Goal: Task Accomplishment & Management: Manage account settings

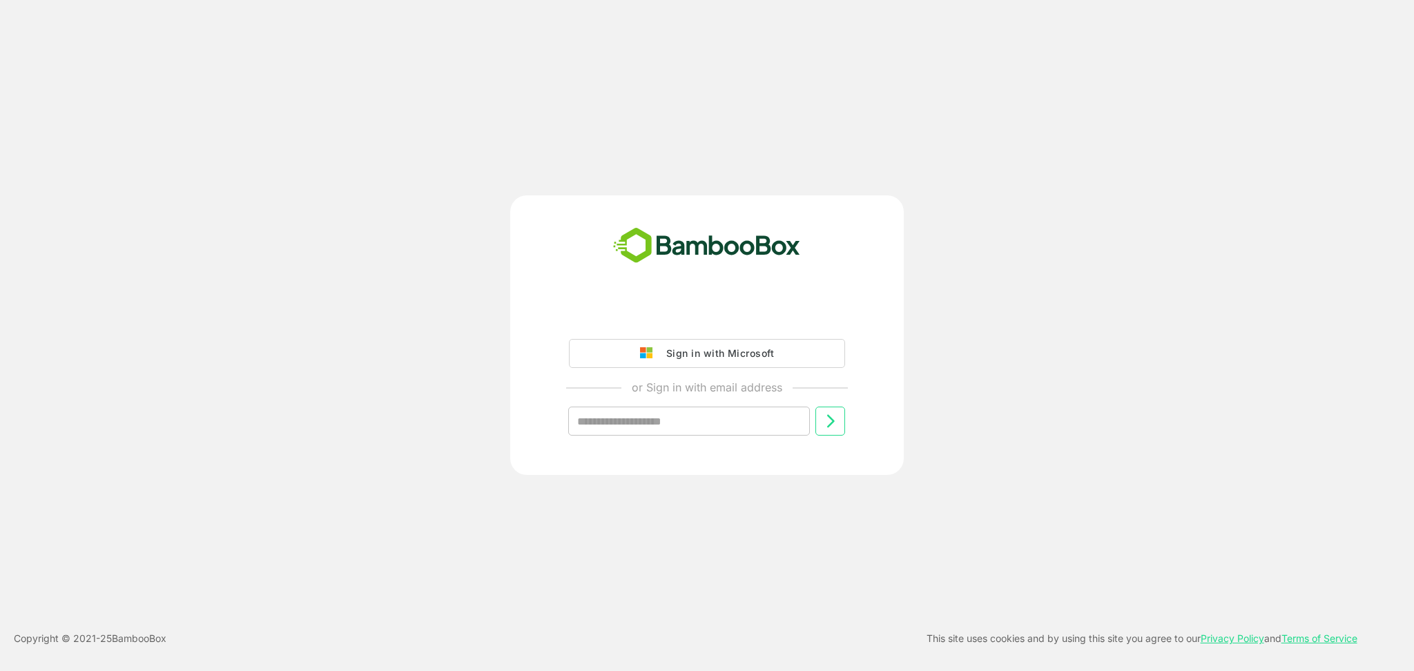
click at [708, 331] on div "Sign in with Microsoft or Sign in with email address ​" at bounding box center [707, 380] width 344 height 156
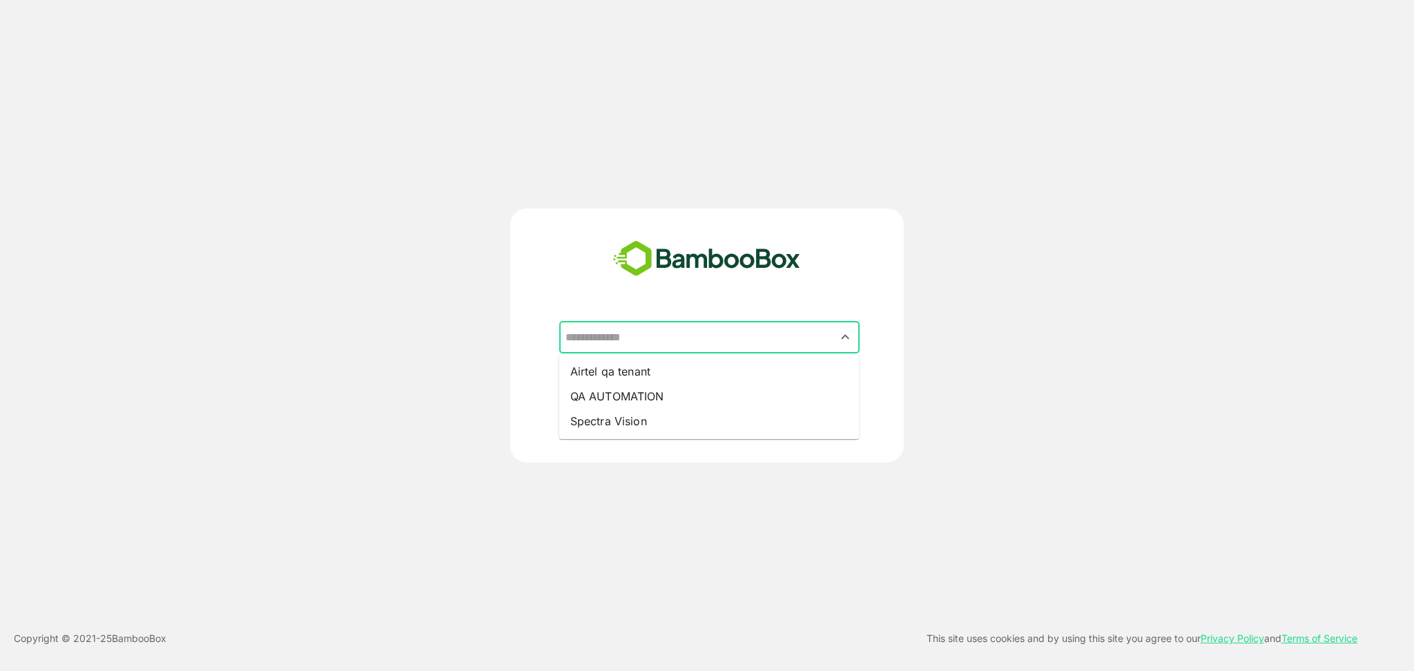
click at [660, 345] on input "text" at bounding box center [709, 337] width 295 height 26
click at [637, 374] on li "Airtel qa tenant" at bounding box center [709, 371] width 300 height 25
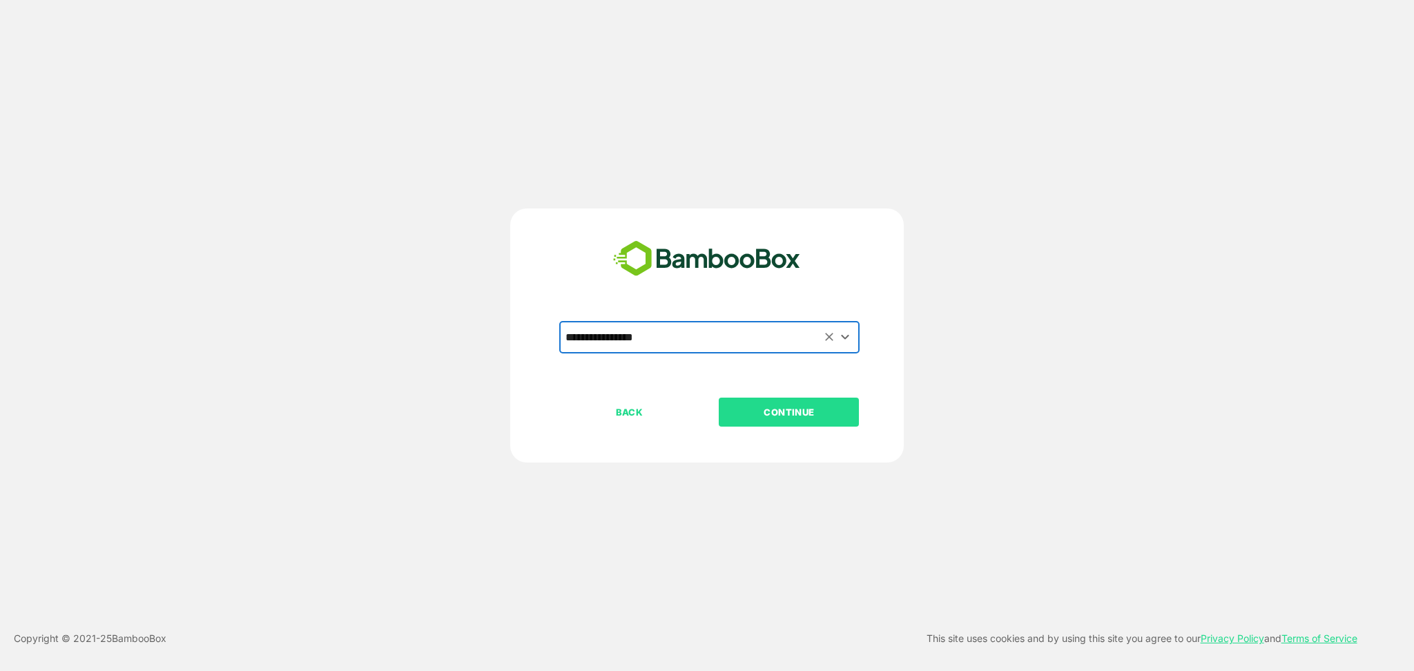
type input "**********"
click at [770, 406] on p "CONTINUE" at bounding box center [789, 412] width 138 height 15
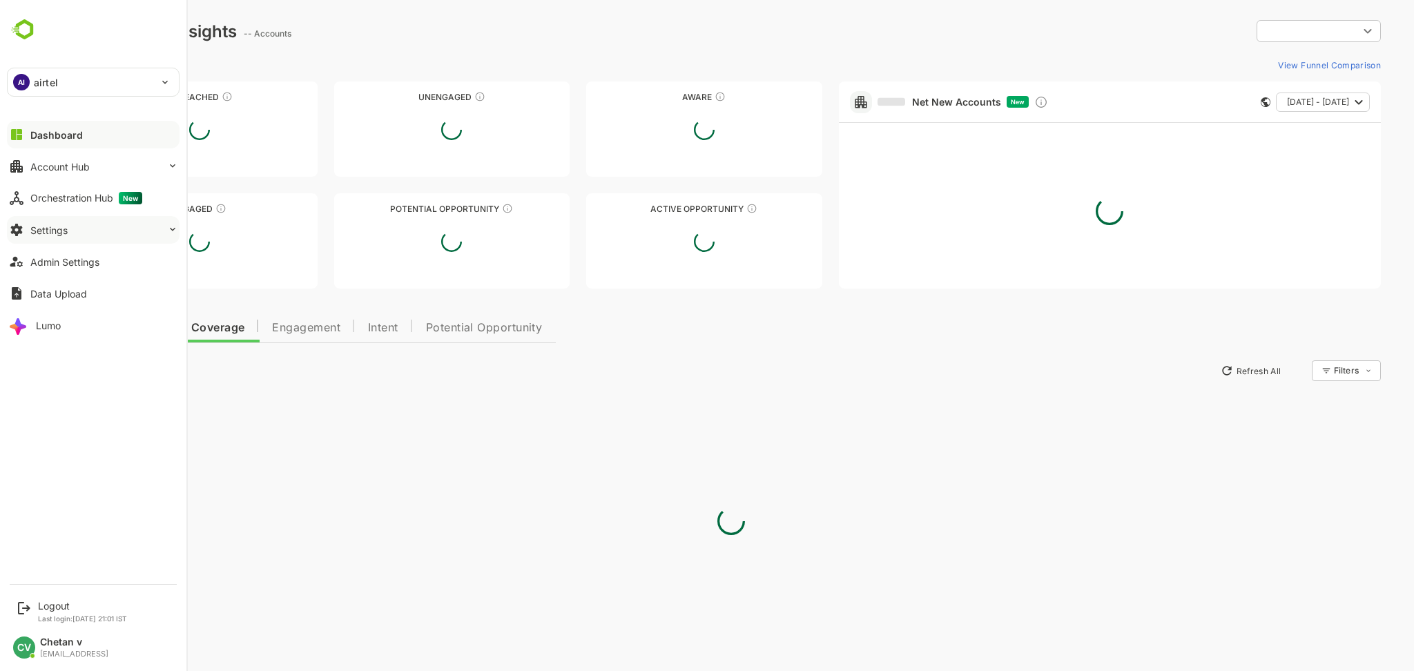
type input "**********"
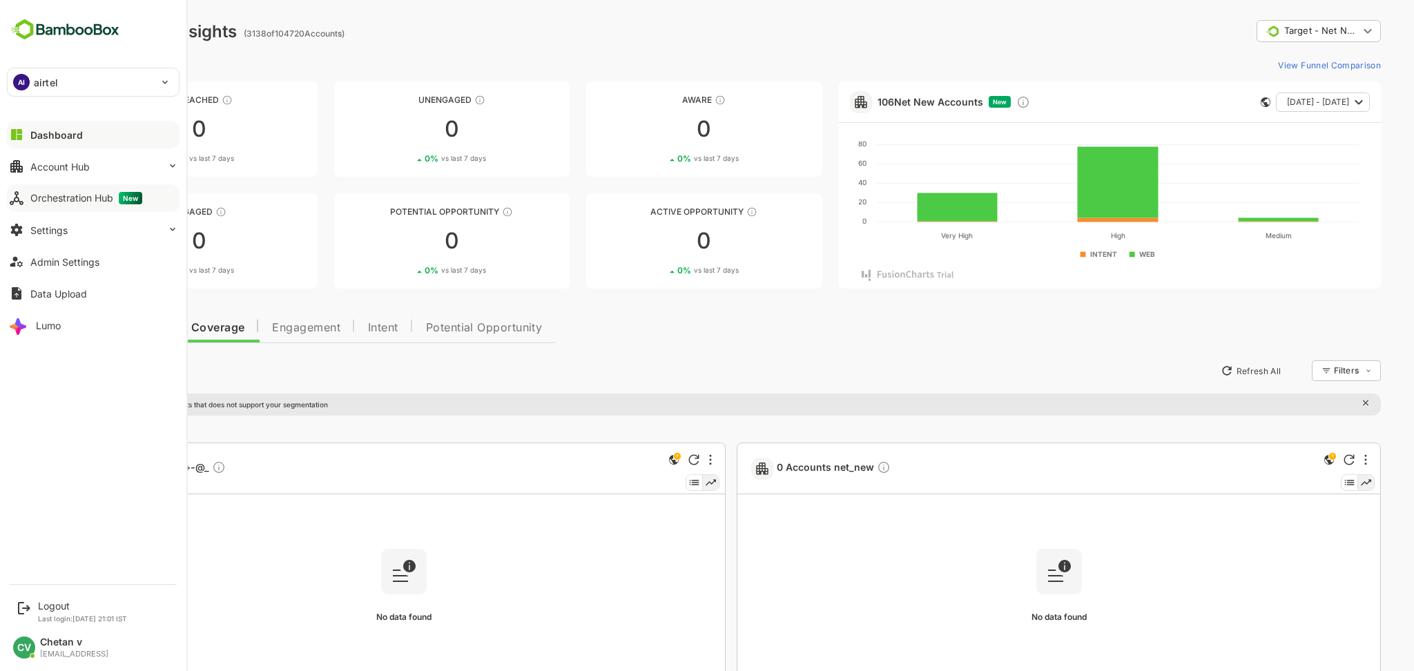
click at [97, 195] on div "Orchestration Hub New" at bounding box center [86, 198] width 112 height 12
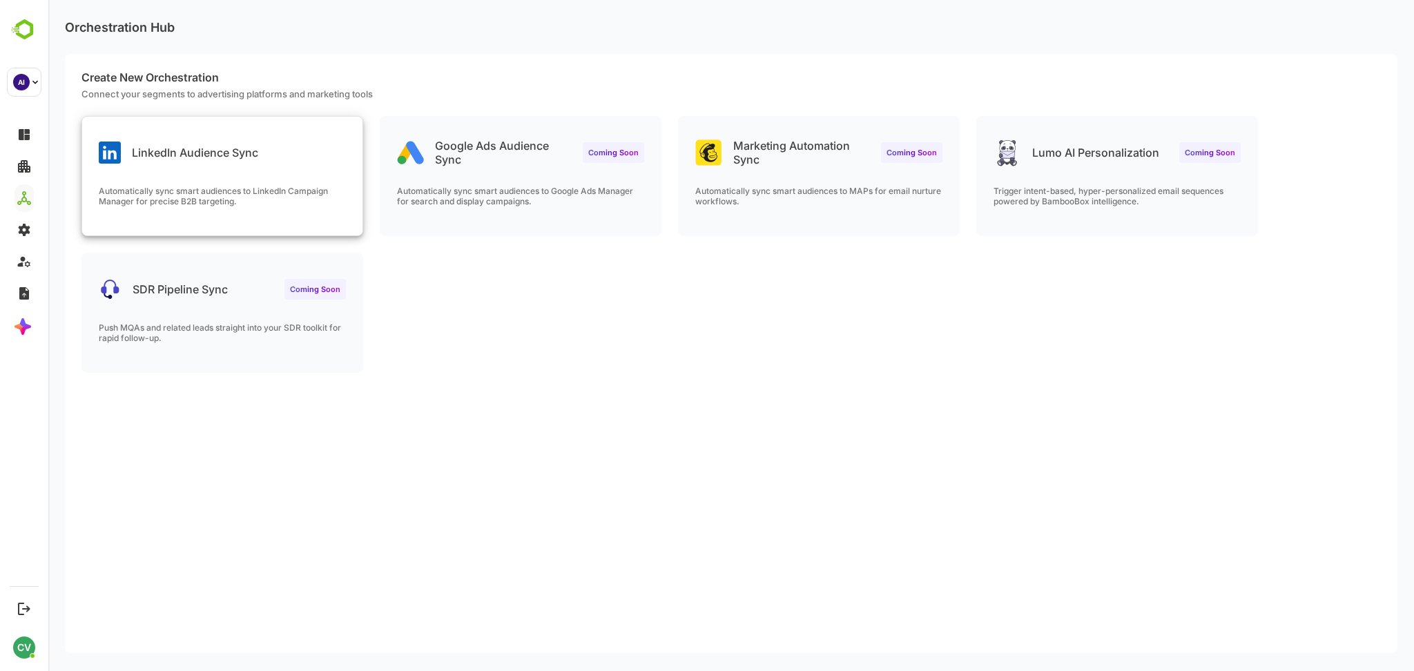
click at [258, 177] on div "LinkedIn Audience Sync Automatically sync smart audiences to LinkedIn Campaign …" at bounding box center [222, 176] width 280 height 119
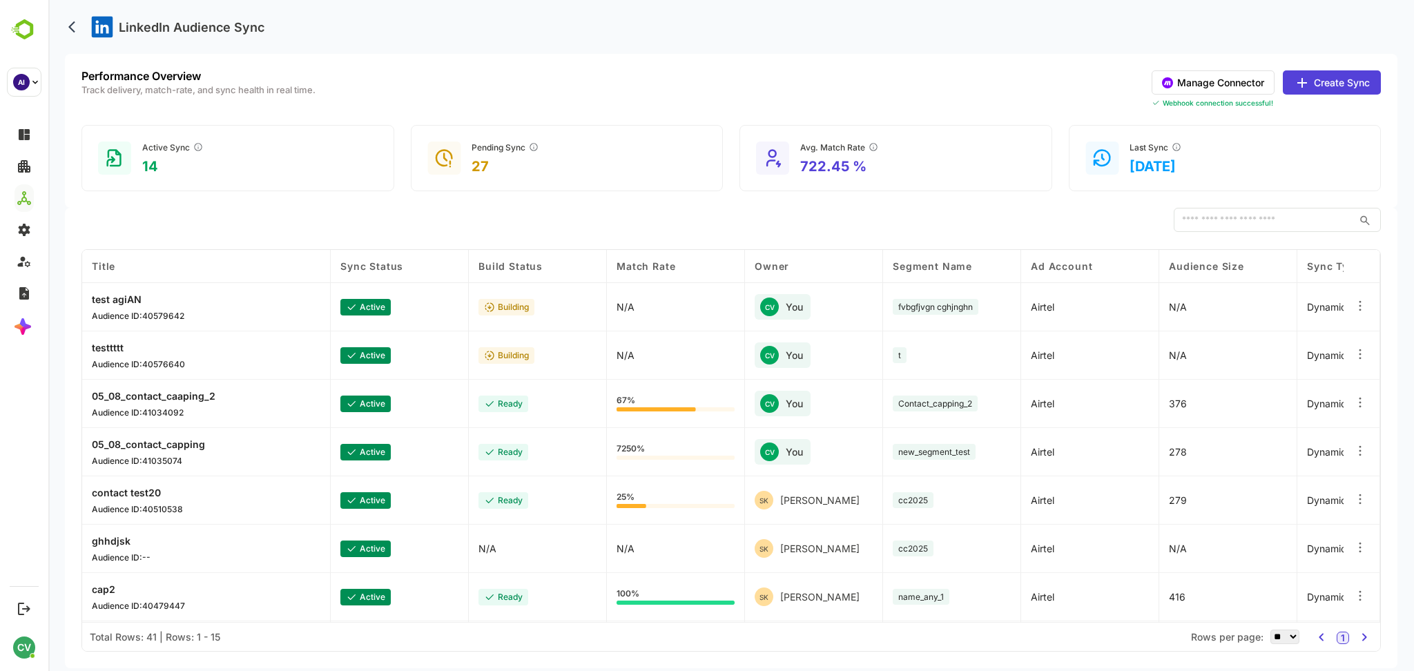
click at [1060, 72] on button "Manage Connector" at bounding box center [1213, 82] width 123 height 24
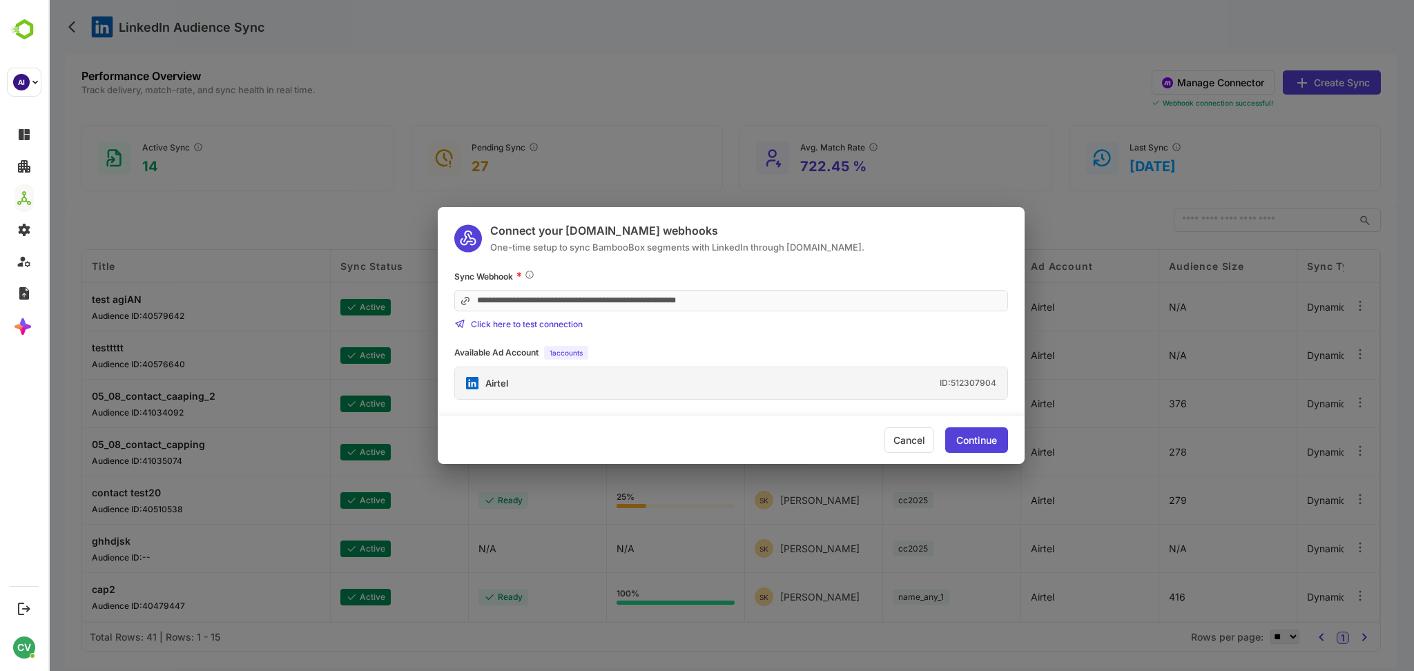
click at [697, 382] on div "Airtel ID: 512307904" at bounding box center [731, 383] width 552 height 32
click at [974, 427] on div "Cancel Continue" at bounding box center [731, 440] width 587 height 48
click at [973, 445] on div "Continue" at bounding box center [976, 441] width 41 height 10
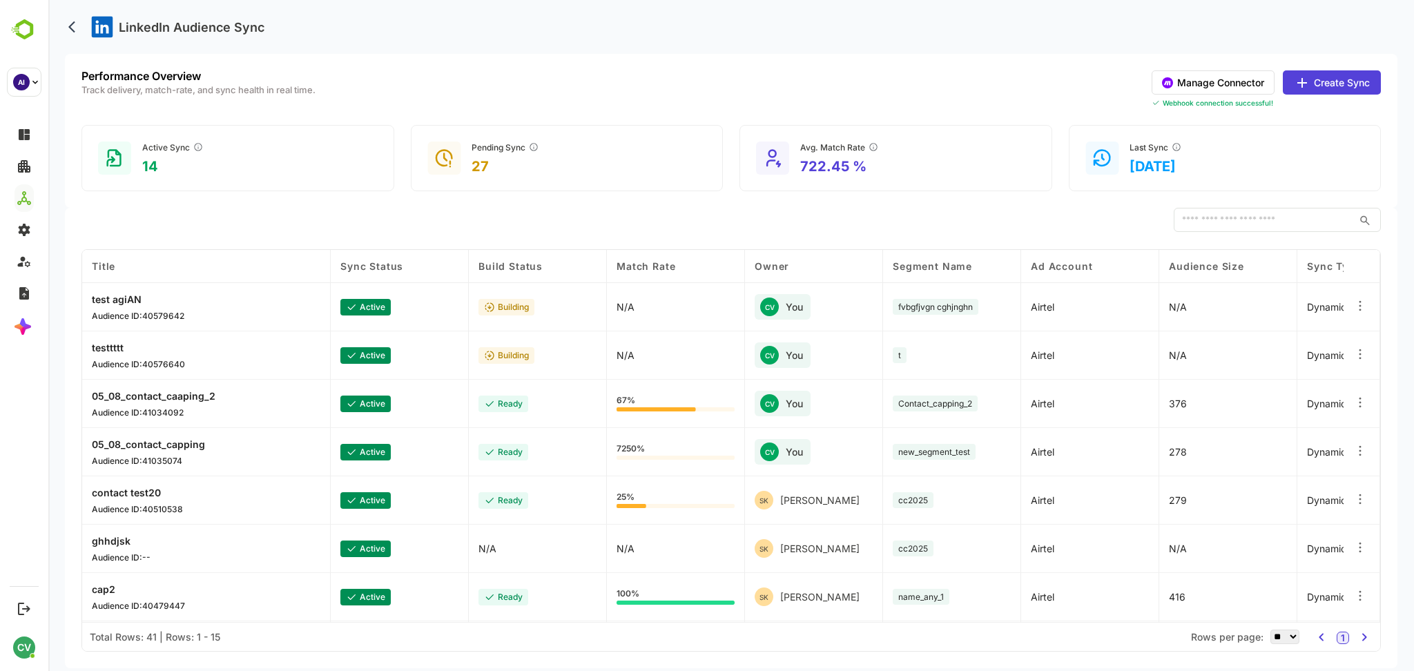
click at [1060, 79] on button "Create Sync" at bounding box center [1332, 82] width 98 height 24
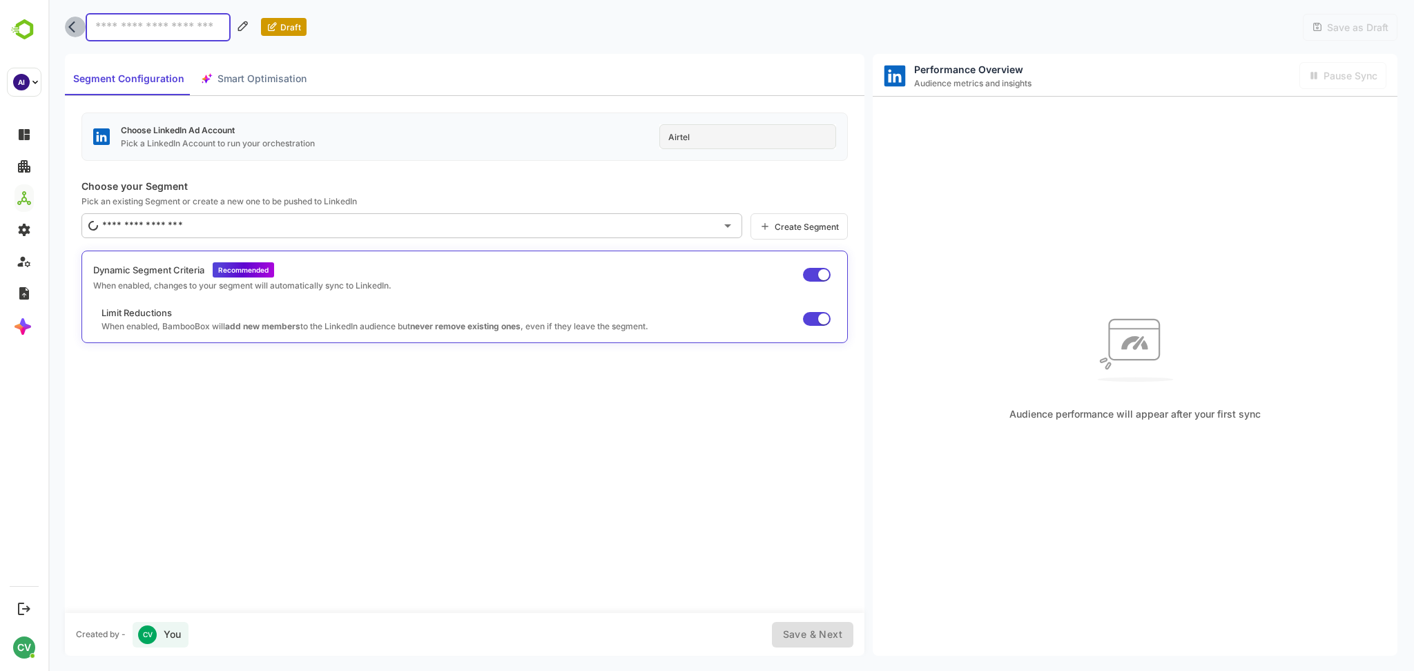
click at [75, 30] on icon "back" at bounding box center [75, 27] width 14 height 14
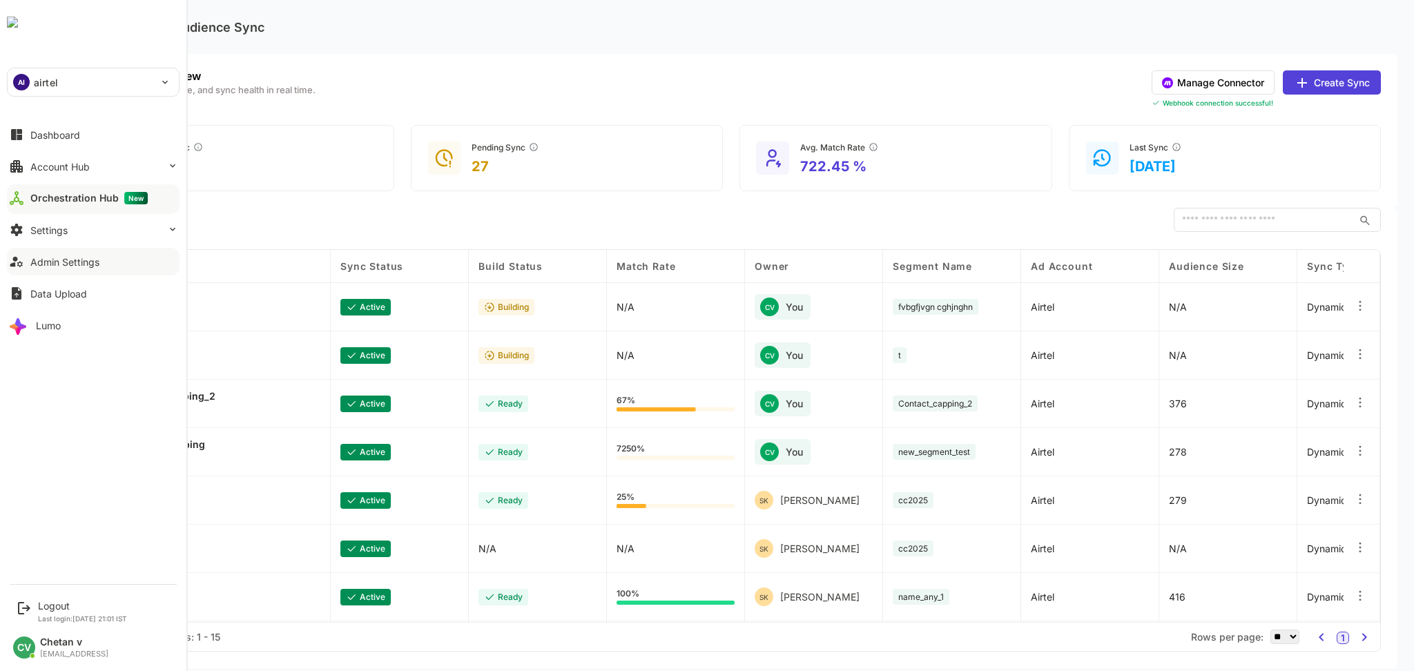
click at [89, 256] on div "Admin Settings" at bounding box center [64, 262] width 69 height 12
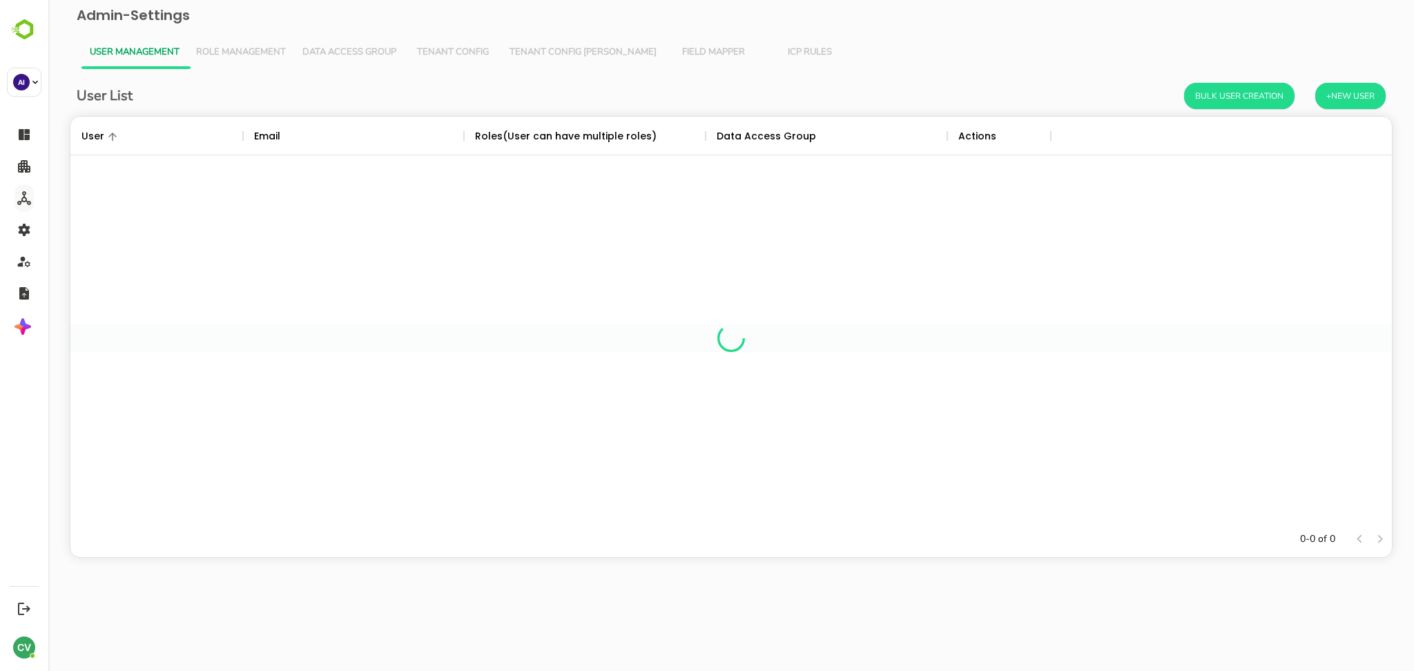
scroll to position [391, 1307]
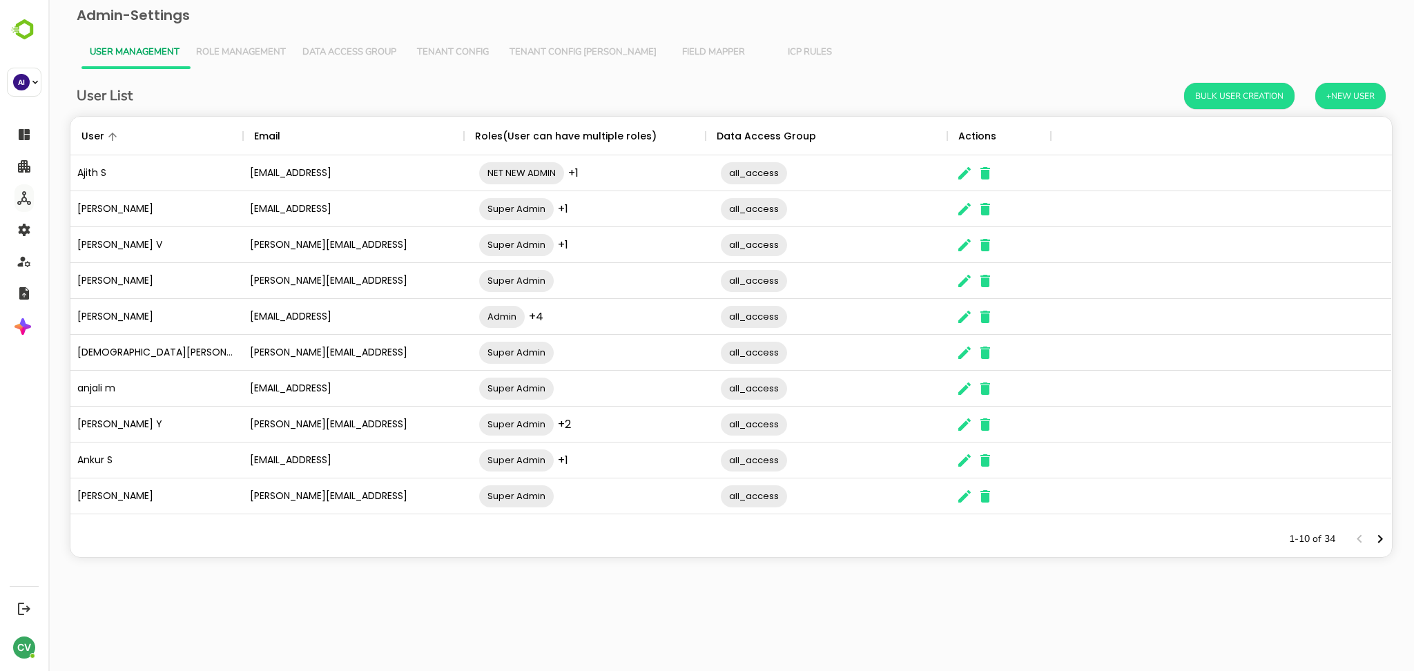
click at [572, 64] on button "Tenant Config [PERSON_NAME]" at bounding box center [583, 52] width 164 height 33
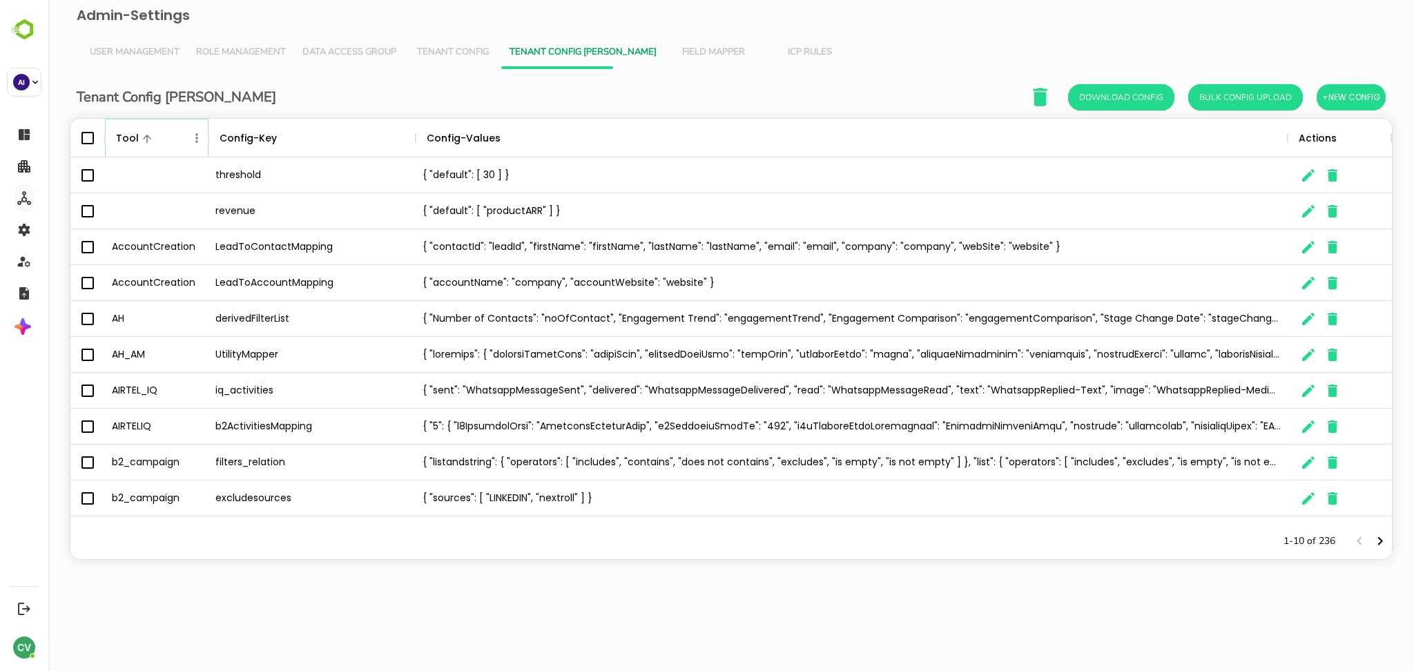
click at [196, 139] on icon "Menu" at bounding box center [196, 137] width 2 height 9
click at [180, 244] on li "Filter" at bounding box center [157, 239] width 95 height 25
click at [313, 196] on input "Value" at bounding box center [349, 189] width 131 height 20
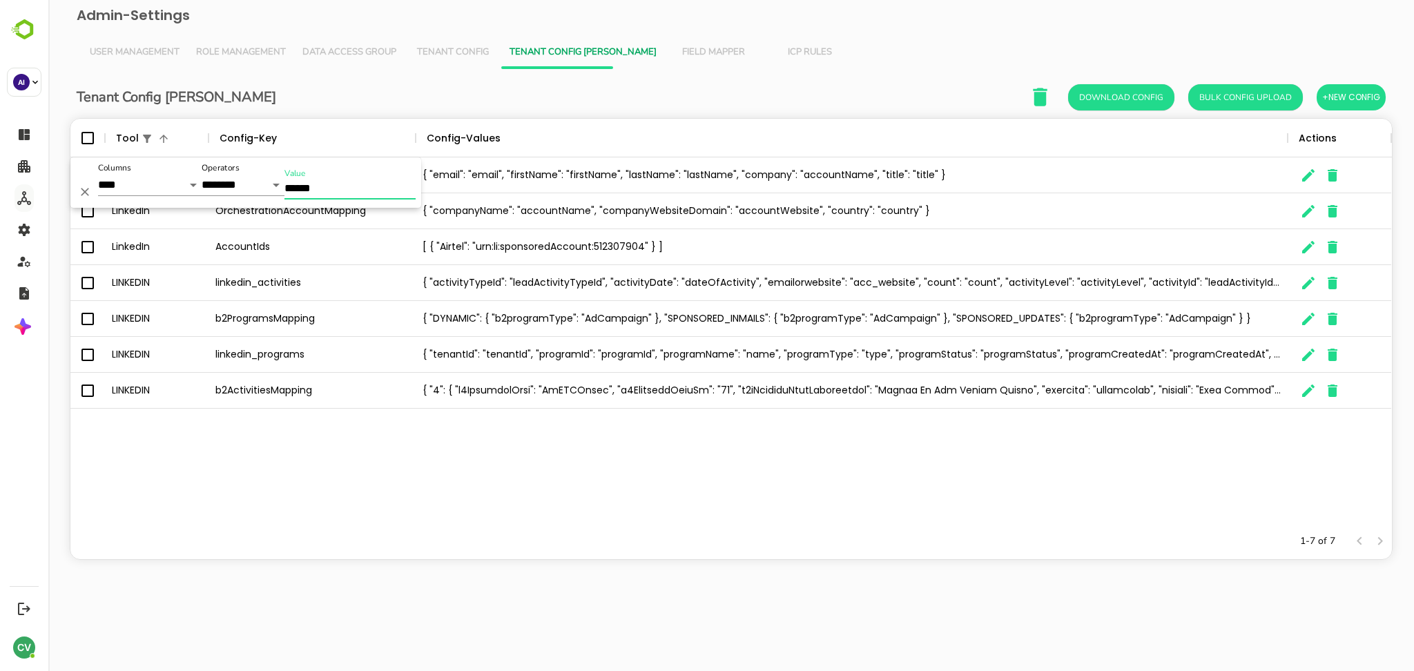
type input "******"
click at [1060, 245] on div "The User Data" at bounding box center [1340, 247] width 104 height 36
click at [1060, 245] on icon "The User Data" at bounding box center [1308, 247] width 17 height 17
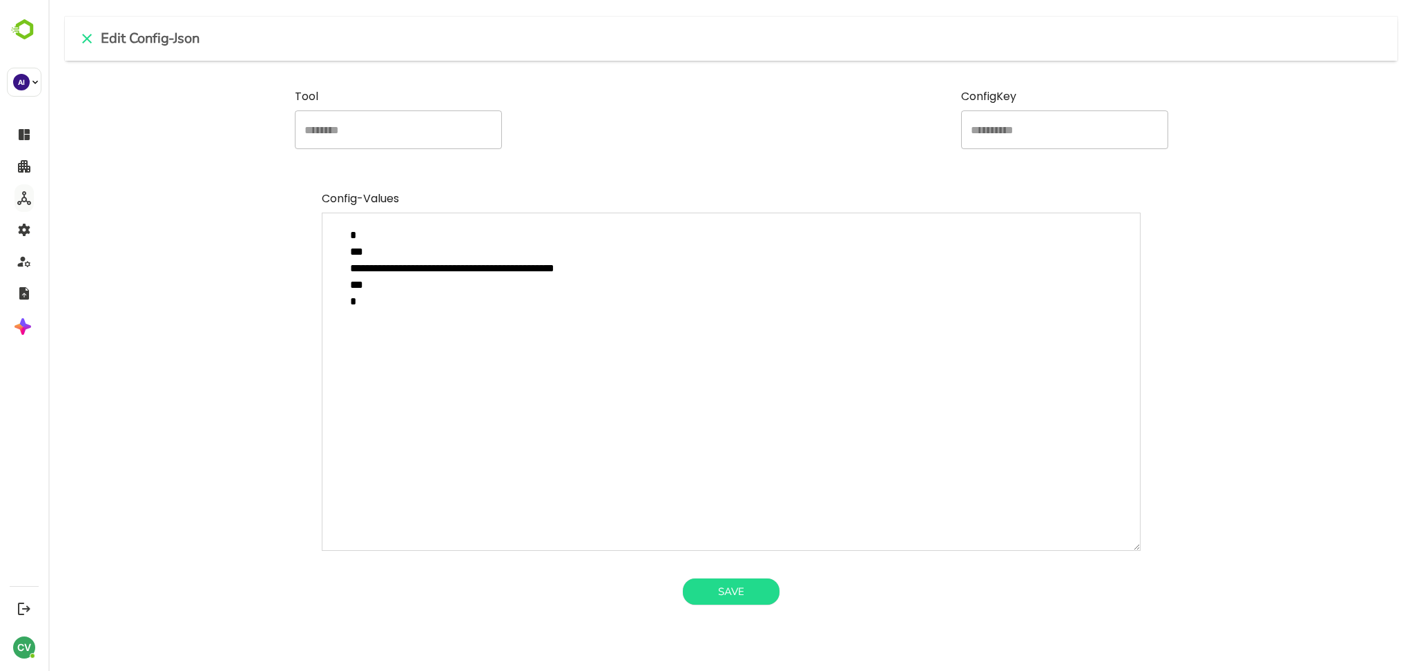
click at [654, 281] on textarea "**********" at bounding box center [731, 382] width 819 height 338
drag, startPoint x: 353, startPoint y: 247, endPoint x: 373, endPoint y: 286, distance: 43.2
click at [373, 286] on textarea "**********" at bounding box center [731, 382] width 819 height 338
type textarea "**********"
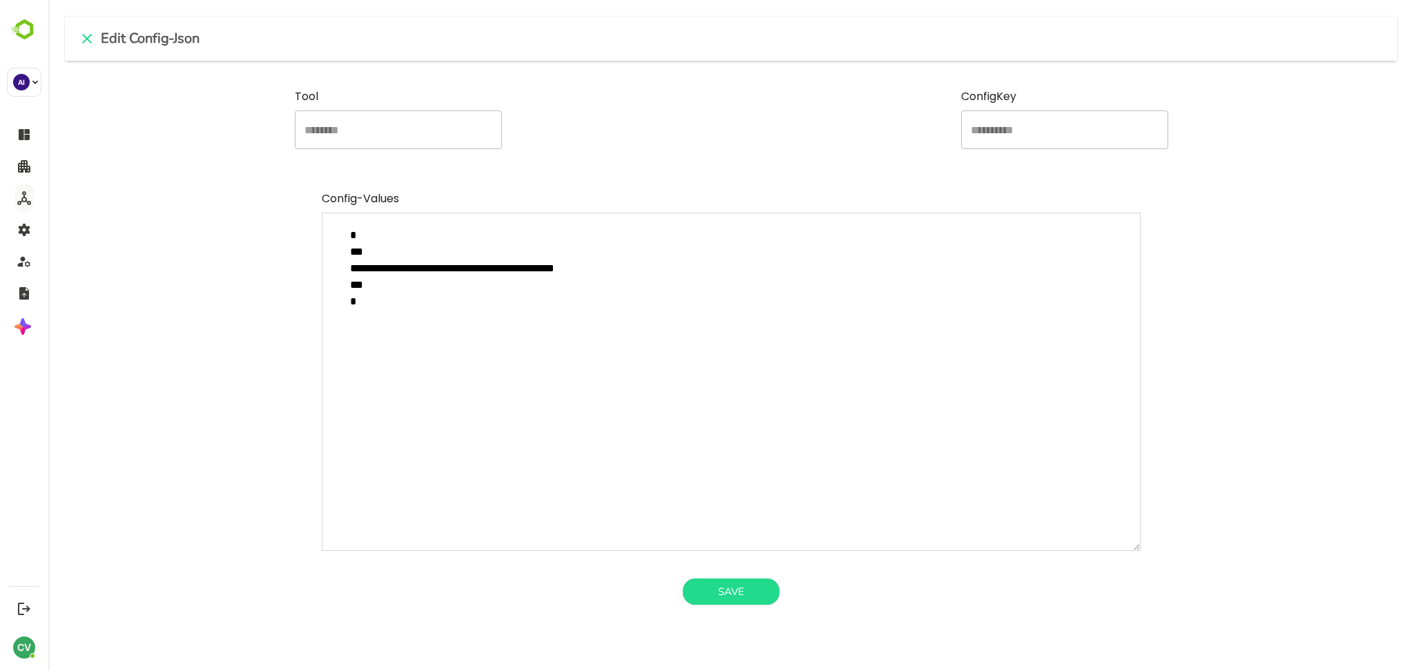
type textarea "*"
type textarea "**********"
type textarea "*"
paste textarea "**********"
type textarea "**********"
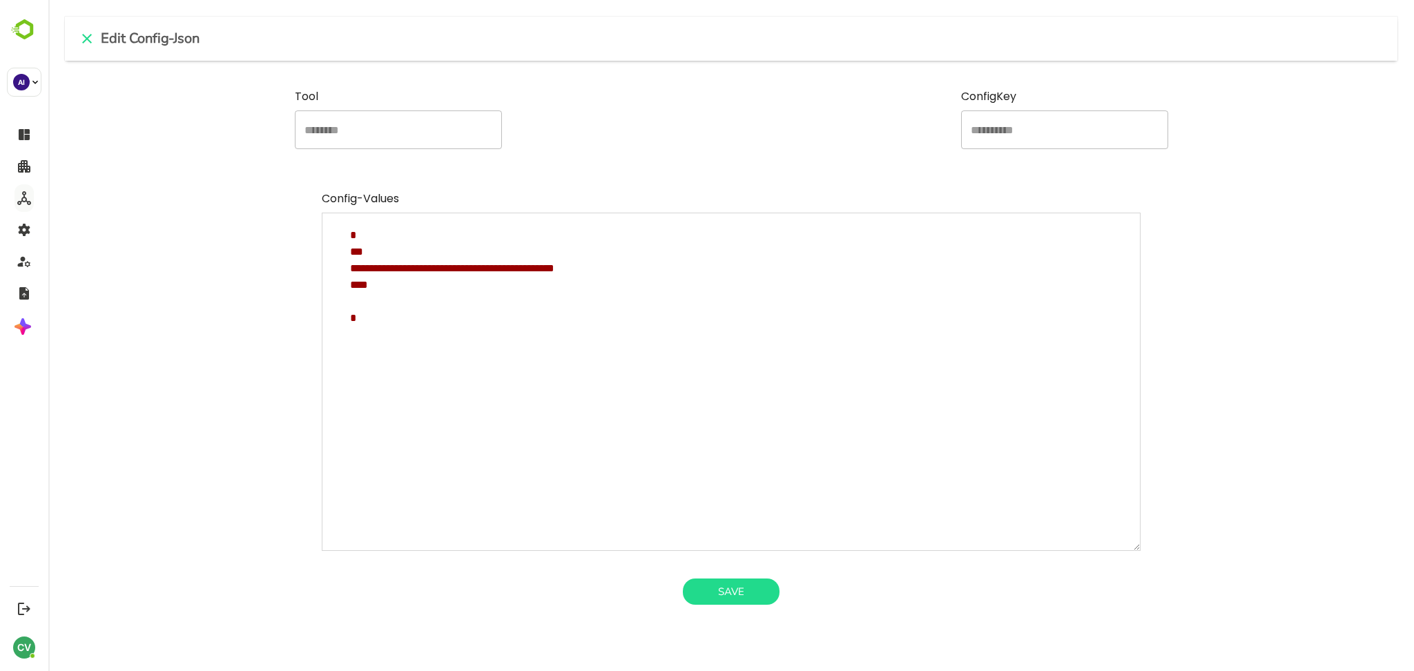
type textarea "*"
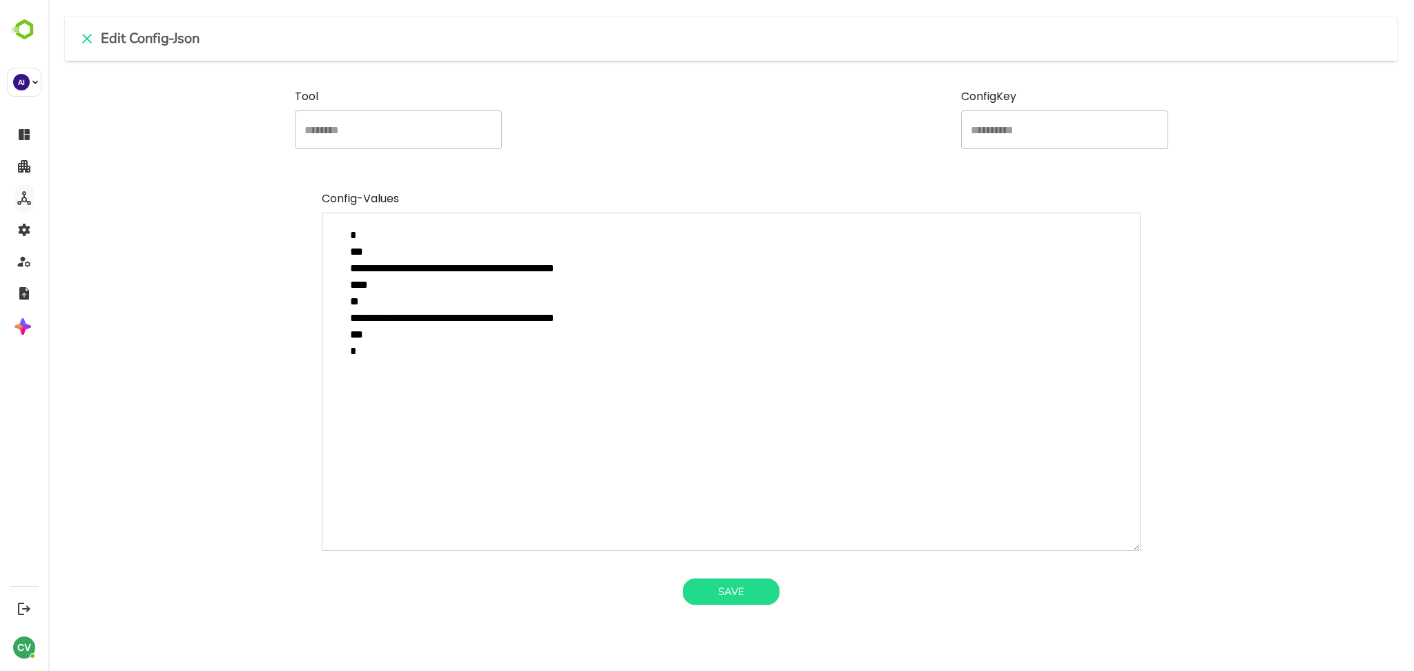
click at [394, 318] on textarea "**********" at bounding box center [731, 382] width 819 height 338
type textarea "**********"
type textarea "*"
click at [602, 316] on textarea "**********" at bounding box center [731, 382] width 819 height 338
type textarea "**********"
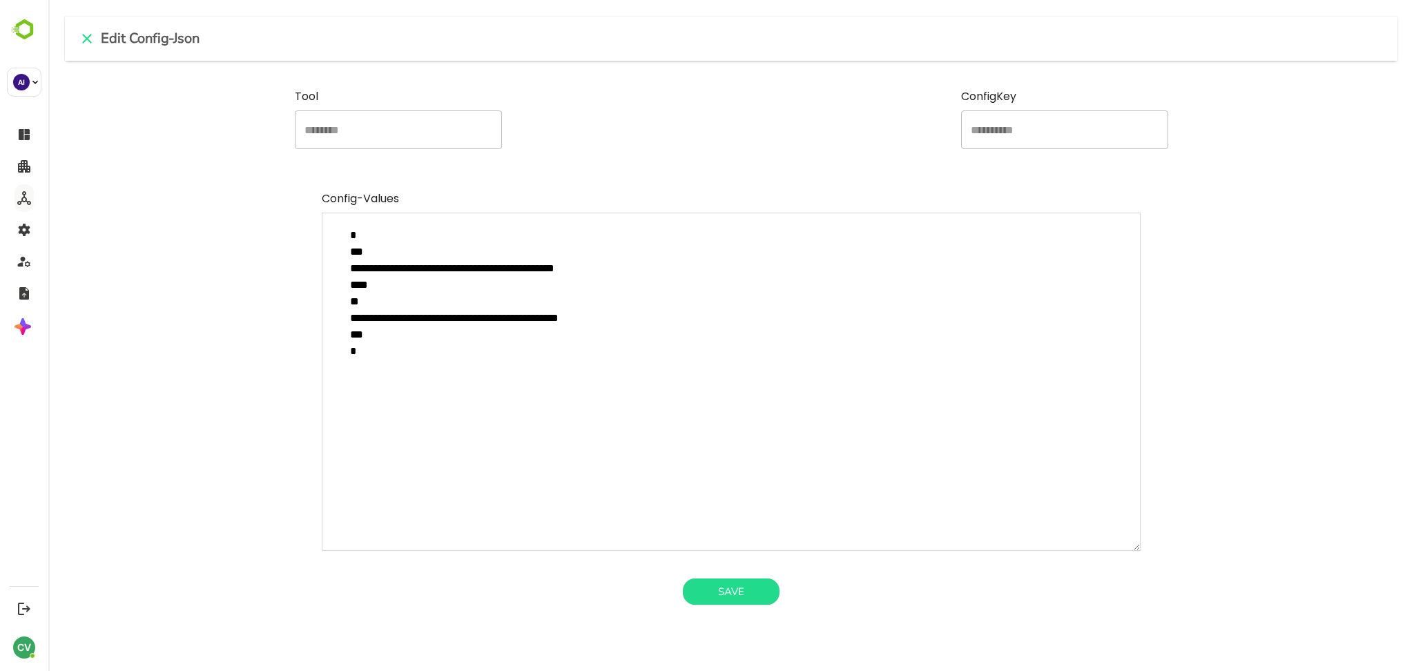
type textarea "*"
type textarea "**********"
type textarea "*"
type textarea "**********"
click at [730, 503] on button "Save" at bounding box center [731, 592] width 97 height 26
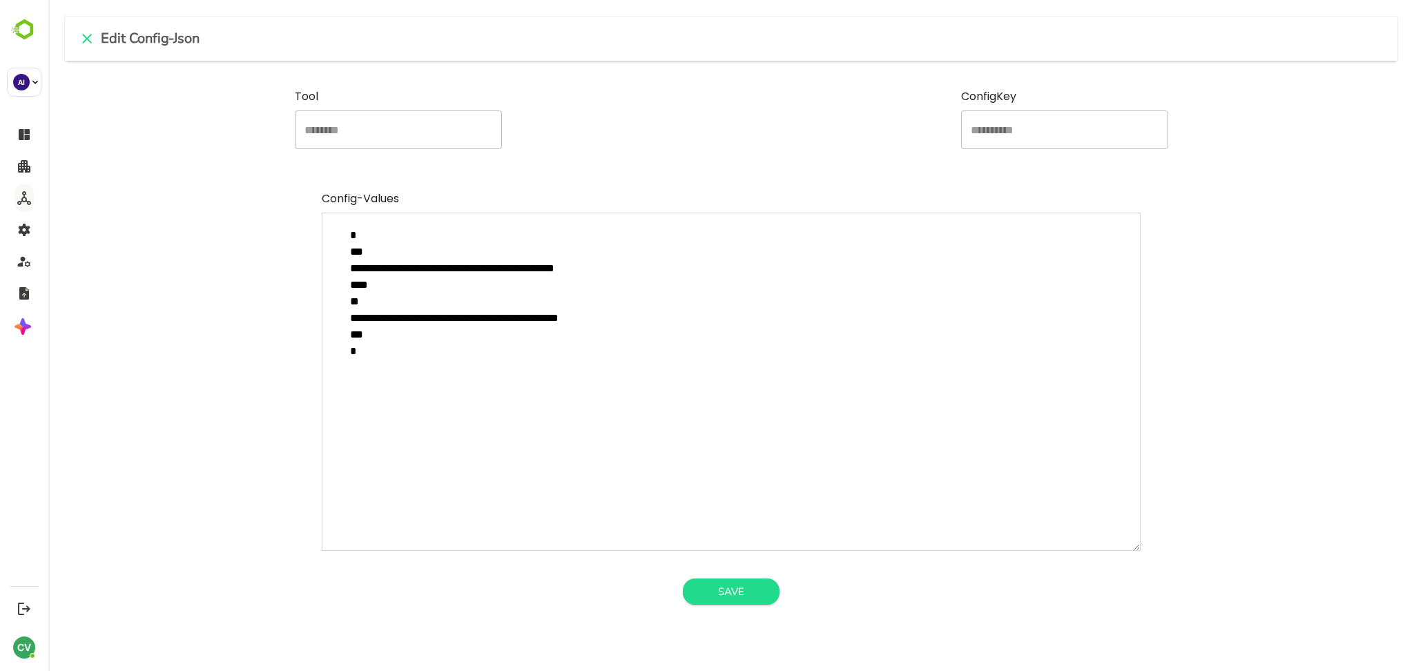
type textarea "*"
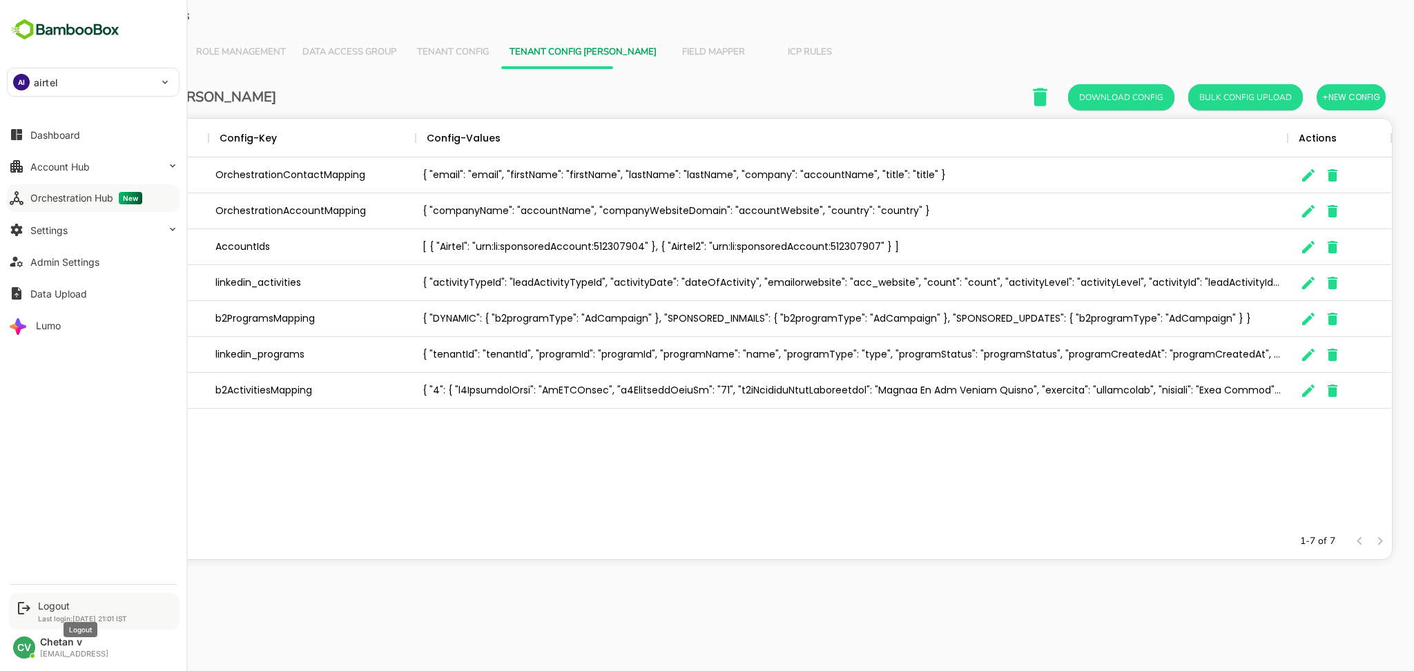
click at [43, 503] on div "Logout" at bounding box center [82, 606] width 89 height 12
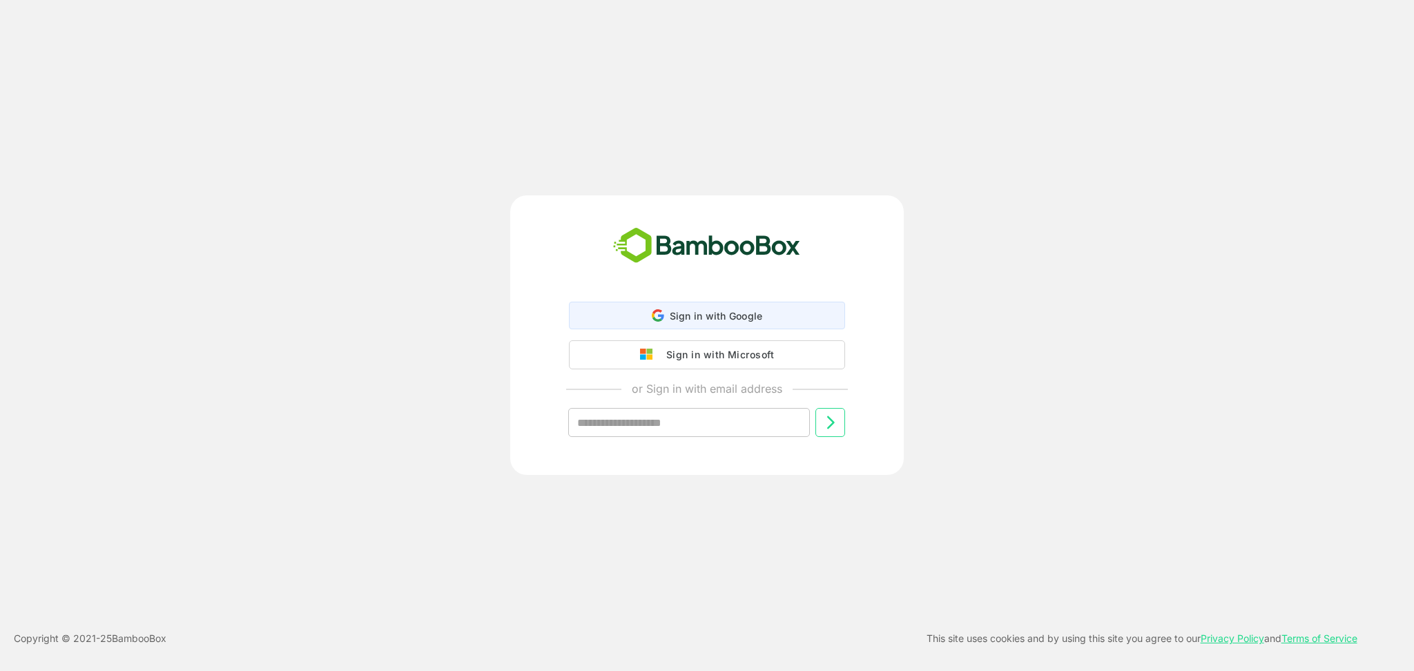
click at [625, 325] on div "Sign in with Google Sign in with Google. Opens in new tab" at bounding box center [707, 315] width 258 height 26
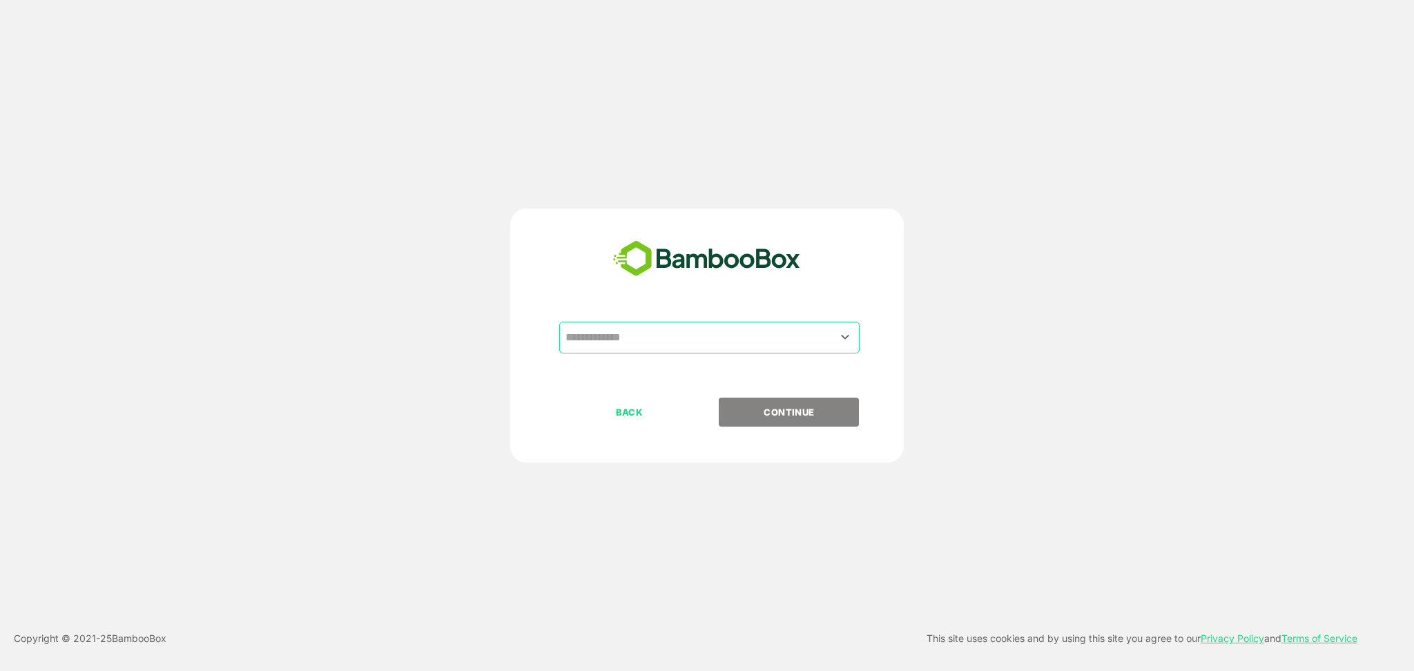
drag, startPoint x: 657, startPoint y: 315, endPoint x: 649, endPoint y: 335, distance: 21.7
click at [657, 313] on div "​ BACK CONTINUE" at bounding box center [707, 335] width 394 height 254
click at [649, 336] on input "text" at bounding box center [709, 337] width 295 height 26
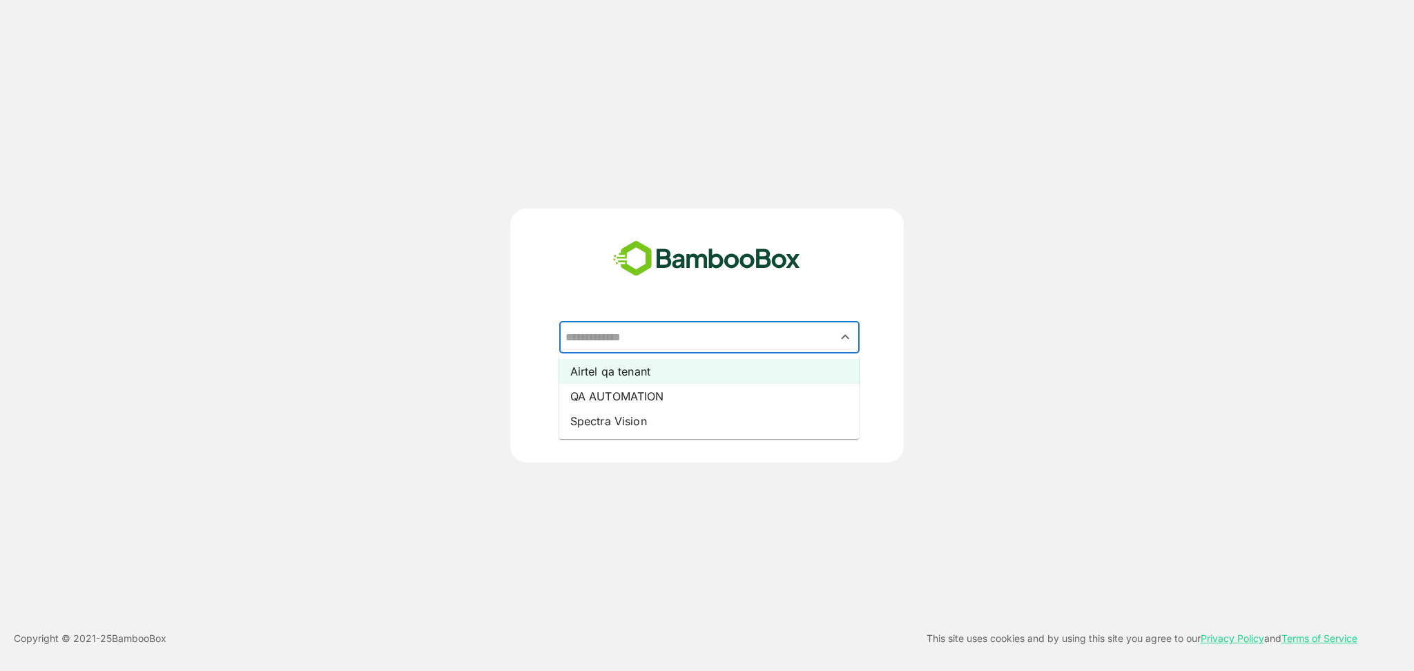
click at [646, 375] on li "Airtel qa tenant" at bounding box center [709, 371] width 300 height 25
type input "**********"
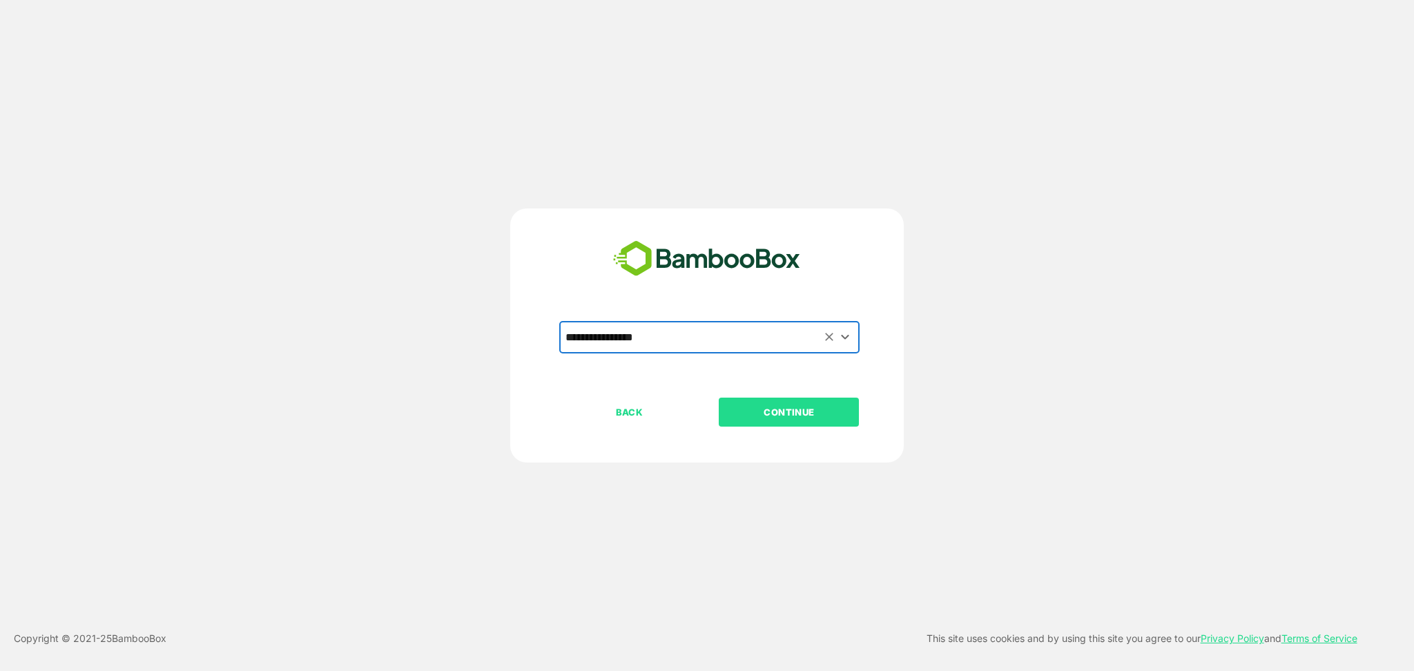
click at [775, 421] on button "CONTINUE" at bounding box center [789, 412] width 140 height 29
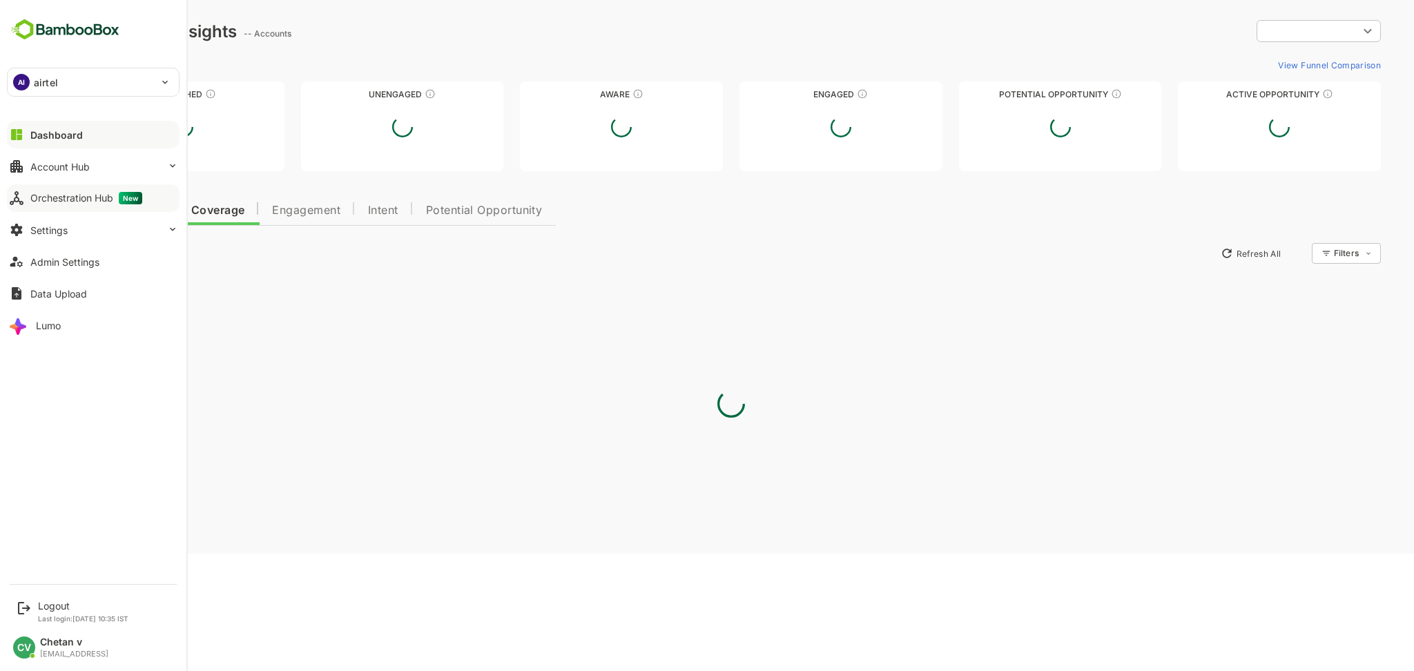
click at [79, 200] on div "Orchestration Hub New" at bounding box center [86, 198] width 112 height 12
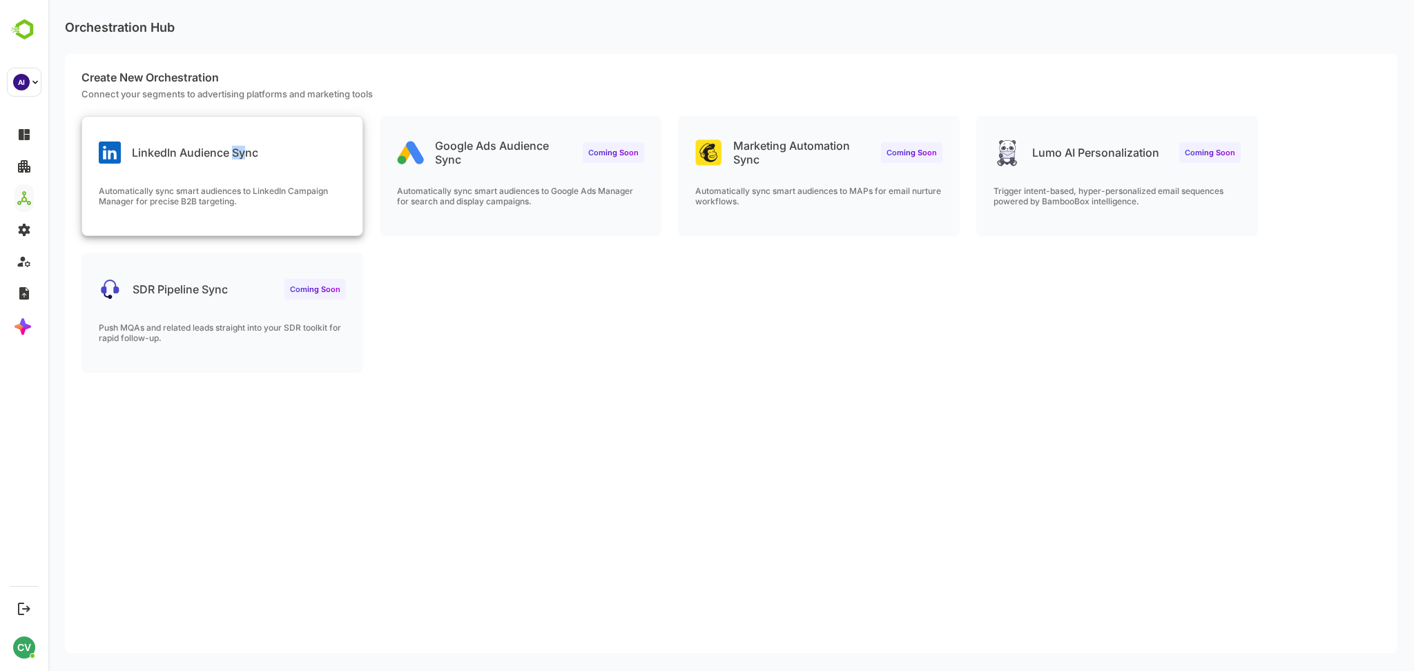
drag, startPoint x: 235, startPoint y: 119, endPoint x: 244, endPoint y: 120, distance: 9.7
click at [244, 120] on div "LinkedIn Audience Sync" at bounding box center [222, 142] width 280 height 50
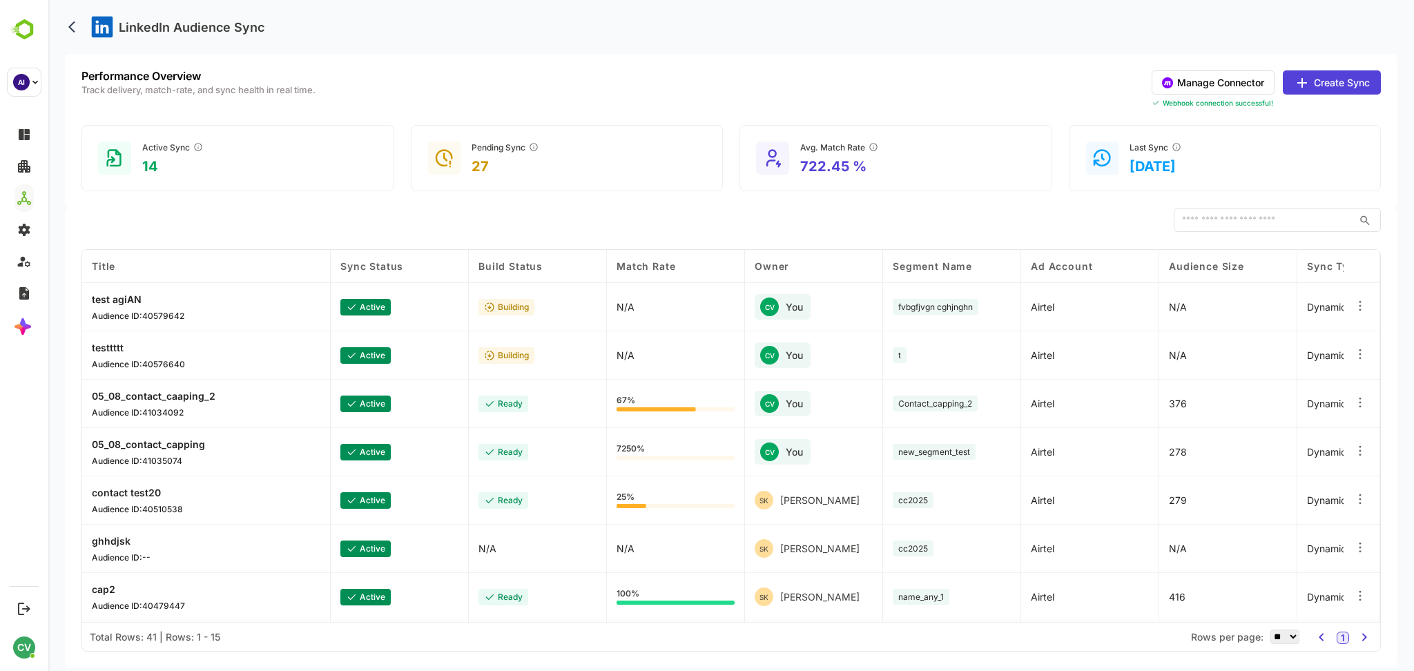
click at [1060, 93] on button "Manage Connector" at bounding box center [1213, 82] width 123 height 24
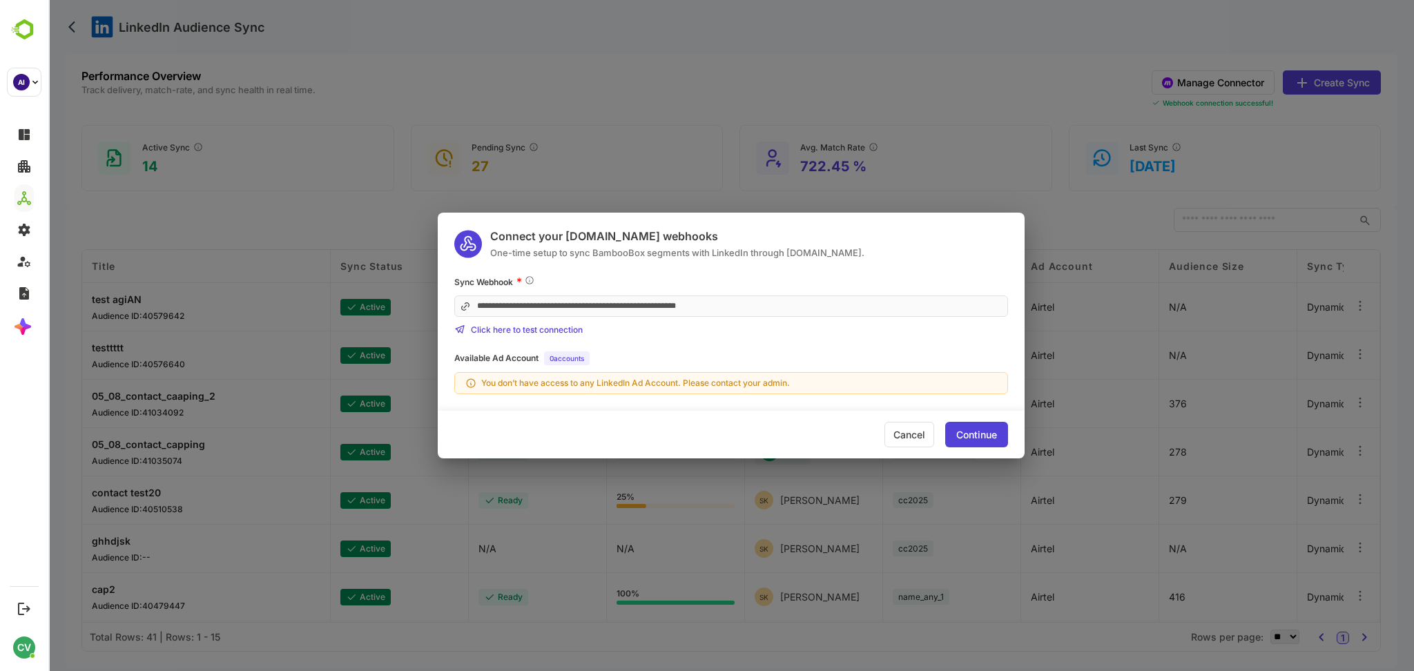
click at [664, 327] on div "Click here to test connection" at bounding box center [731, 329] width 554 height 11
click at [972, 426] on div "Continue" at bounding box center [976, 435] width 63 height 26
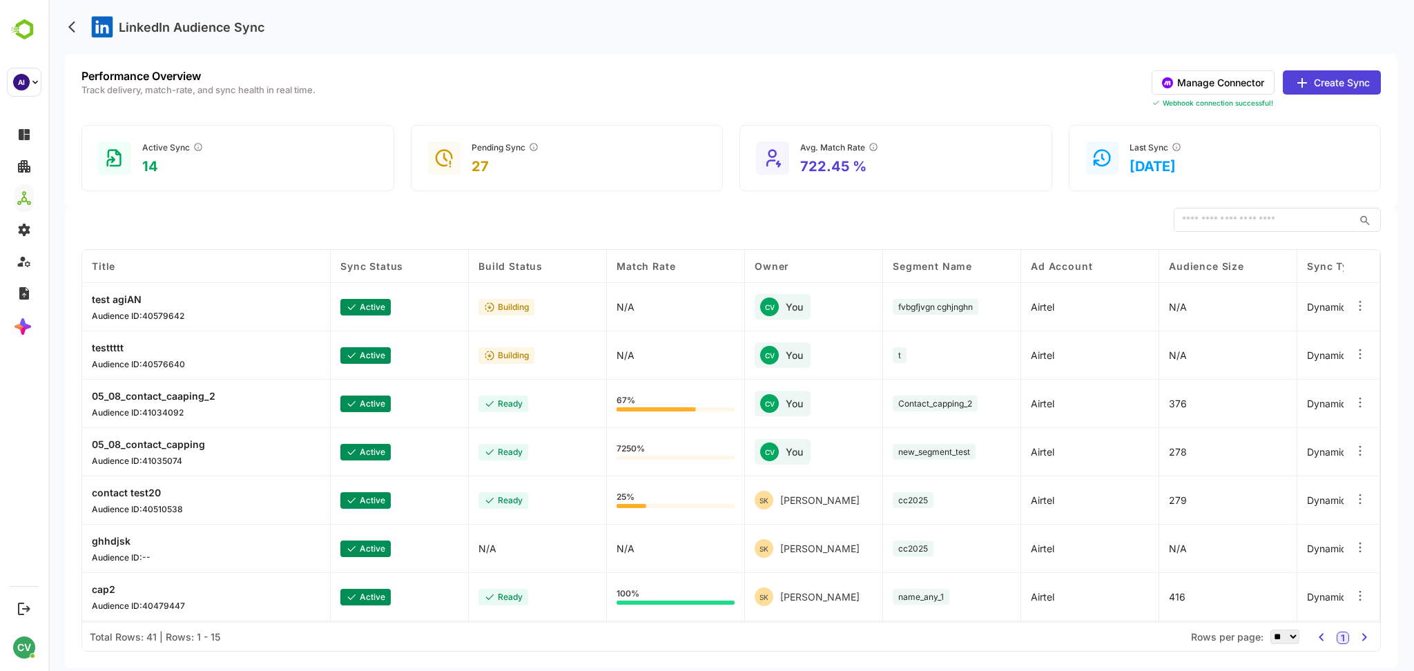
click at [1060, 72] on button "Create Sync" at bounding box center [1332, 82] width 98 height 24
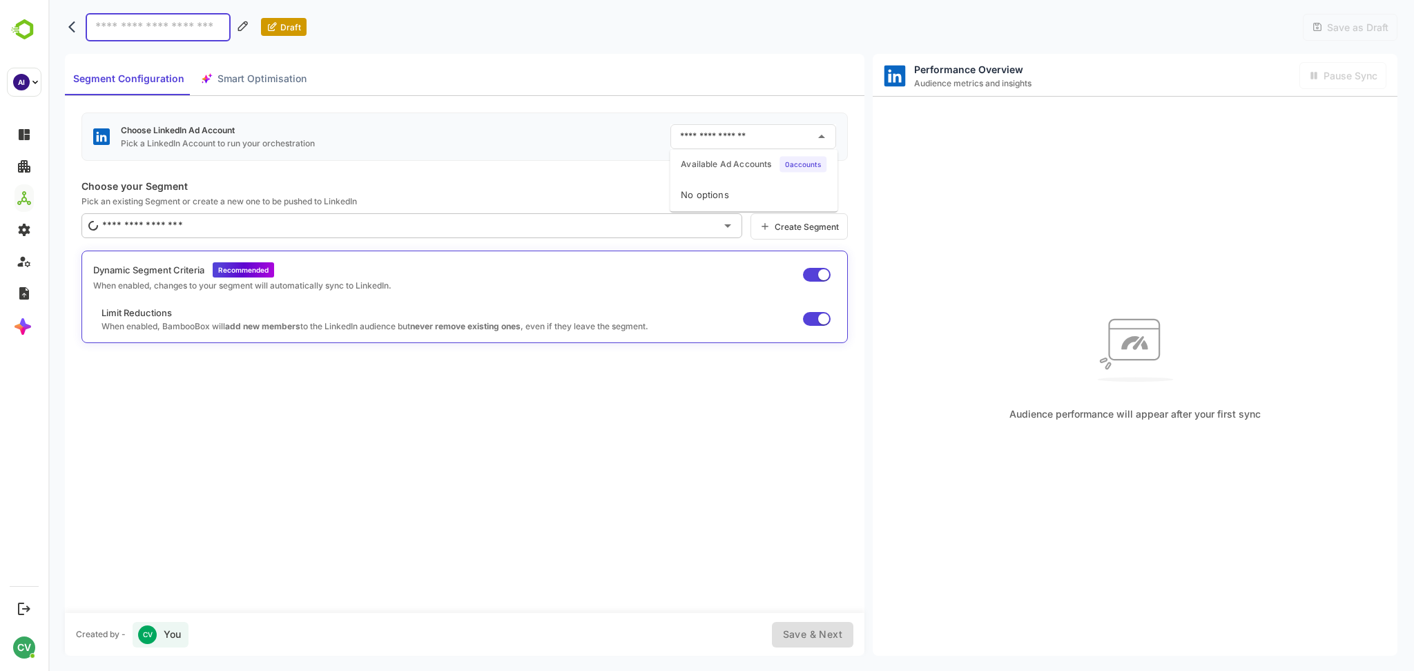
click at [732, 139] on input "text" at bounding box center [743, 137] width 133 height 22
click at [577, 180] on p "Choose your Segment" at bounding box center [464, 186] width 766 height 12
click at [708, 133] on input "text" at bounding box center [743, 137] width 133 height 22
drag, startPoint x: 734, startPoint y: 191, endPoint x: 682, endPoint y: 204, distance: 53.4
click at [682, 204] on div "No options" at bounding box center [754, 195] width 168 height 33
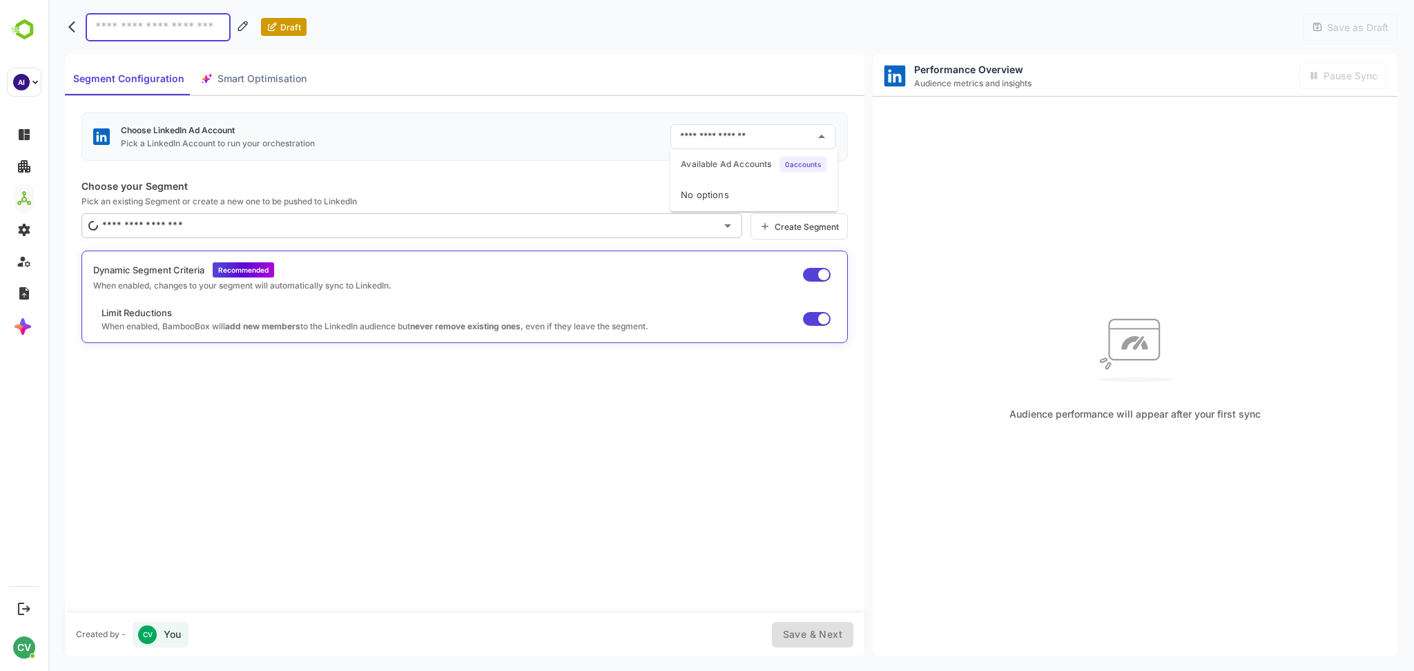
click at [755, 131] on input "text" at bounding box center [743, 137] width 133 height 22
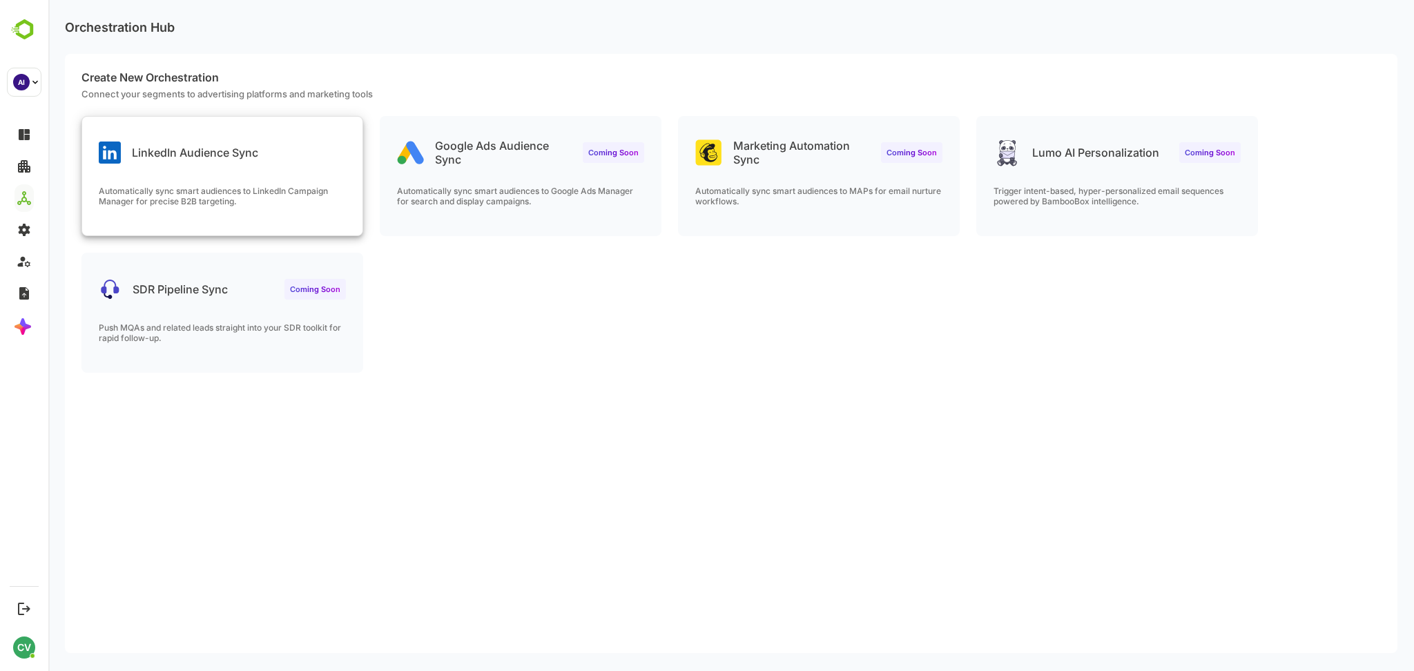
click at [264, 191] on p "Automatically sync smart audiences to LinkedIn Campaign Manager for precise B2B…" at bounding box center [222, 196] width 247 height 21
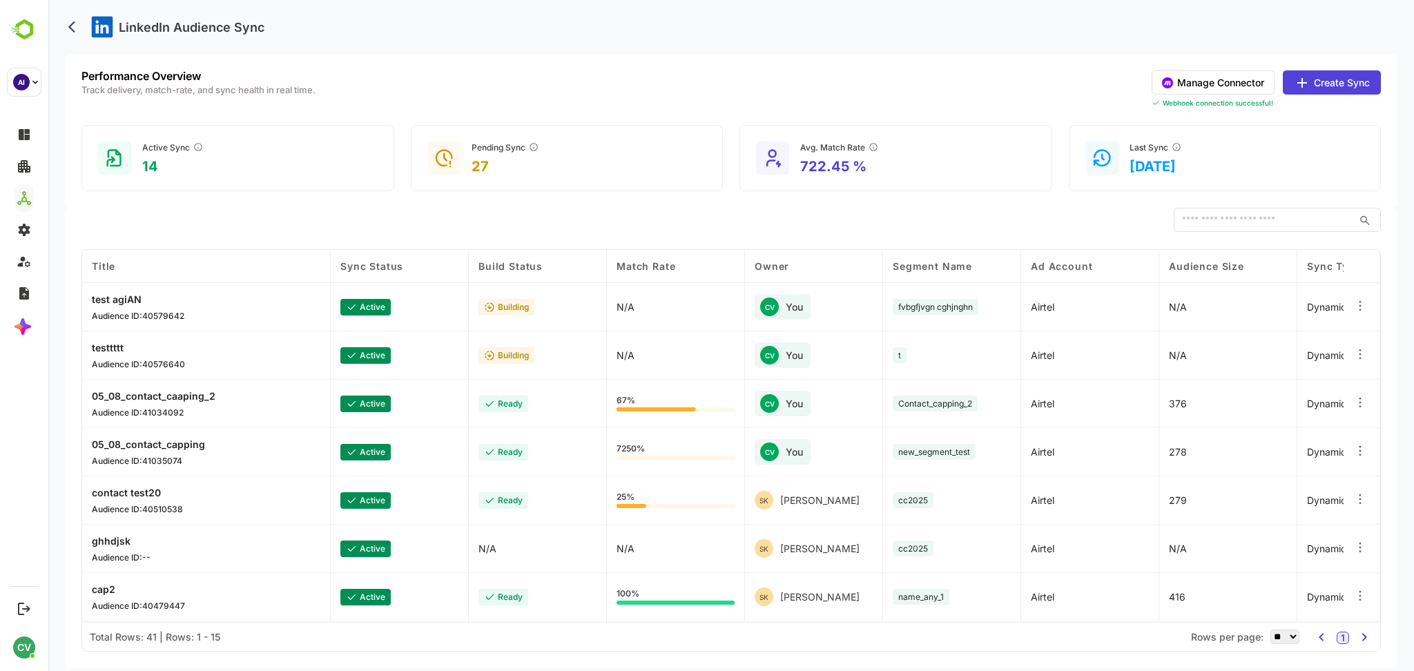
click at [1219, 73] on button "Manage Connector" at bounding box center [1213, 82] width 123 height 24
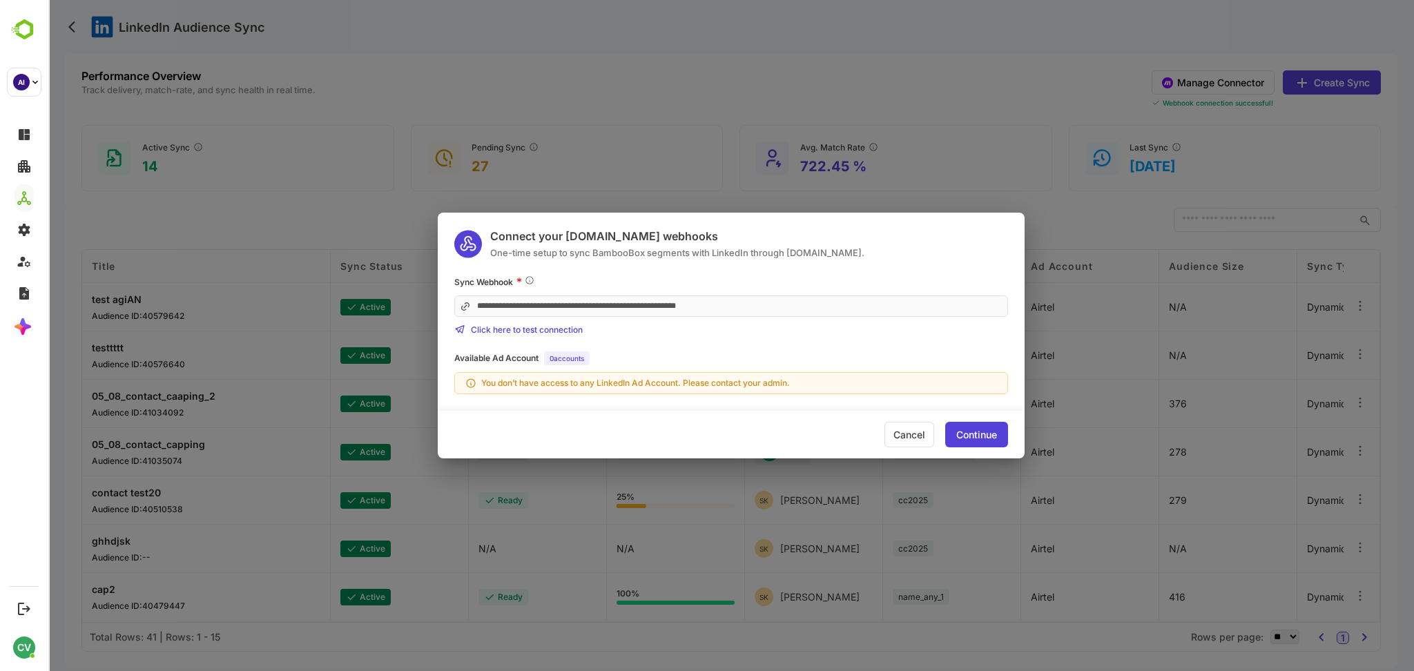
click at [974, 83] on div "**********" at bounding box center [731, 335] width 1366 height 671
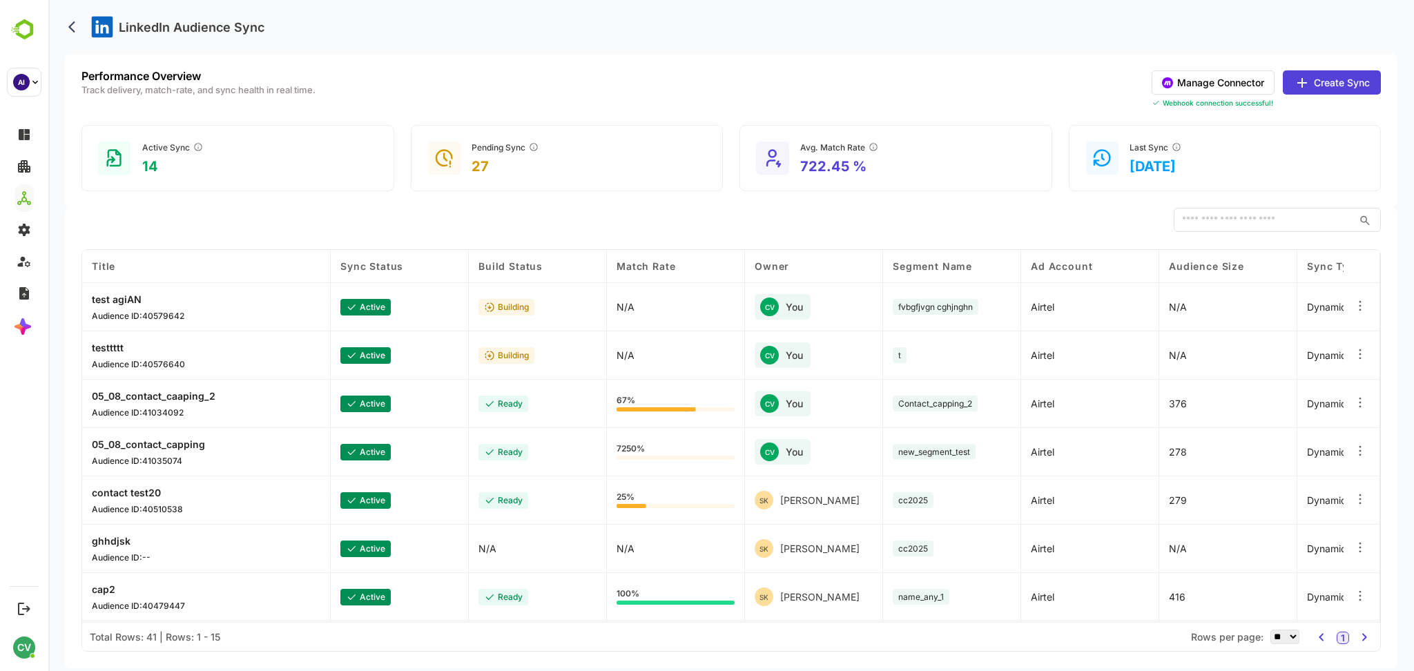
click at [1361, 84] on button "Create Sync" at bounding box center [1332, 82] width 98 height 24
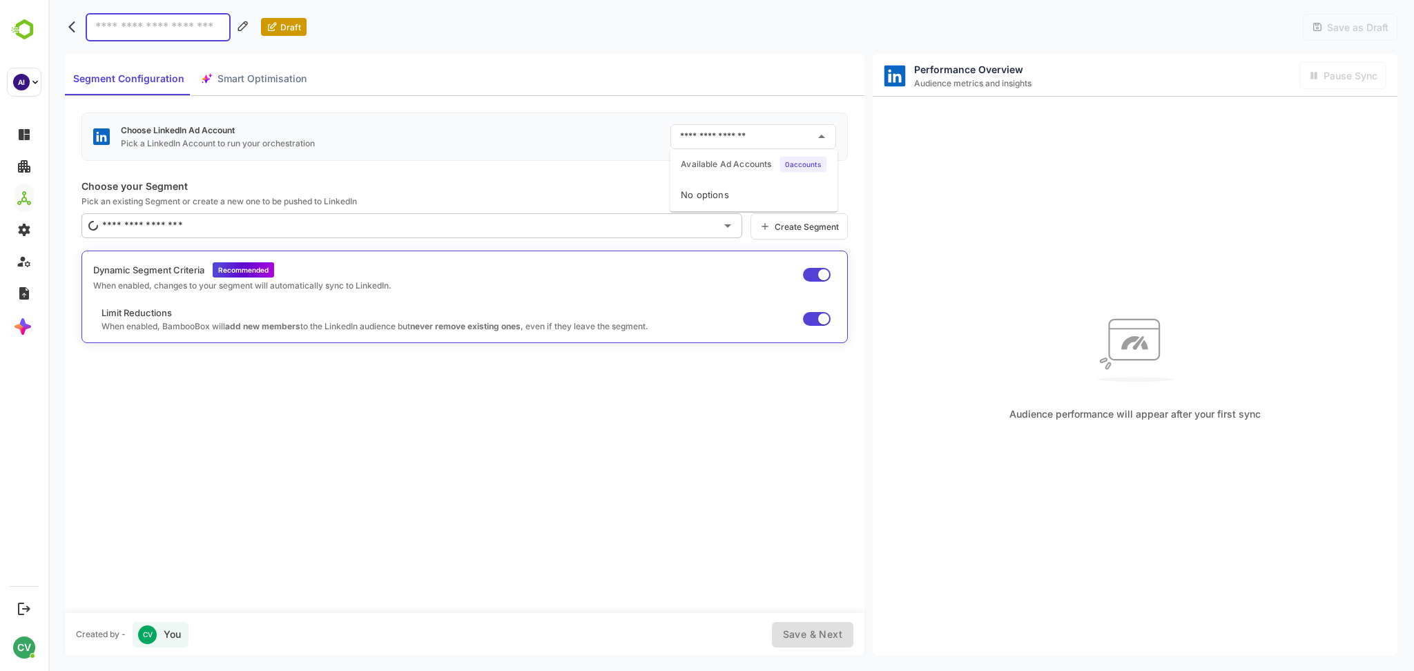
click at [726, 139] on input "text" at bounding box center [743, 137] width 133 height 22
drag, startPoint x: 736, startPoint y: 187, endPoint x: 669, endPoint y: 199, distance: 68.0
click at [670, 199] on div "No options" at bounding box center [754, 195] width 168 height 33
click at [602, 161] on div "Choose LinkedIn Ad Account Pick a LinkedIn Account to run your orchestration ​ …" at bounding box center [464, 354] width 799 height 516
click at [764, 126] on input "text" at bounding box center [743, 137] width 133 height 22
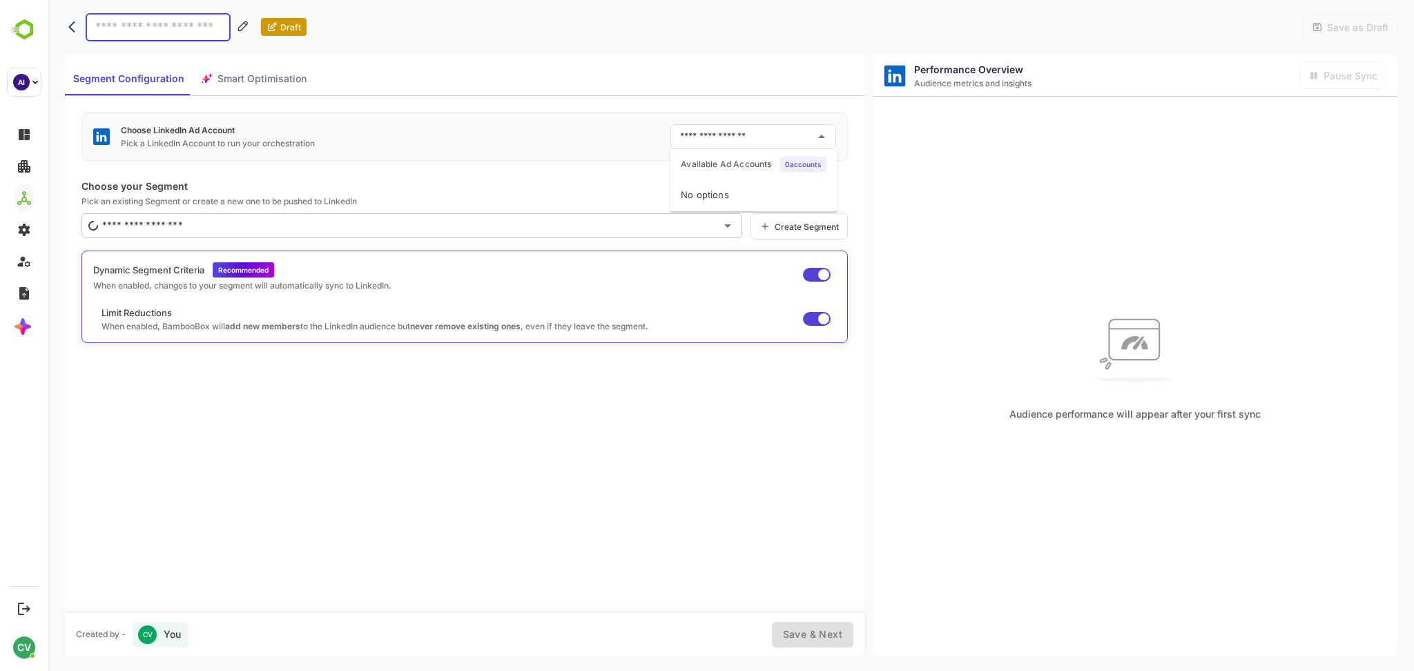
click at [610, 130] on div "Choose LinkedIn Ad Account Pick a LinkedIn Account to run your orchestration ​" at bounding box center [464, 137] width 766 height 48
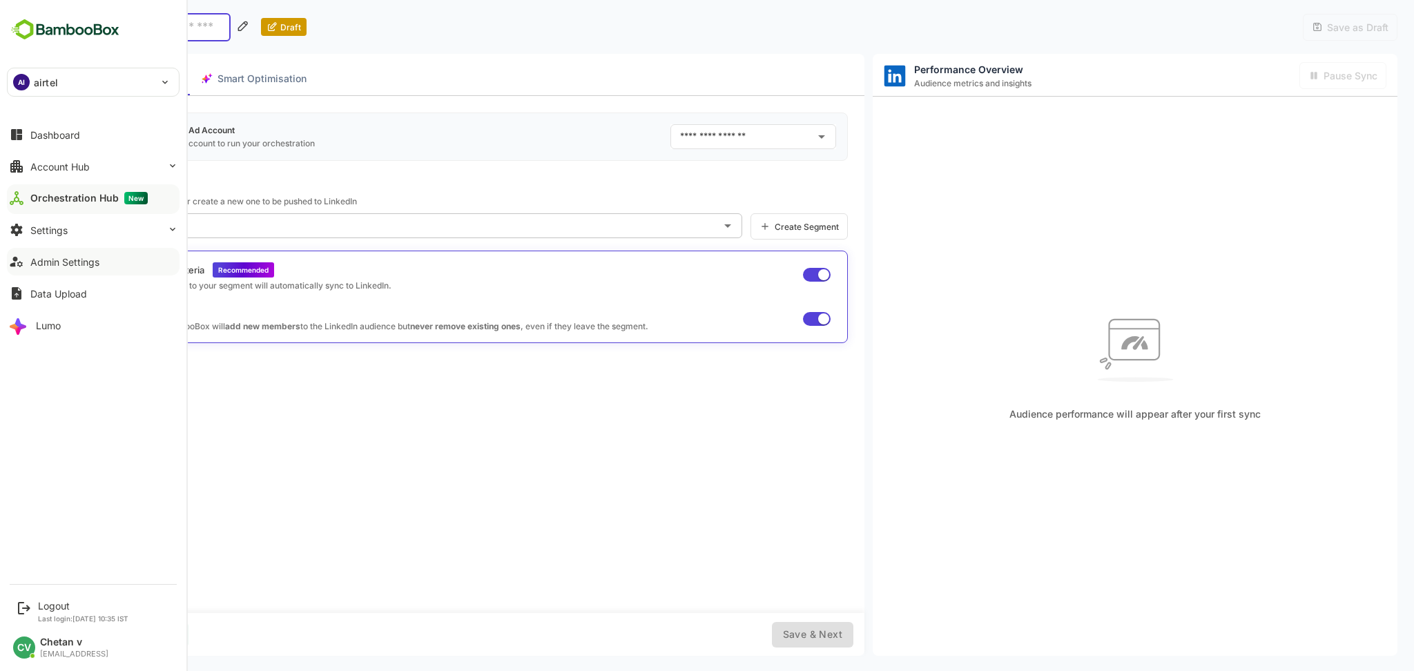
click at [83, 260] on div "Admin Settings" at bounding box center [64, 262] width 69 height 12
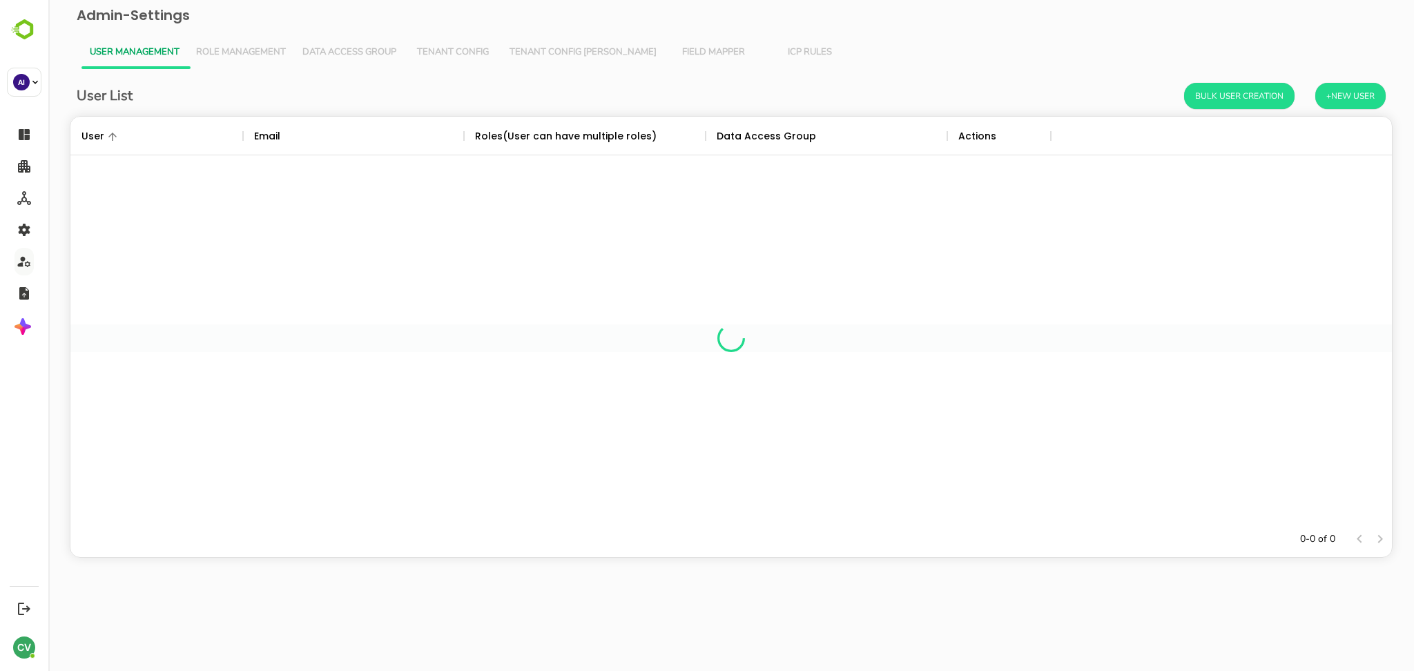
scroll to position [391, 1307]
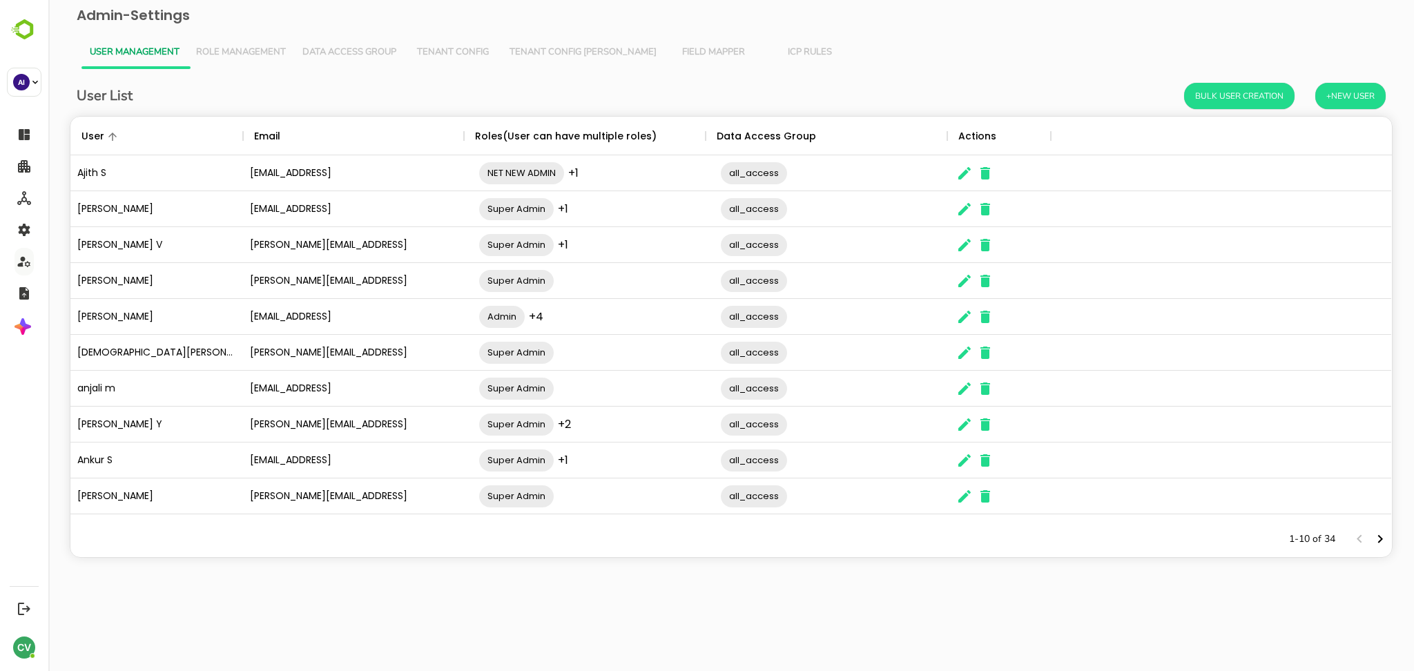
click at [460, 47] on span "Tenant Config" at bounding box center [453, 52] width 80 height 11
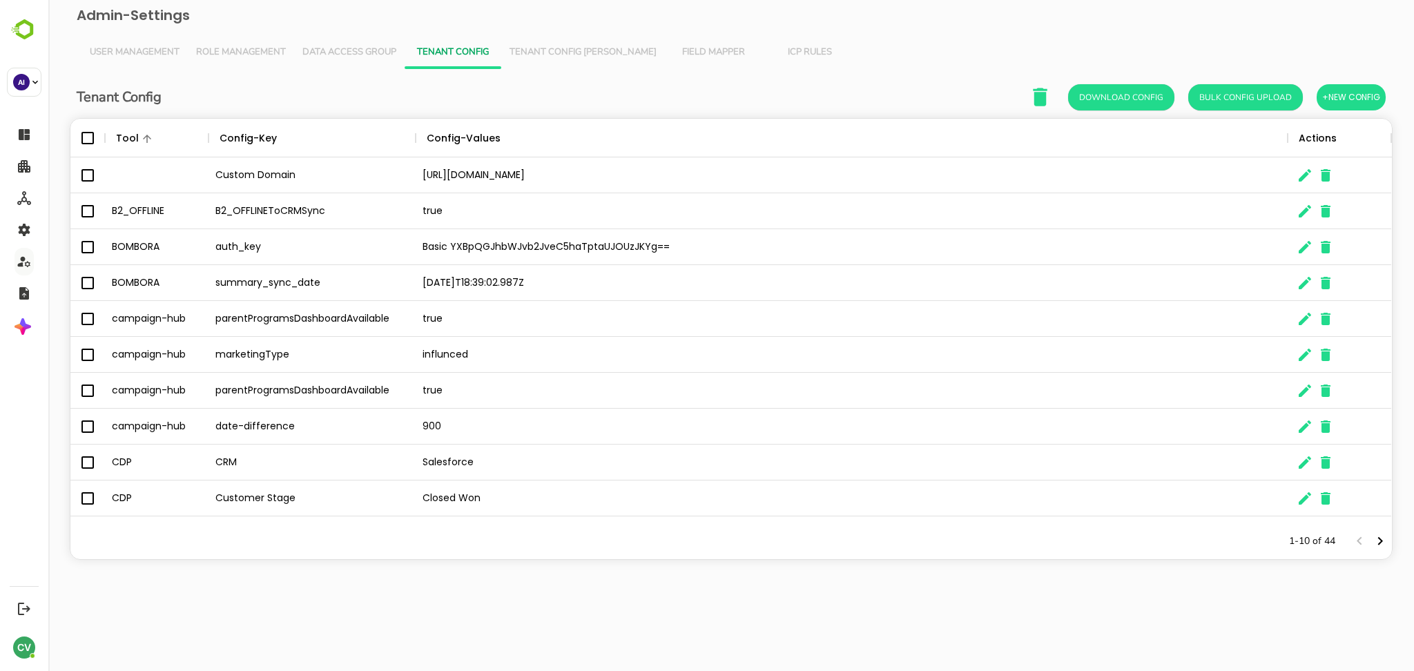
click at [589, 47] on span "Tenant Config [PERSON_NAME]" at bounding box center [582, 52] width 147 height 11
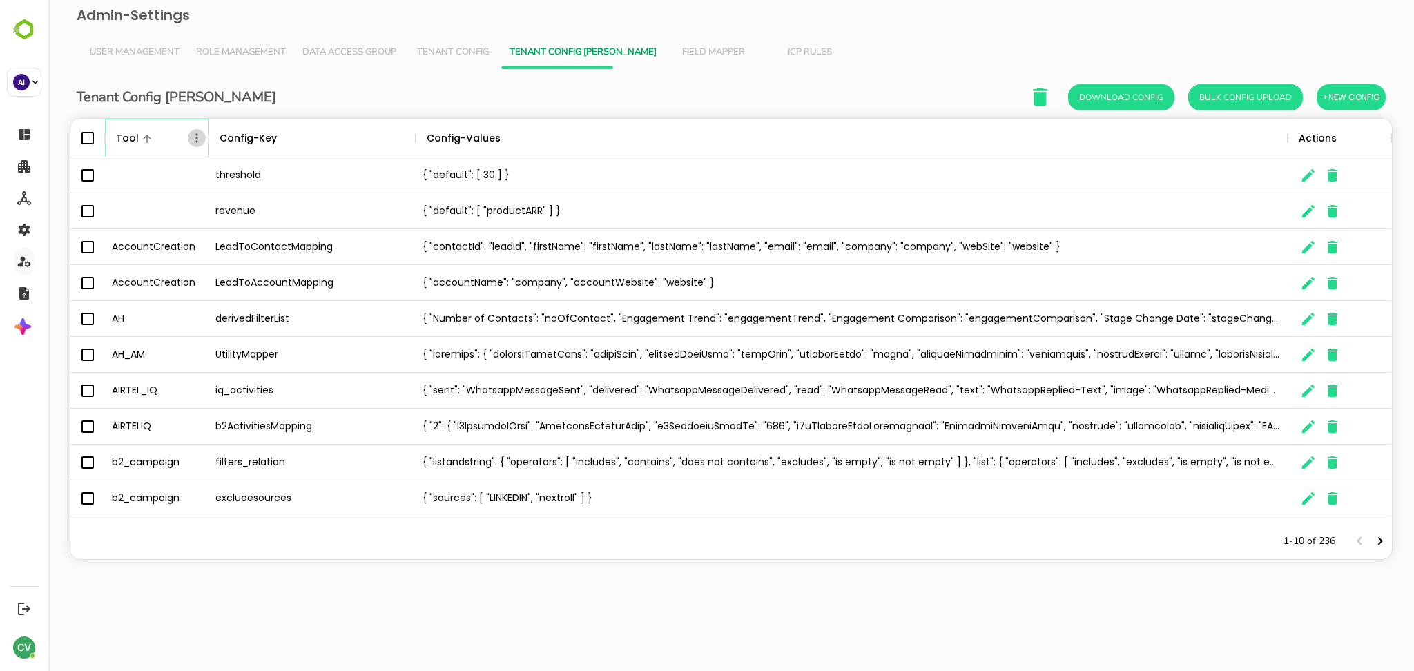
click at [193, 137] on icon "Menu" at bounding box center [197, 138] width 14 height 14
click at [156, 235] on li "Filter" at bounding box center [157, 239] width 95 height 25
click at [298, 178] on label "Value" at bounding box center [294, 174] width 21 height 8
click at [298, 179] on input "Value" at bounding box center [349, 189] width 131 height 20
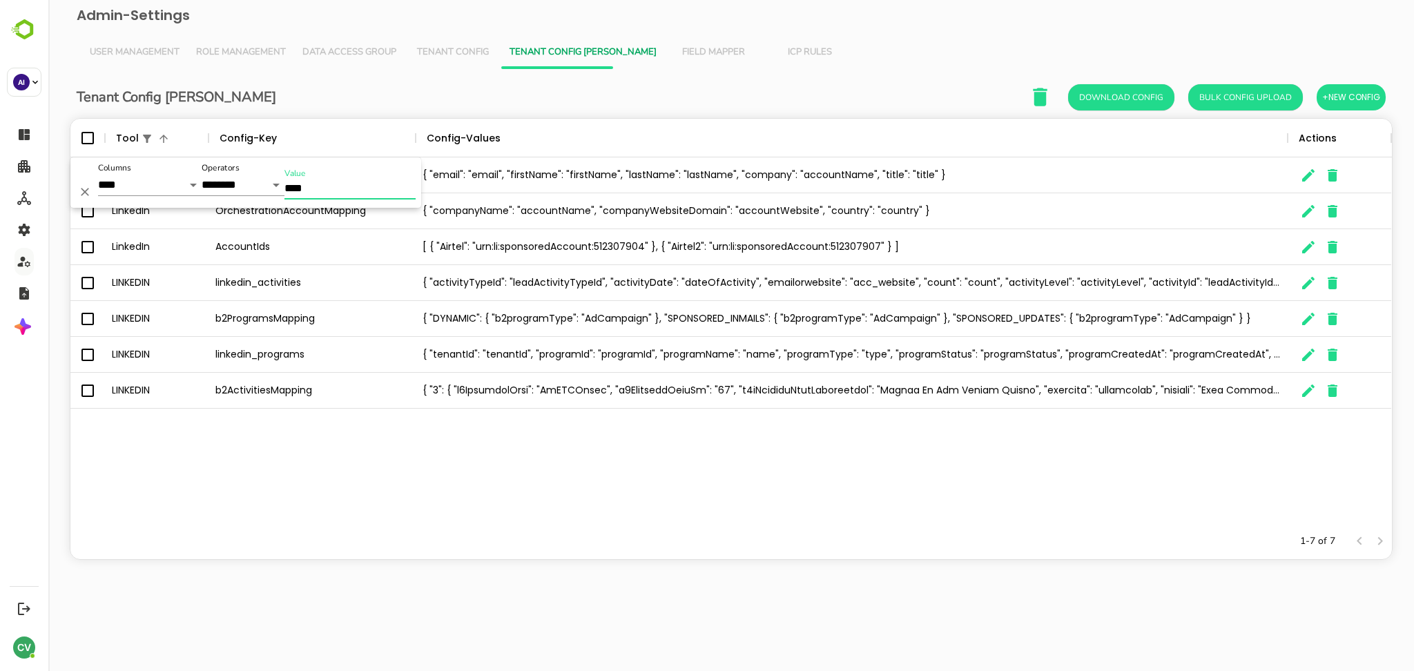
type input "****"
click at [1301, 246] on icon "The User Data" at bounding box center [1308, 247] width 17 height 17
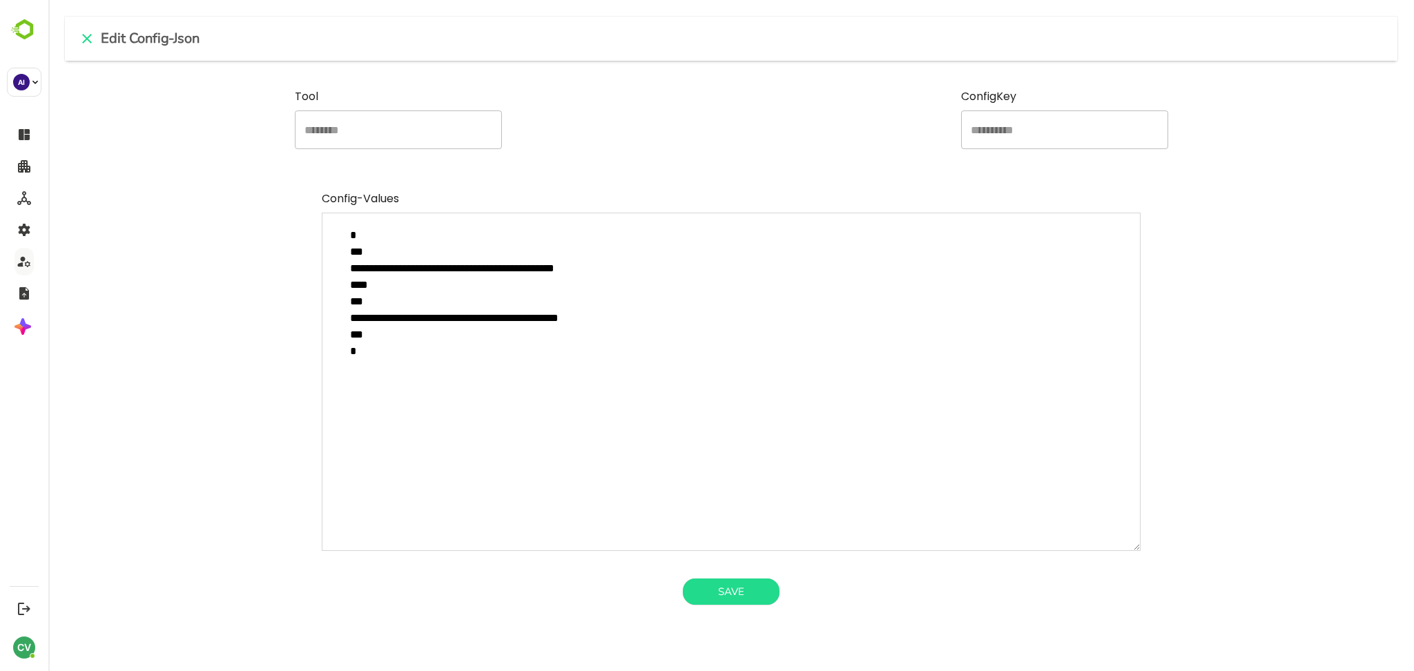
drag, startPoint x: 354, startPoint y: 301, endPoint x: 371, endPoint y: 342, distance: 44.6
click at [371, 342] on textarea "**********" at bounding box center [731, 382] width 819 height 338
drag, startPoint x: 371, startPoint y: 342, endPoint x: 350, endPoint y: 302, distance: 45.1
click at [350, 302] on textarea "**********" at bounding box center [731, 382] width 819 height 338
type textarea "**********"
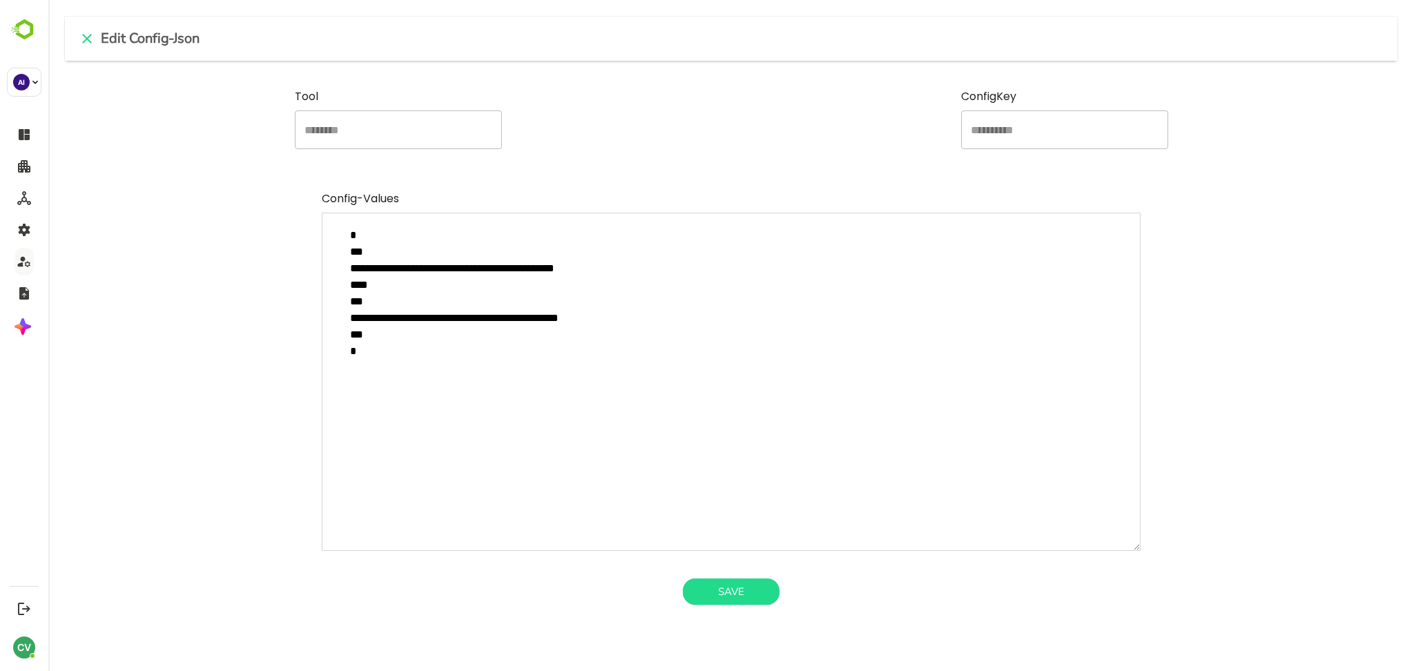
type textarea "*"
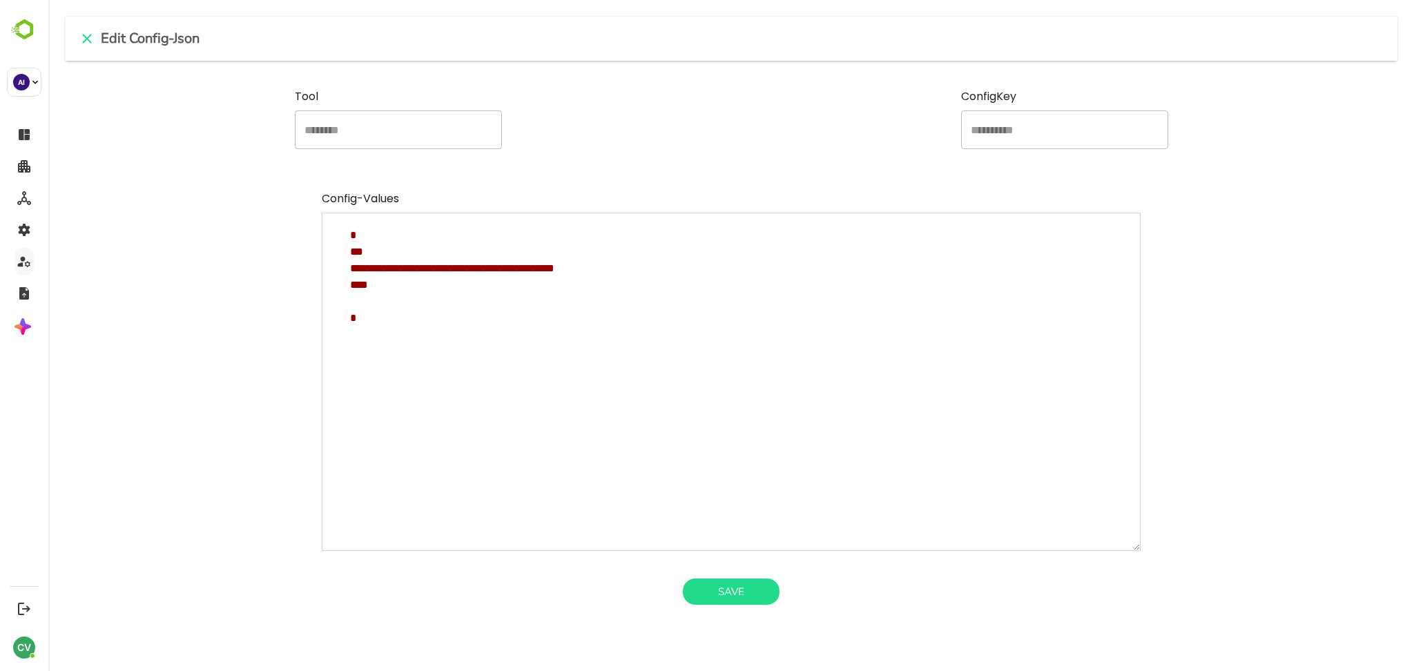
type textarea "**********"
type textarea "*"
type textarea "**********"
type textarea "*"
type textarea "**********"
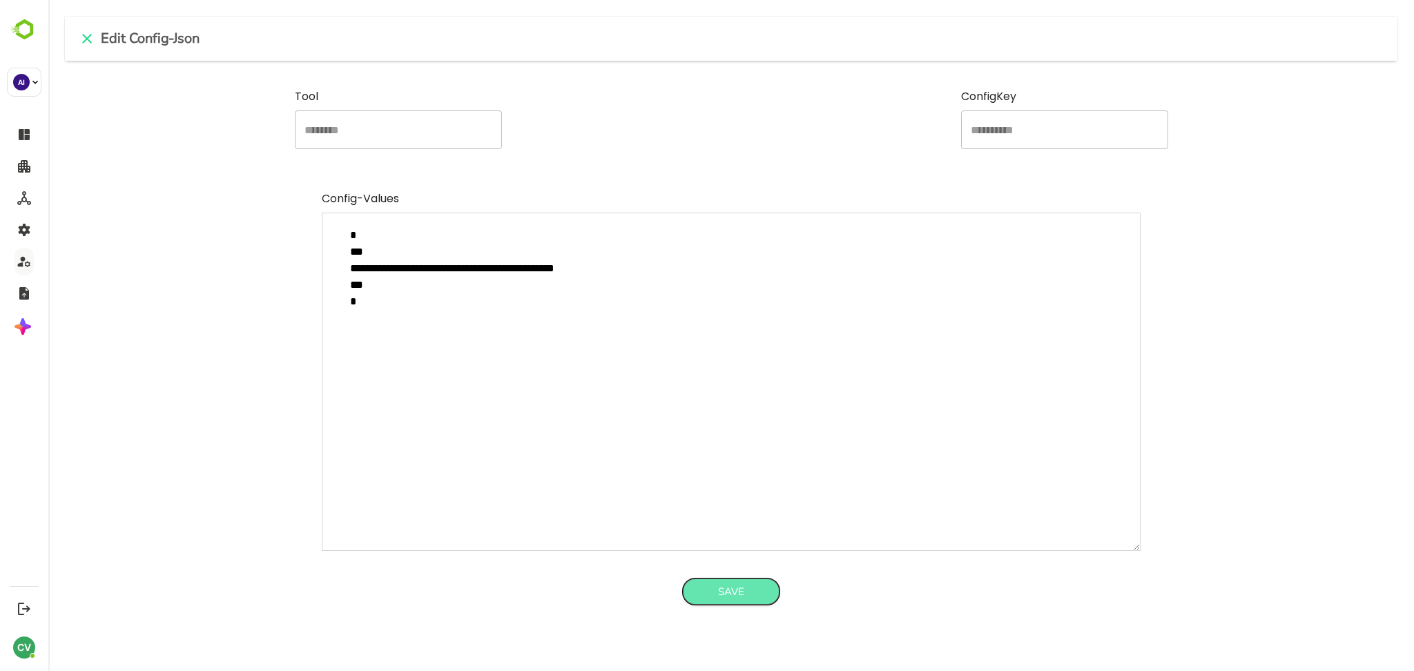
click at [738, 600] on button "Save" at bounding box center [731, 592] width 97 height 26
type textarea "*"
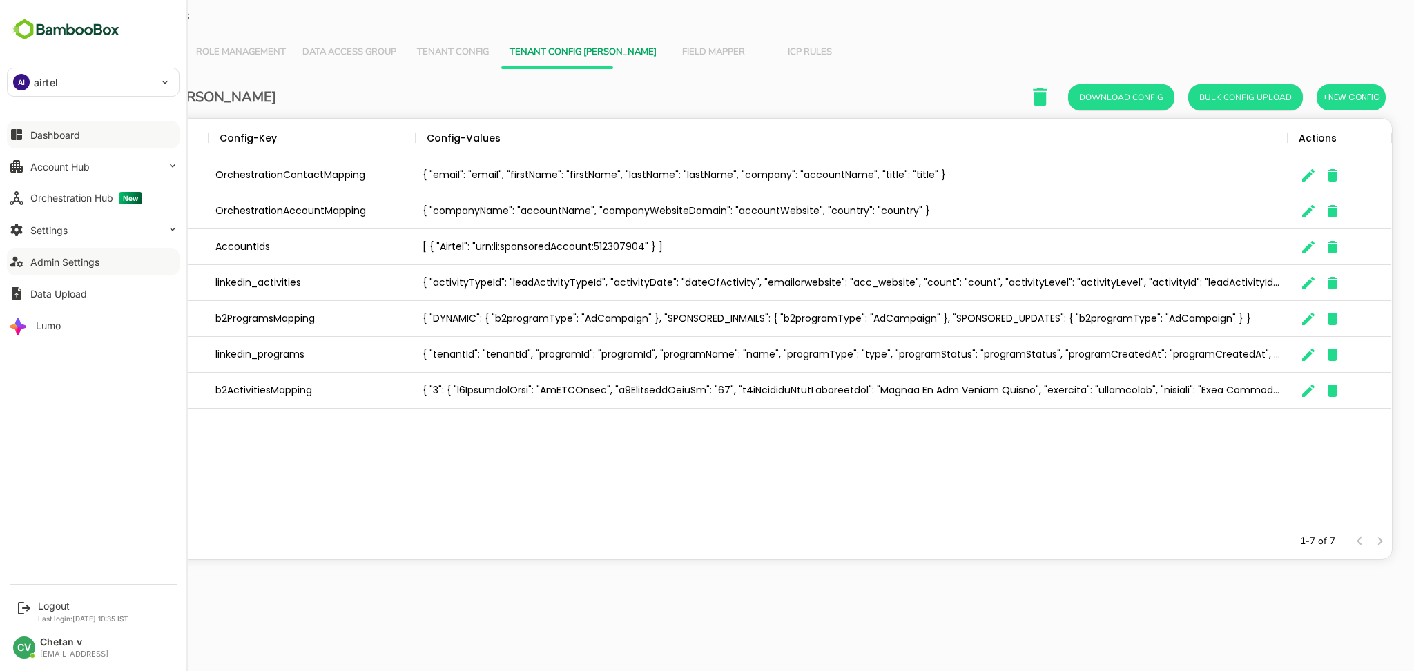
click at [62, 138] on div "Dashboard" at bounding box center [55, 135] width 50 height 12
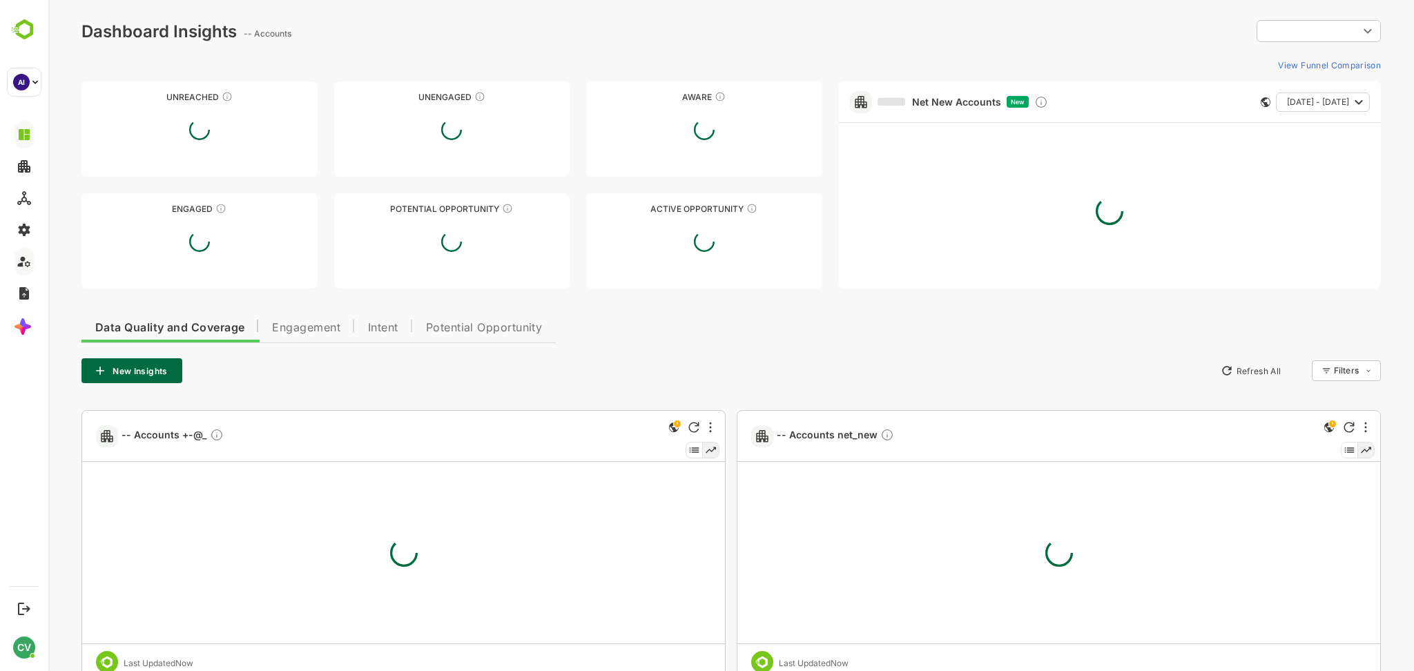
type input "**********"
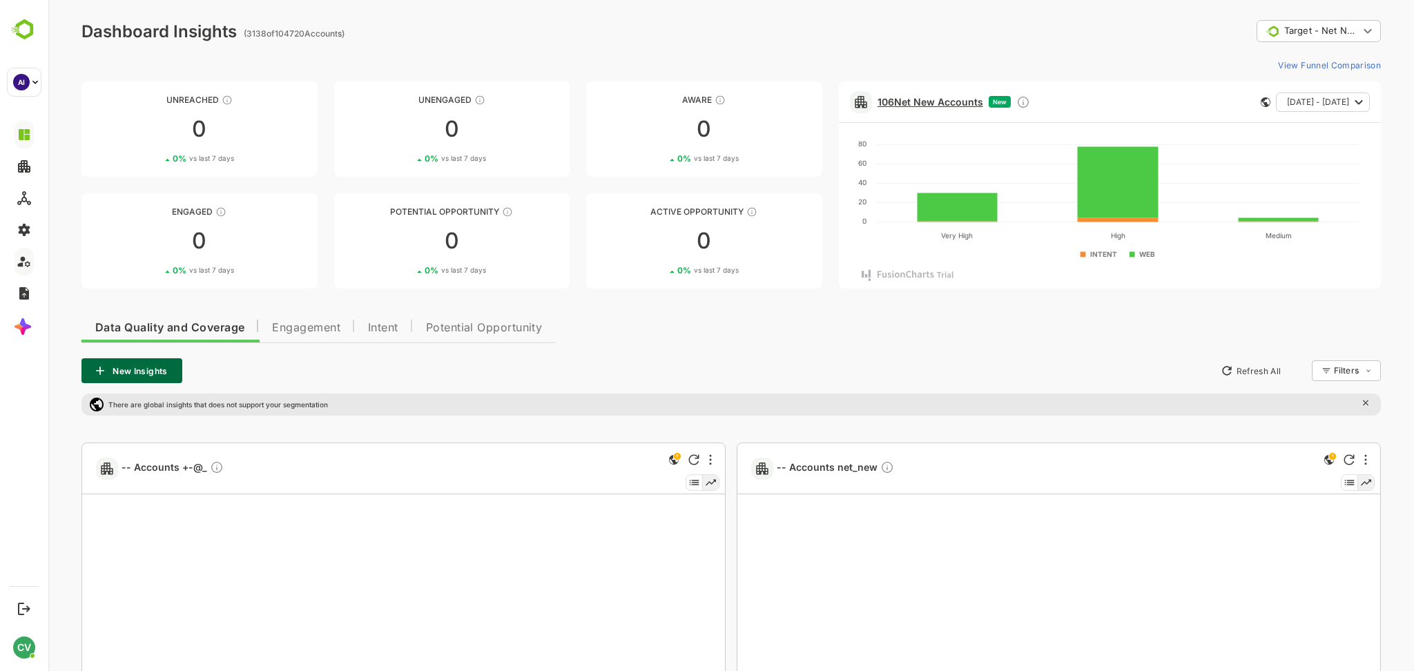
click at [939, 101] on link "106 Net New Accounts" at bounding box center [930, 102] width 106 height 12
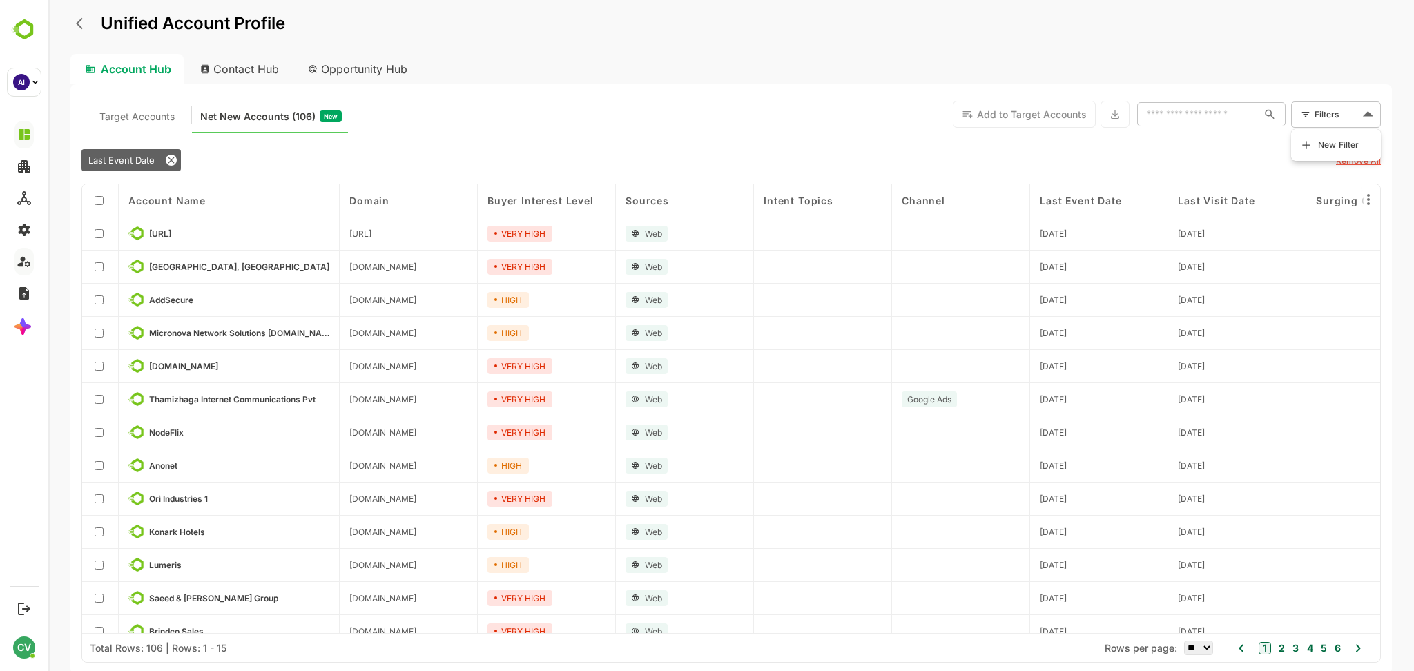
click at [1317, 110] on body "Unified Account Profile Account Hub Contact Hub Opportunity Hub Target Accounts…" at bounding box center [731, 335] width 1366 height 671
click at [753, 130] on div at bounding box center [731, 335] width 1366 height 671
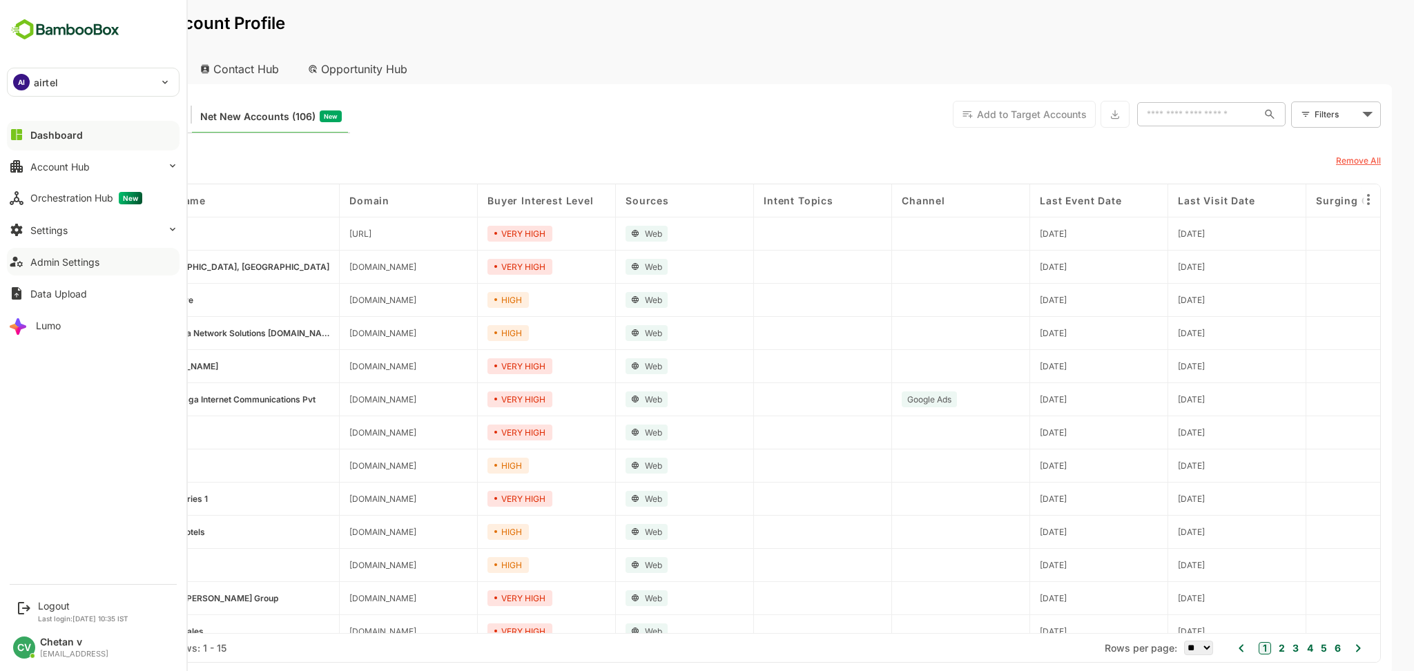
click at [38, 137] on div "Dashboard" at bounding box center [56, 135] width 52 height 12
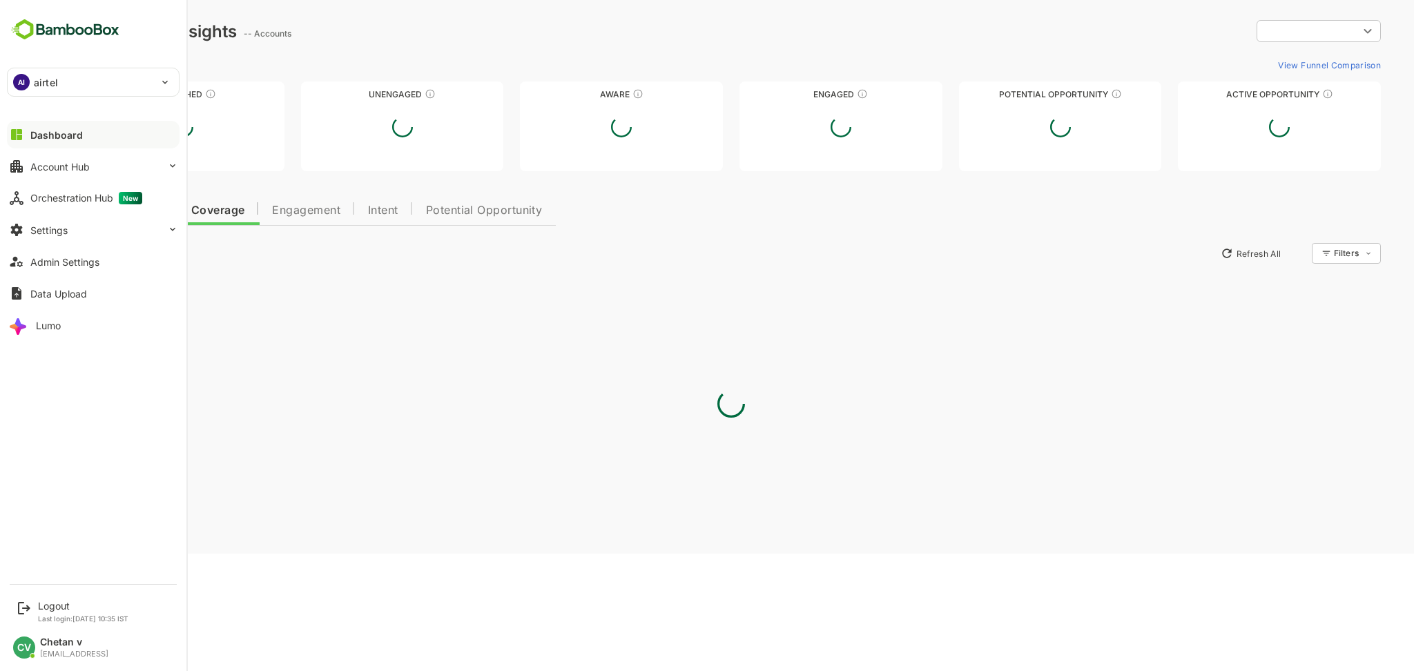
click at [37, 195] on div "Orchestration Hub New" at bounding box center [86, 198] width 112 height 12
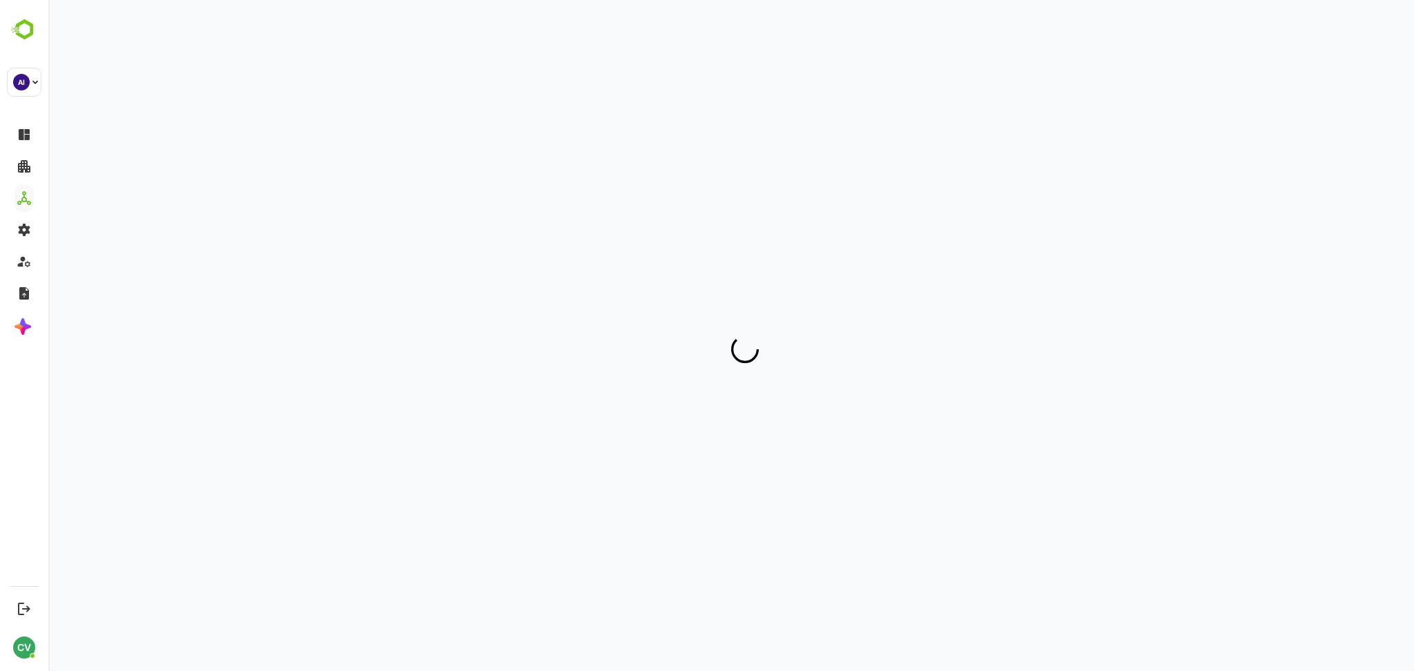
click at [196, 145] on div at bounding box center [731, 328] width 1332 height 657
click at [204, 169] on div at bounding box center [731, 328] width 1332 height 657
click at [196, 137] on div at bounding box center [731, 328] width 1332 height 657
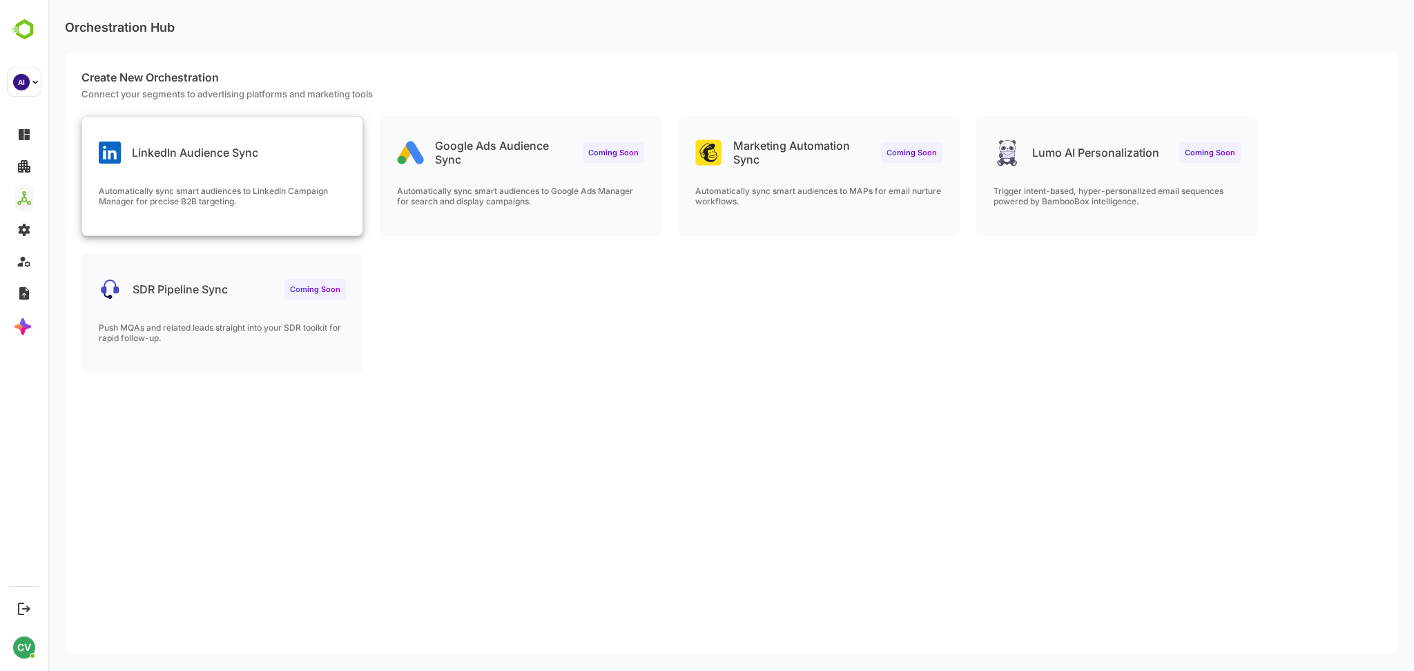
click at [194, 146] on p "LinkedIn Audience Sync" at bounding box center [195, 153] width 126 height 14
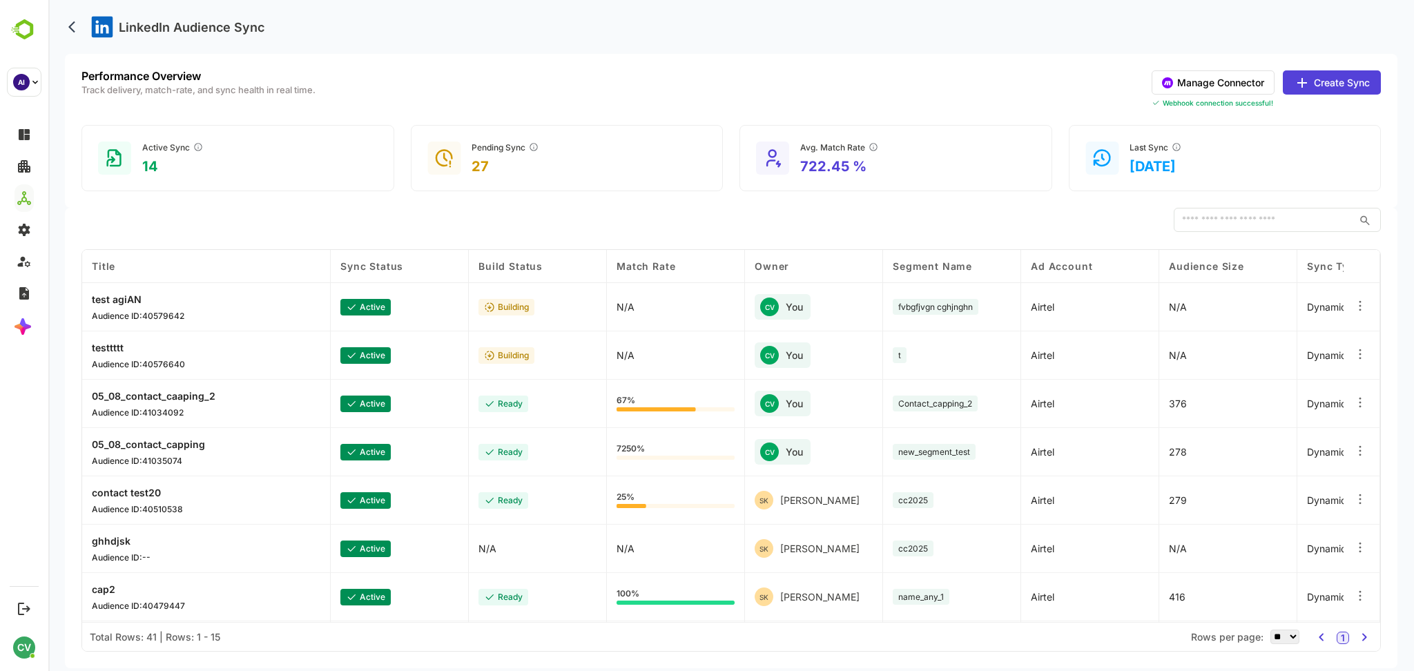
click at [1222, 80] on button "Manage Connector" at bounding box center [1213, 82] width 123 height 24
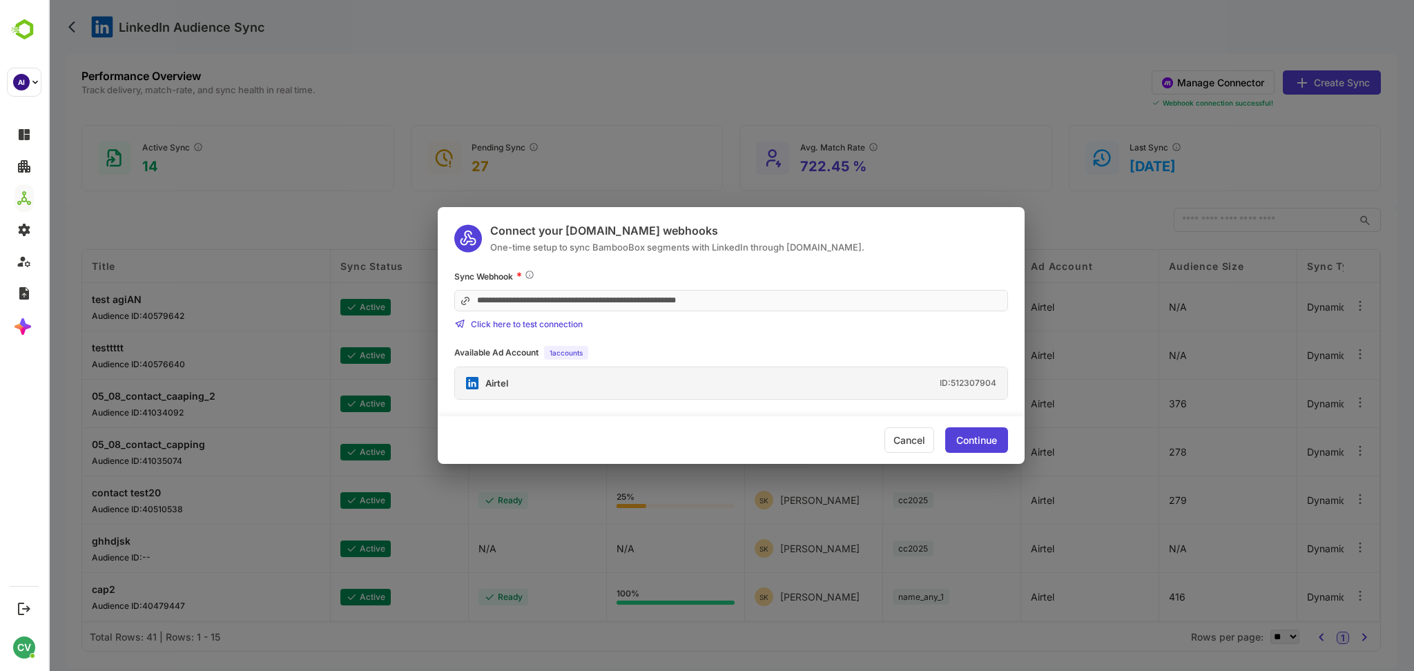
click at [820, 125] on div "**********" at bounding box center [731, 335] width 1366 height 671
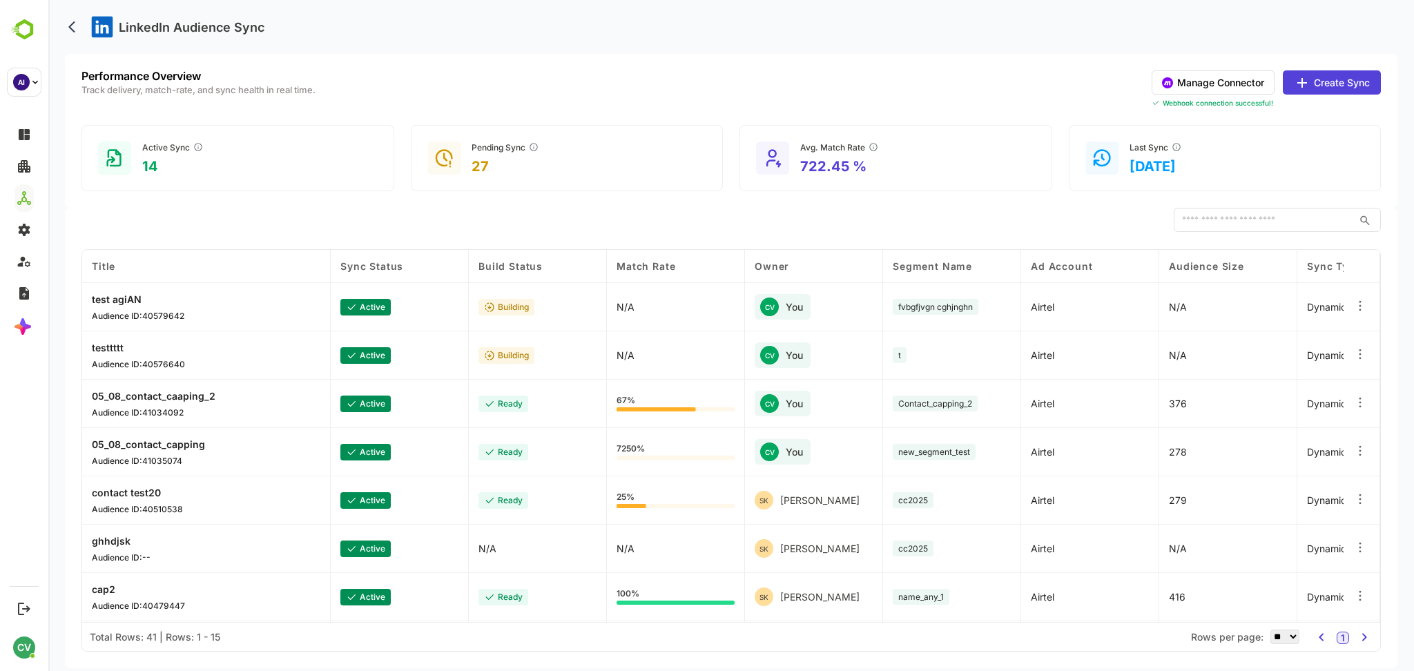
click at [1349, 86] on button "Create Sync" at bounding box center [1332, 82] width 98 height 24
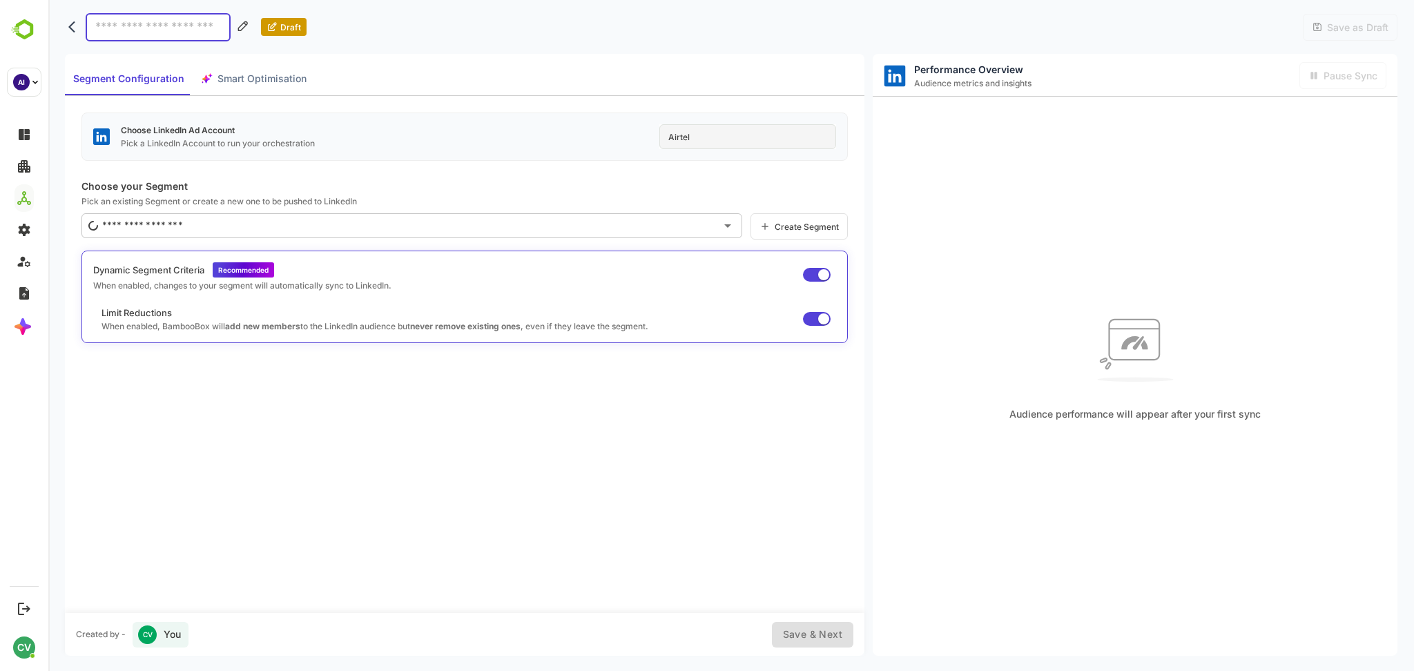
click at [708, 123] on div "Choose LinkedIn Ad Account Pick a LinkedIn Account to run your orchestration Ai…" at bounding box center [464, 137] width 766 height 48
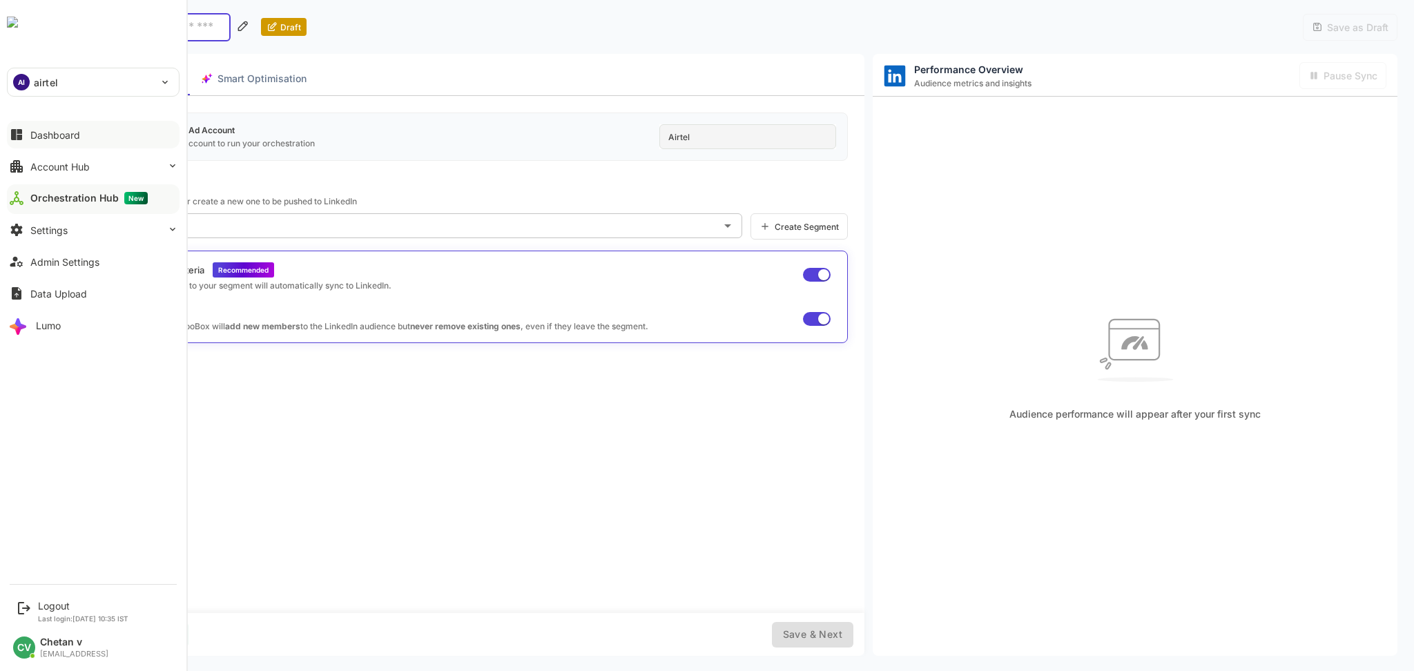
click at [75, 135] on div "Dashboard" at bounding box center [55, 135] width 50 height 12
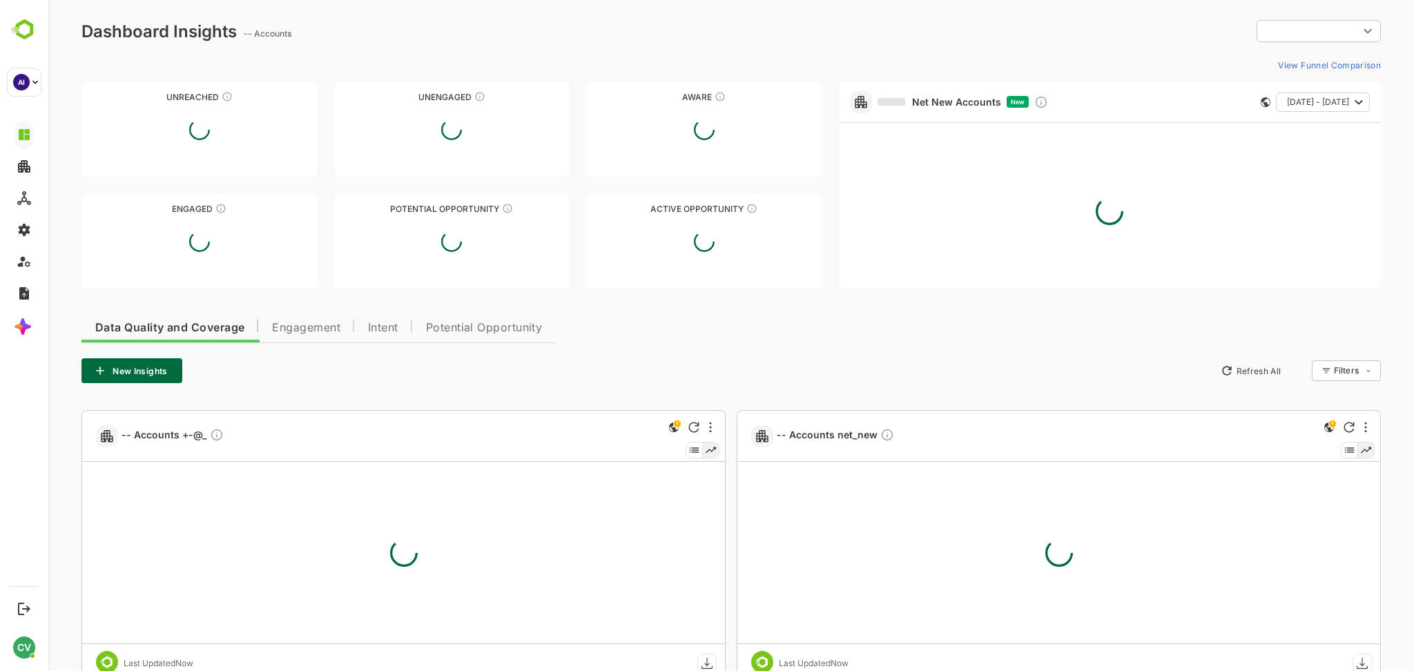
type input "**********"
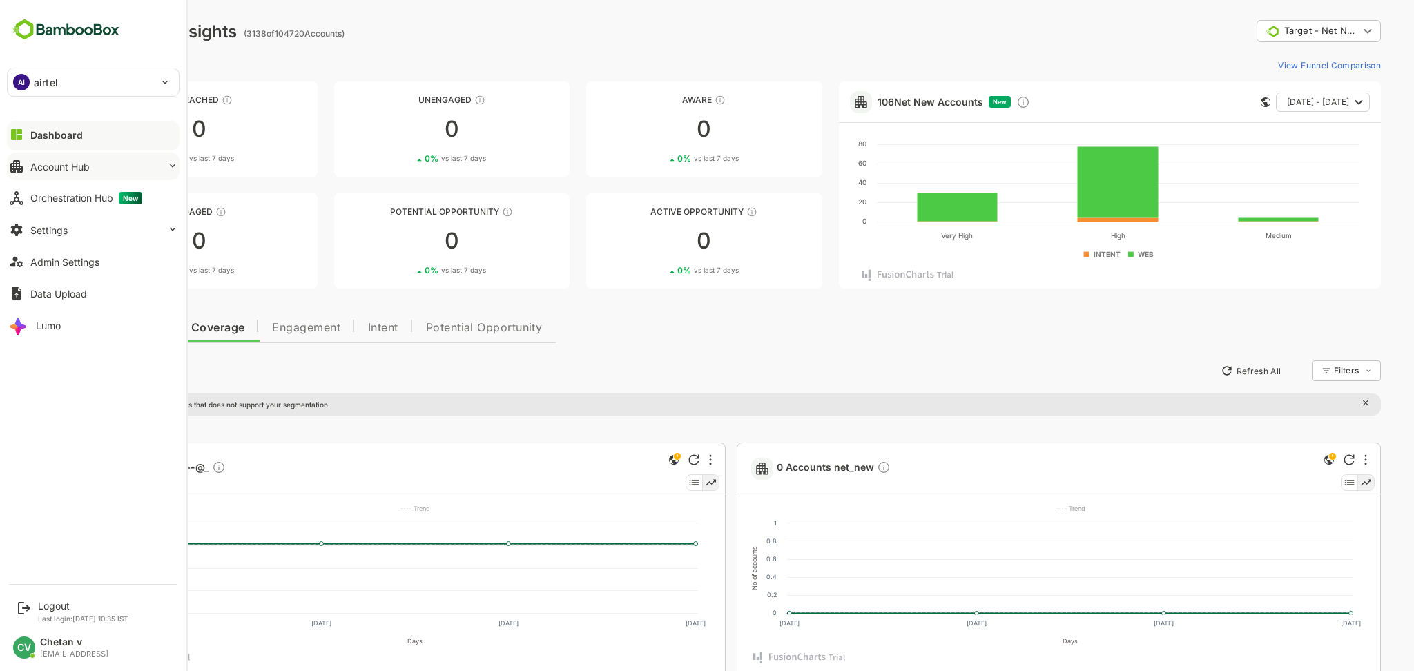
click at [46, 173] on button "Account Hub" at bounding box center [93, 167] width 173 height 28
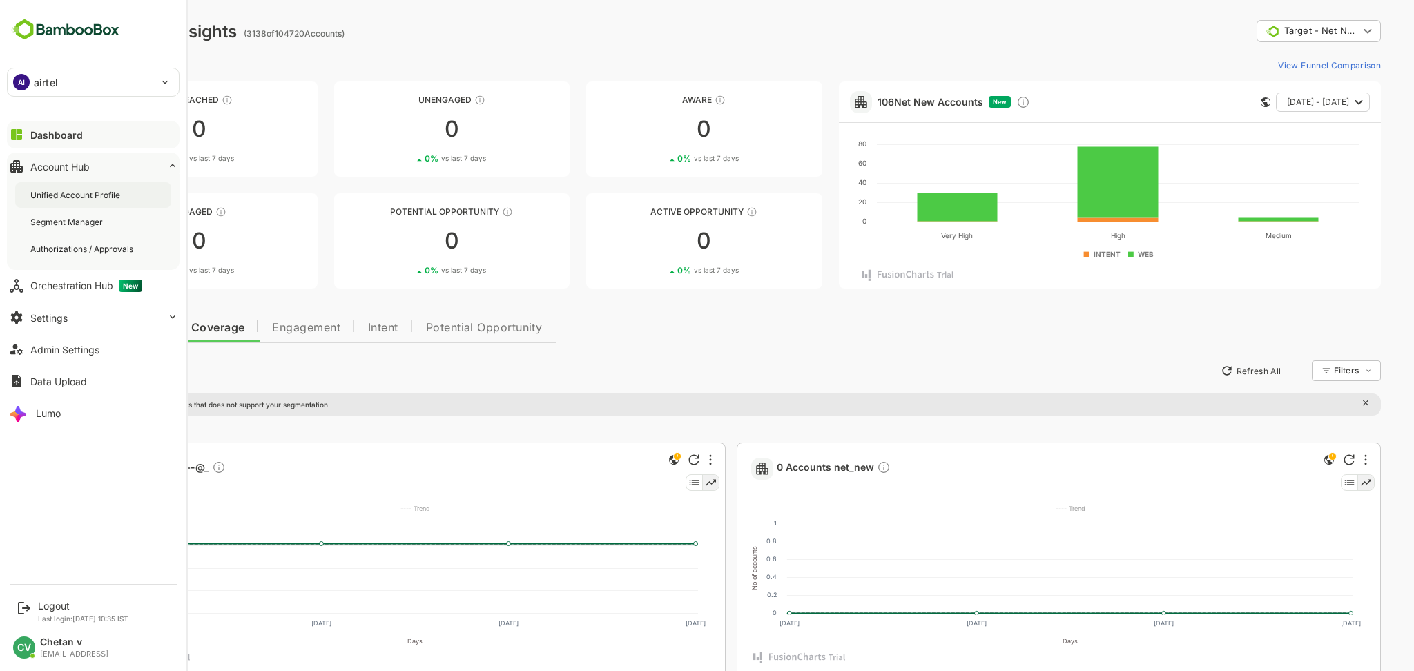
click at [65, 195] on div "Unified Account Profile" at bounding box center [76, 195] width 93 height 12
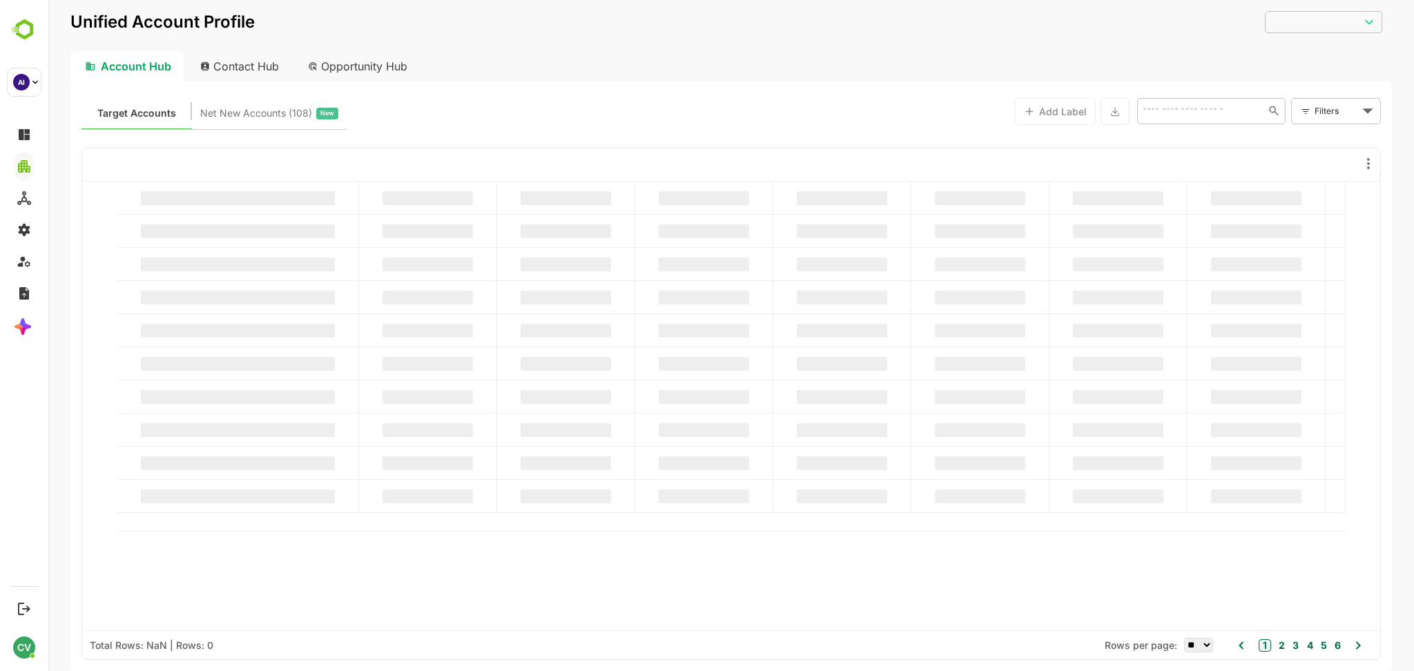
type input "**********"
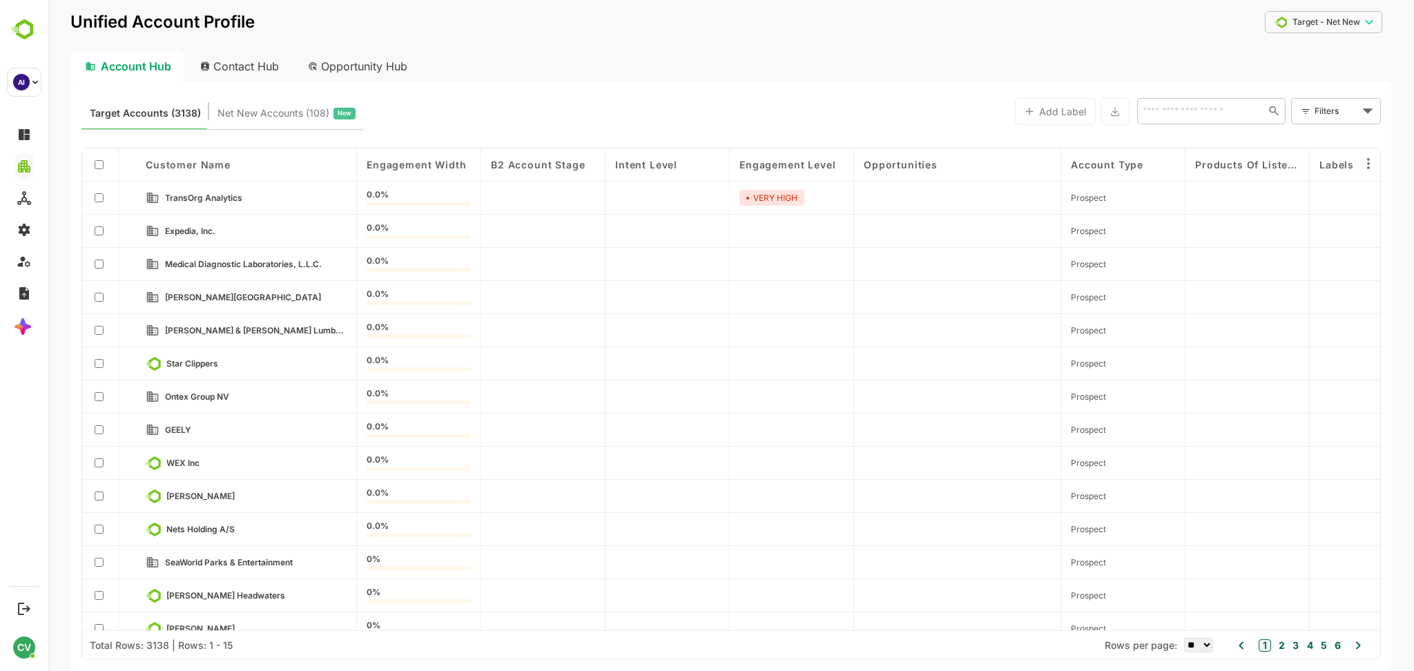
click at [289, 124] on button "Net New Accounts ( 108 ) New" at bounding box center [780, 335] width 1366 height 671
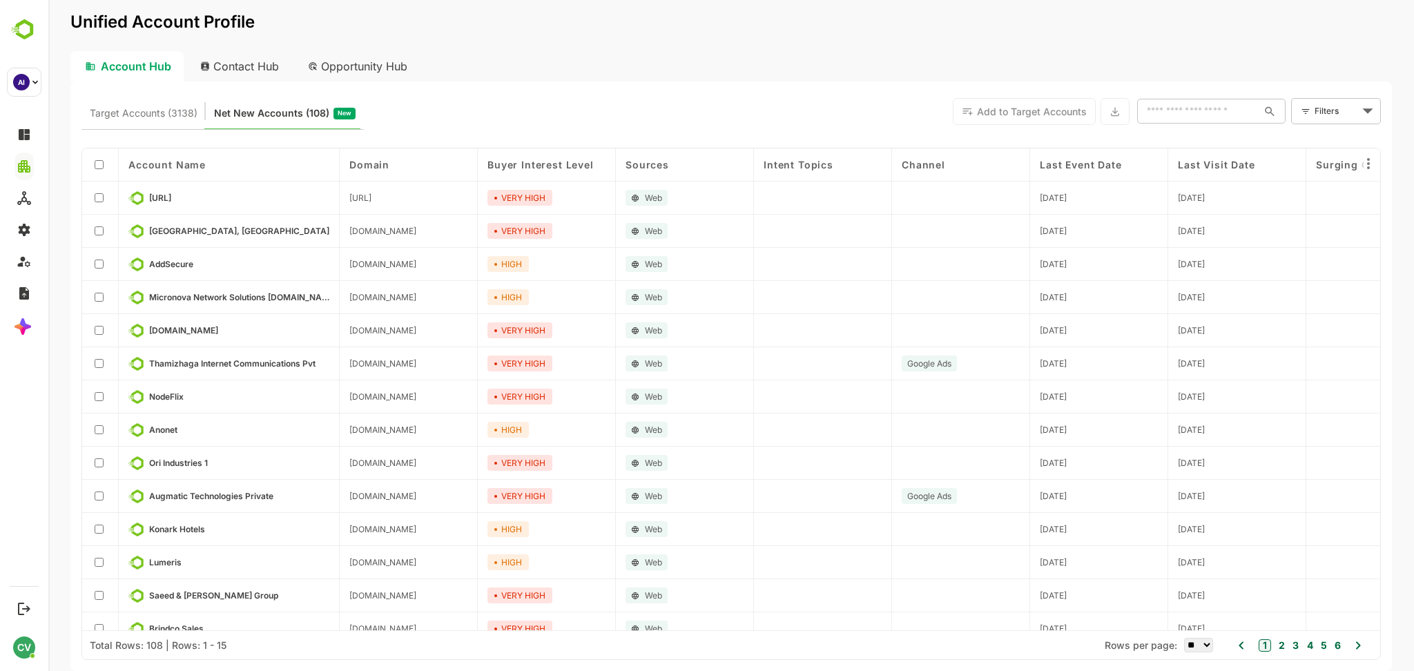
click at [774, 39] on div "Unified Account Profile" at bounding box center [730, 31] width 1321 height 40
click at [764, 31] on div "Unified Account Profile" at bounding box center [730, 31] width 1321 height 40
click at [757, 32] on div "Unified Account Profile" at bounding box center [730, 31] width 1321 height 40
drag, startPoint x: 755, startPoint y: 39, endPoint x: 750, endPoint y: 24, distance: 16.2
click at [750, 24] on div "Unified Account Profile" at bounding box center [730, 31] width 1321 height 40
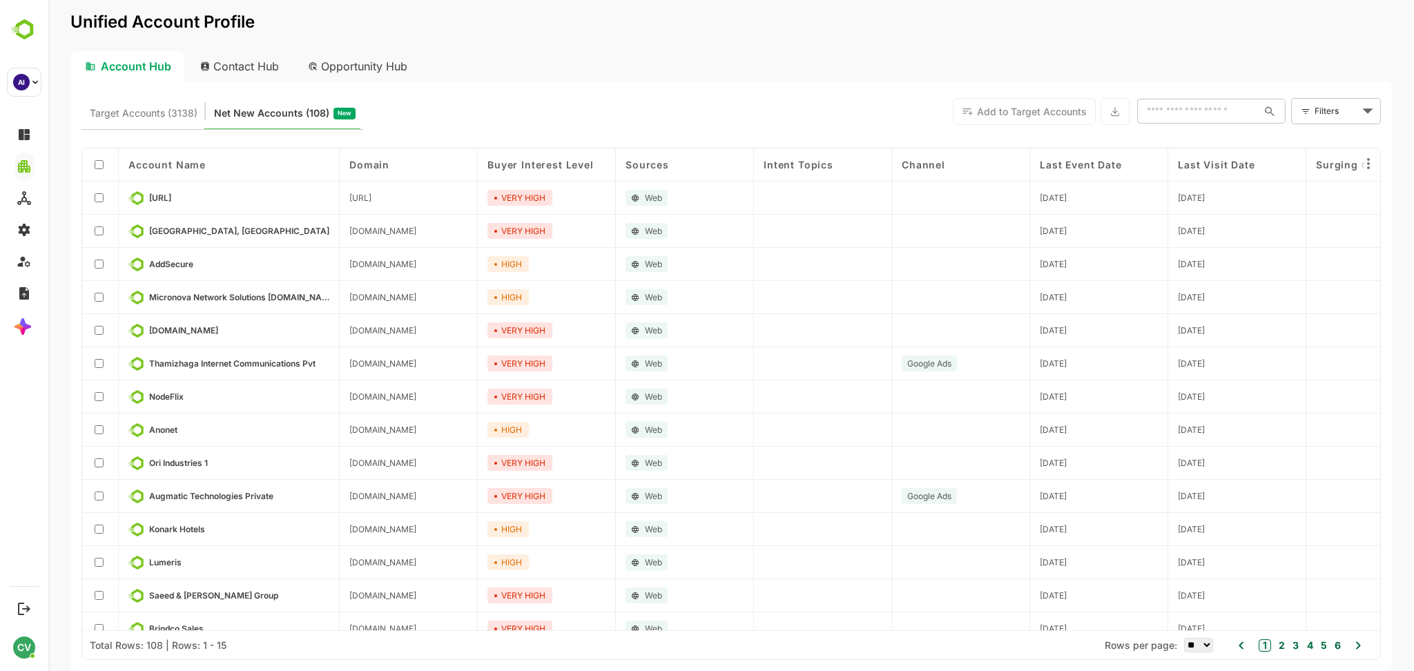
click at [755, 30] on div "Unified Account Profile" at bounding box center [730, 31] width 1321 height 40
drag, startPoint x: 757, startPoint y: 38, endPoint x: 755, endPoint y: 31, distance: 7.0
click at [755, 31] on div "Unified Account Profile" at bounding box center [730, 31] width 1321 height 40
click at [757, 25] on div "Unified Account Profile" at bounding box center [730, 31] width 1321 height 40
click at [757, 28] on div "Unified Account Profile" at bounding box center [730, 31] width 1321 height 40
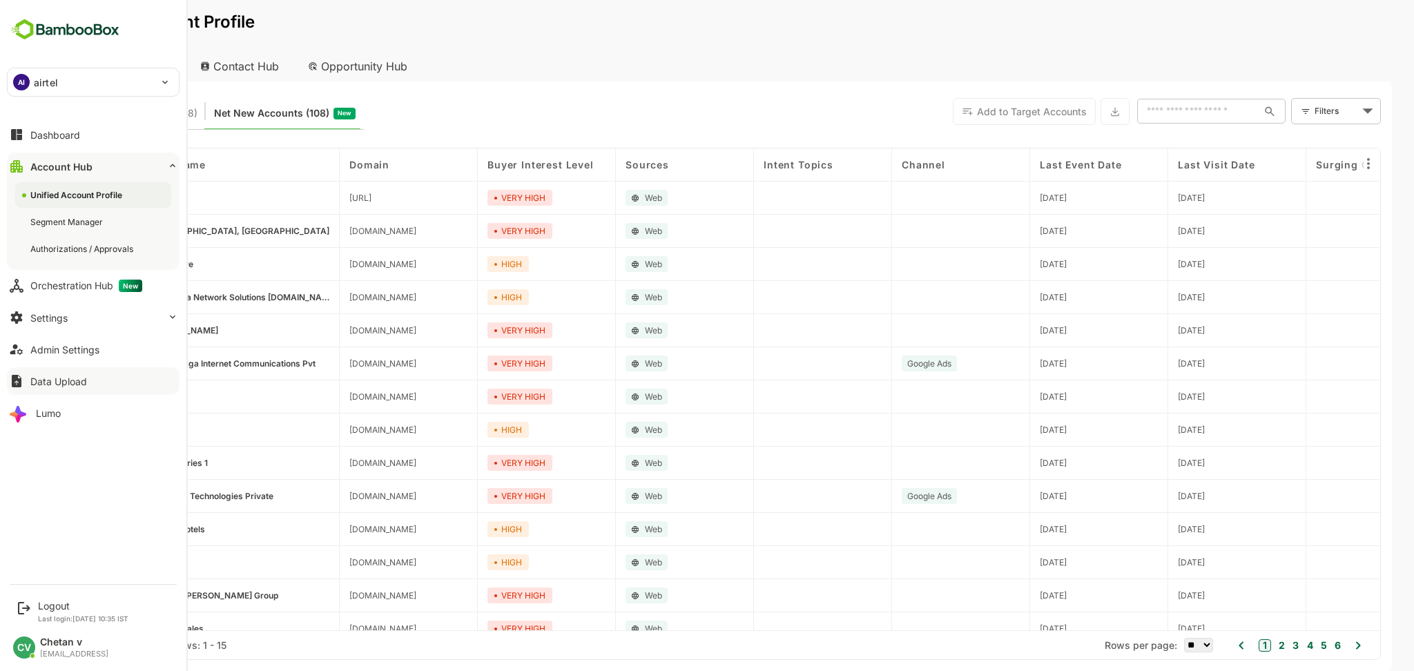
click at [99, 286] on div "Orchestration Hub New" at bounding box center [86, 286] width 112 height 12
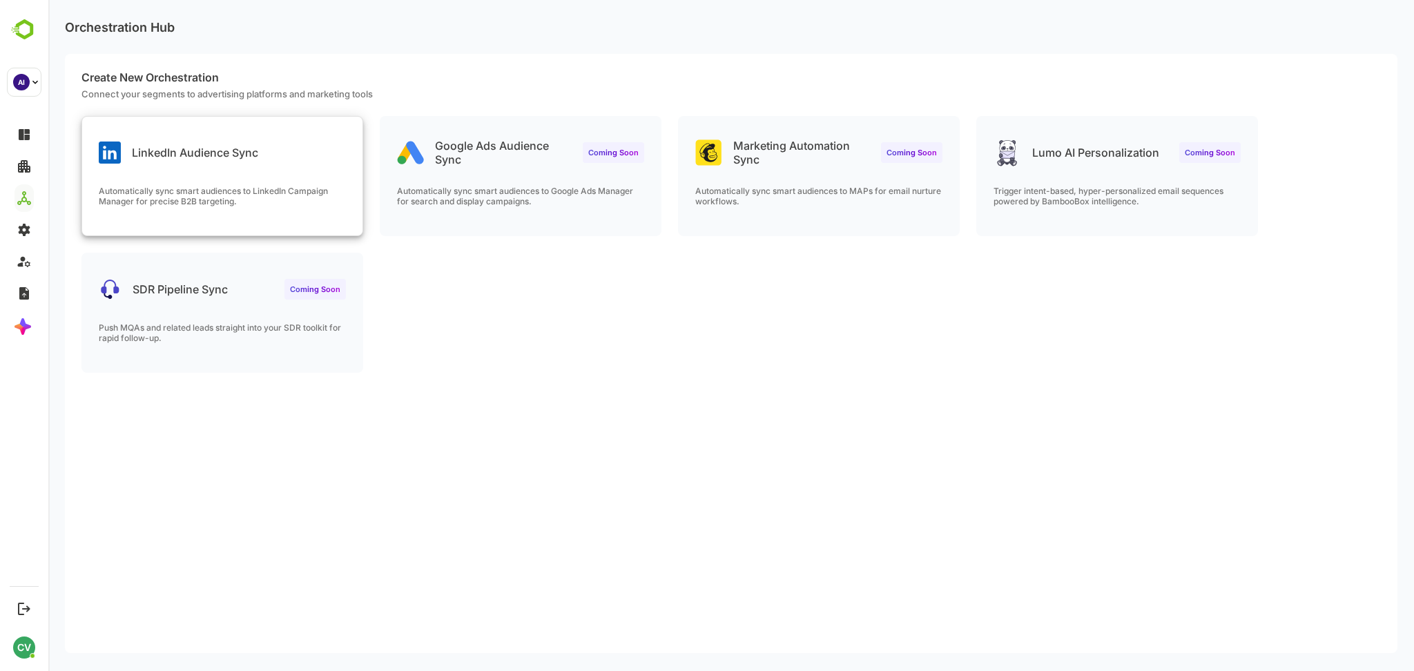
click at [299, 122] on div "LinkedIn Audience Sync" at bounding box center [222, 142] width 280 height 50
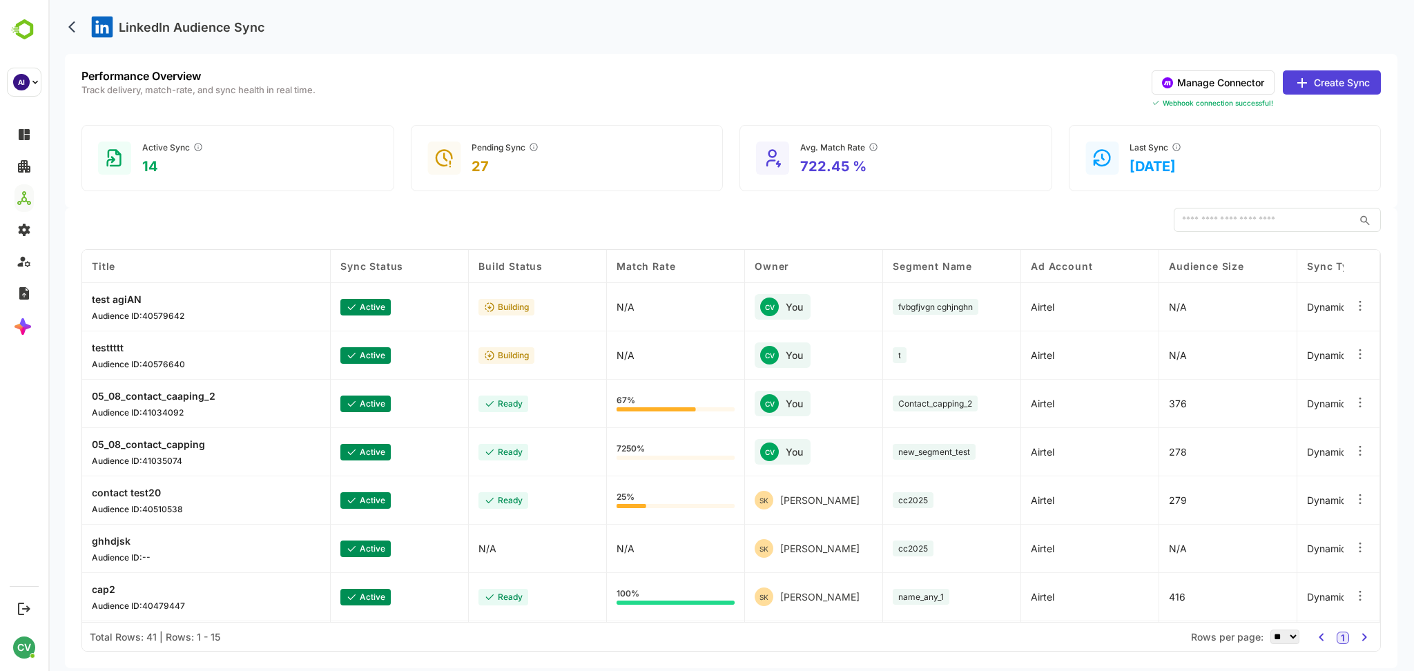
scroll to position [387, 0]
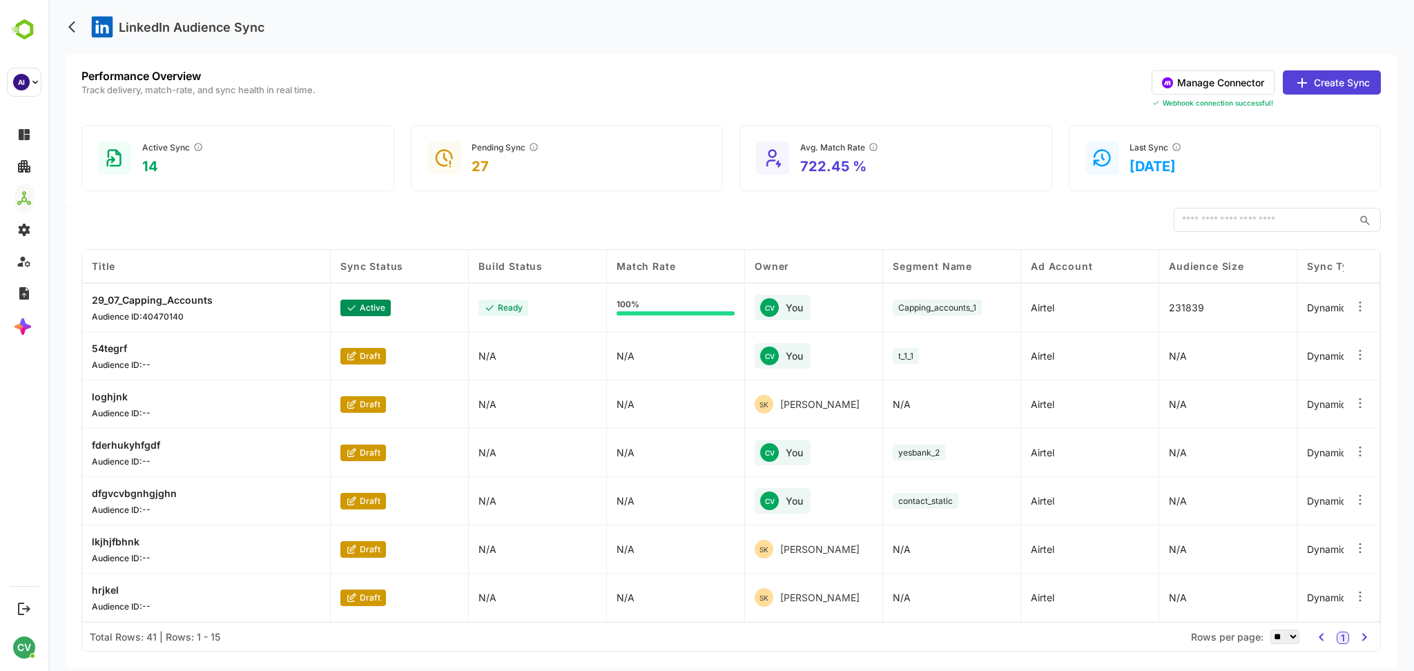
click at [1362, 501] on icon at bounding box center [1360, 500] width 14 height 14
click at [1270, 552] on div "Delete Orchestration" at bounding box center [1275, 549] width 120 height 23
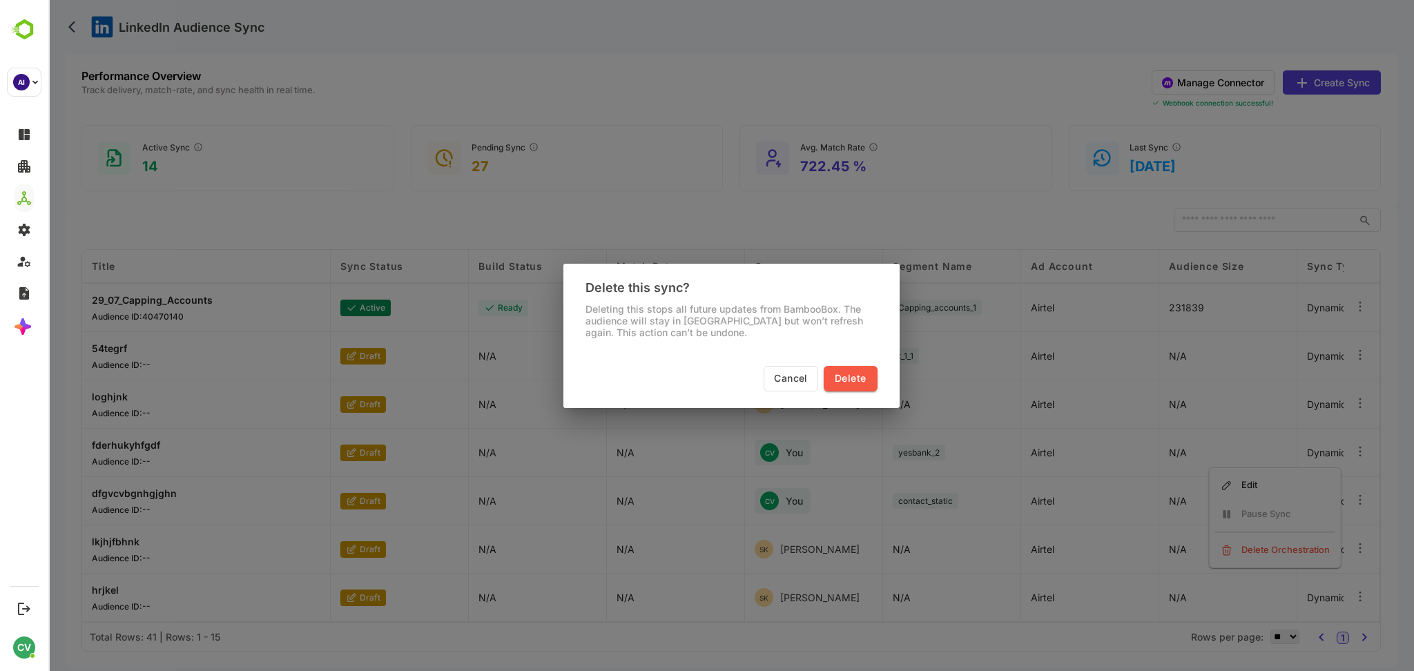
click at [217, 349] on div "Delete this sync? Deleting this stops all future updates from BambooBox. The au…" at bounding box center [731, 335] width 1366 height 671
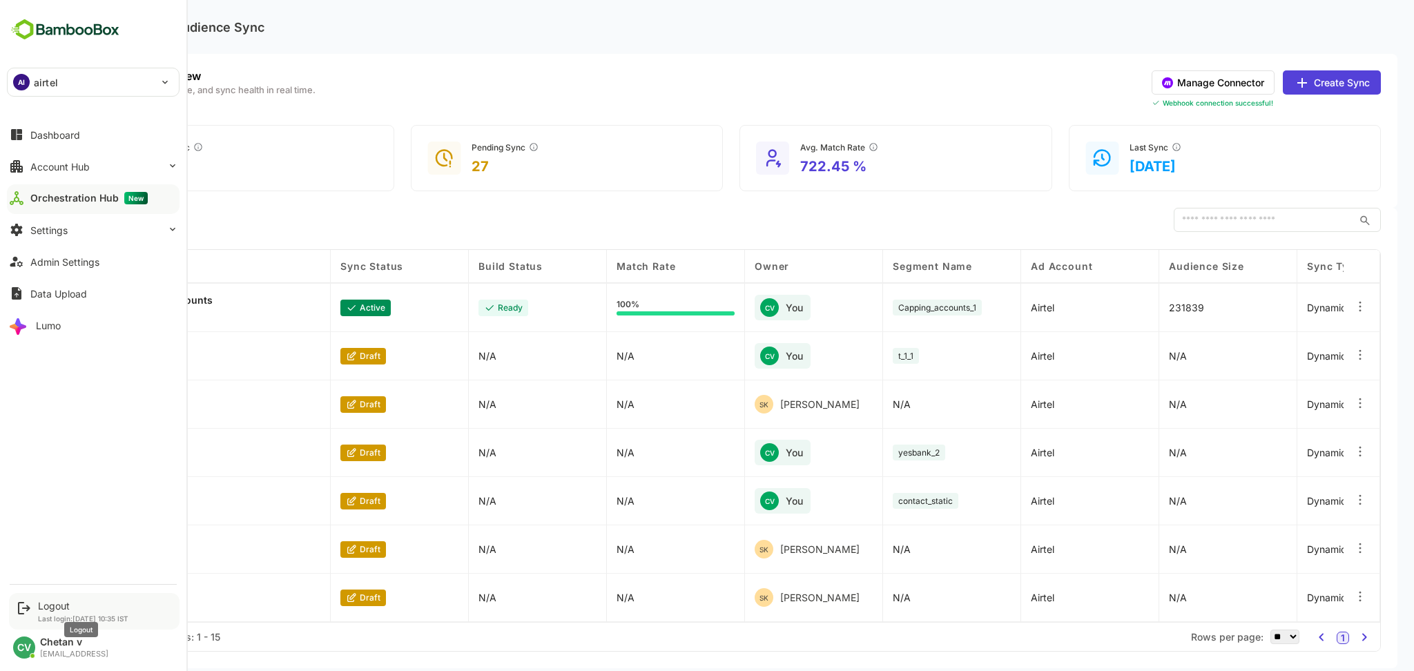
click at [52, 606] on div "Logout" at bounding box center [83, 606] width 90 height 12
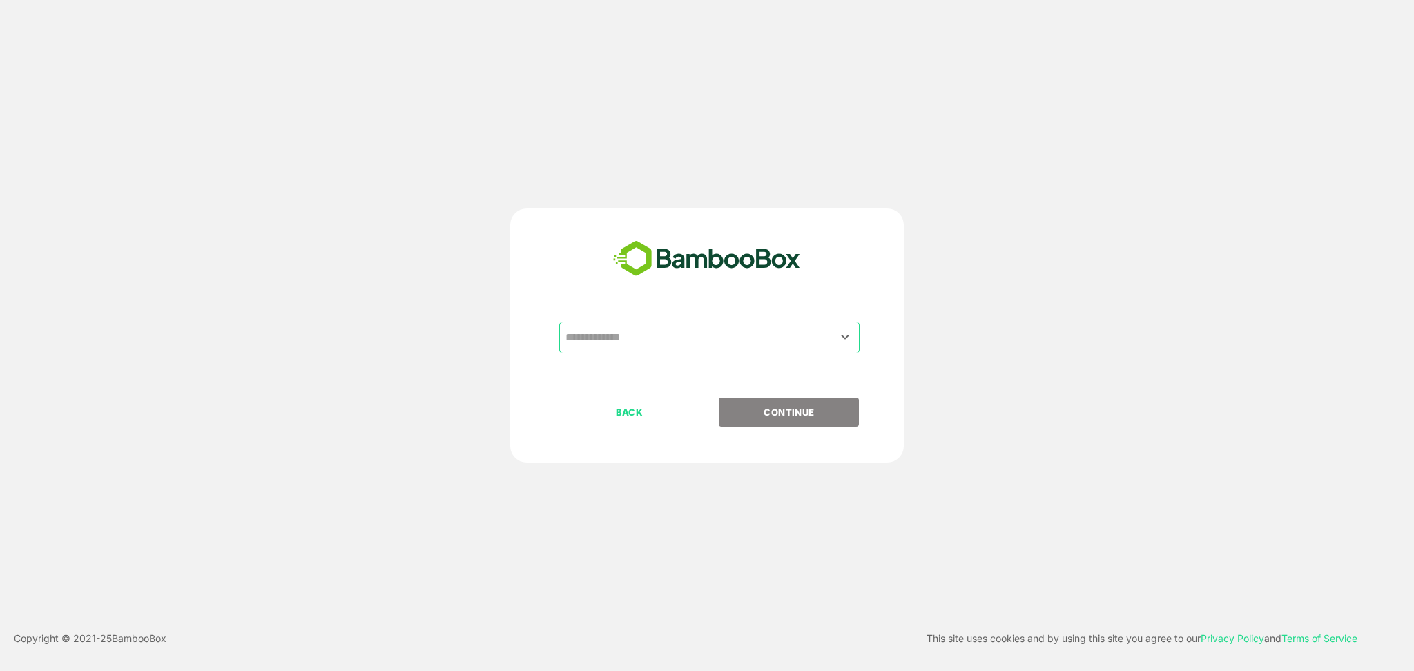
click at [675, 338] on input "text" at bounding box center [709, 337] width 295 height 26
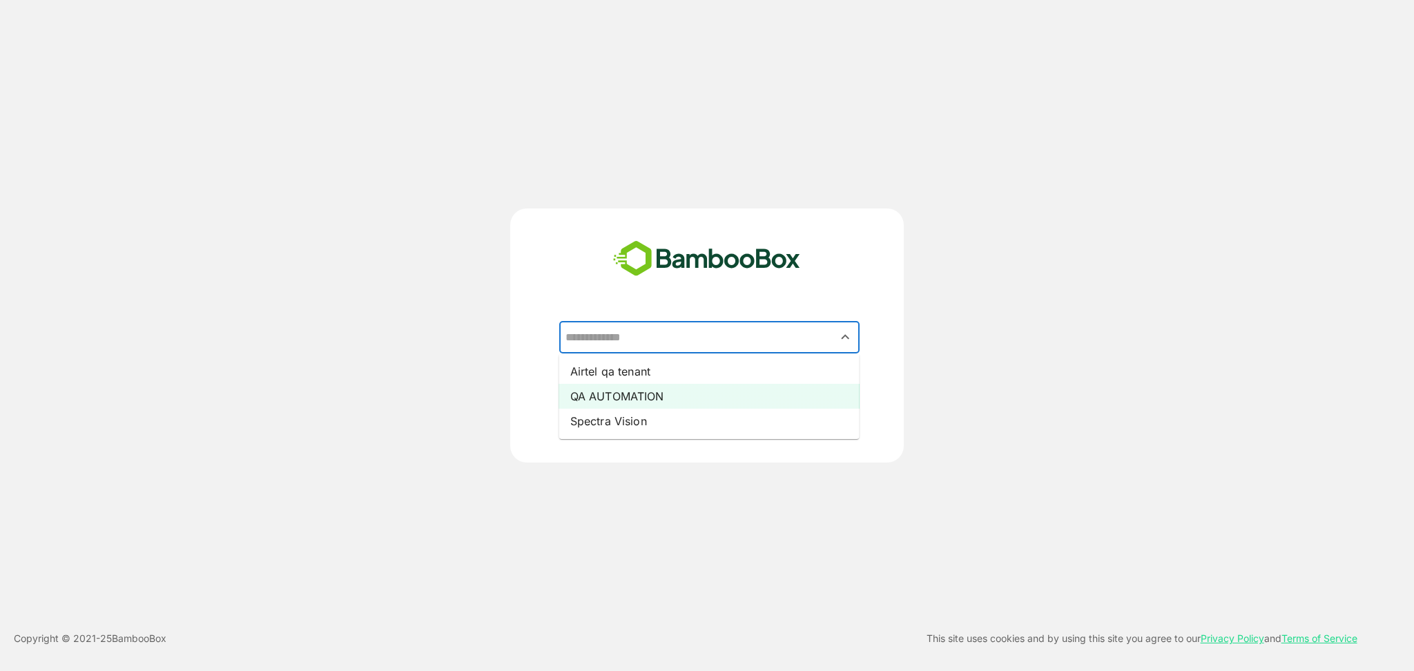
click at [659, 400] on li "QA AUTOMATION" at bounding box center [709, 396] width 300 height 25
type input "**********"
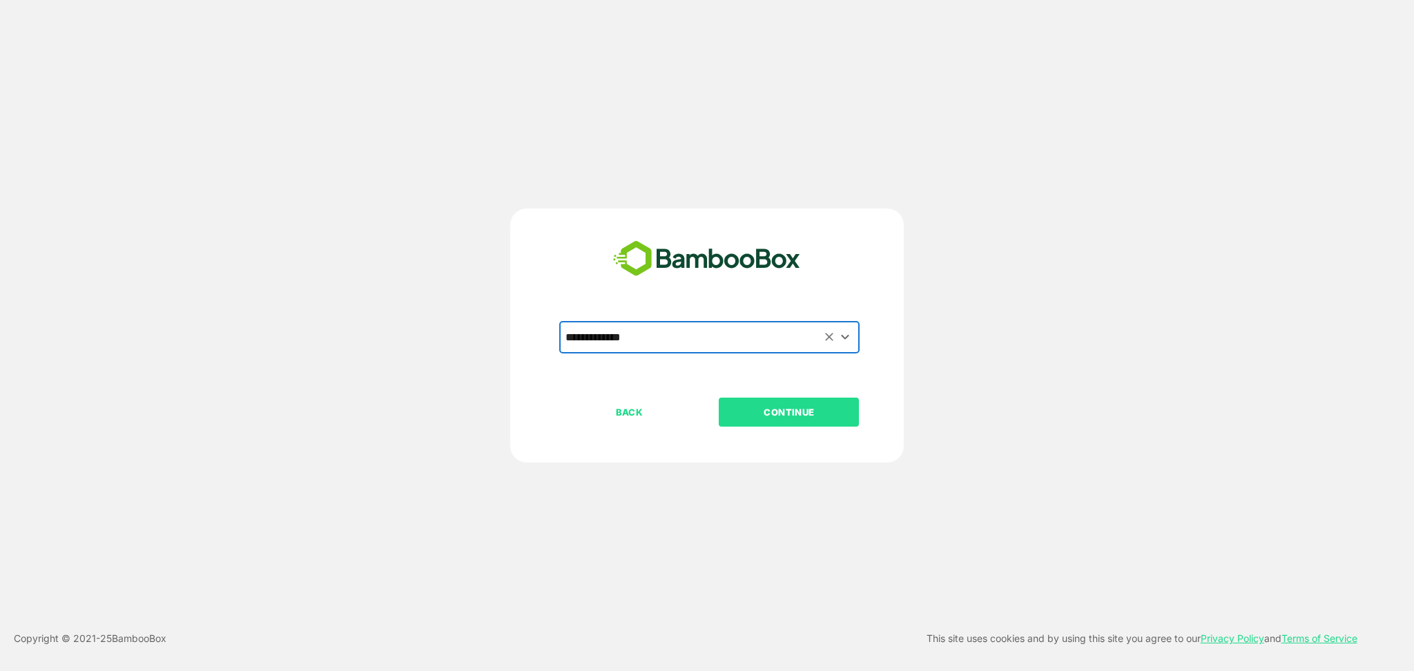
drag, startPoint x: 789, startPoint y: 397, endPoint x: 787, endPoint y: 409, distance: 11.9
click at [790, 398] on button "CONTINUE" at bounding box center [789, 412] width 140 height 29
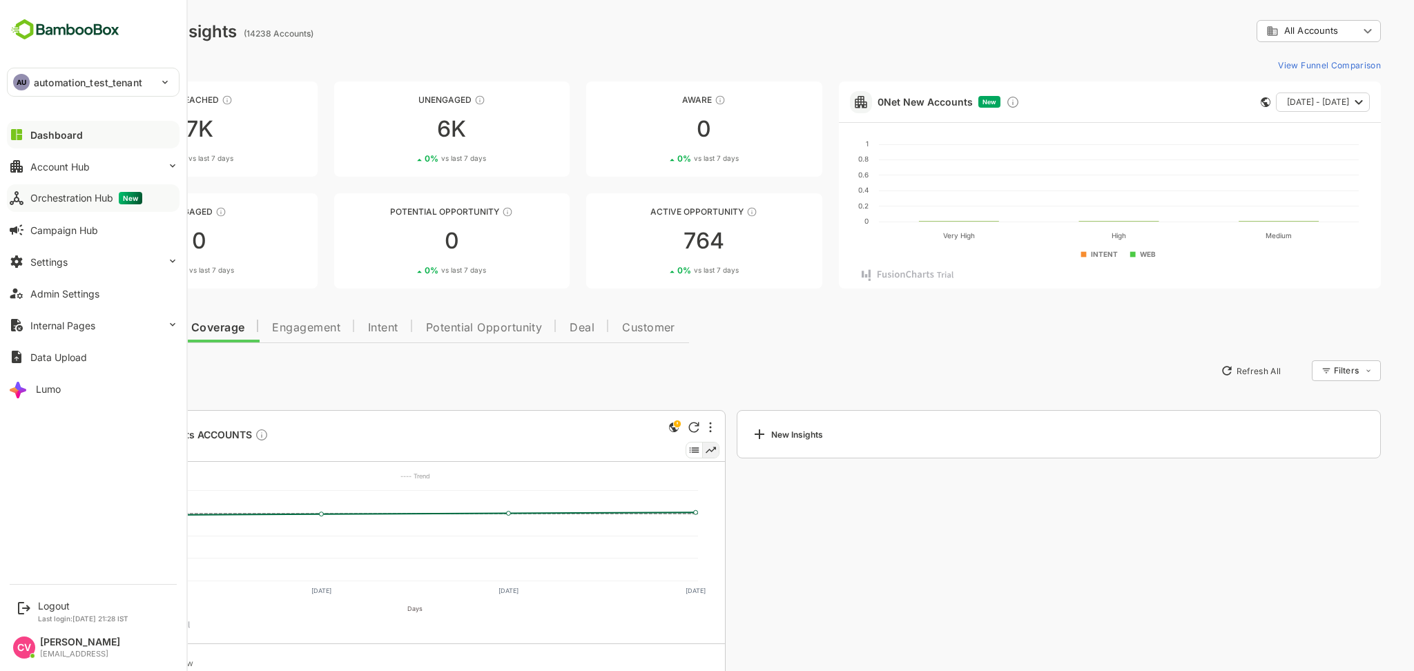
click at [23, 202] on icon at bounding box center [16, 198] width 12 height 12
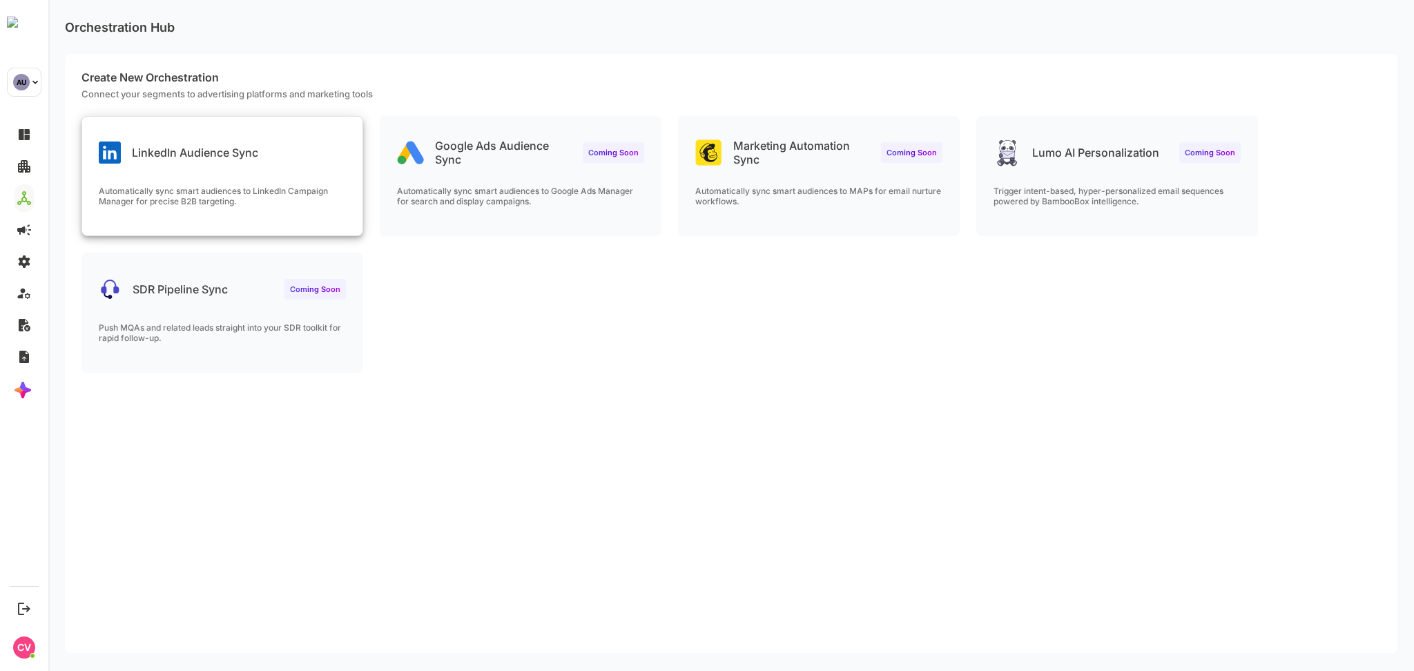
click at [251, 197] on p "Automatically sync smart audiences to LinkedIn Campaign Manager for precise B2B…" at bounding box center [222, 196] width 247 height 21
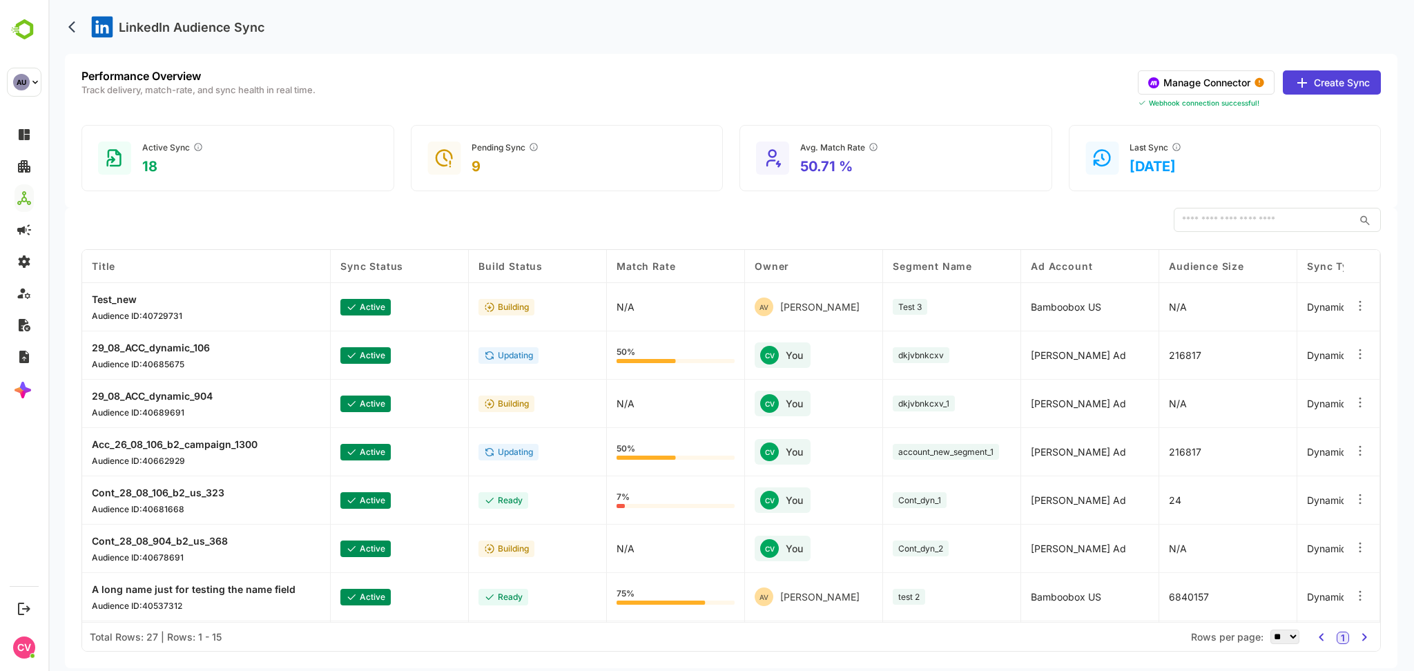
click at [1357, 355] on icon at bounding box center [1360, 354] width 14 height 14
click at [1292, 407] on div "Delete Orchestration" at bounding box center [1275, 404] width 120 height 23
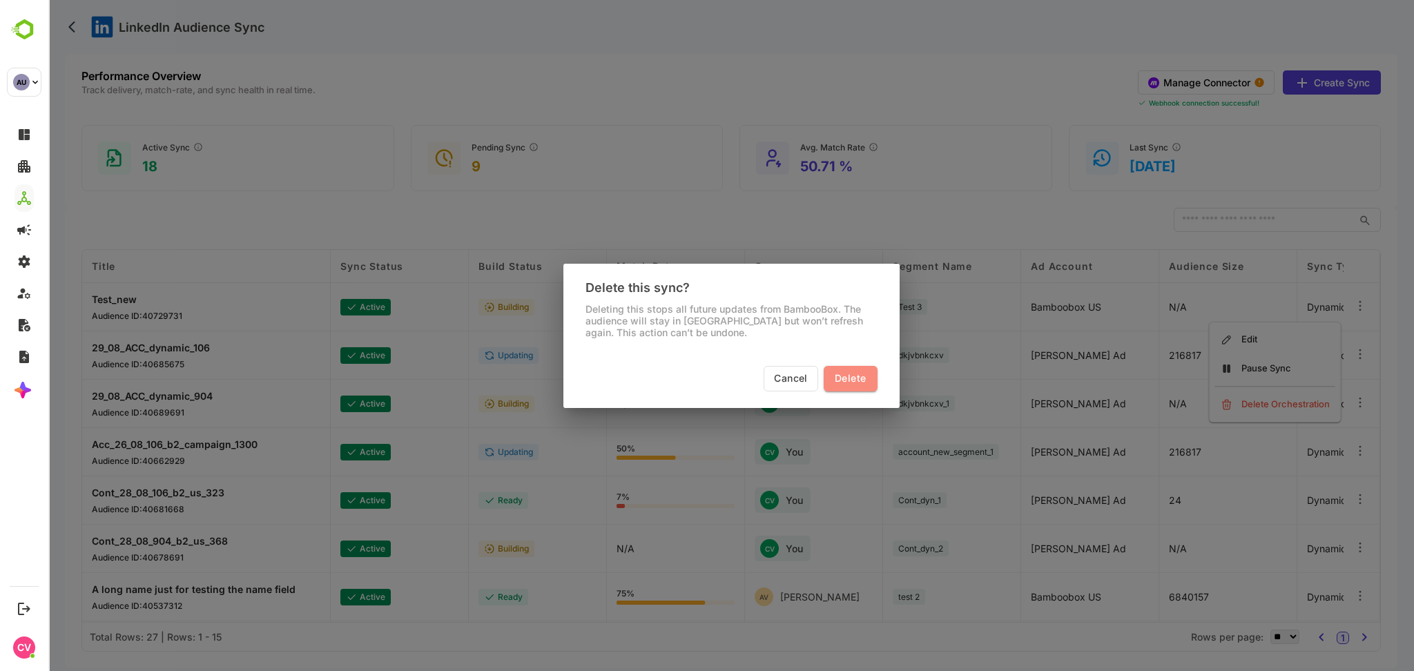
click at [853, 371] on span "Delete" at bounding box center [850, 378] width 31 height 17
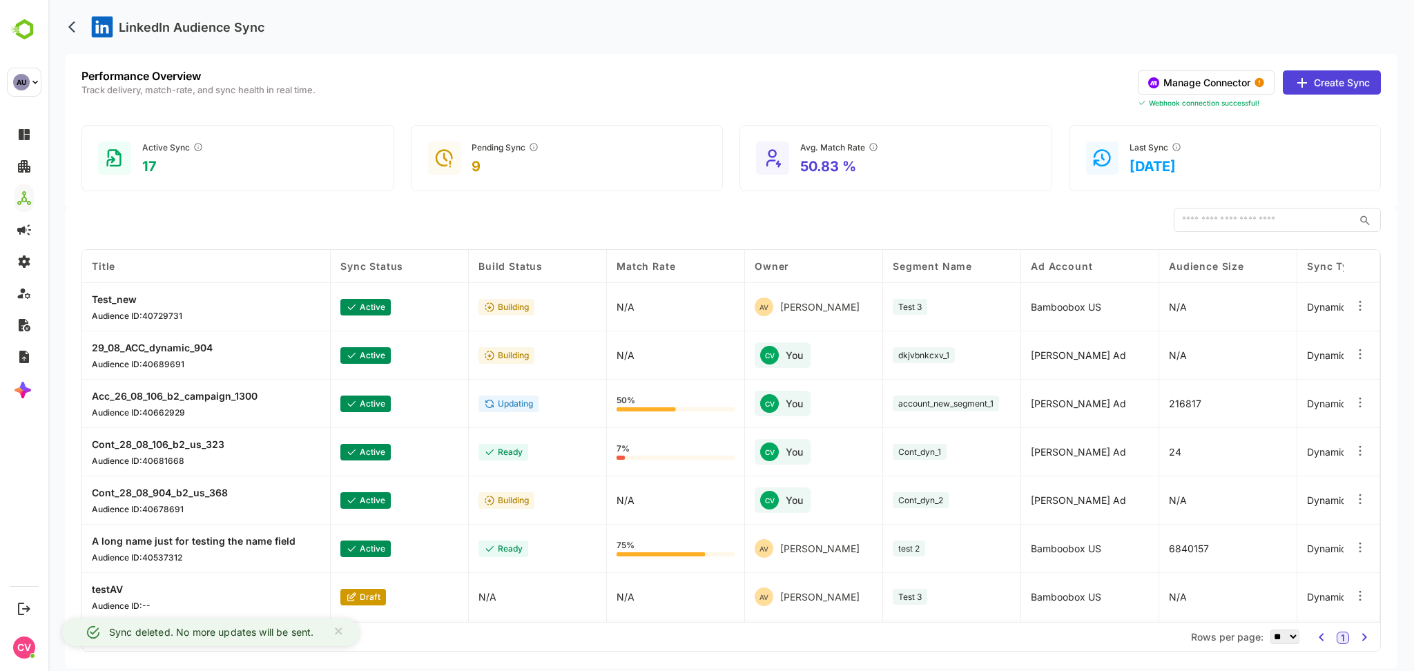
click at [1357, 352] on icon at bounding box center [1360, 354] width 14 height 14
click at [1289, 407] on div "Delete Orchestration" at bounding box center [1275, 404] width 120 height 23
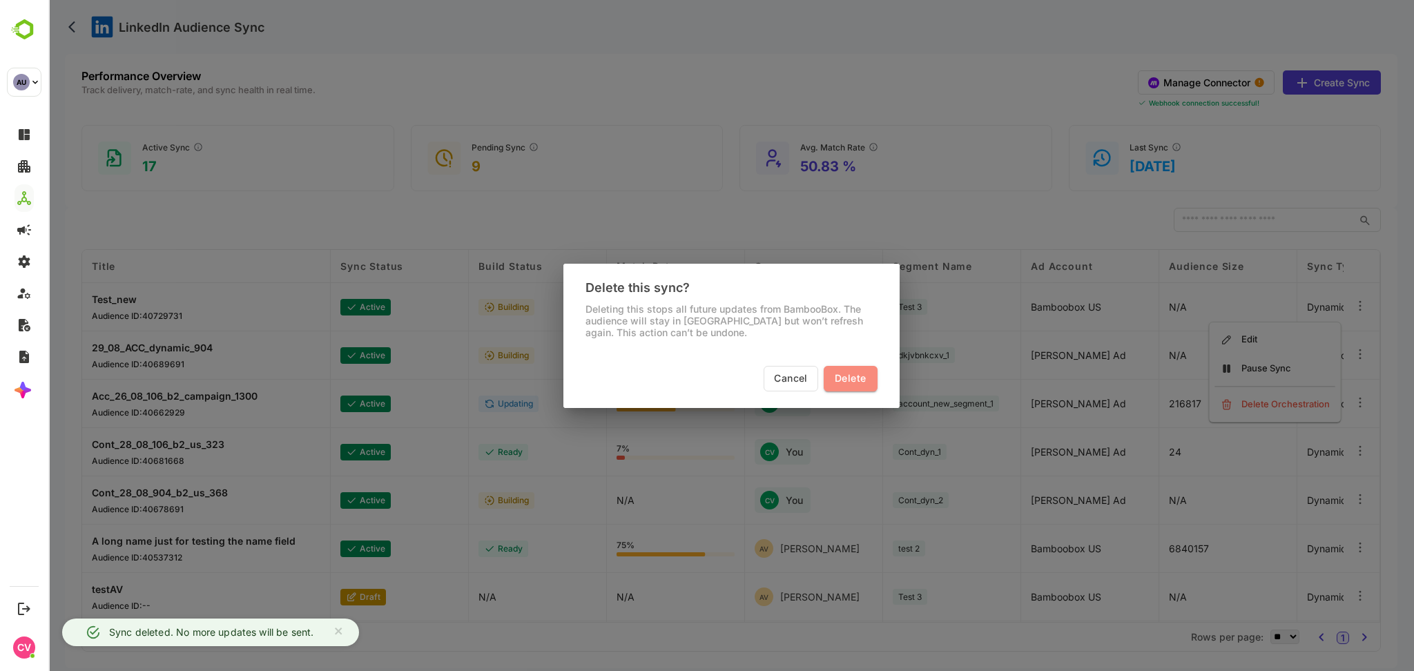
click at [849, 381] on span "Delete" at bounding box center [850, 378] width 31 height 17
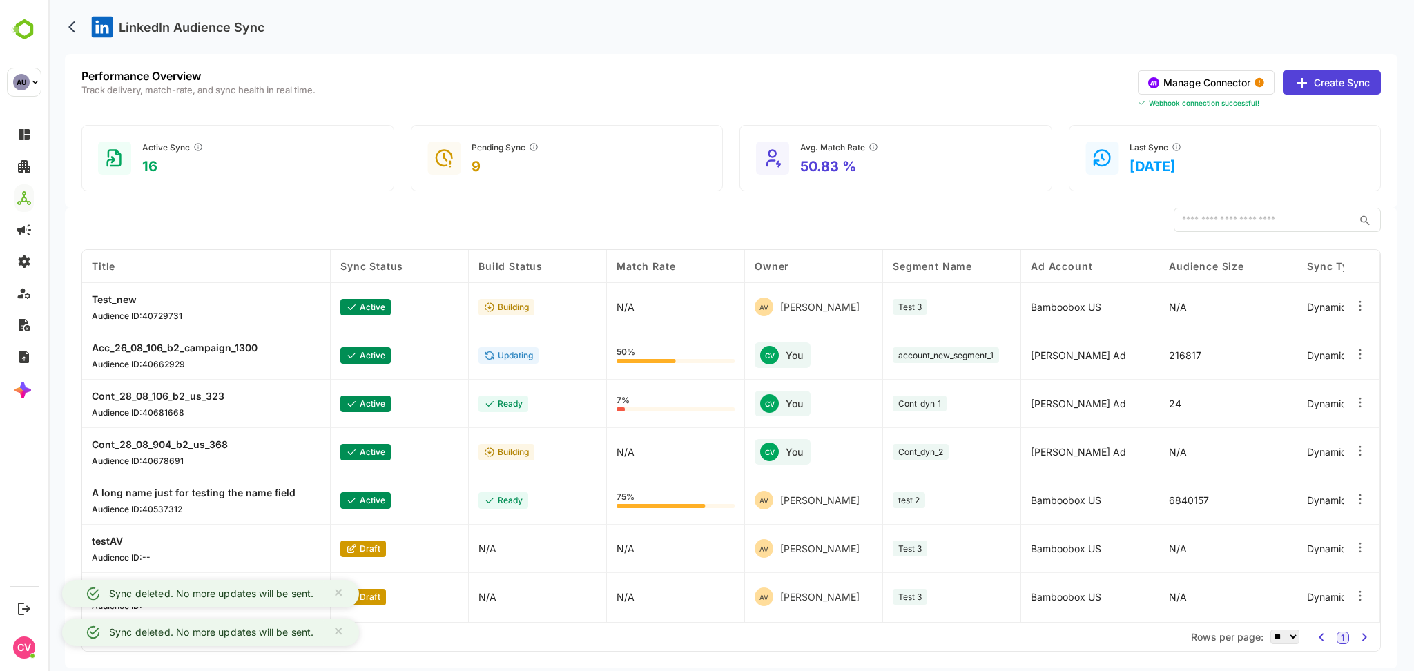
click at [1363, 351] on icon at bounding box center [1360, 354] width 14 height 14
click at [1288, 398] on div "Delete Orchestration" at bounding box center [1275, 404] width 120 height 23
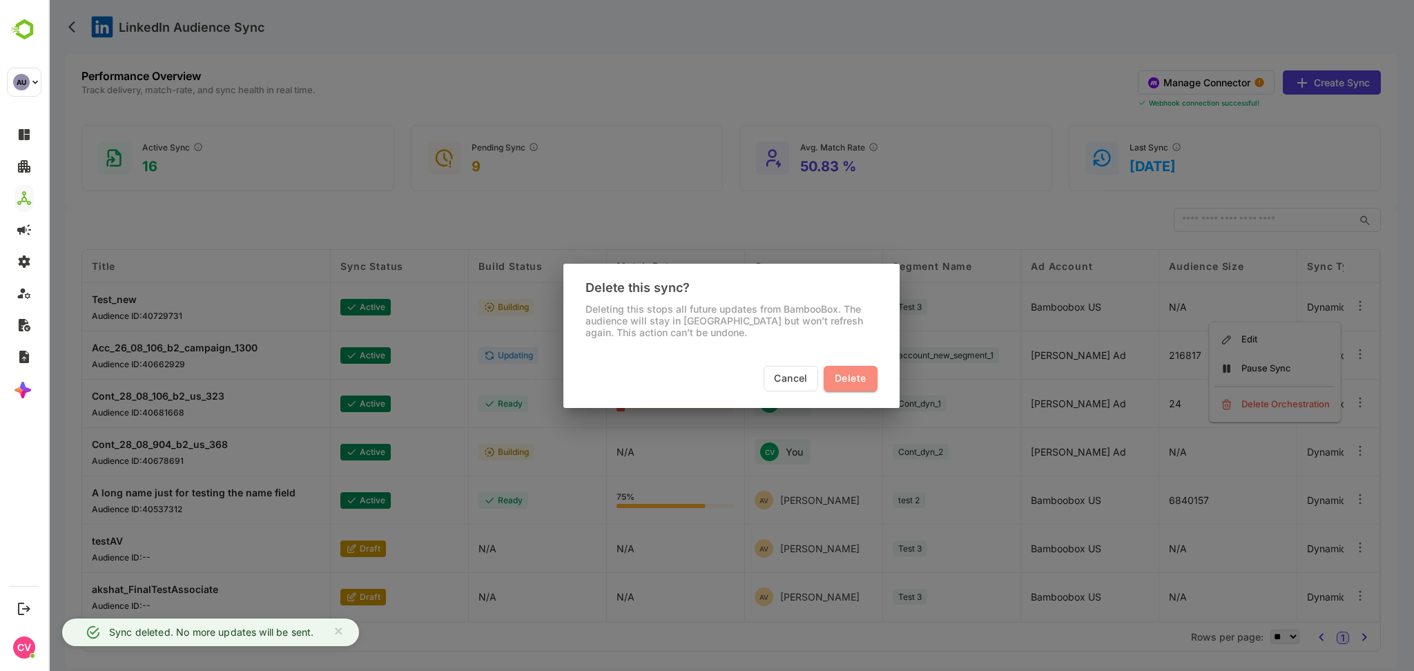
click at [848, 371] on span "Delete" at bounding box center [850, 378] width 31 height 17
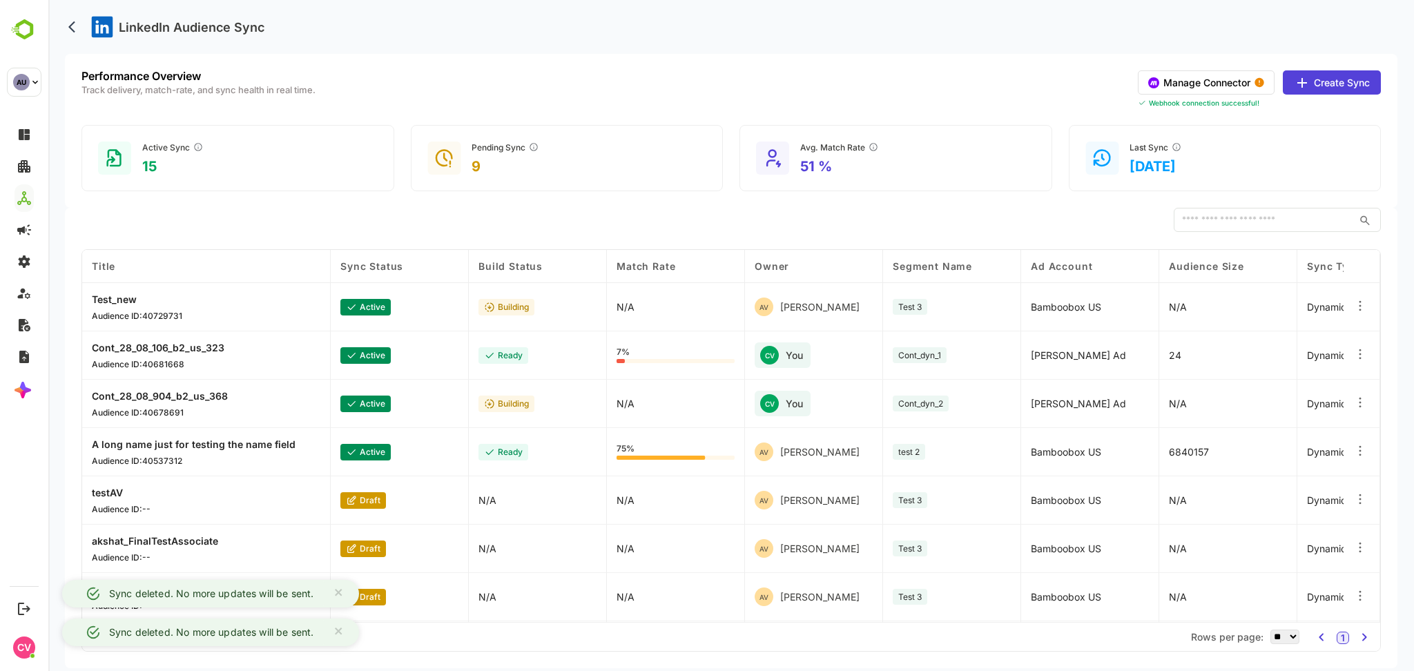
click at [1368, 347] on div at bounding box center [1361, 355] width 37 height 48
click at [1361, 355] on icon at bounding box center [1360, 354] width 14 height 14
click at [1300, 400] on div "Delete Orchestration" at bounding box center [1275, 404] width 120 height 23
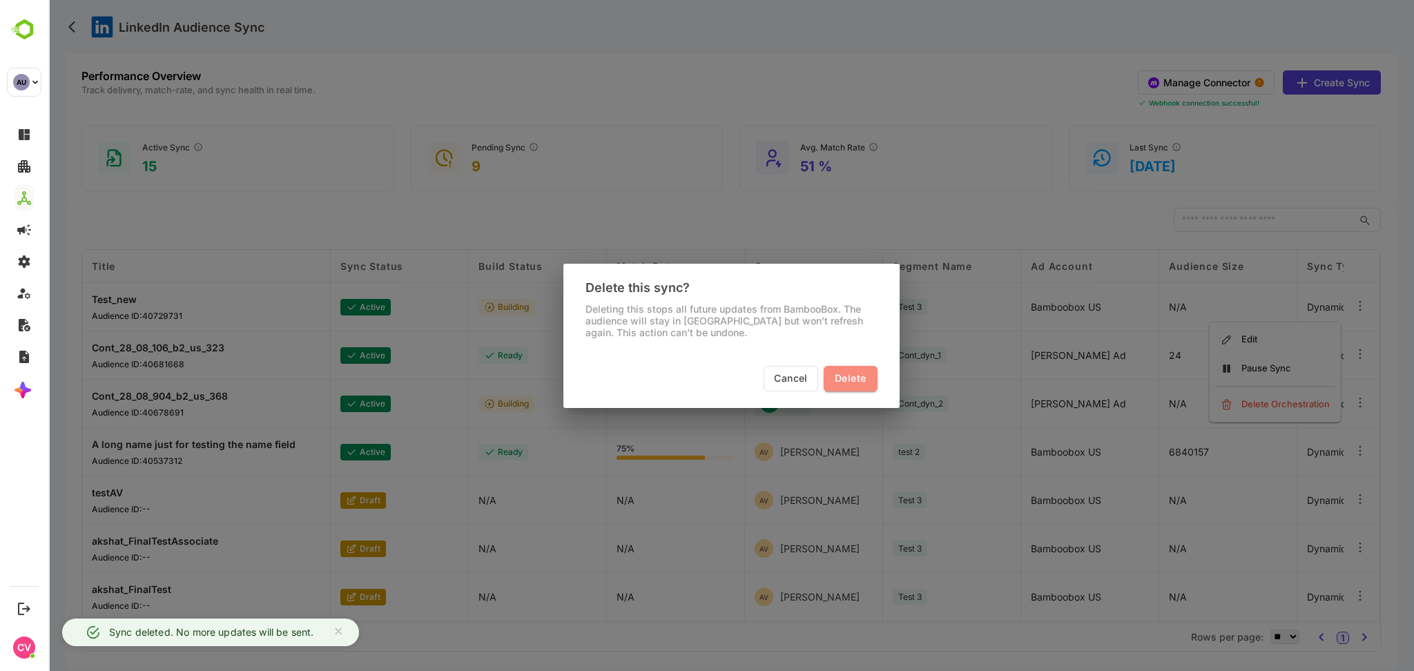
click at [855, 384] on span "Delete" at bounding box center [850, 378] width 31 height 17
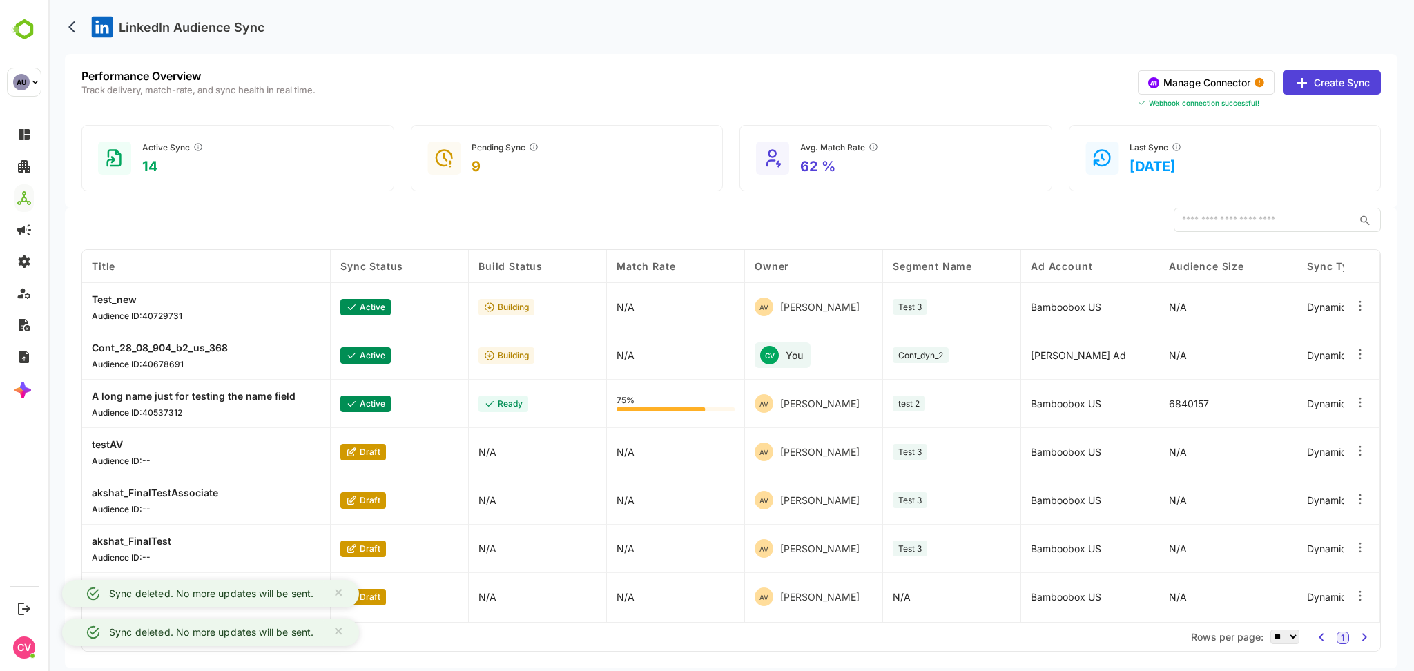
click at [1354, 356] on icon at bounding box center [1360, 354] width 14 height 14
click at [1290, 412] on div "Delete Orchestration" at bounding box center [1275, 404] width 120 height 23
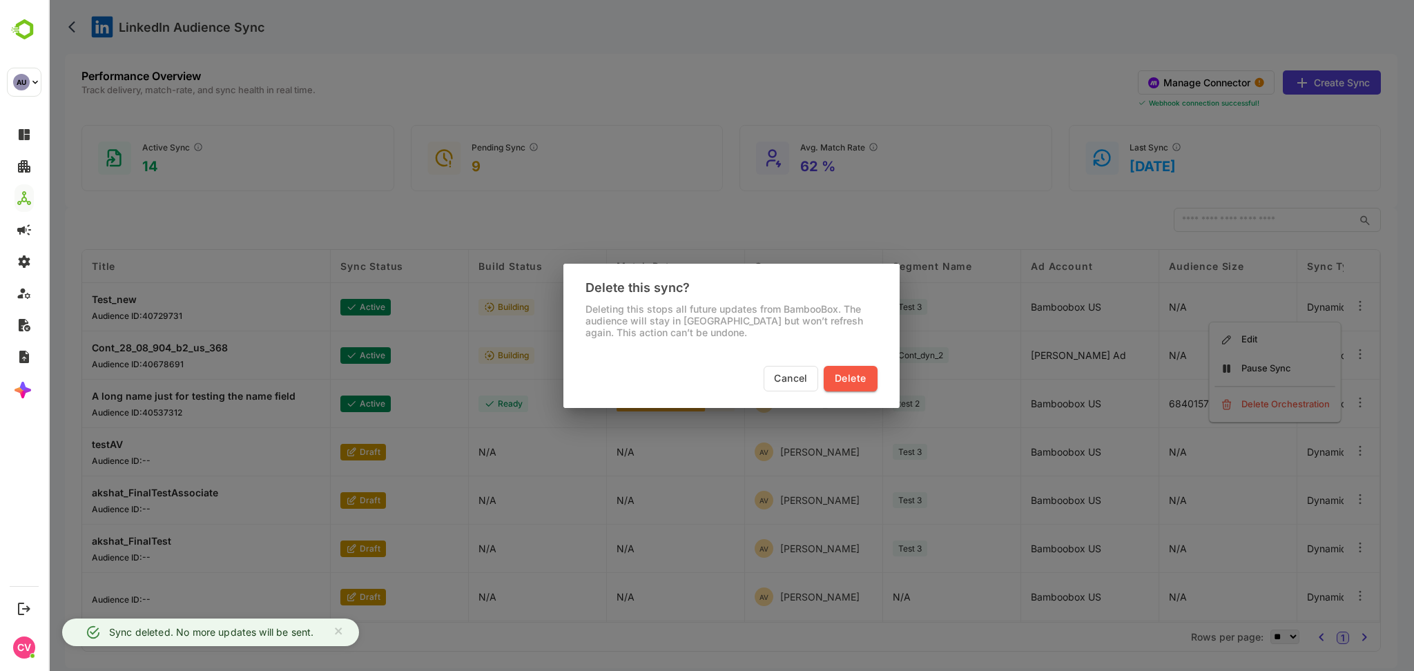
click at [857, 376] on span "Delete" at bounding box center [850, 378] width 31 height 17
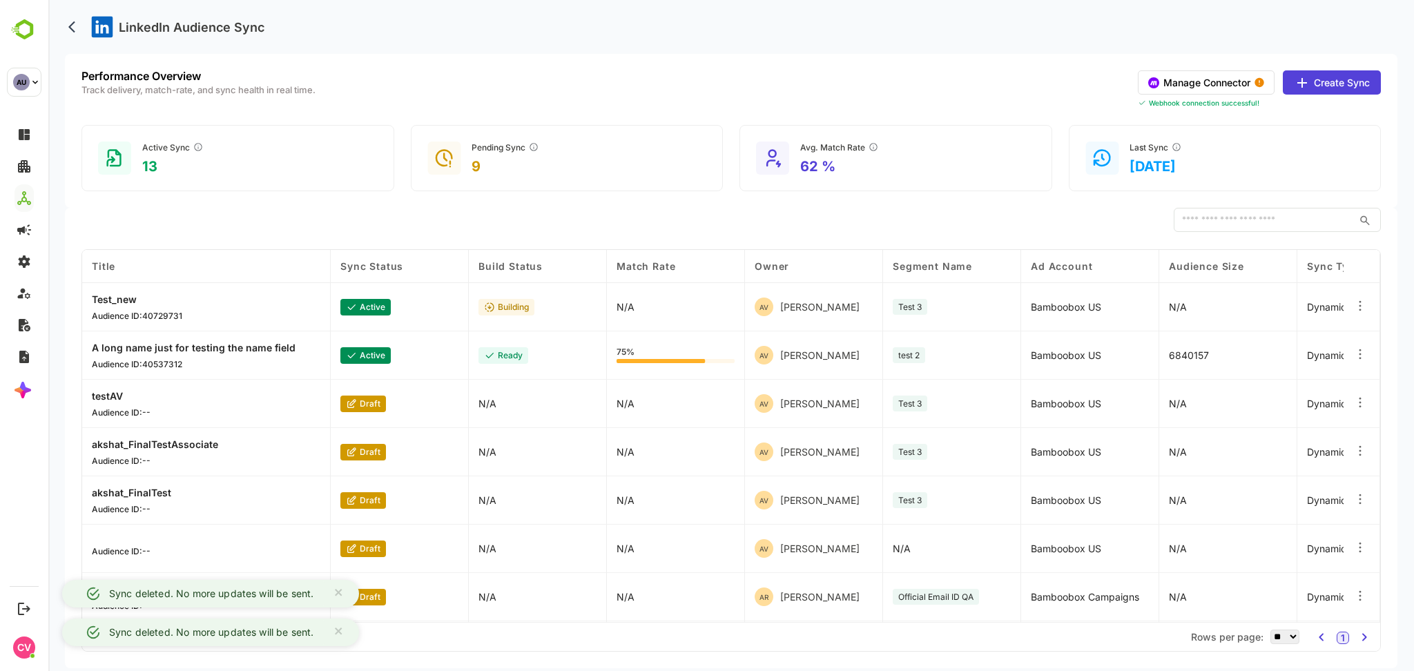
click at [1355, 355] on icon at bounding box center [1360, 354] width 14 height 14
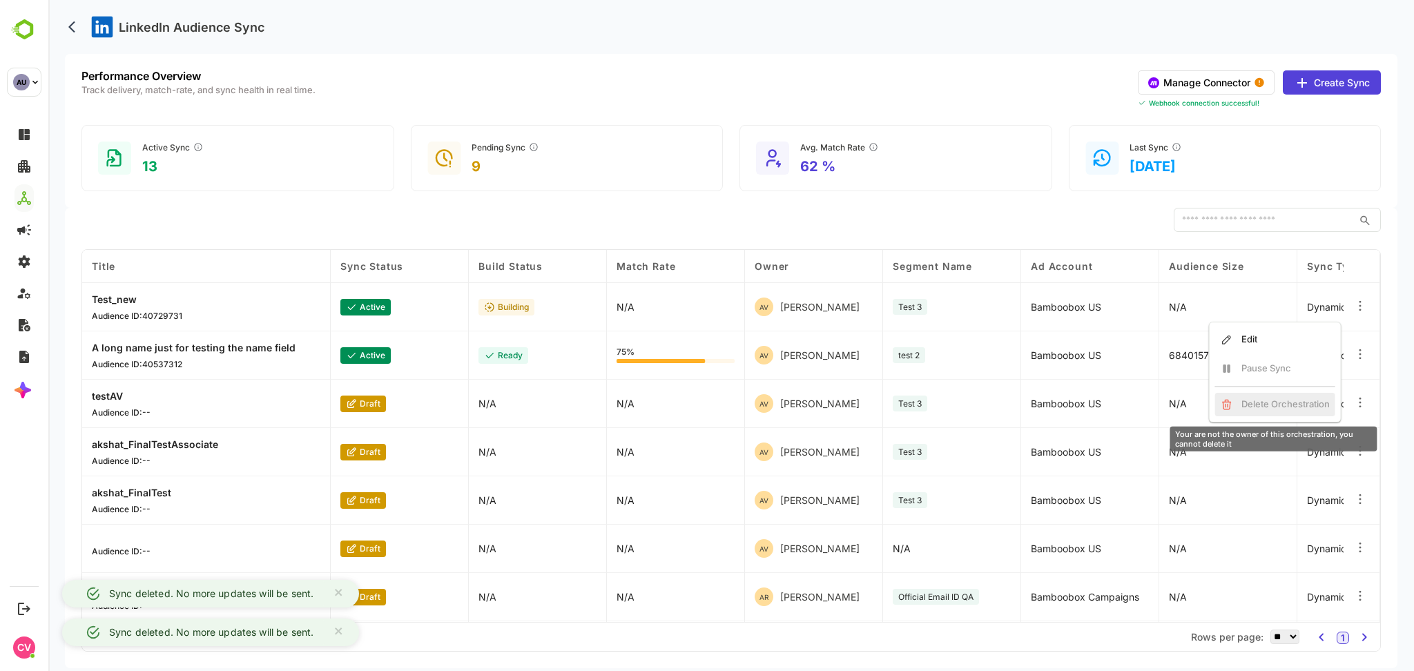
click at [1285, 415] on div "Delete Orchestration" at bounding box center [1275, 404] width 120 height 23
click at [1398, 345] on body "LinkedIn Audience Sync Performance Overview Track delivery, match-rate, and syn…" at bounding box center [731, 335] width 1366 height 671
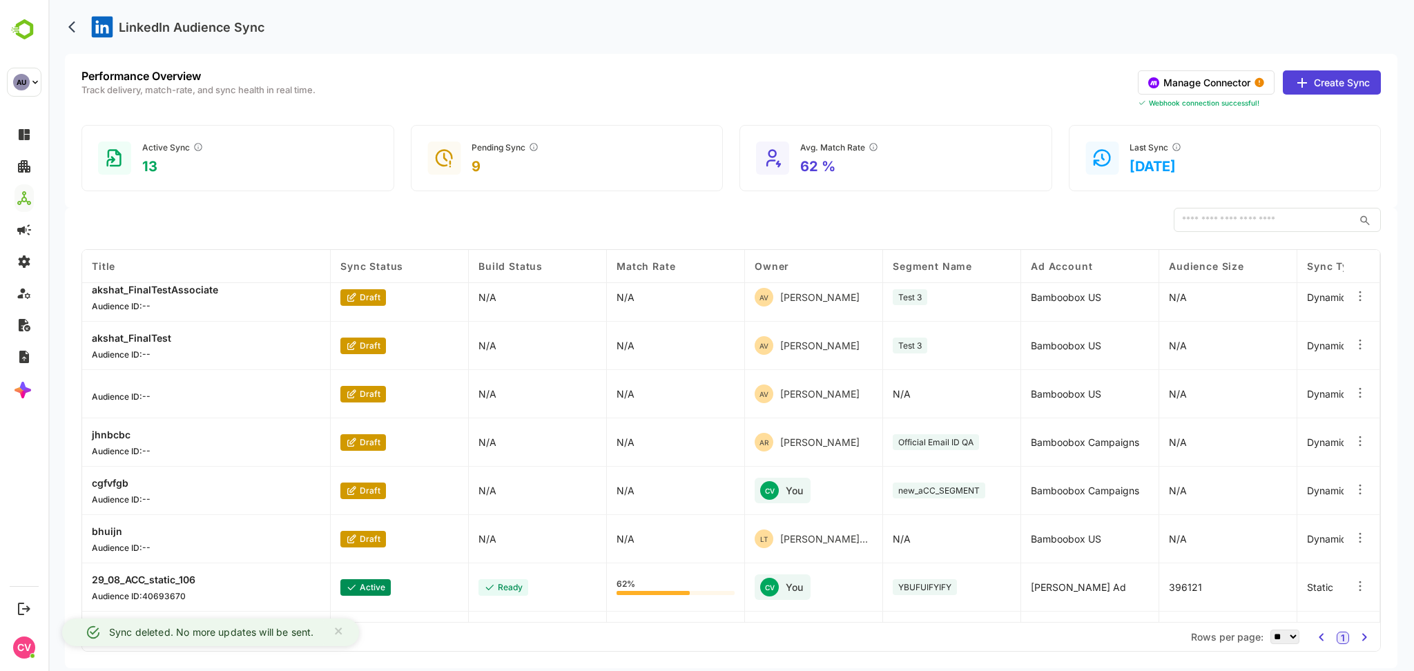
scroll to position [151, 0]
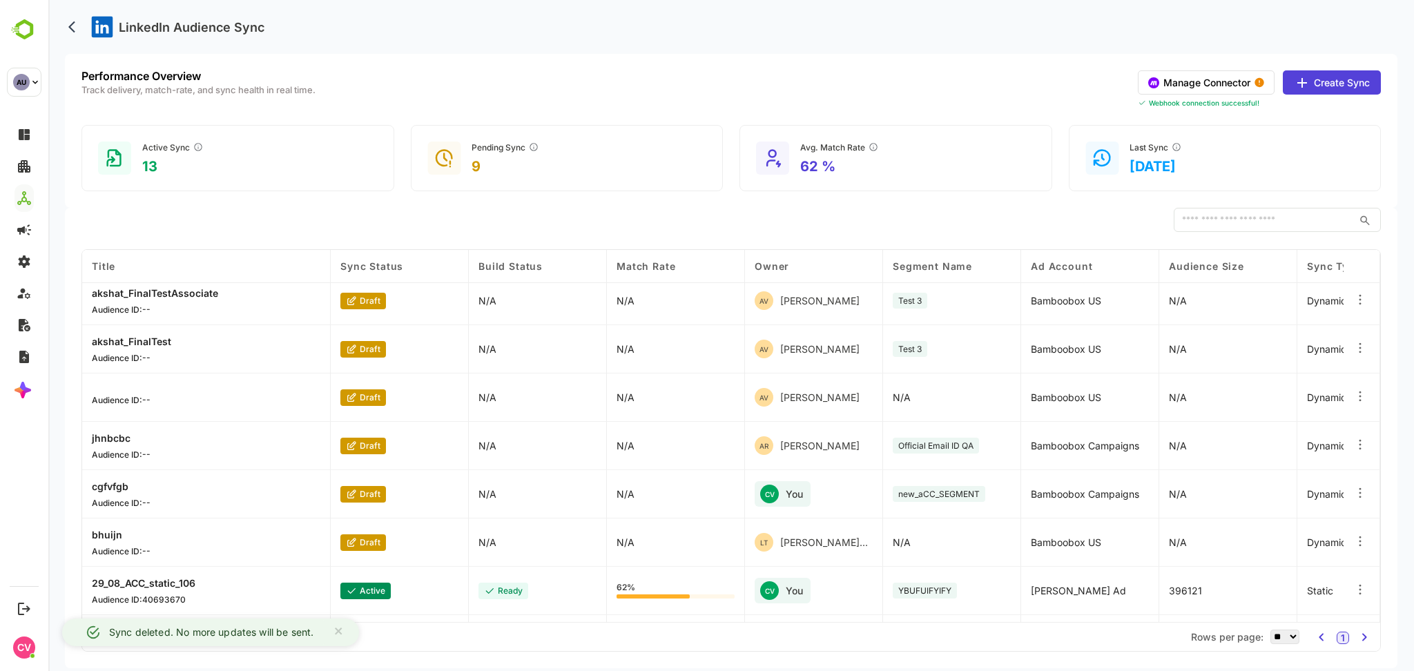
click at [1353, 488] on icon at bounding box center [1360, 493] width 14 height 14
click at [1264, 543] on div "Delete Orchestration" at bounding box center [1275, 543] width 120 height 23
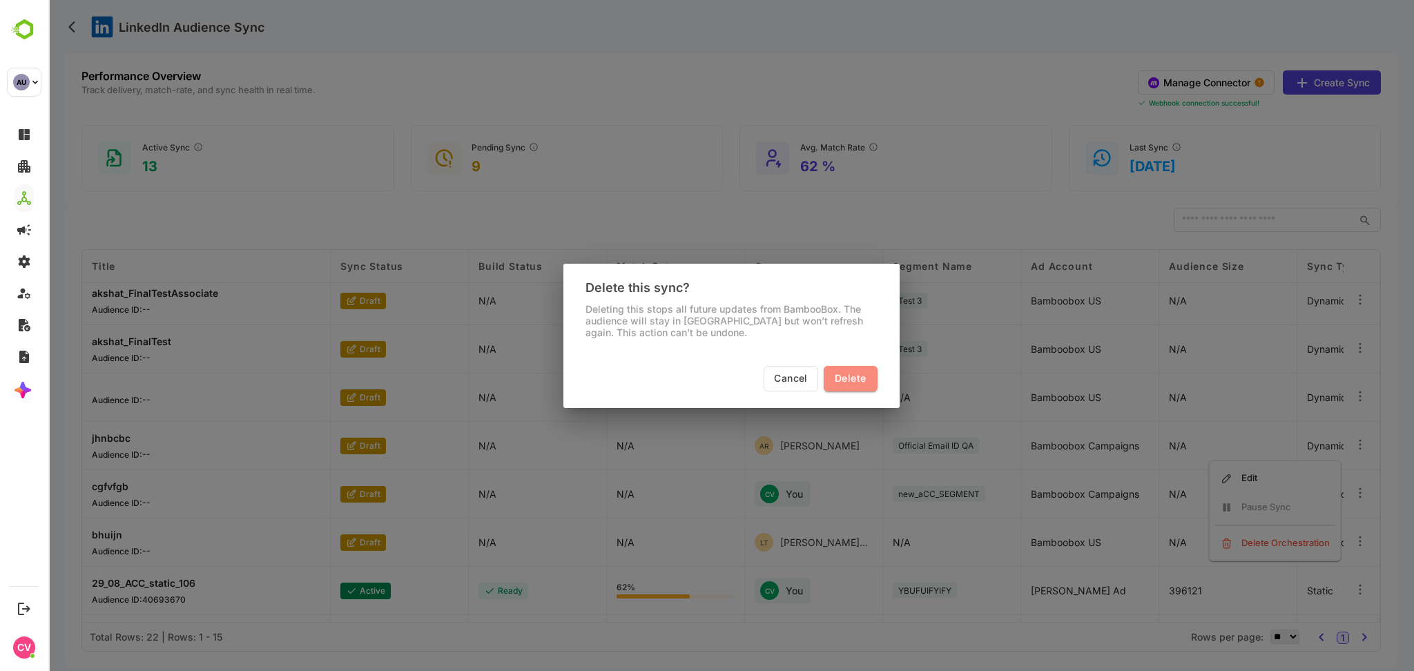
click at [841, 367] on button "Delete" at bounding box center [850, 379] width 53 height 26
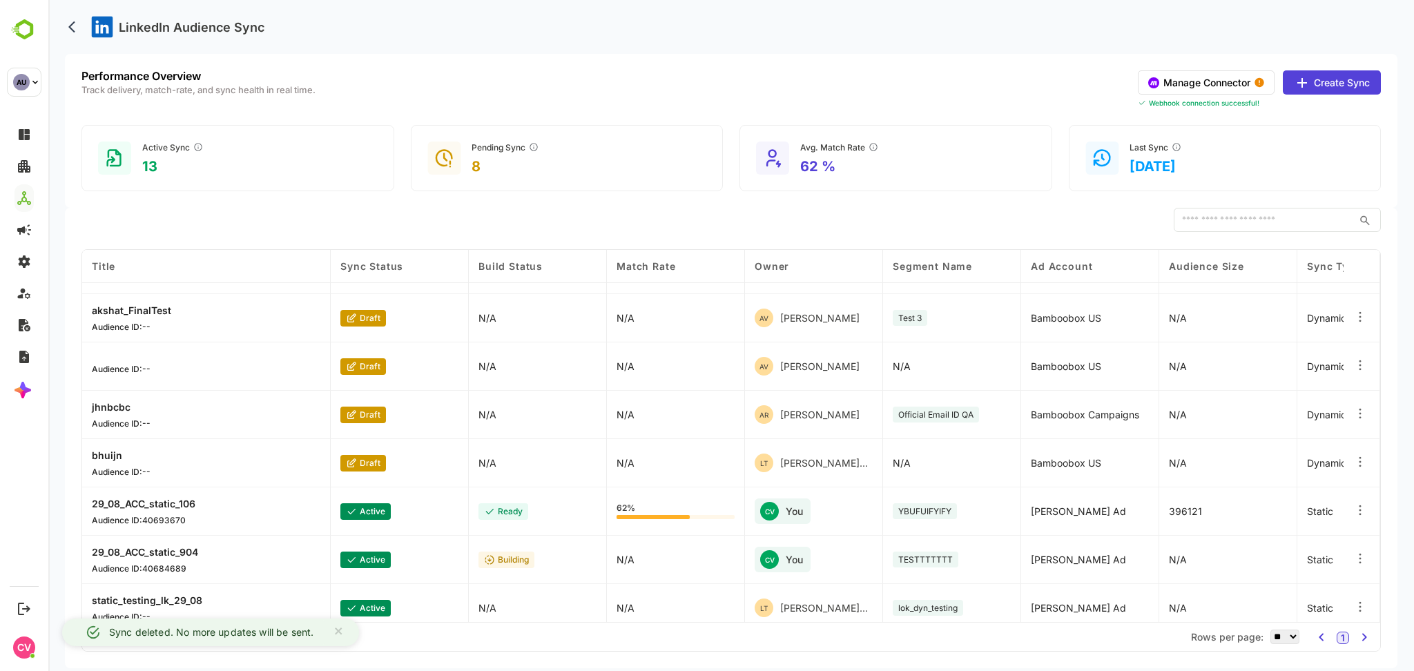
scroll to position [191, 0]
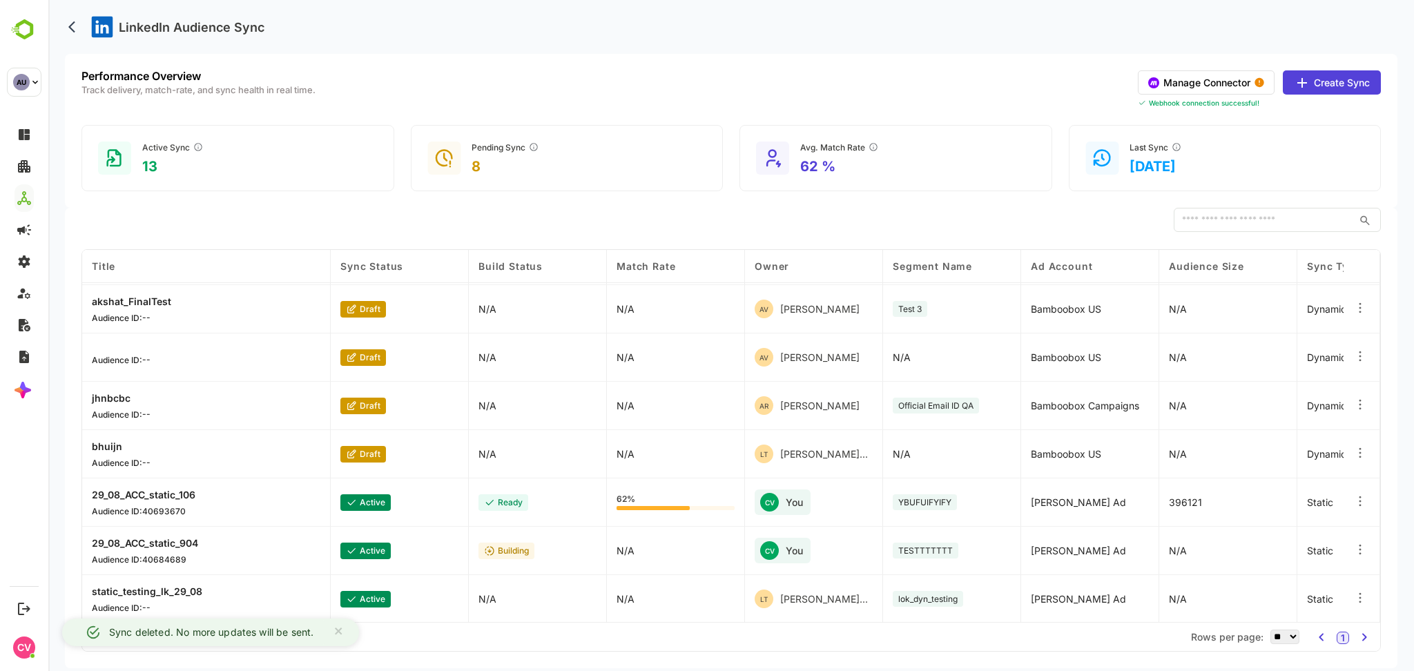
click at [1359, 505] on icon at bounding box center [1359, 505] width 1 height 1
click at [1296, 541] on div "Delete Orchestration" at bounding box center [1275, 551] width 120 height 23
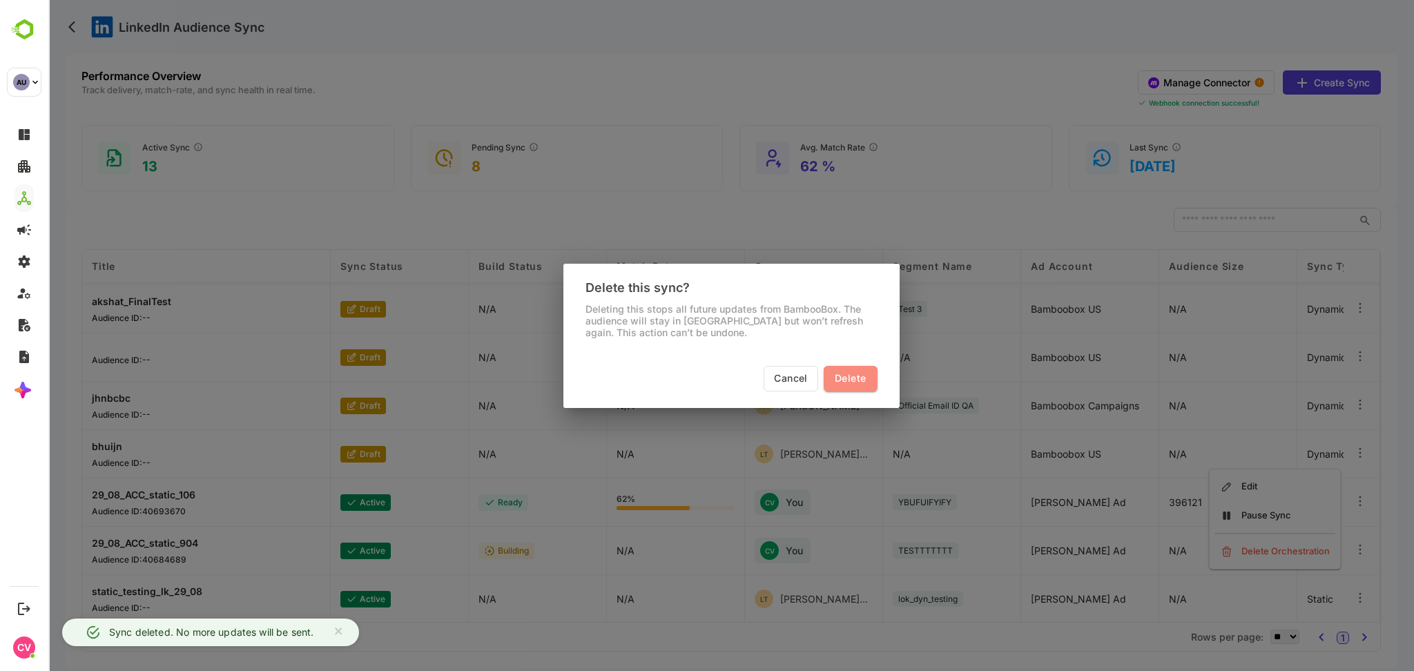
click at [855, 374] on span "Delete" at bounding box center [850, 378] width 31 height 17
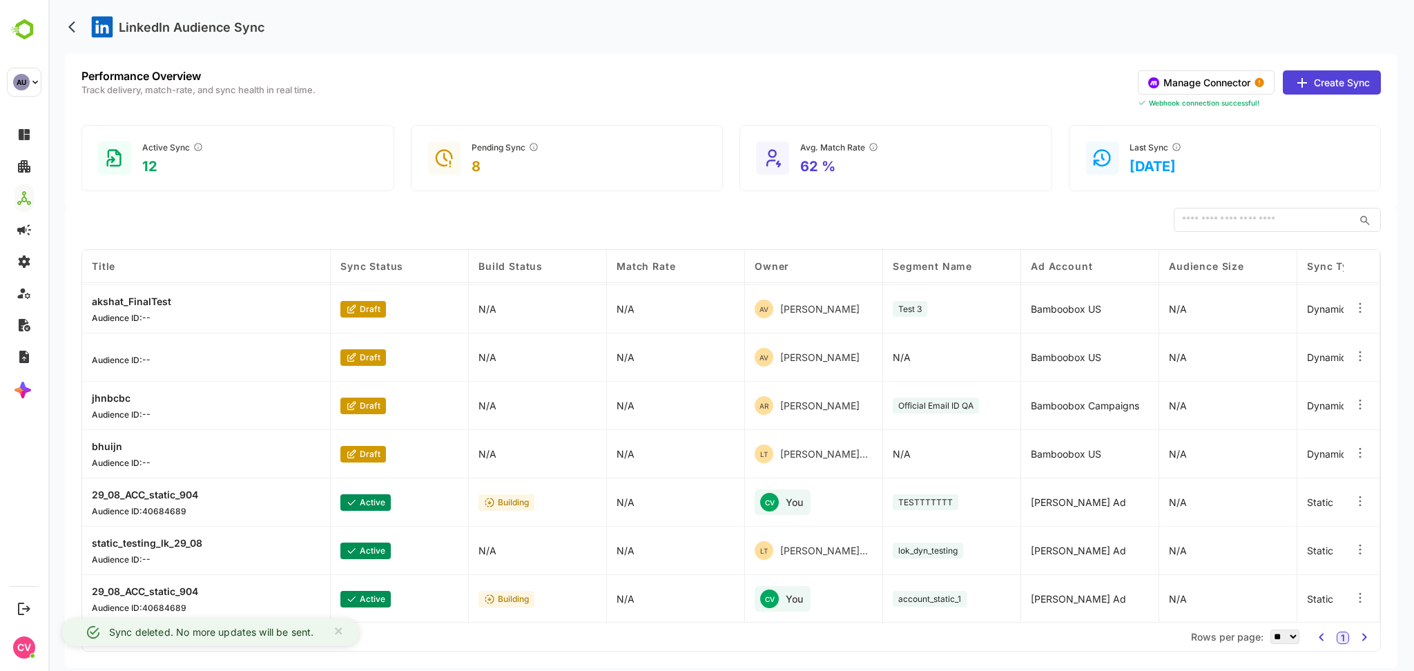
click at [1366, 504] on div at bounding box center [1361, 502] width 37 height 48
click at [1359, 502] on icon at bounding box center [1360, 501] width 14 height 14
click at [1275, 548] on div "Delete Orchestration" at bounding box center [1275, 551] width 120 height 23
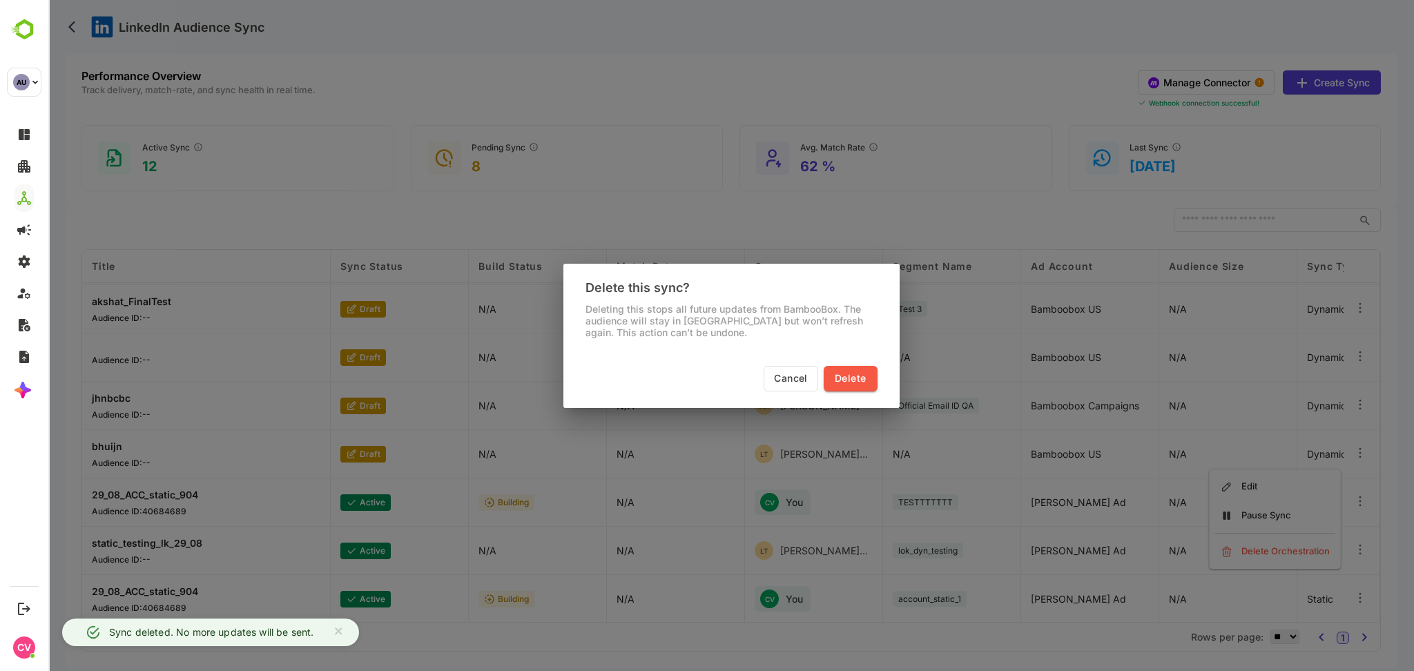
click at [849, 382] on span "Delete" at bounding box center [850, 378] width 31 height 17
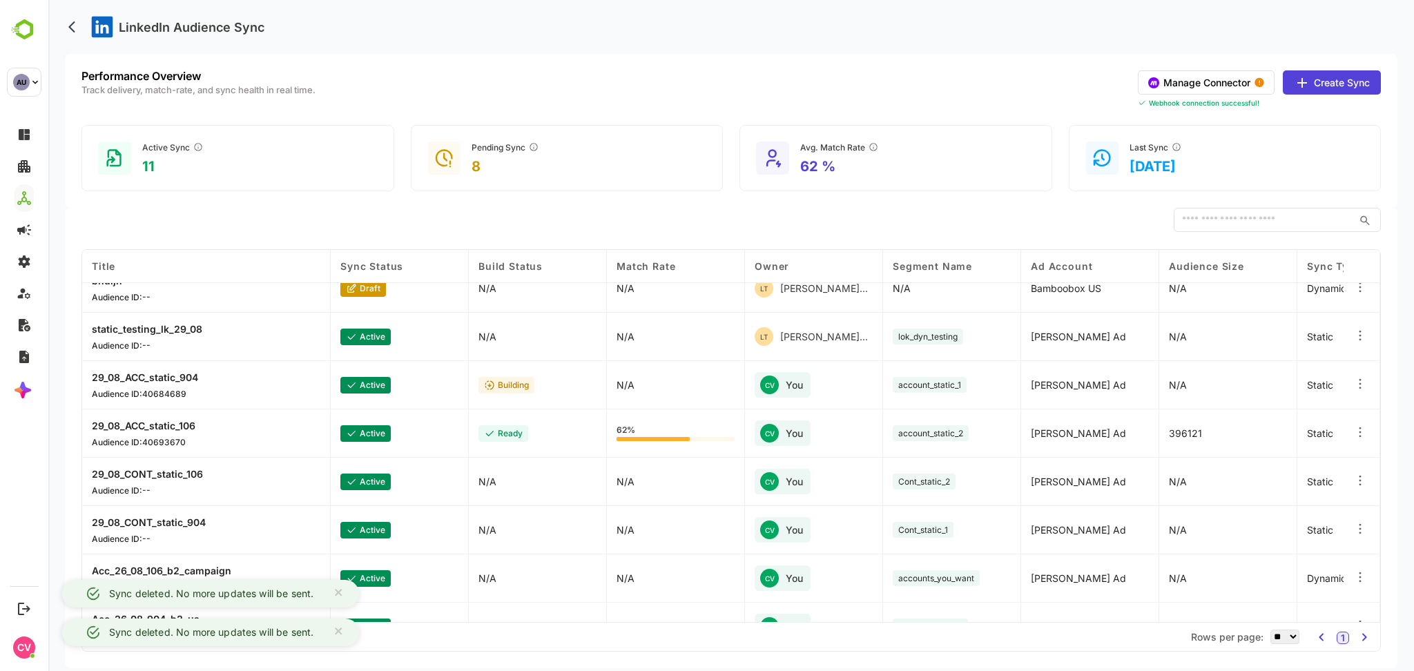
scroll to position [360, 0]
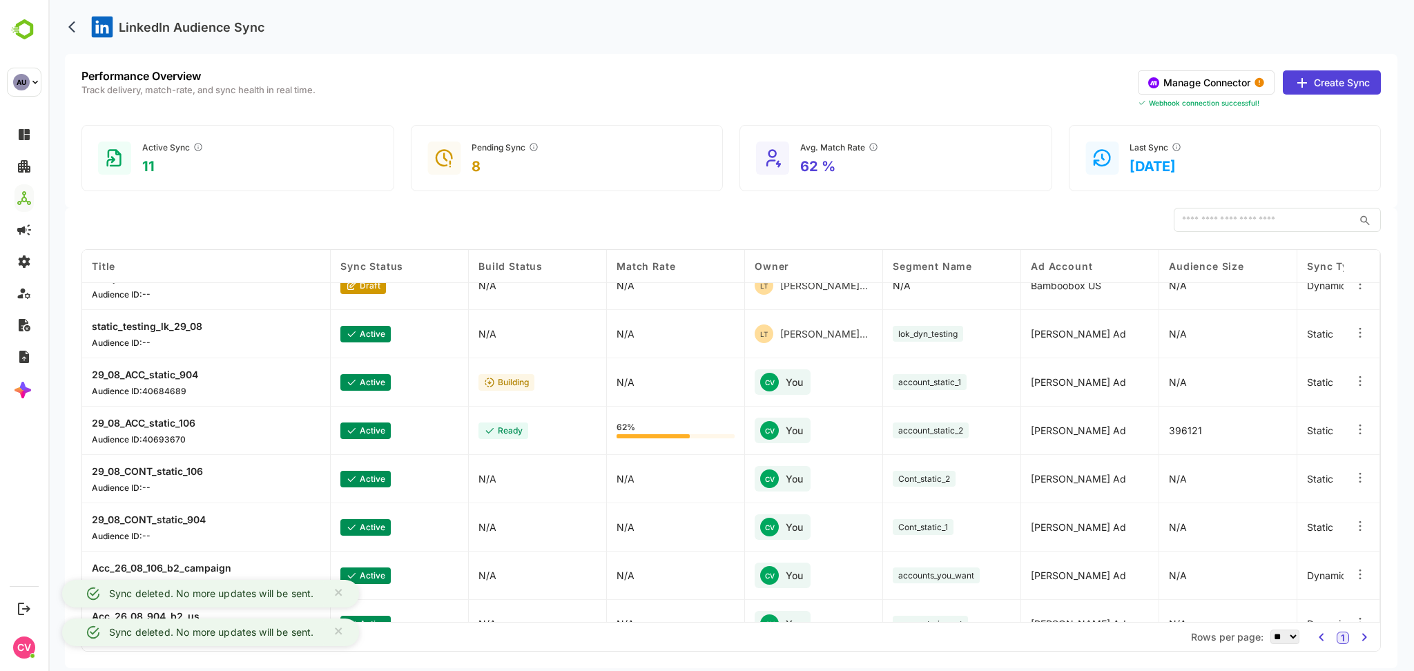
click at [1359, 376] on icon at bounding box center [1360, 381] width 14 height 14
click at [1310, 428] on div "Delete Orchestration" at bounding box center [1275, 431] width 120 height 23
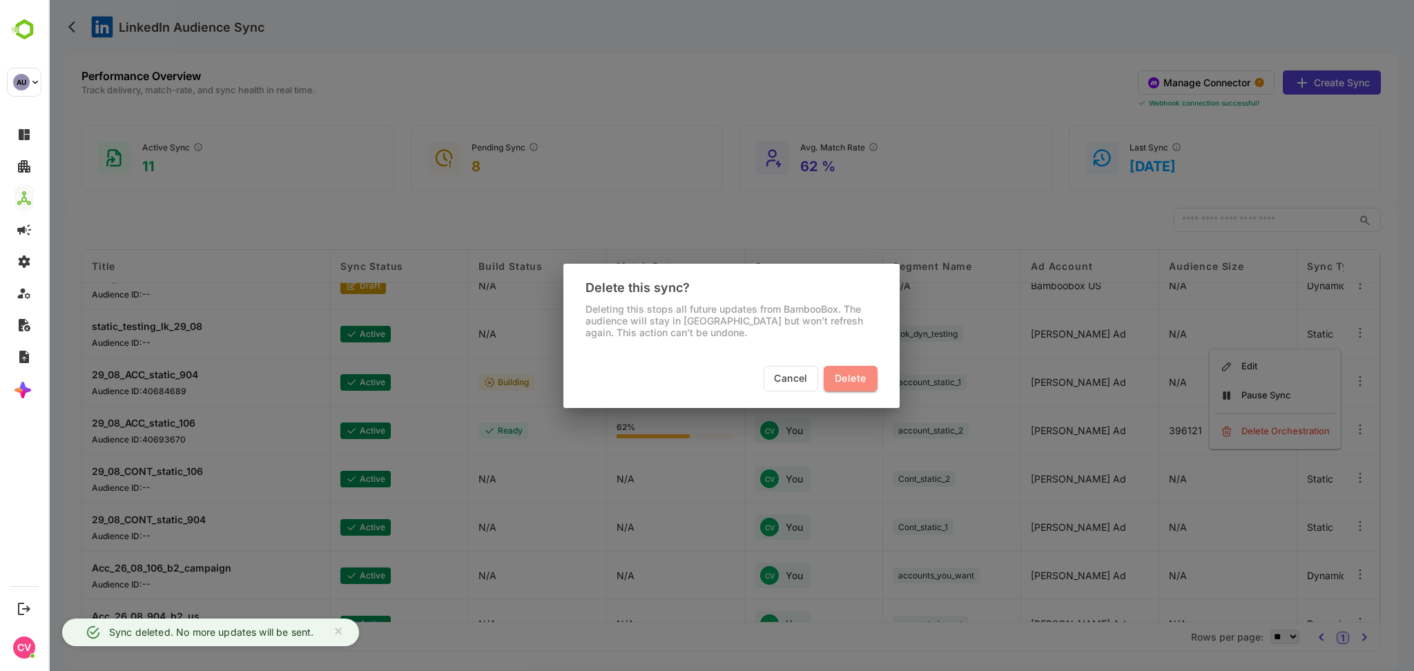
click at [848, 373] on span "Delete" at bounding box center [850, 378] width 31 height 17
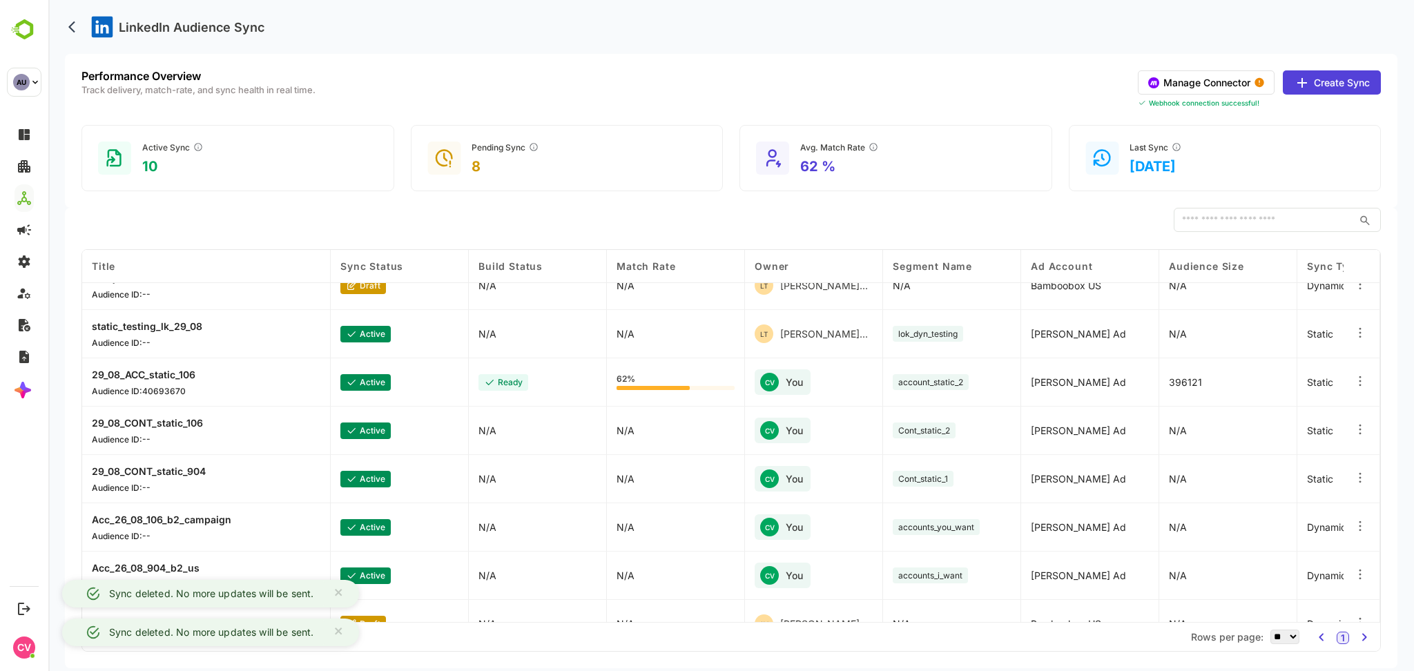
scroll to position [387, 0]
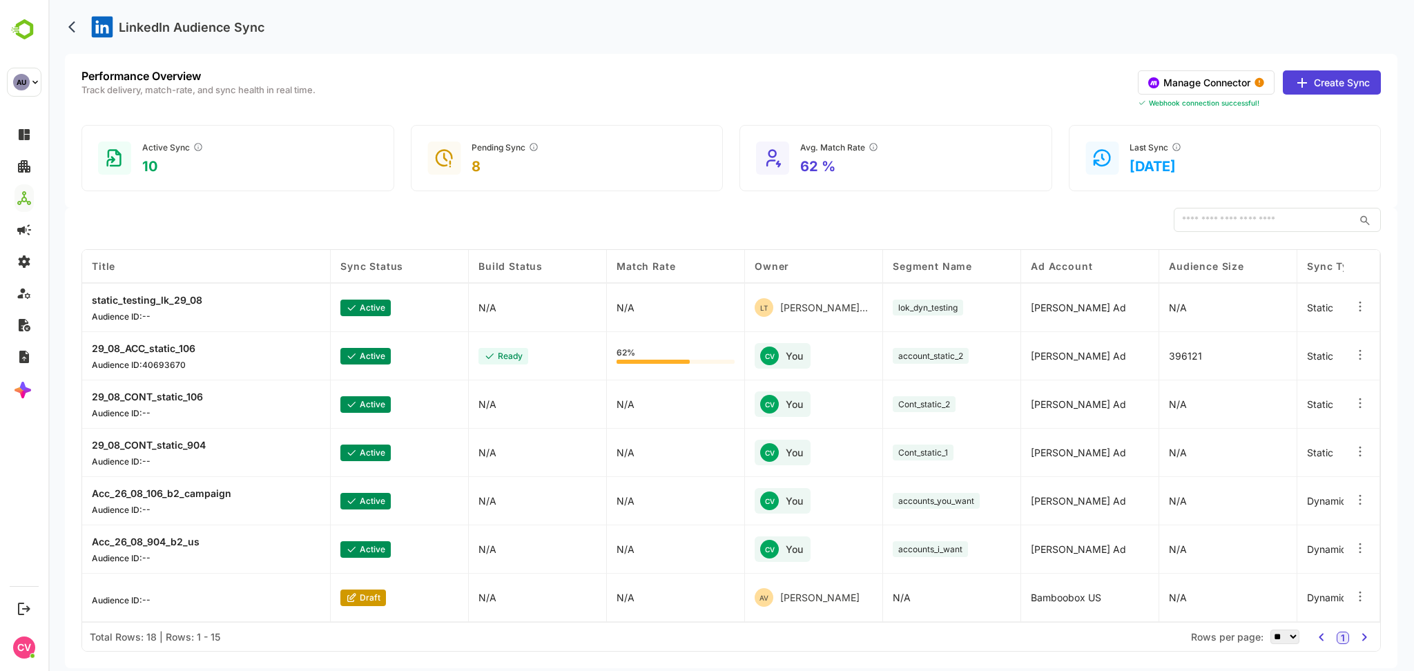
click at [1361, 543] on icon at bounding box center [1360, 548] width 14 height 14
click at [1293, 595] on div "Delete Orchestration" at bounding box center [1275, 598] width 120 height 23
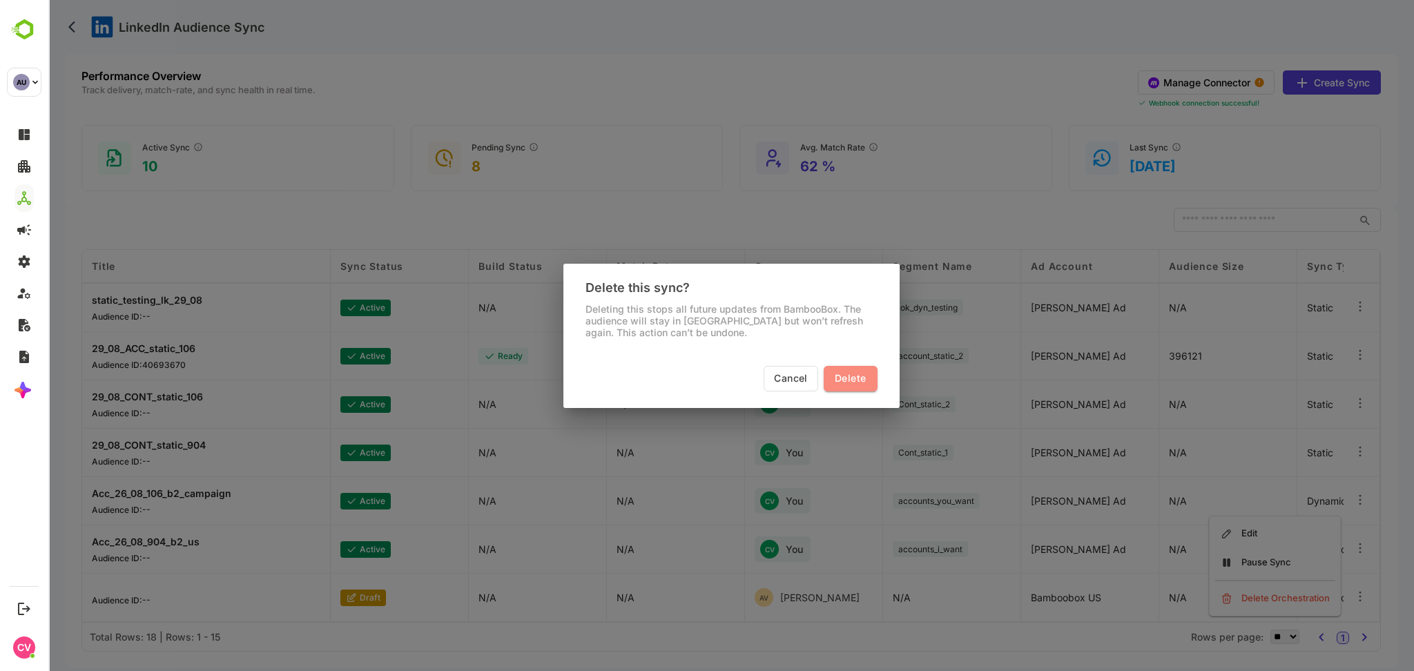
click at [863, 385] on span "Delete" at bounding box center [850, 378] width 31 height 17
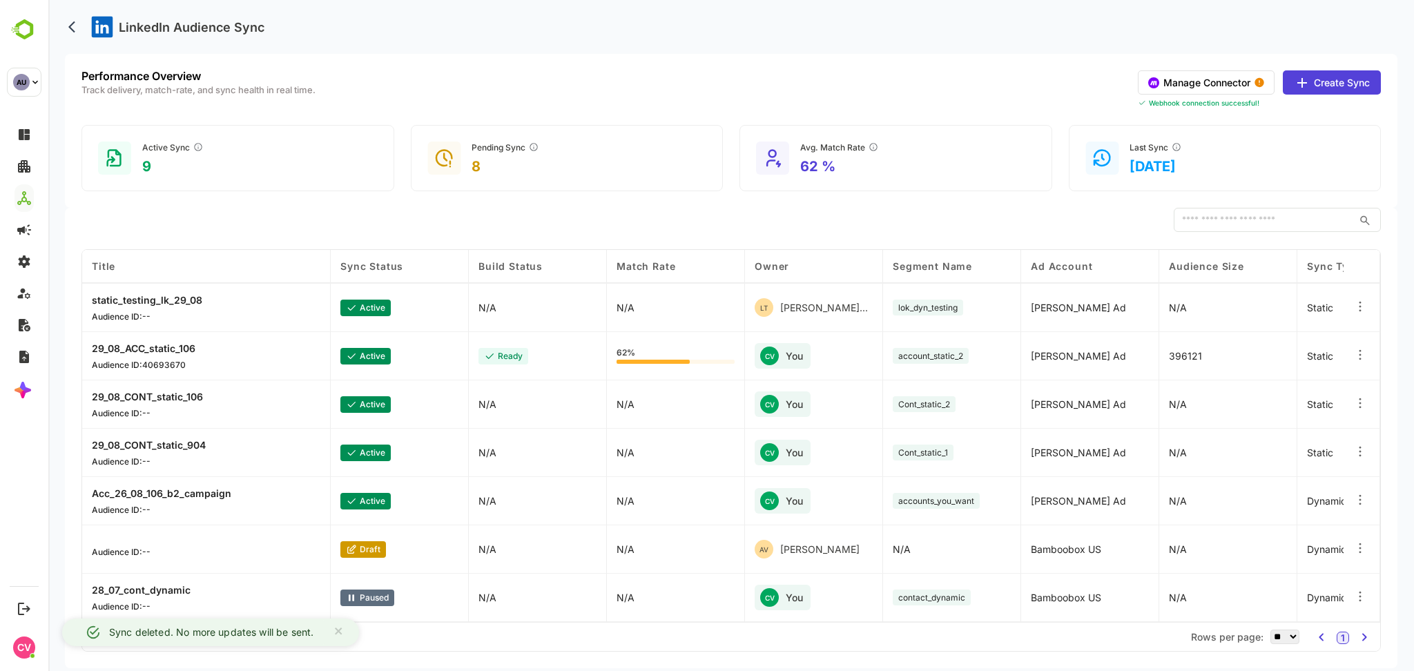
click at [1354, 498] on icon at bounding box center [1360, 500] width 14 height 14
click at [1263, 547] on div "Delete Orchestration" at bounding box center [1275, 549] width 120 height 23
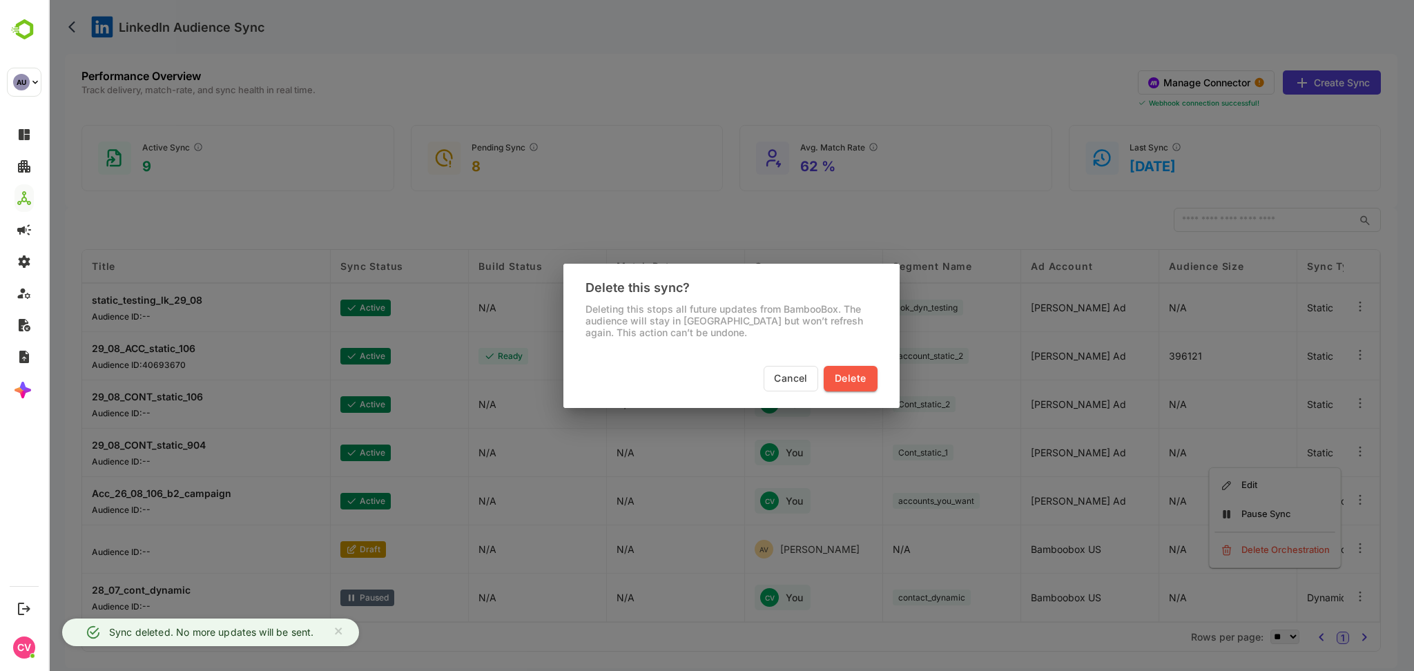
click at [858, 382] on span "Delete" at bounding box center [850, 378] width 31 height 17
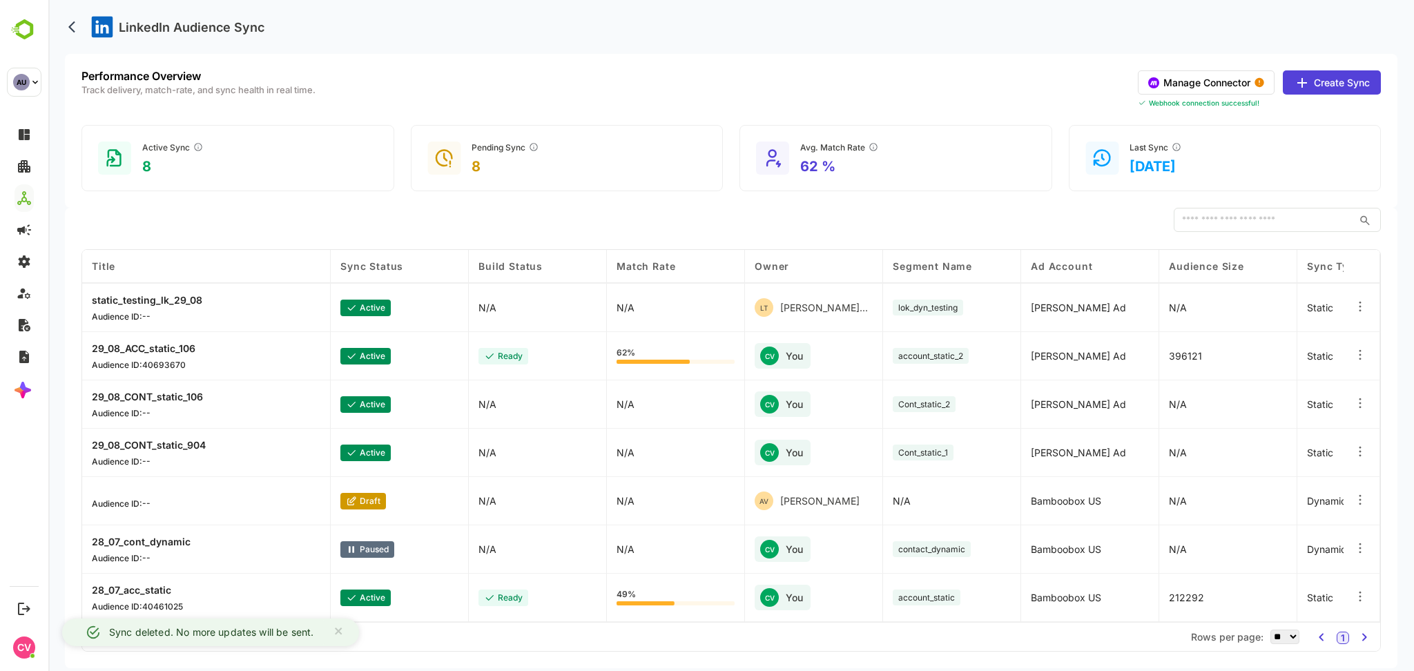
click at [1361, 553] on icon at bounding box center [1360, 548] width 14 height 14
click at [1261, 601] on div "Delete Orchestration" at bounding box center [1275, 598] width 120 height 23
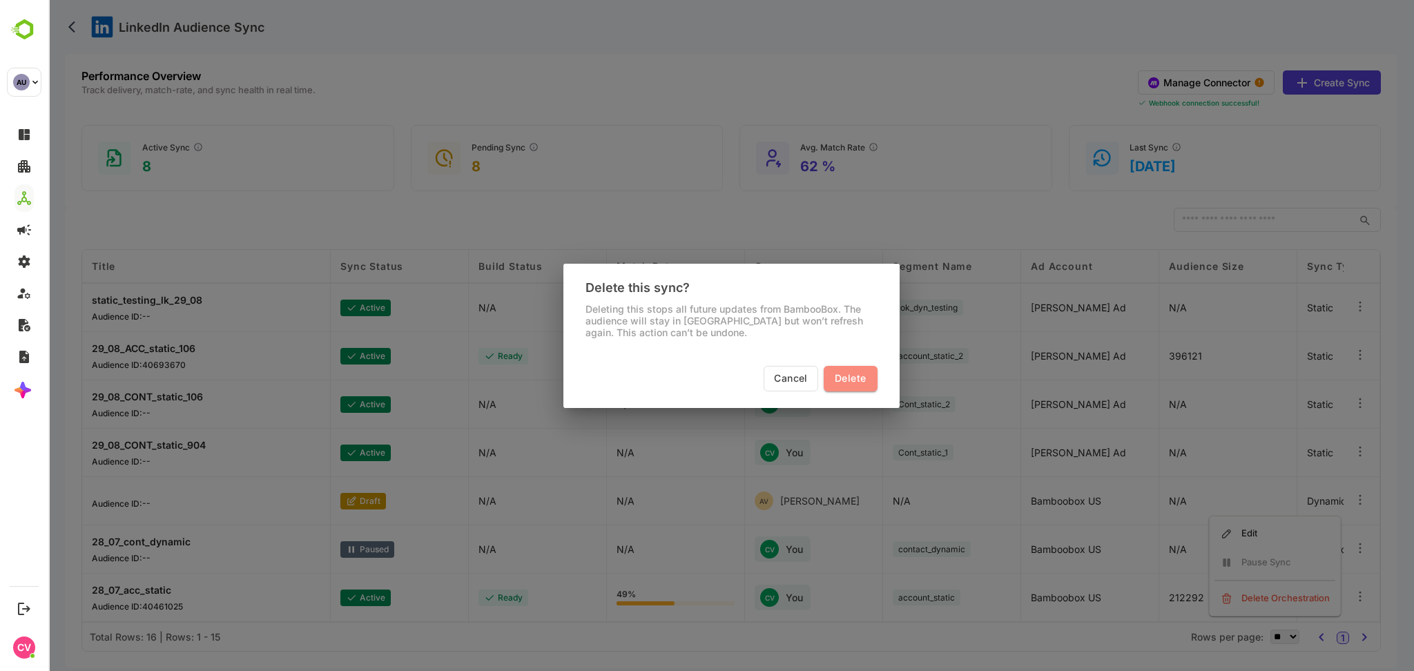
click at [855, 376] on span "Delete" at bounding box center [850, 378] width 31 height 17
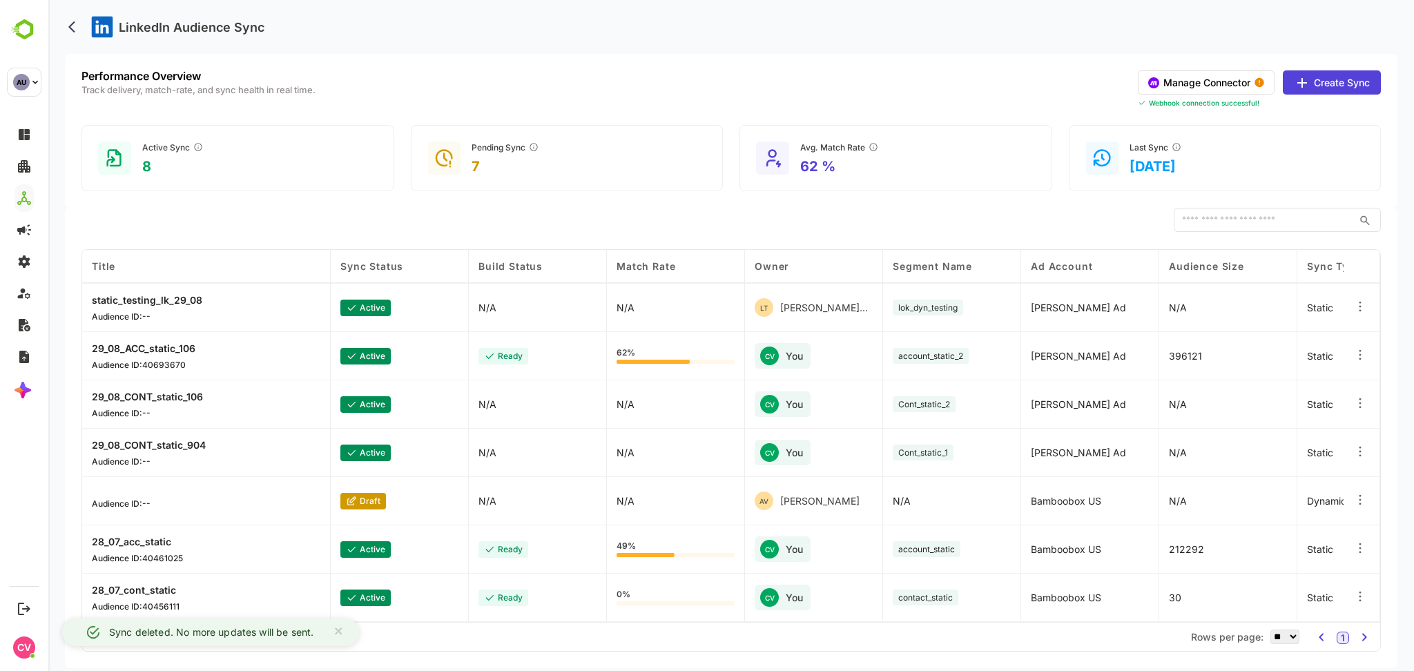
click at [1362, 452] on icon at bounding box center [1360, 452] width 14 height 14
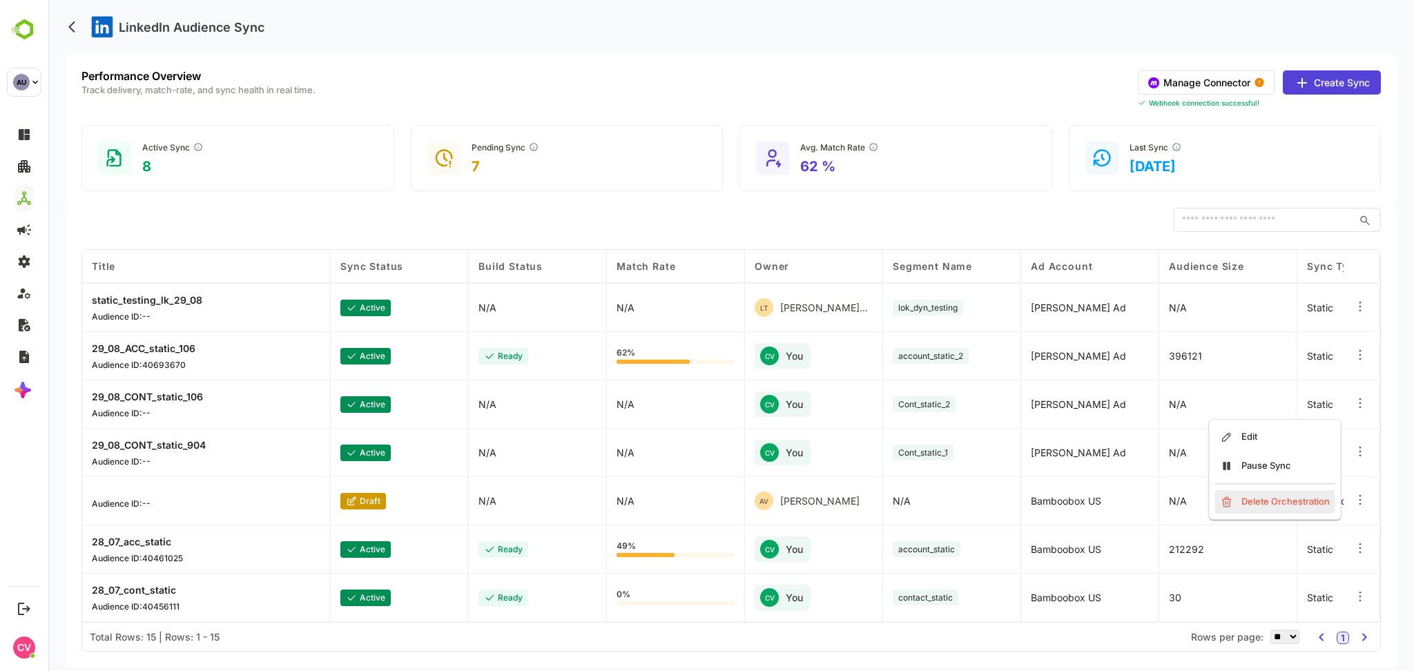
click at [1276, 491] on div "Delete Orchestration" at bounding box center [1275, 501] width 120 height 23
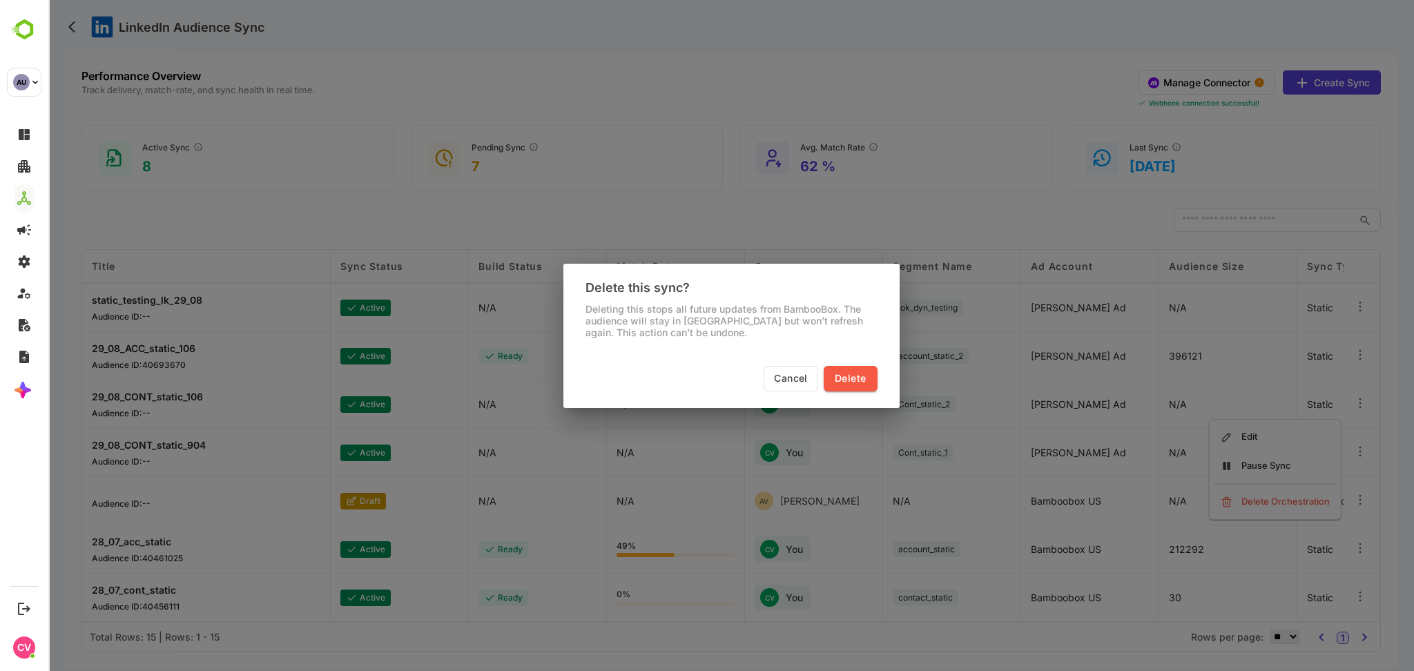
click at [854, 380] on span "Delete" at bounding box center [850, 378] width 31 height 17
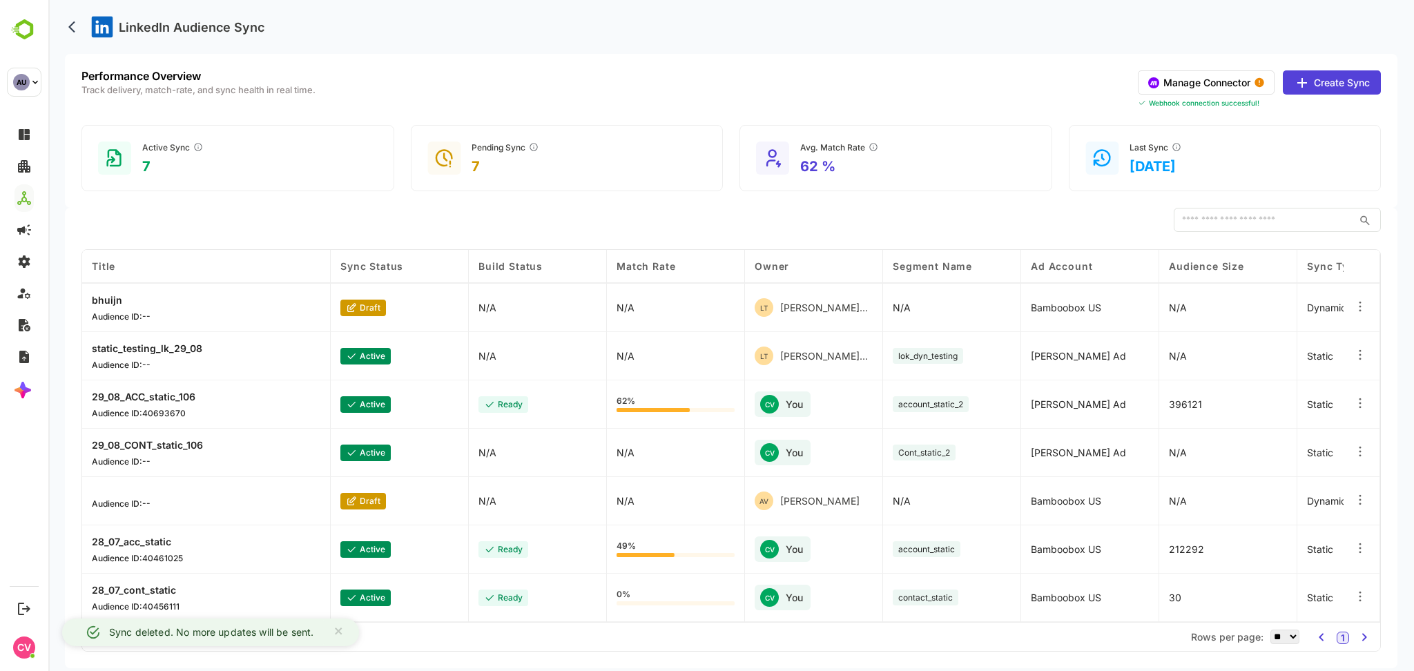
scroll to position [338, 0]
click at [1360, 352] on icon at bounding box center [1360, 355] width 14 height 14
click at [1363, 396] on icon at bounding box center [1360, 403] width 14 height 14
click at [1305, 452] on div "Delete Orchestration" at bounding box center [1275, 453] width 120 height 23
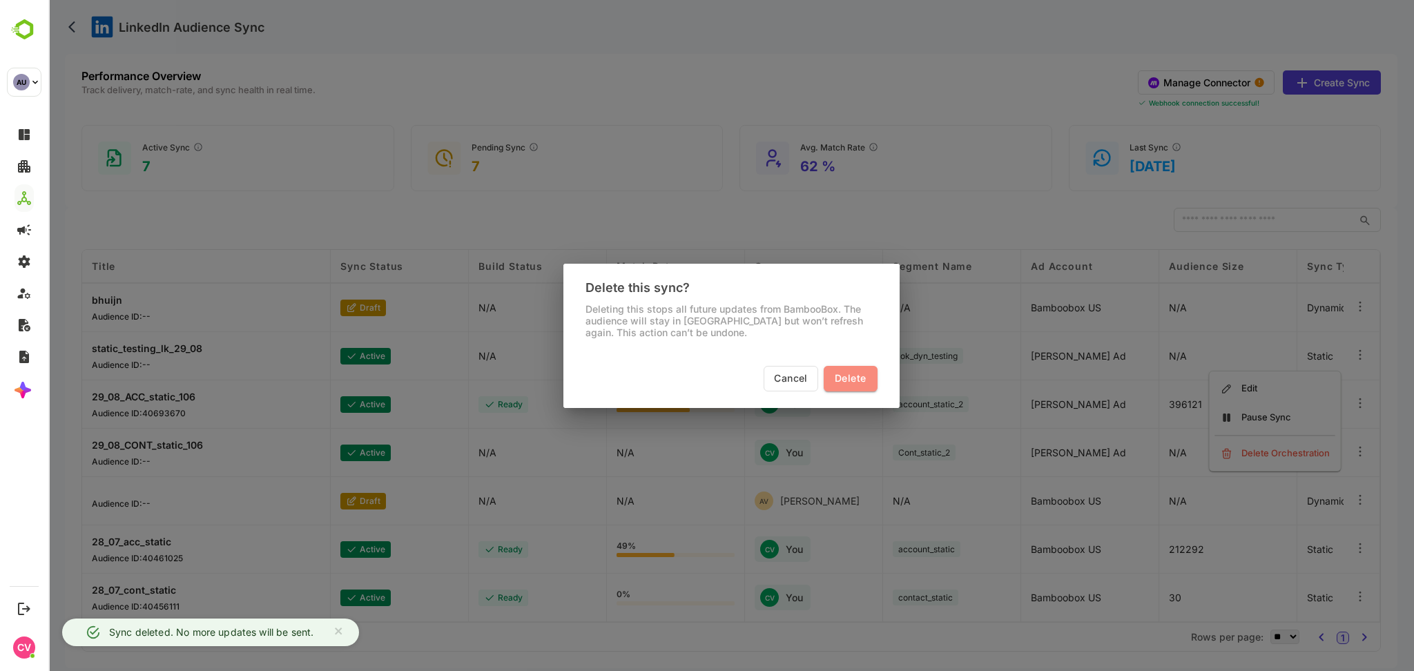
click at [848, 366] on button "Delete" at bounding box center [850, 379] width 53 height 26
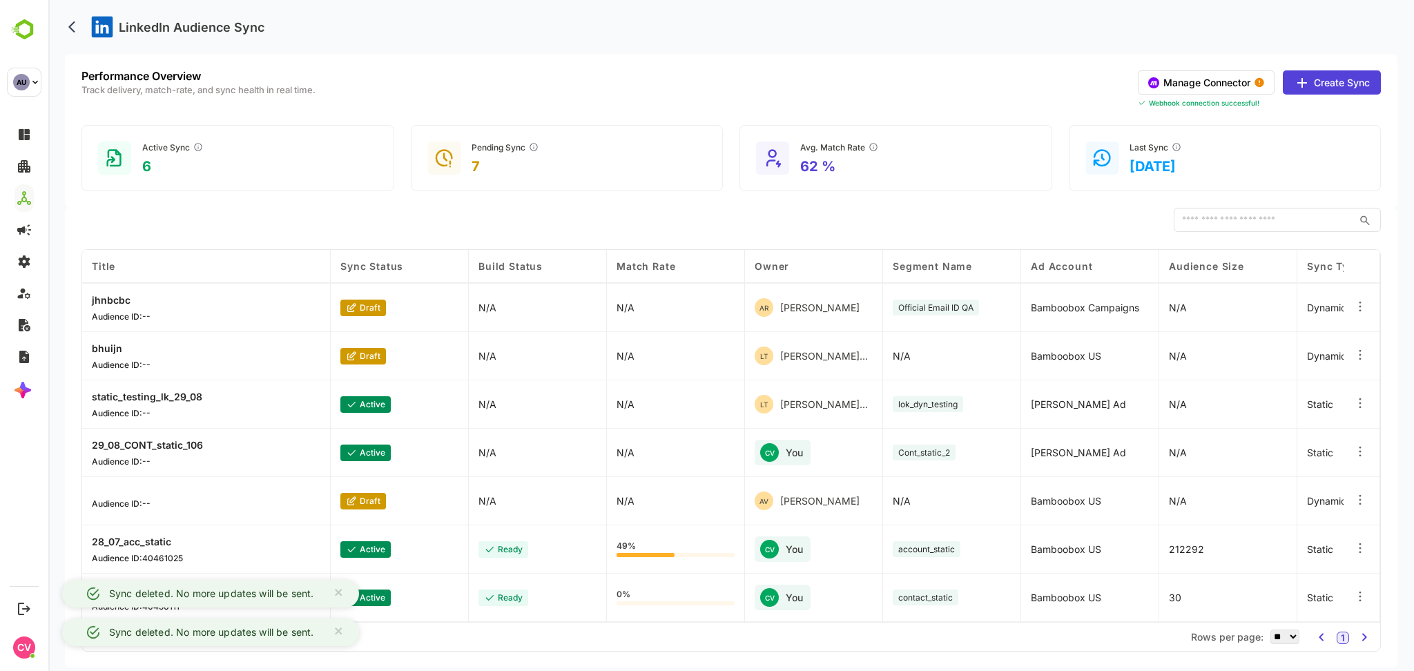
scroll to position [290, 0]
click at [1365, 397] on icon at bounding box center [1360, 403] width 14 height 14
click at [1363, 458] on div at bounding box center [1360, 453] width 14 height 17
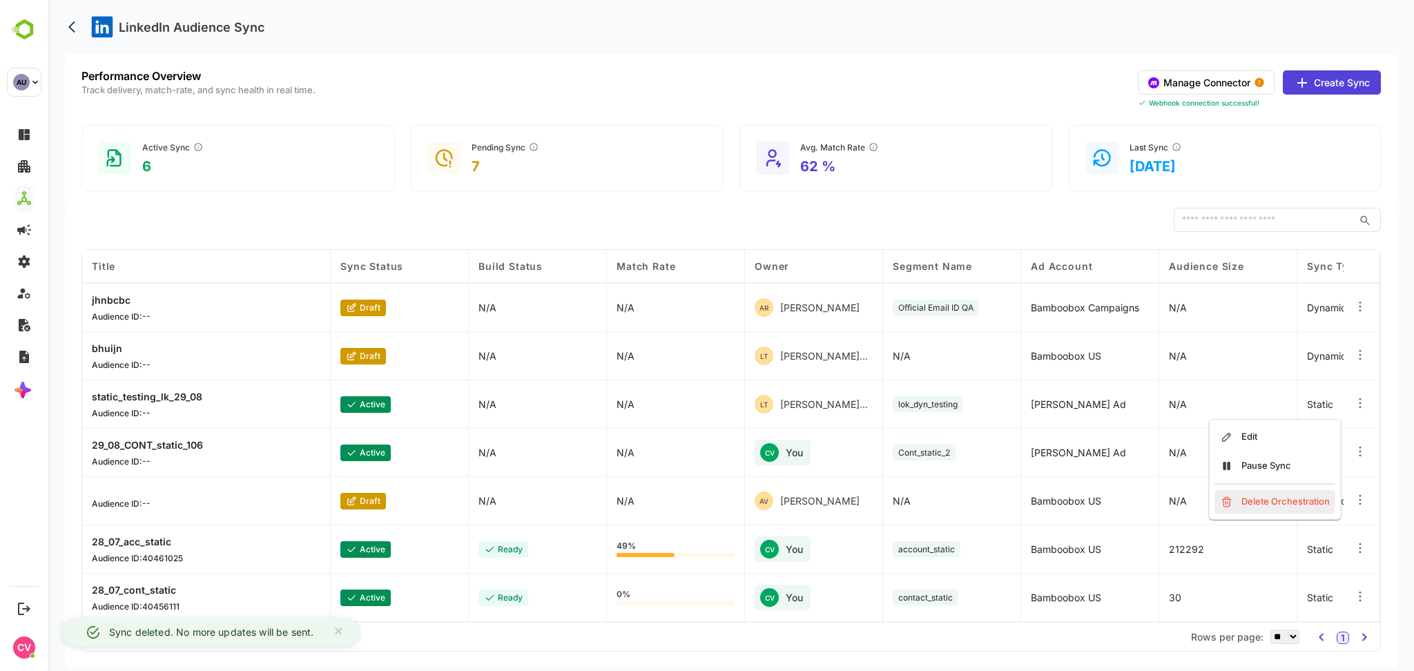
click at [1308, 507] on div "Delete Orchestration" at bounding box center [1275, 501] width 120 height 23
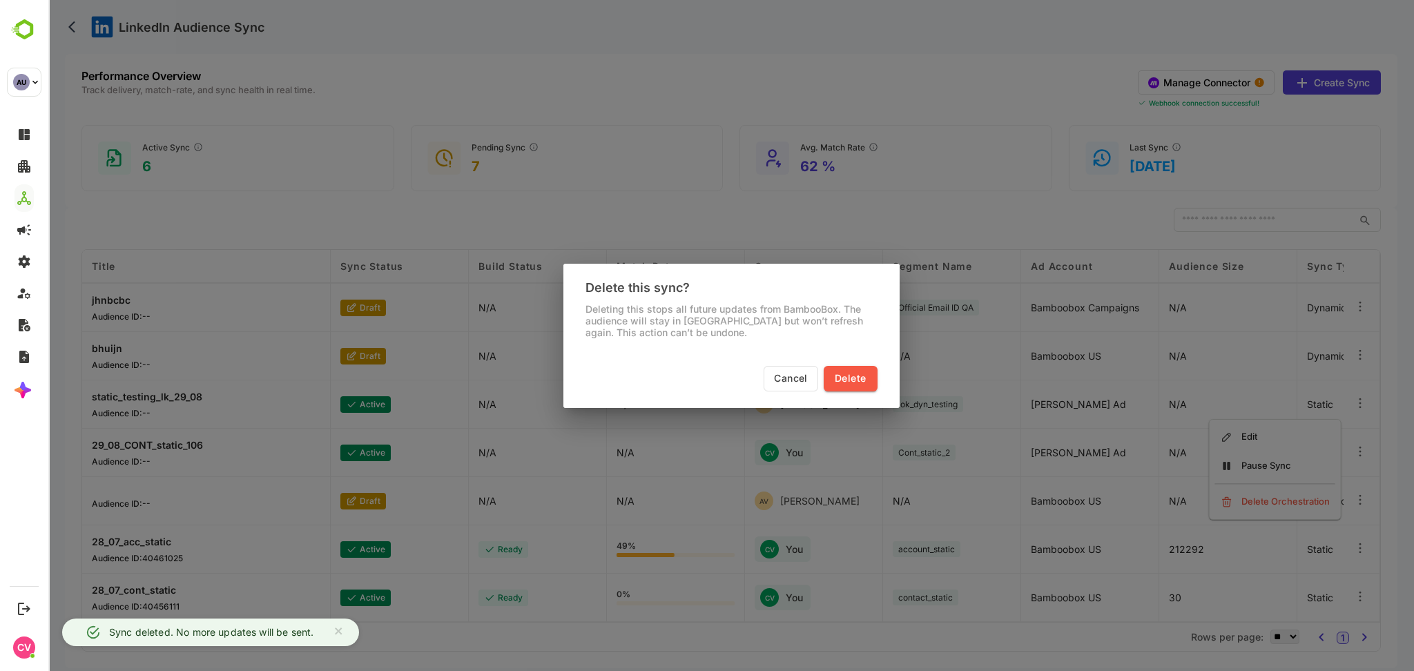
click at [835, 368] on button "Delete" at bounding box center [850, 379] width 53 height 26
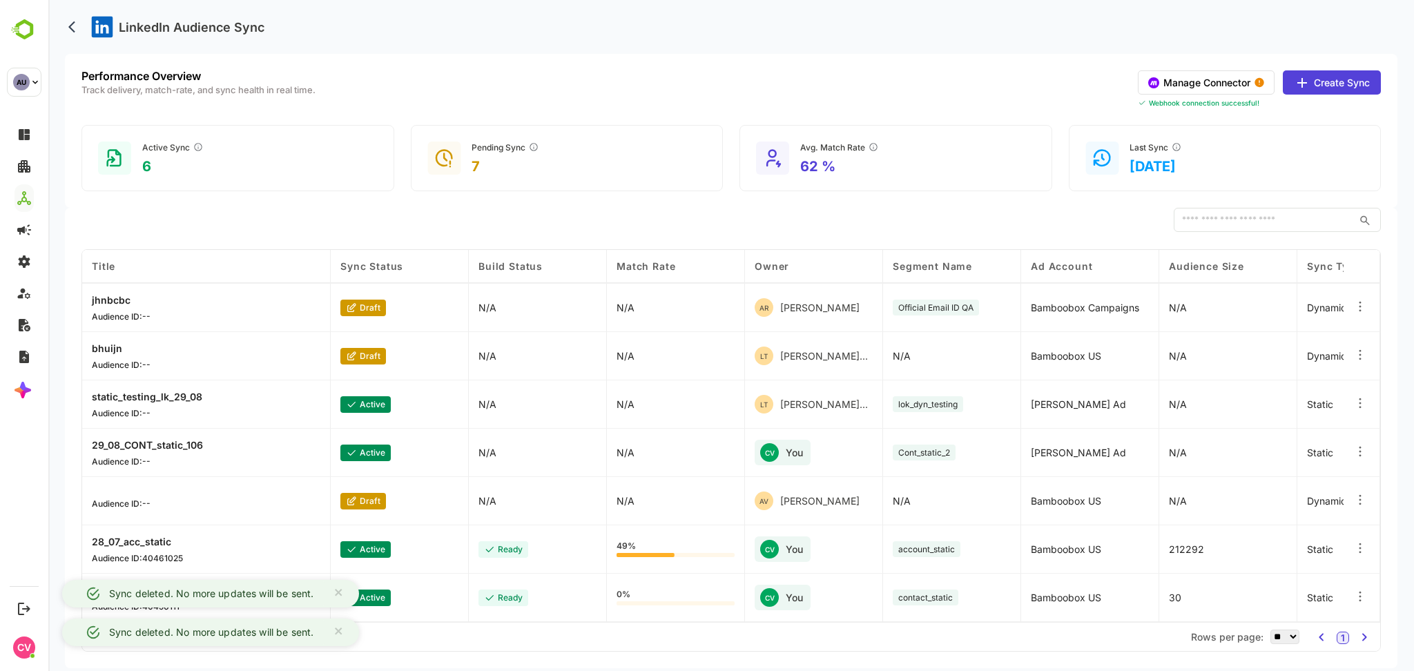
scroll to position [242, 0]
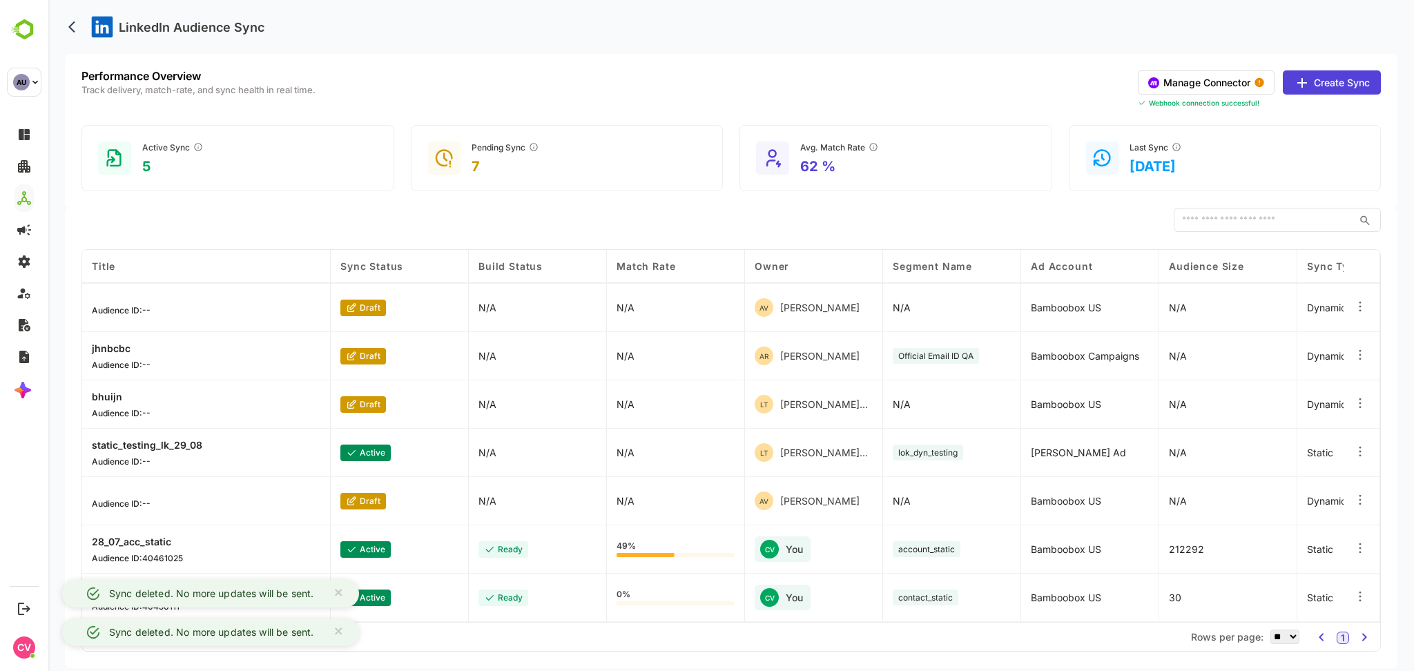
click at [1355, 554] on div at bounding box center [1360, 549] width 14 height 17
click at [1272, 585] on div "Edit Pause Sync Delete Orchestration" at bounding box center [1275, 566] width 133 height 101
click at [1268, 596] on div "Delete Orchestration" at bounding box center [1275, 598] width 120 height 23
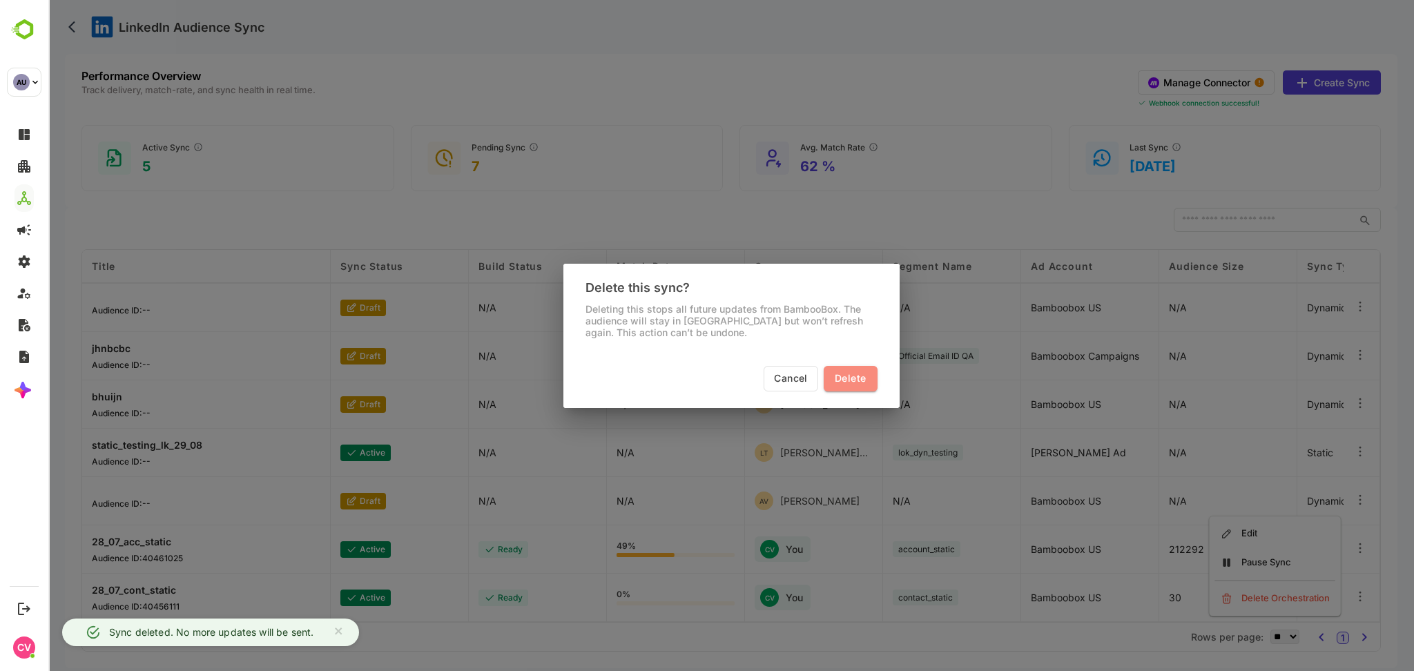
click at [853, 380] on span "Delete" at bounding box center [850, 378] width 31 height 17
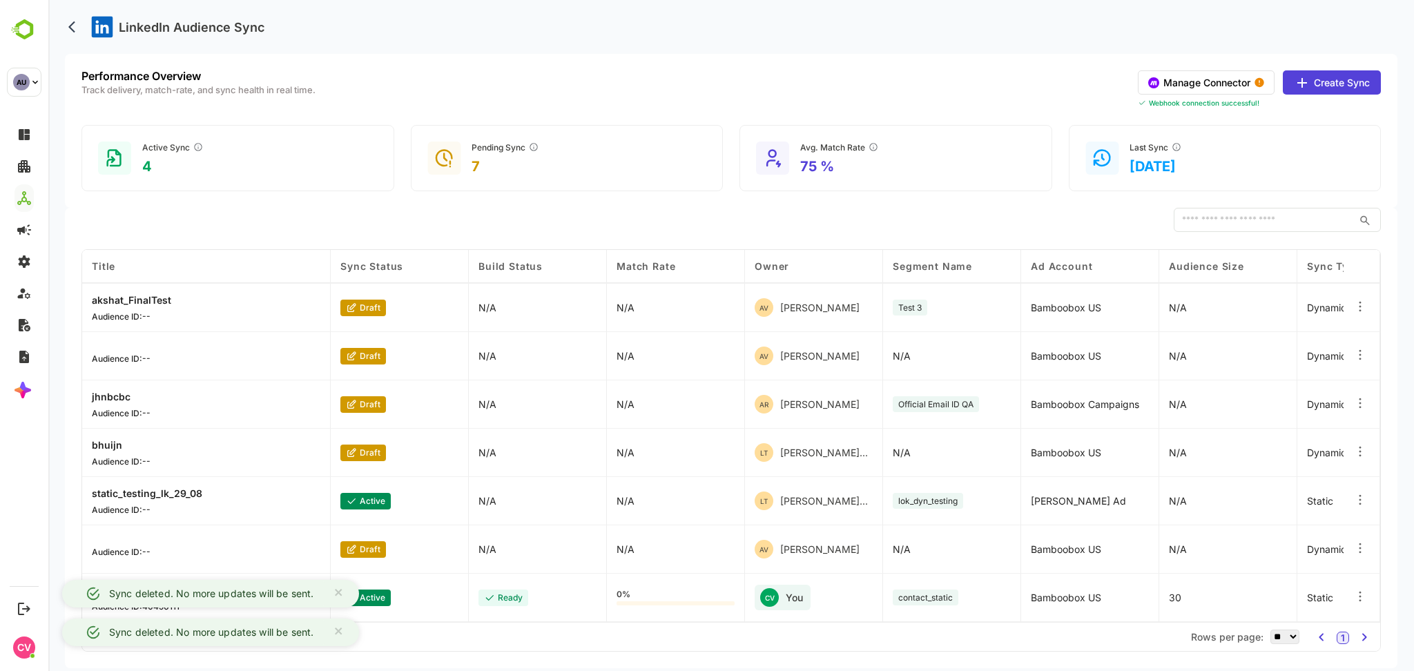
scroll to position [193, 0]
click at [1354, 596] on icon at bounding box center [1360, 597] width 14 height 14
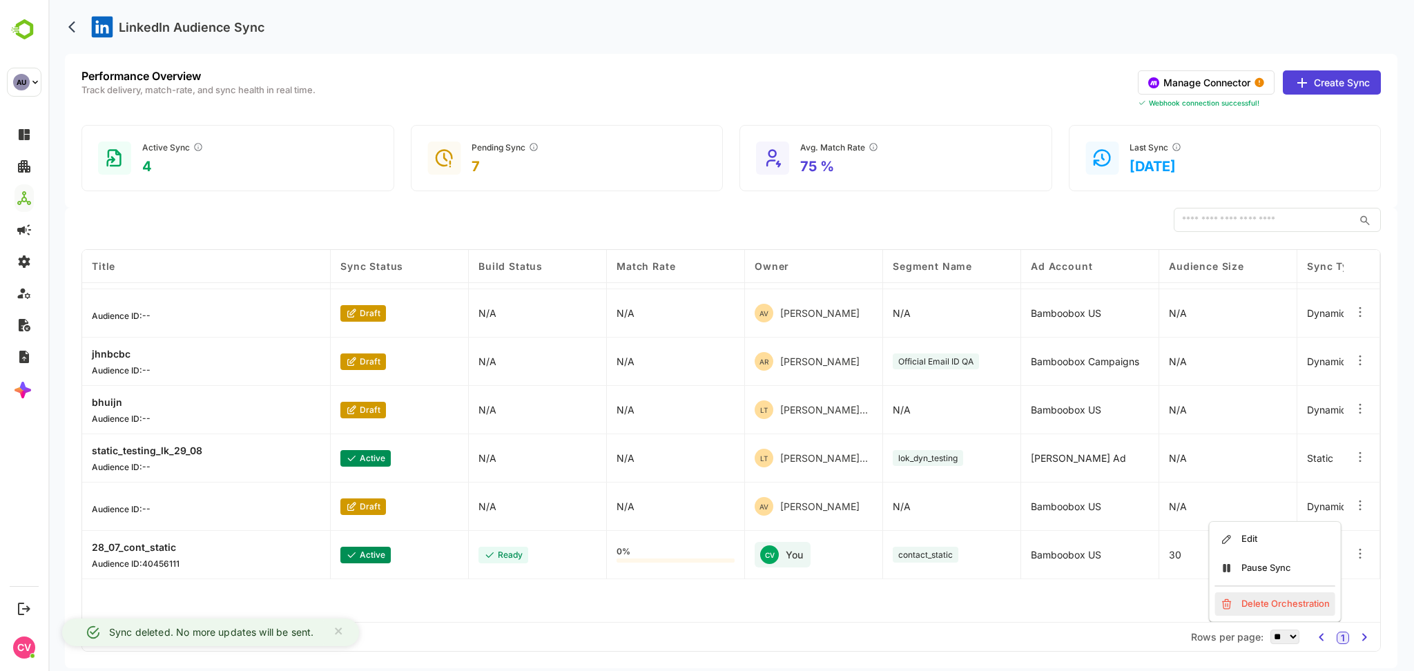
click at [1301, 610] on div "Delete Orchestration" at bounding box center [1275, 603] width 120 height 23
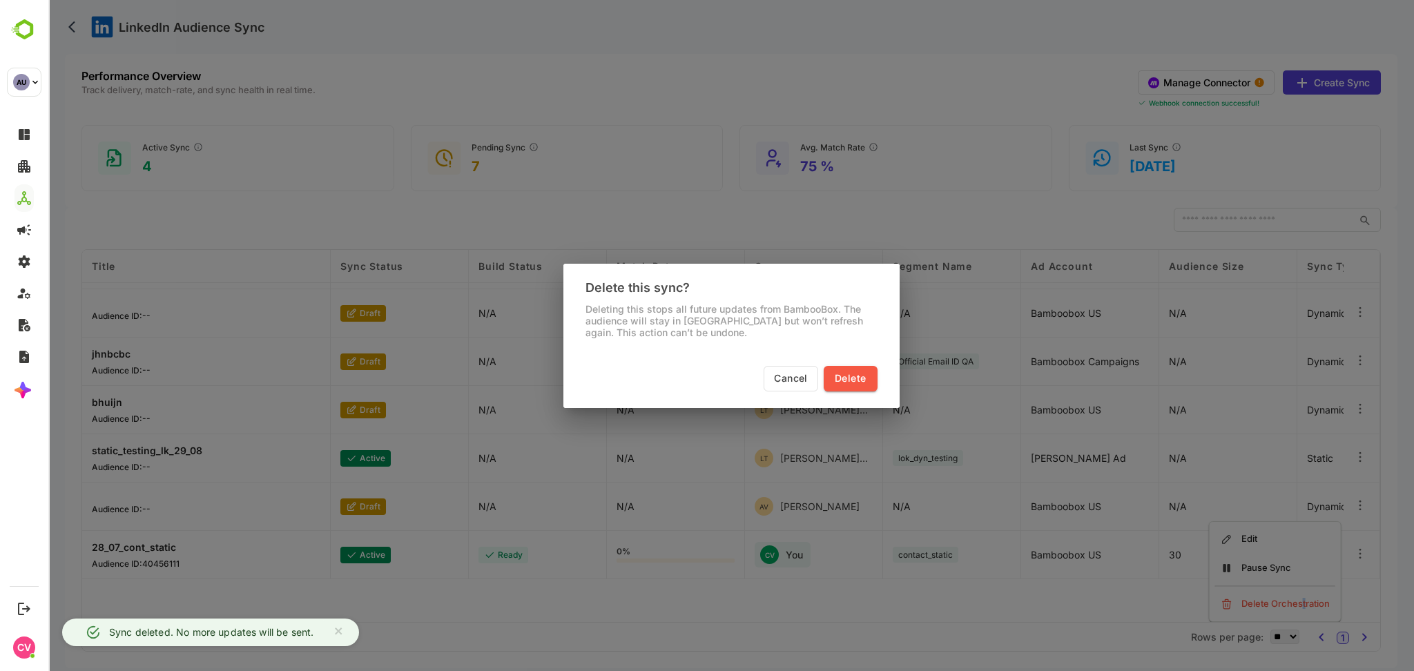
click at [863, 376] on span "Delete" at bounding box center [850, 378] width 31 height 17
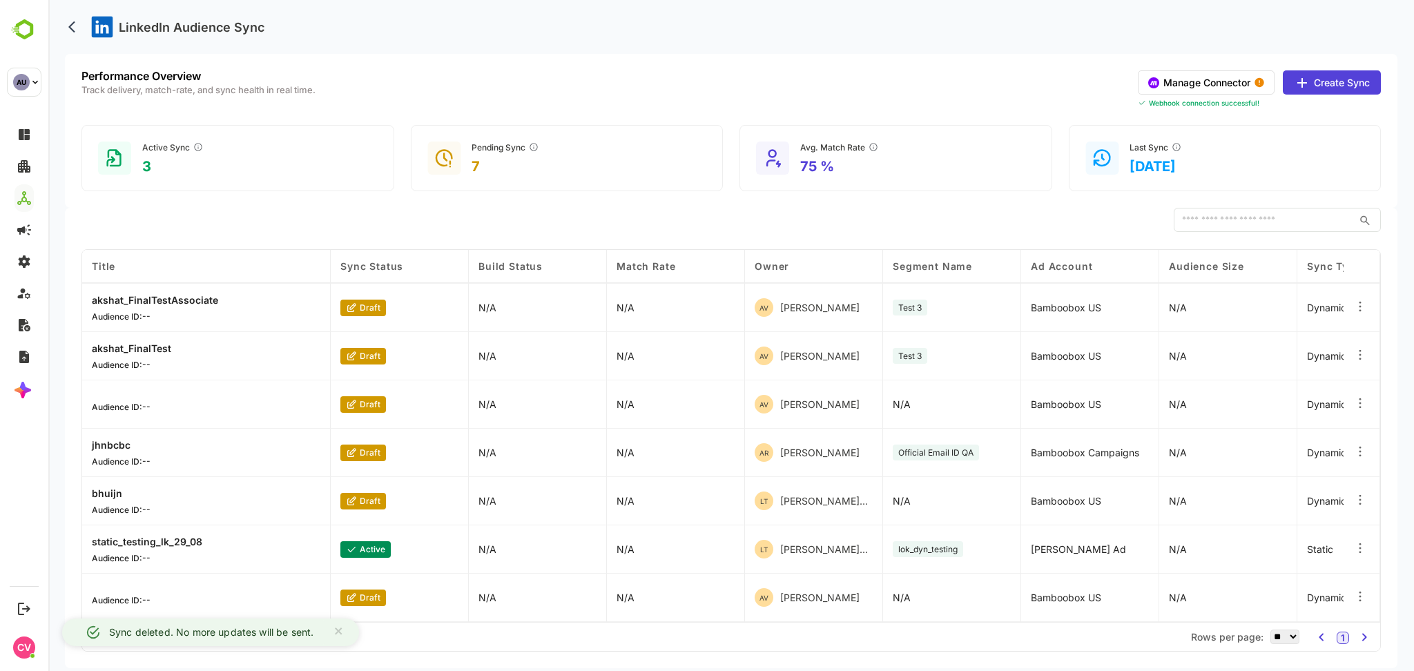
scroll to position [145, 0]
click at [1011, 76] on div "Performance Overview Track delivery, match-rate, and sync health in real time. …" at bounding box center [730, 89] width 1299 height 38
click at [1203, 75] on button "Manage Connector" at bounding box center [1206, 82] width 137 height 24
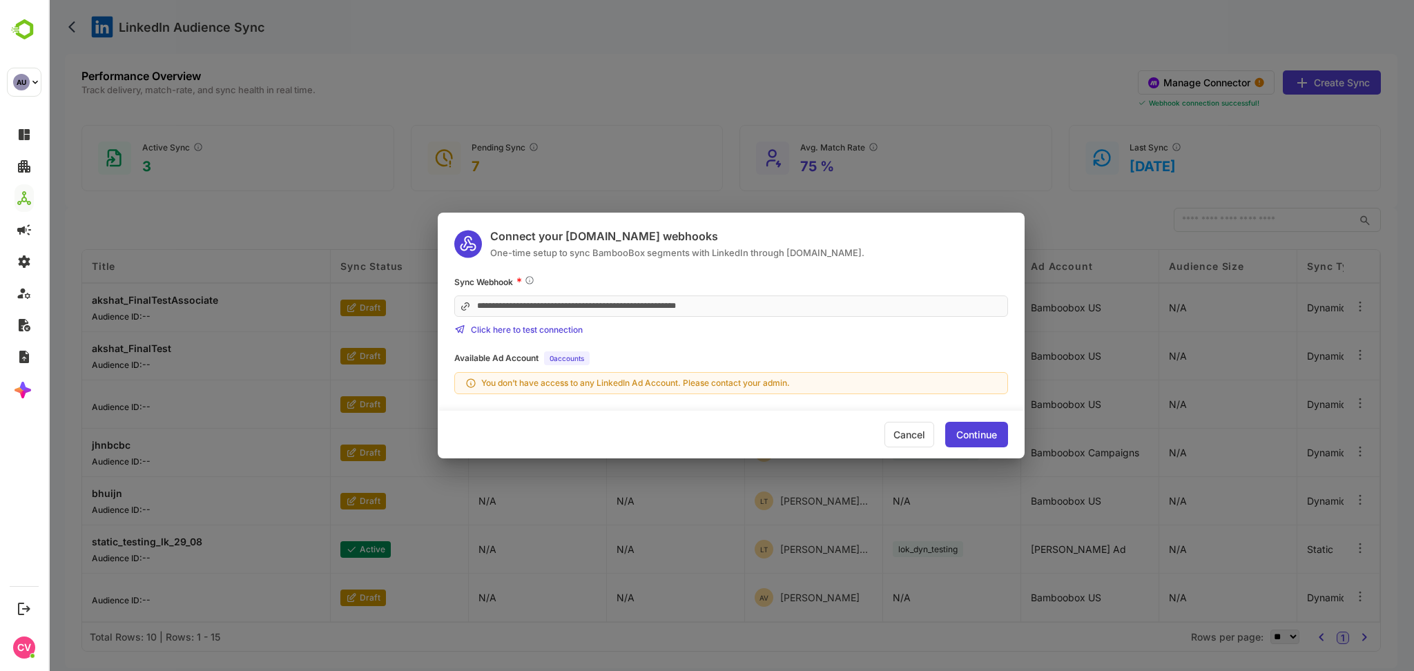
click at [957, 430] on div "Continue" at bounding box center [976, 435] width 41 height 10
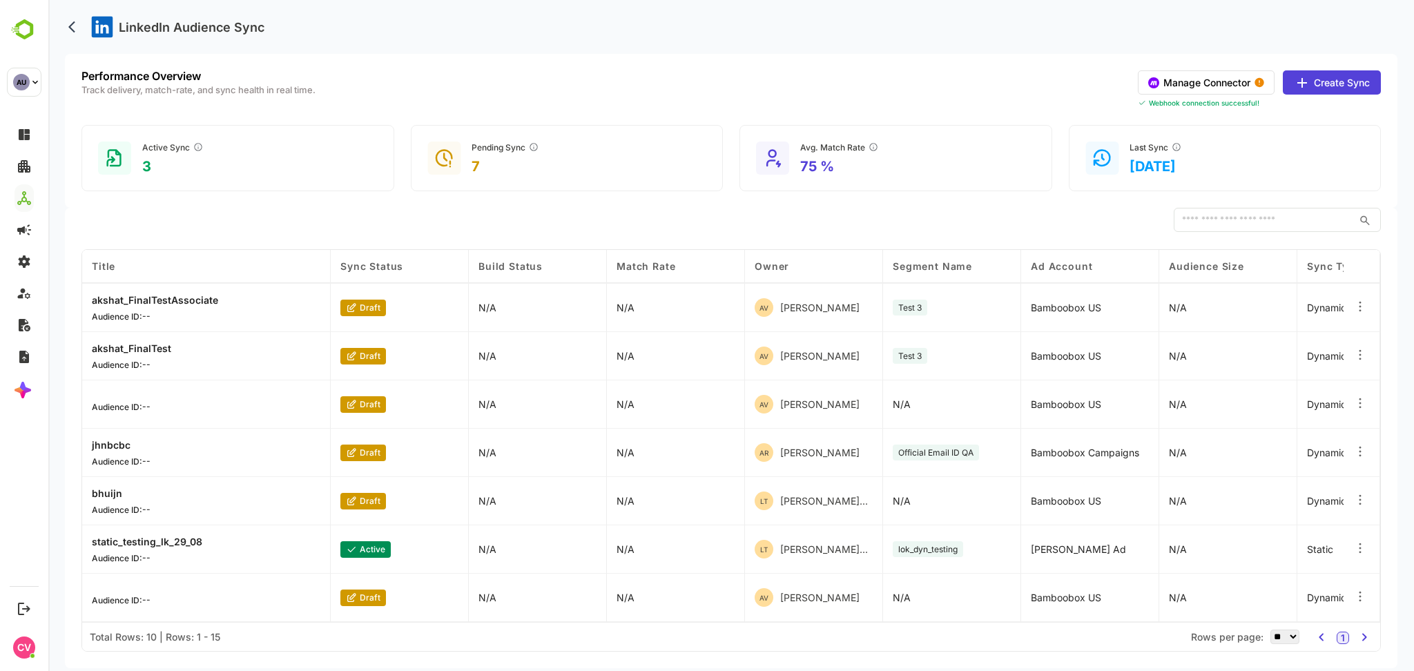
click at [1348, 80] on button "Create Sync" at bounding box center [1332, 82] width 98 height 24
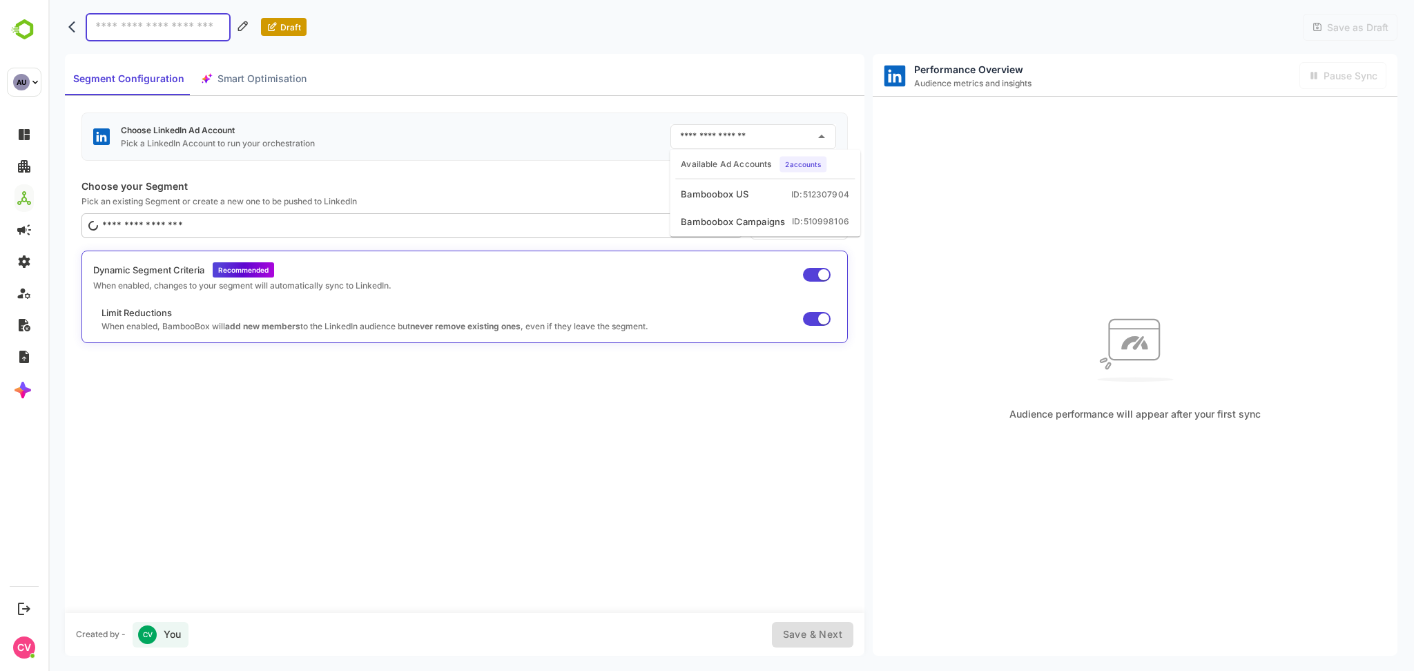
click at [745, 135] on input "text" at bounding box center [743, 137] width 133 height 22
click at [500, 142] on div "Choose LinkedIn Ad Account Pick a LinkedIn Account to run your orchestration ​" at bounding box center [464, 137] width 766 height 48
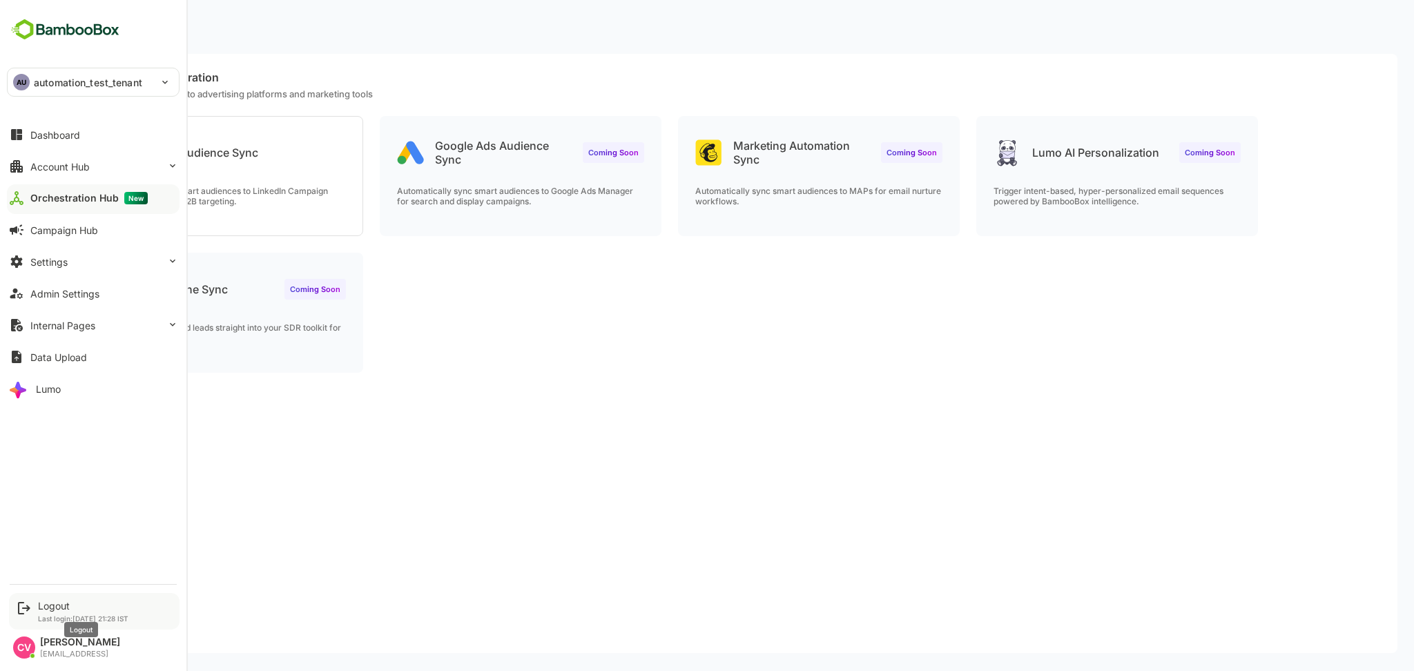
click at [47, 609] on div "Logout" at bounding box center [83, 606] width 90 height 12
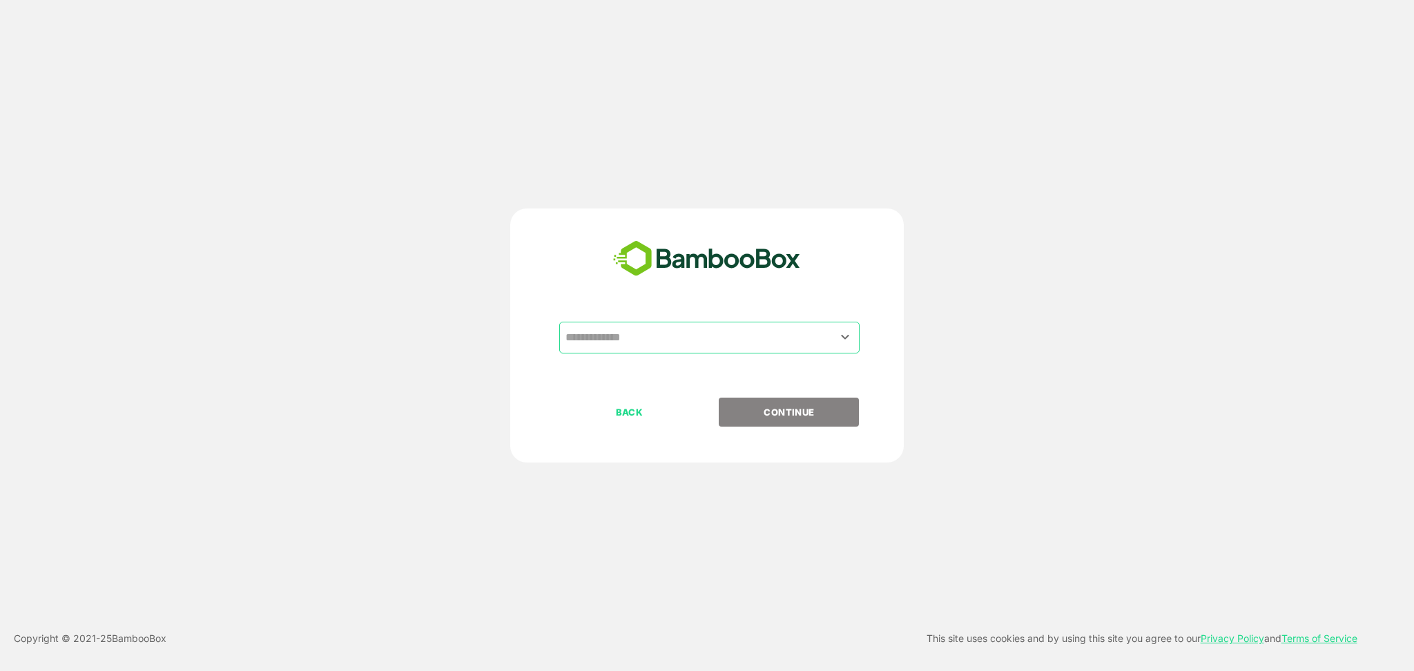
click at [688, 327] on input "text" at bounding box center [709, 337] width 295 height 26
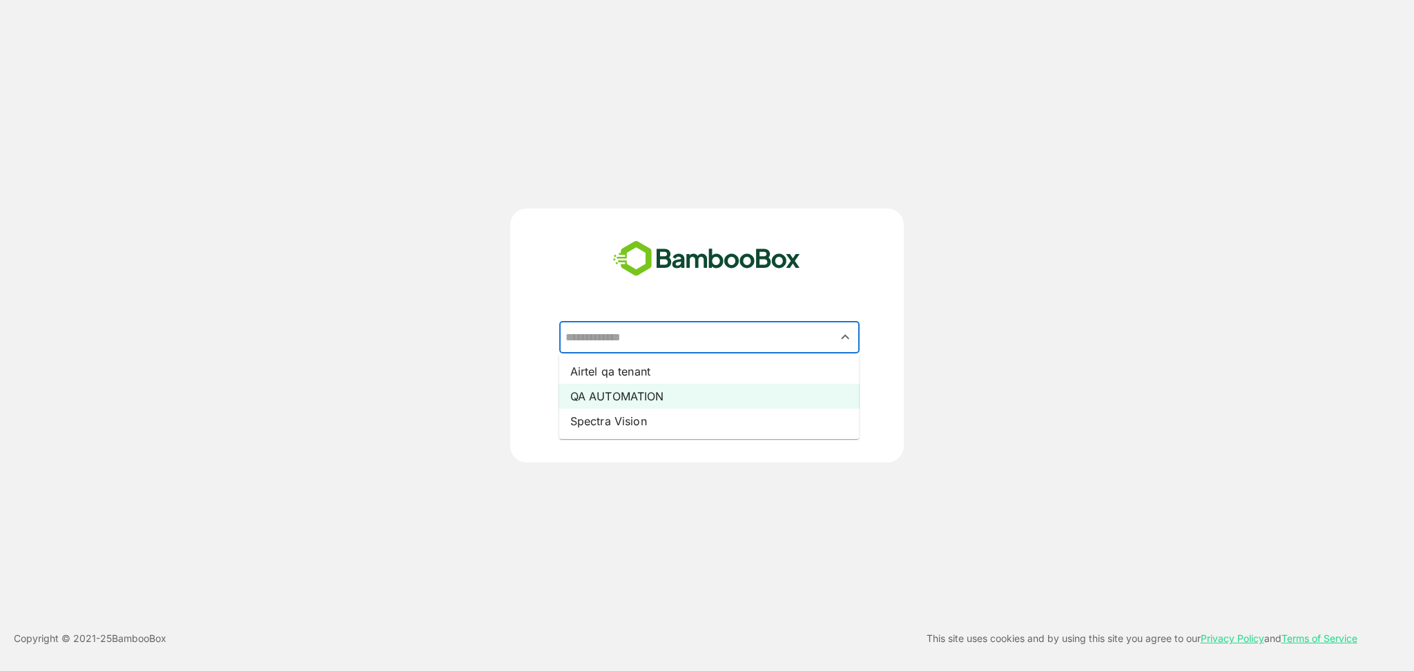
click at [670, 389] on li "QA AUTOMATION" at bounding box center [709, 396] width 300 height 25
type input "**********"
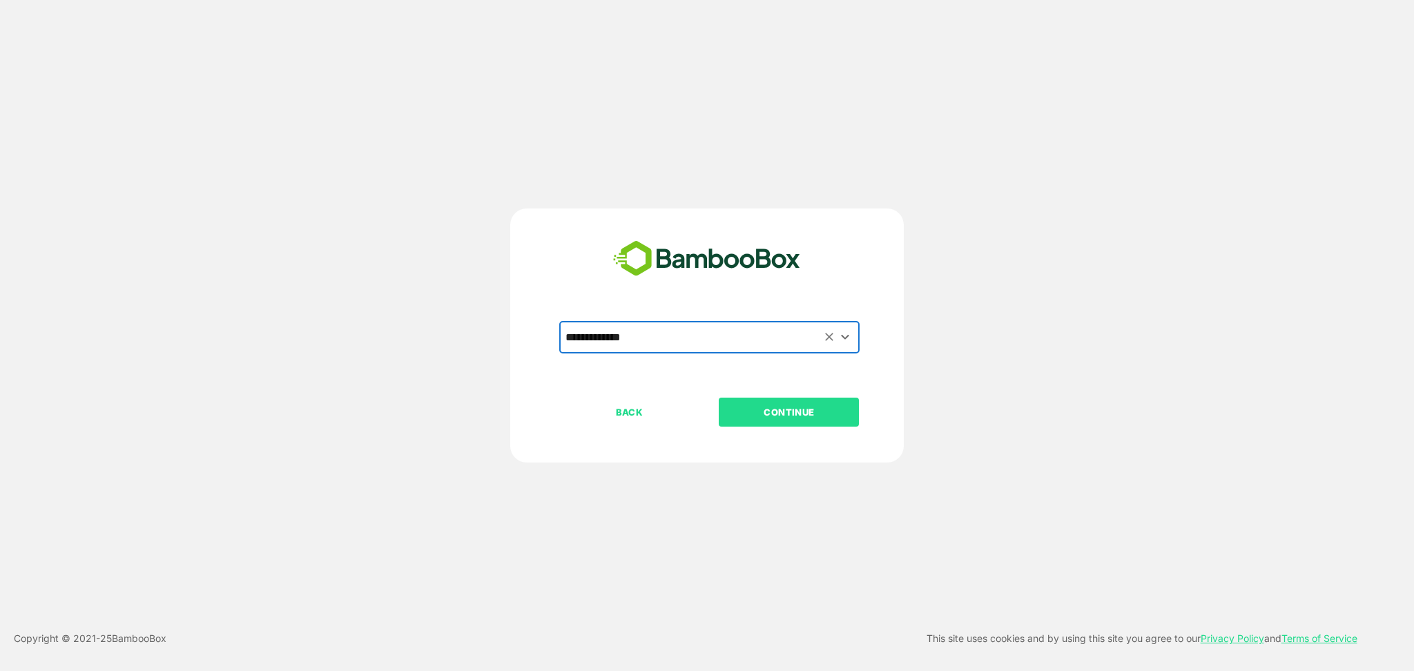
click at [776, 408] on p "CONTINUE" at bounding box center [789, 412] width 138 height 15
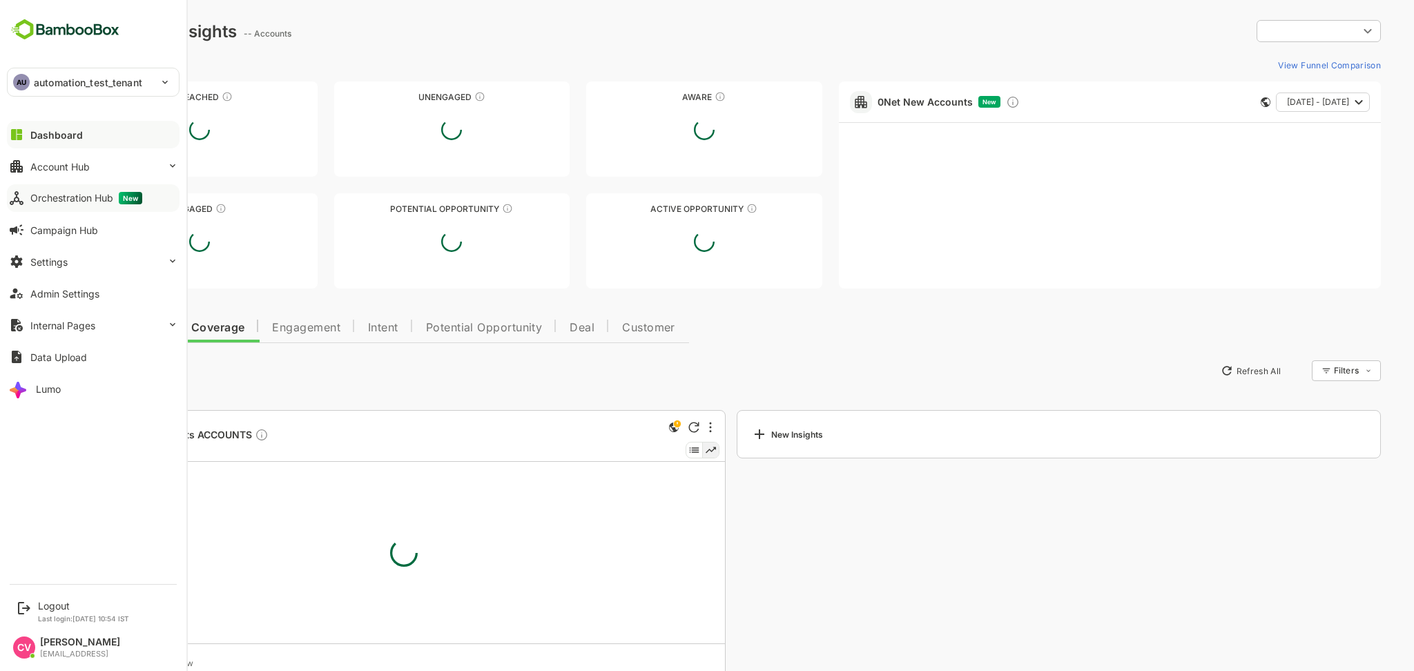
type input "**********"
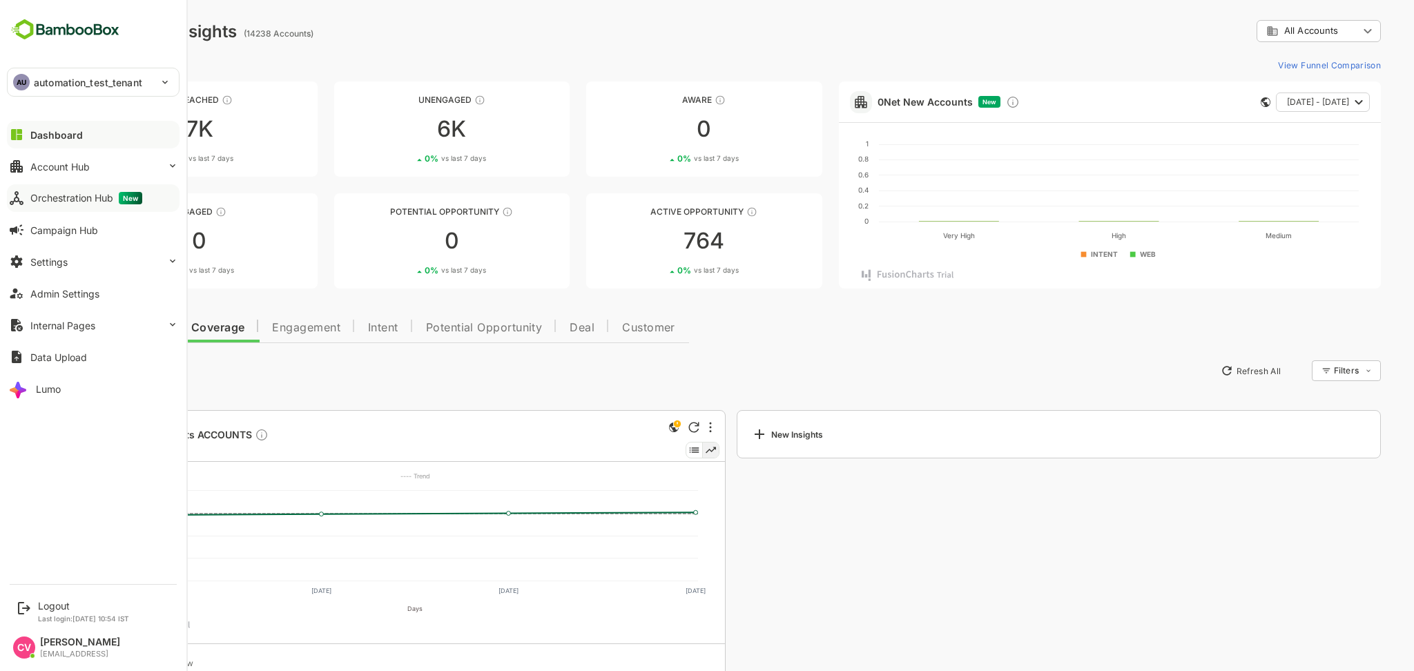
click at [75, 200] on div "Orchestration Hub New" at bounding box center [86, 198] width 112 height 12
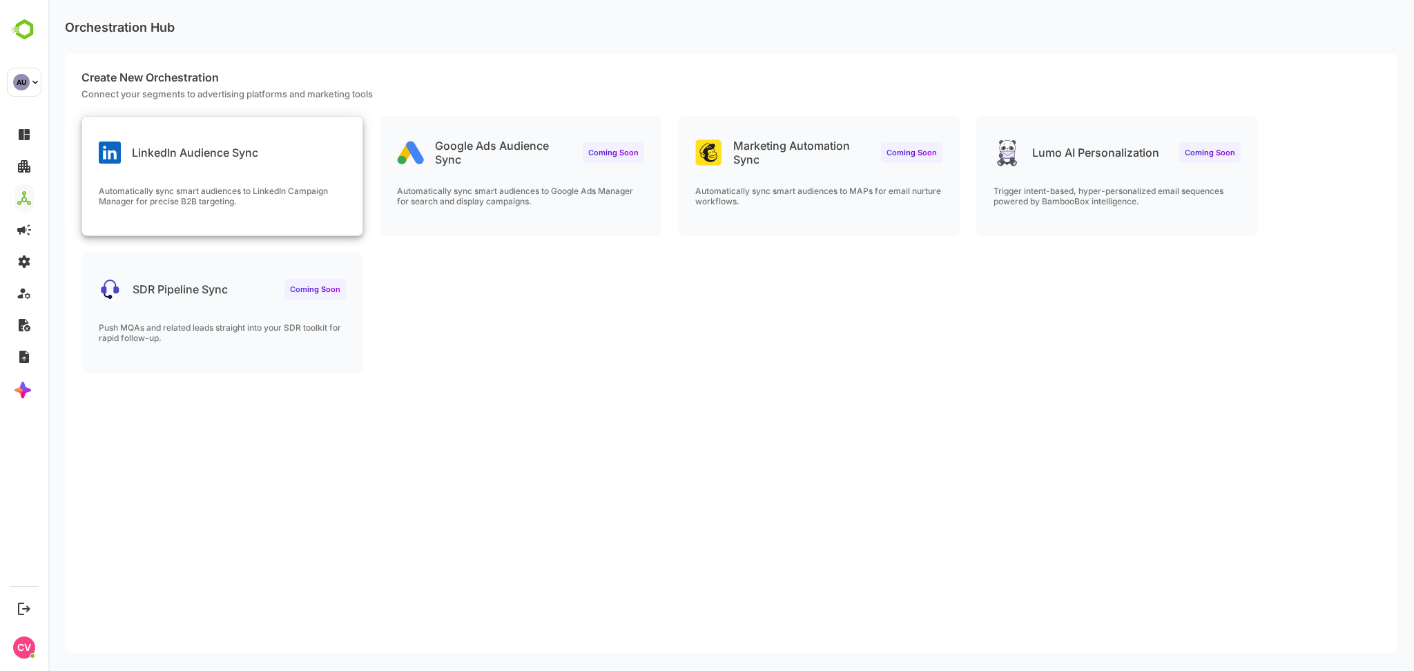
click at [275, 189] on p "Automatically sync smart audiences to LinkedIn Campaign Manager for precise B2B…" at bounding box center [222, 196] width 247 height 21
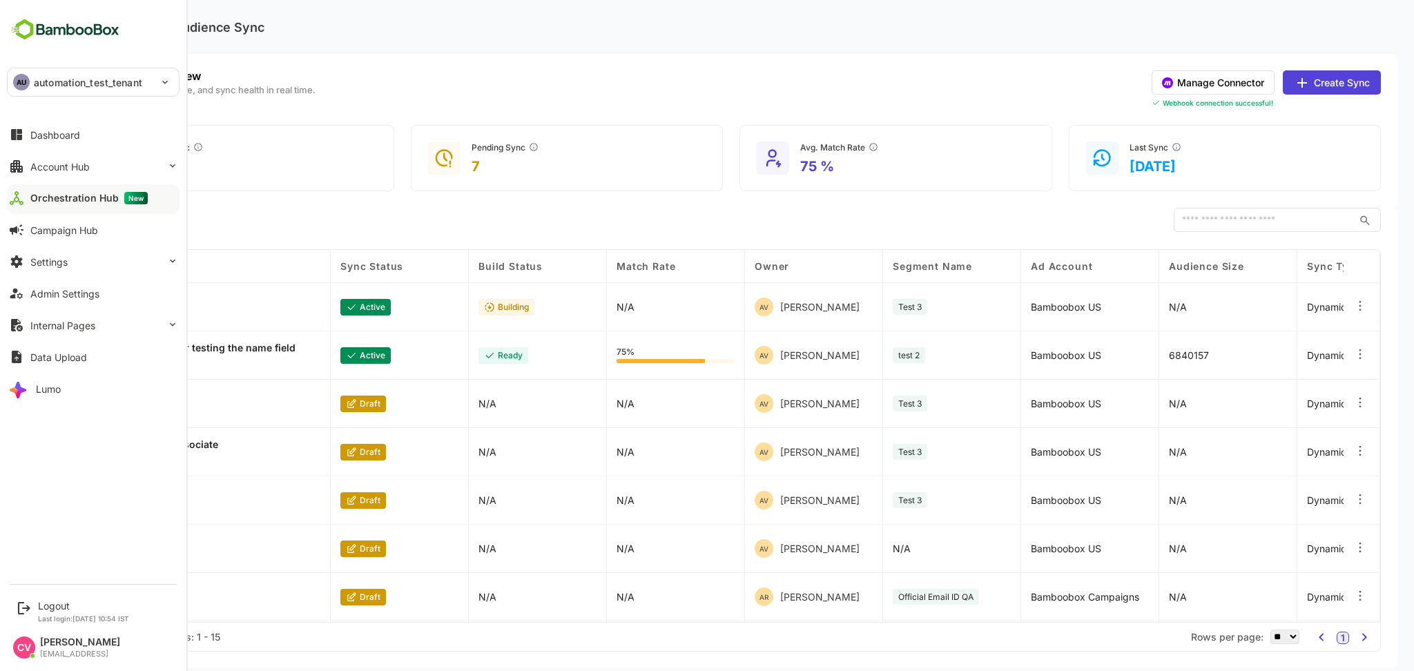
click at [57, 83] on p "automation_test_tenant" at bounding box center [88, 82] width 108 height 14
click at [99, 163] on li "TE test" at bounding box center [95, 153] width 173 height 30
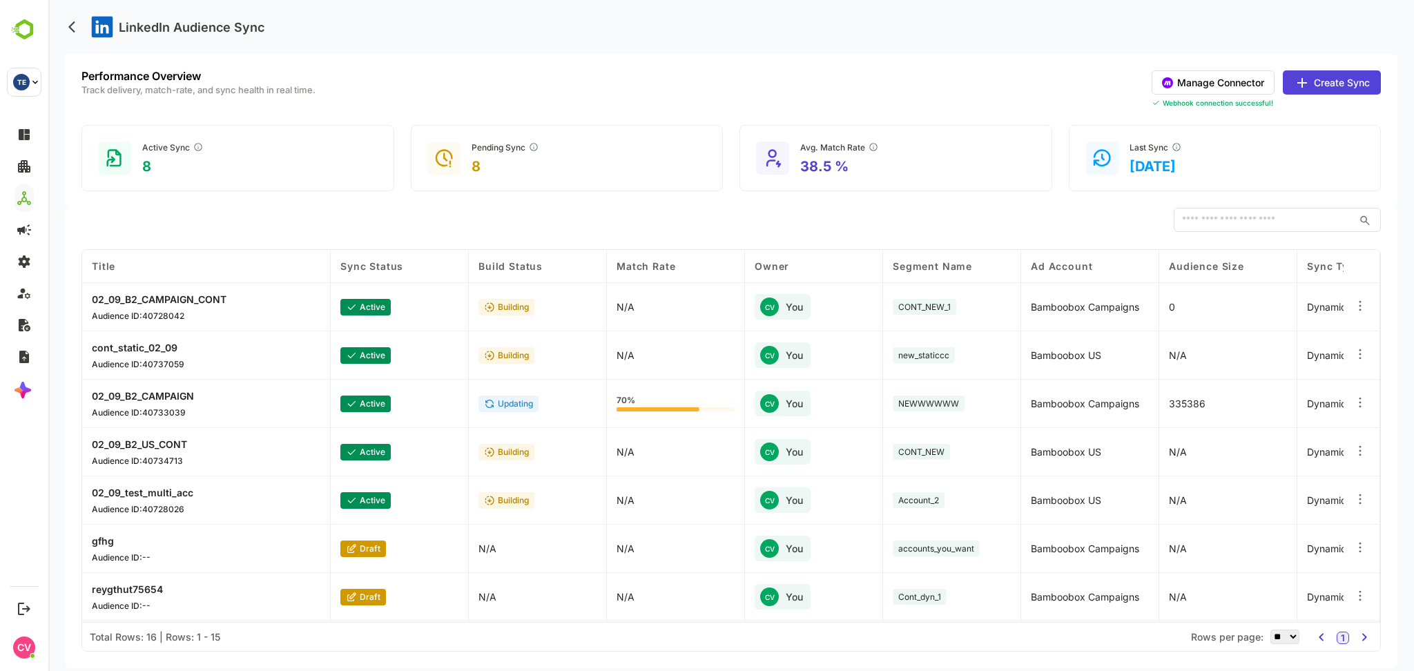
click at [1372, 297] on div at bounding box center [1361, 307] width 37 height 48
click at [1363, 301] on icon at bounding box center [1360, 306] width 14 height 14
click at [1309, 357] on div "Delete Orchestration" at bounding box center [1275, 367] width 120 height 23
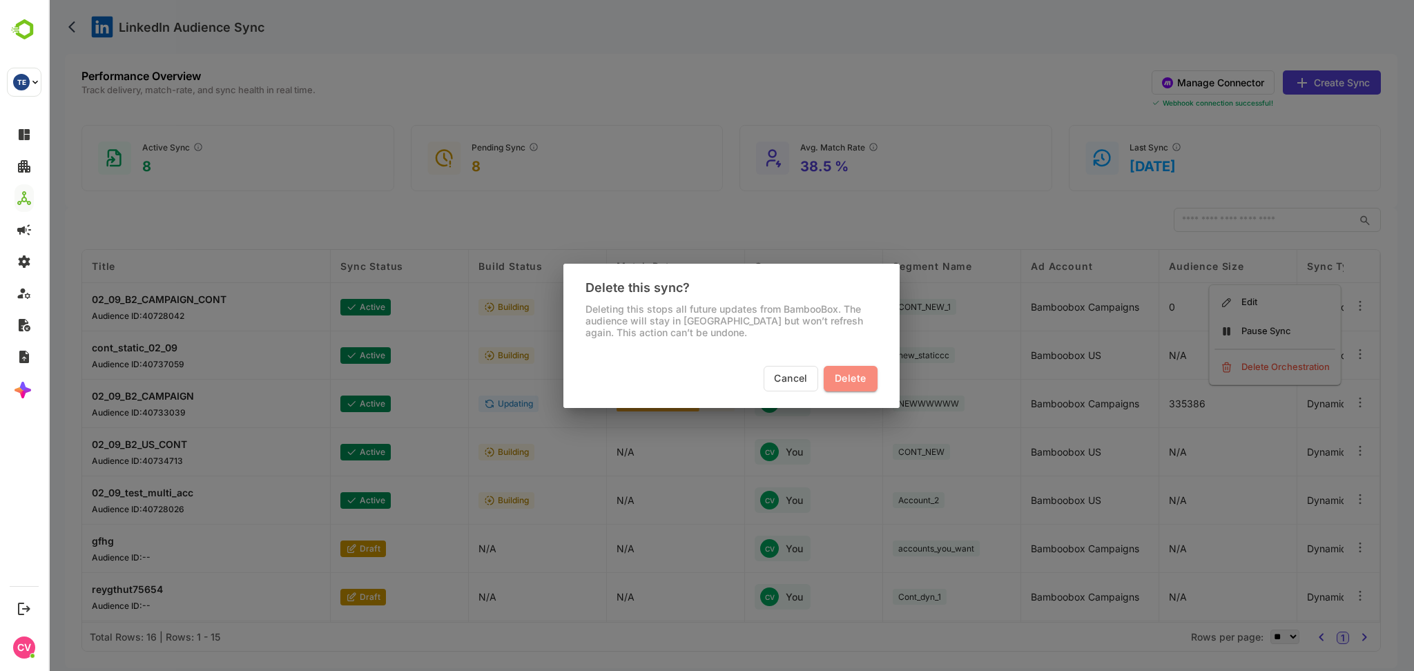
click at [852, 379] on span "Delete" at bounding box center [850, 378] width 31 height 17
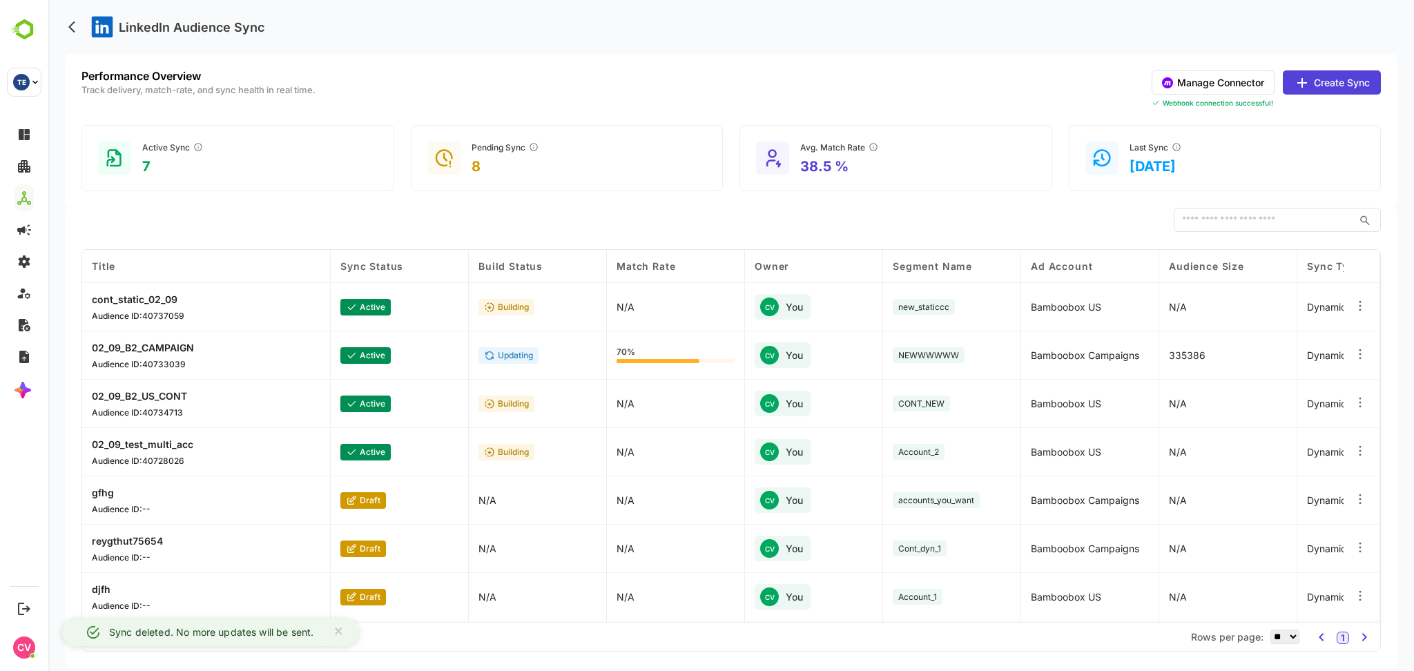
click at [1366, 309] on div at bounding box center [1361, 307] width 37 height 48
click at [1359, 309] on icon at bounding box center [1359, 309] width 1 height 1
click at [1259, 369] on div "Delete Orchestration" at bounding box center [1275, 367] width 120 height 23
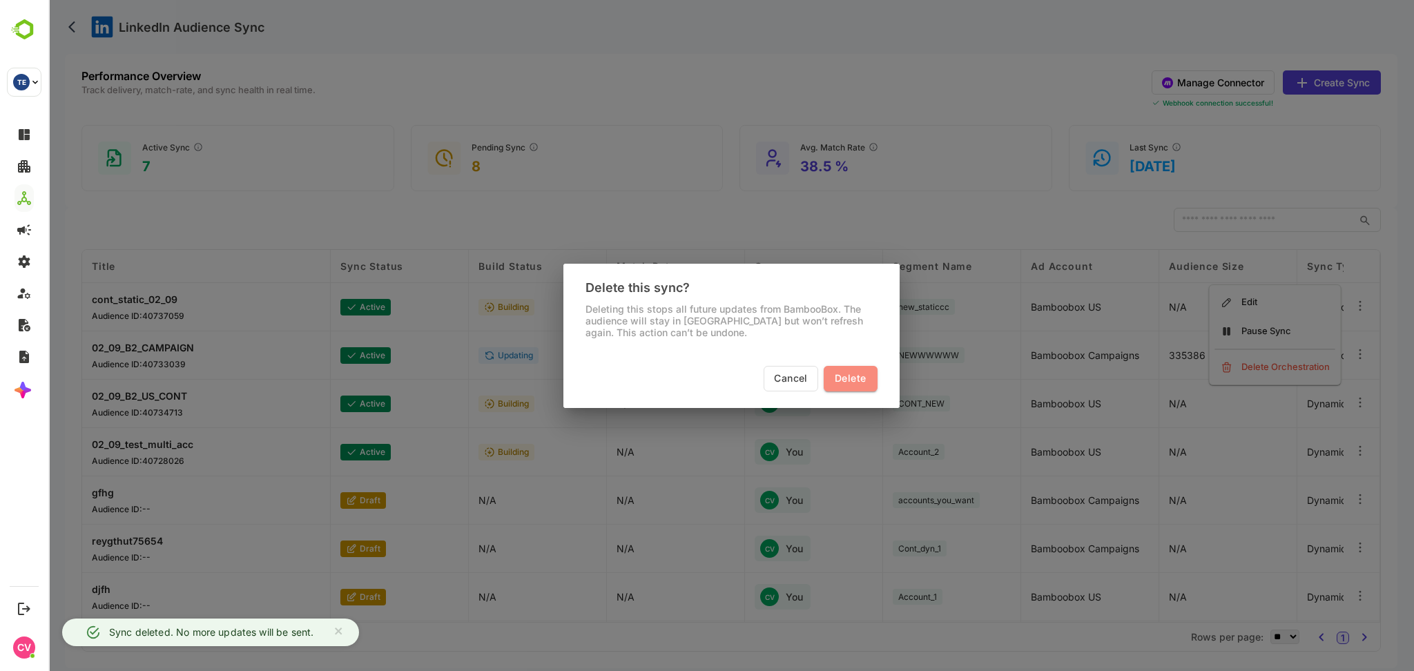
click at [840, 384] on span "Delete" at bounding box center [850, 378] width 31 height 17
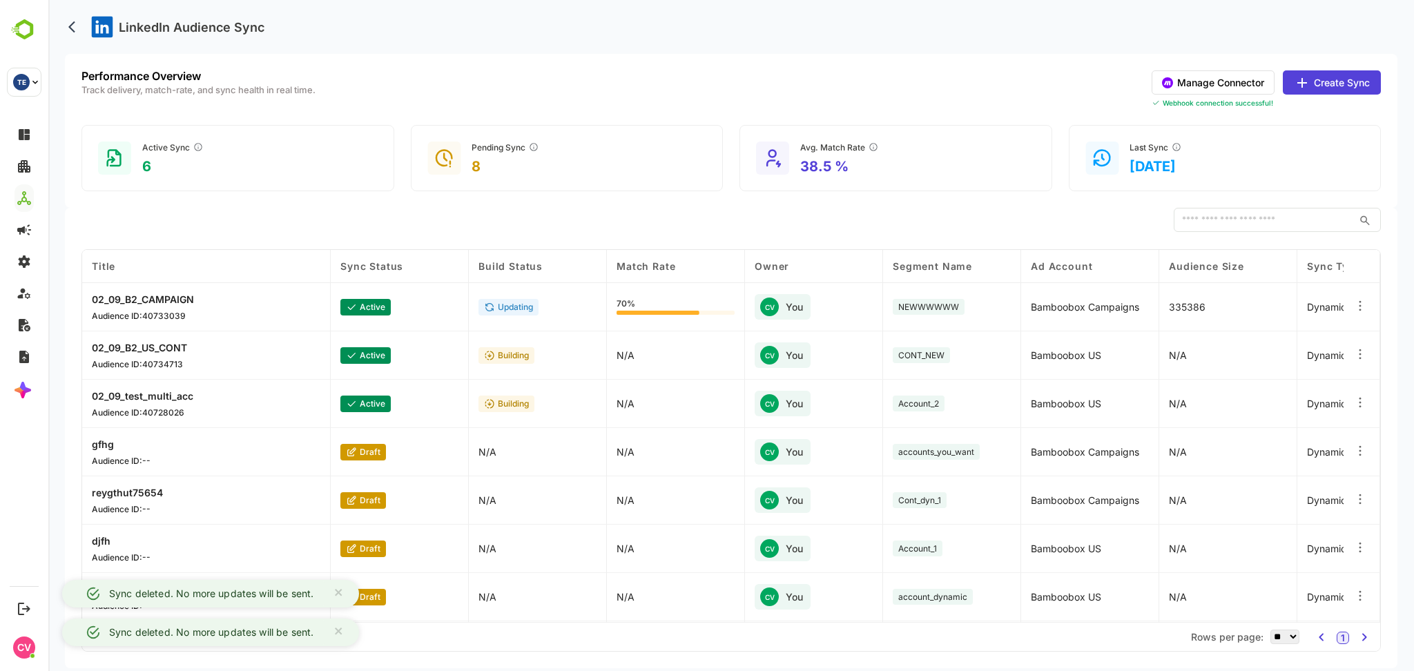
click at [1360, 313] on div at bounding box center [1360, 307] width 14 height 17
click at [1305, 360] on div "Delete Orchestration" at bounding box center [1275, 367] width 120 height 23
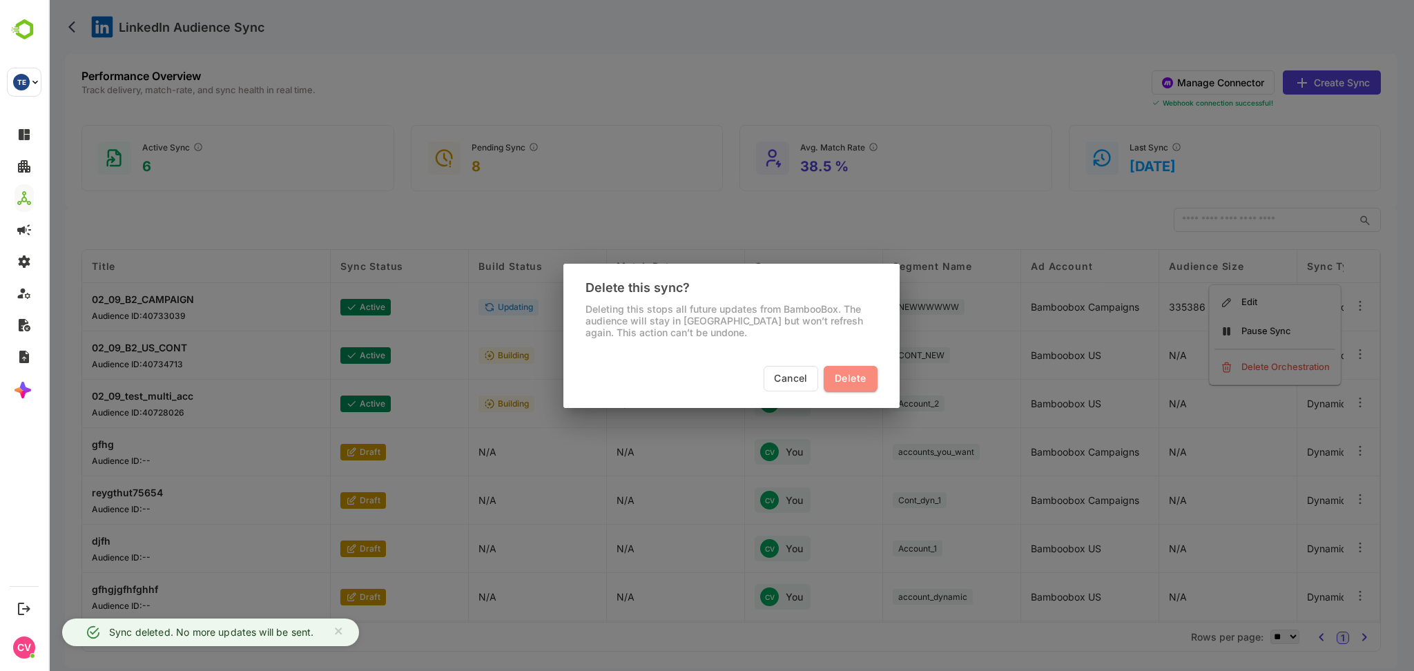
click at [846, 374] on span "Delete" at bounding box center [850, 378] width 31 height 17
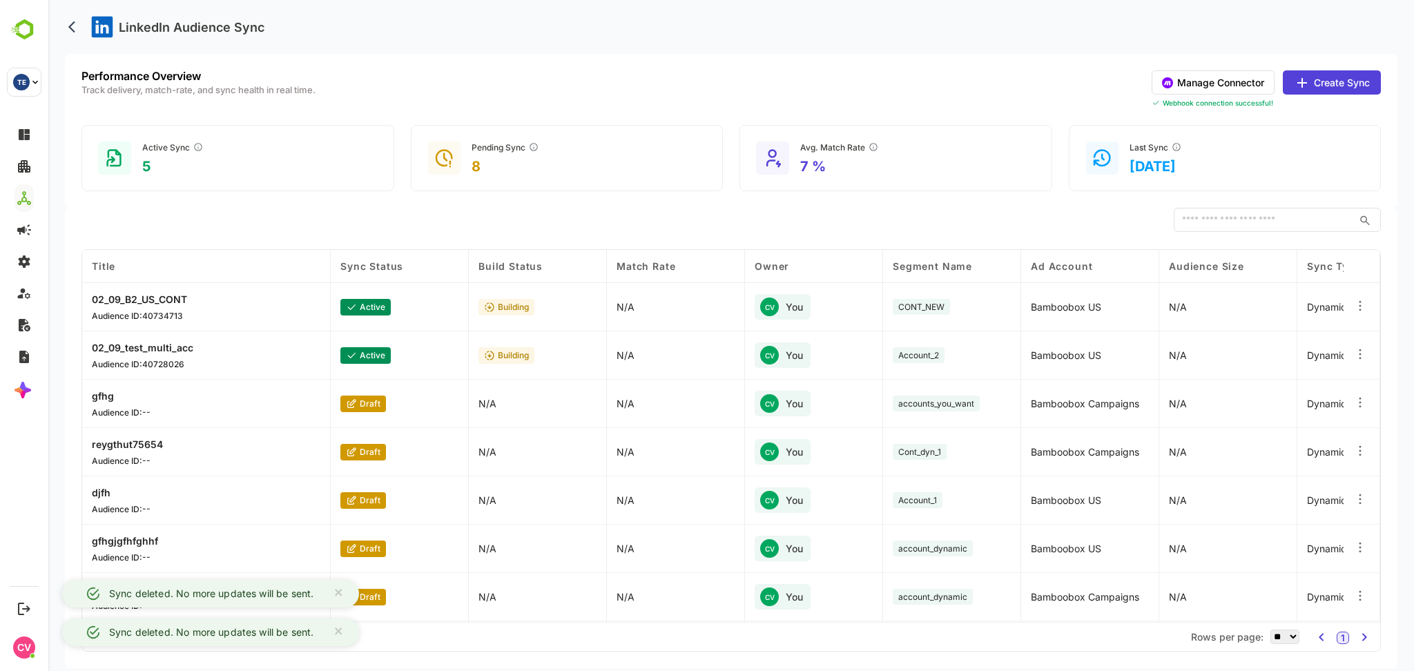
click at [1357, 307] on icon at bounding box center [1360, 306] width 14 height 14
click at [1253, 370] on div "Delete Orchestration" at bounding box center [1275, 367] width 120 height 23
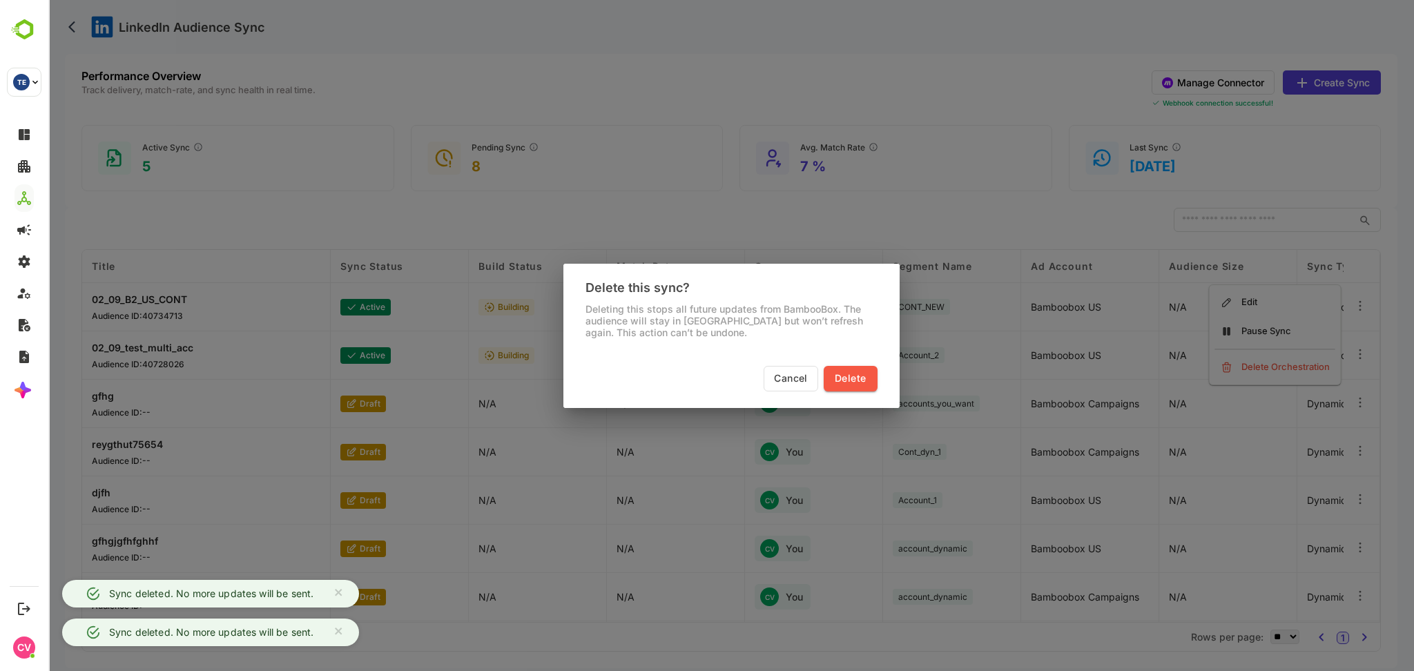
click at [848, 376] on span "Delete" at bounding box center [850, 378] width 31 height 17
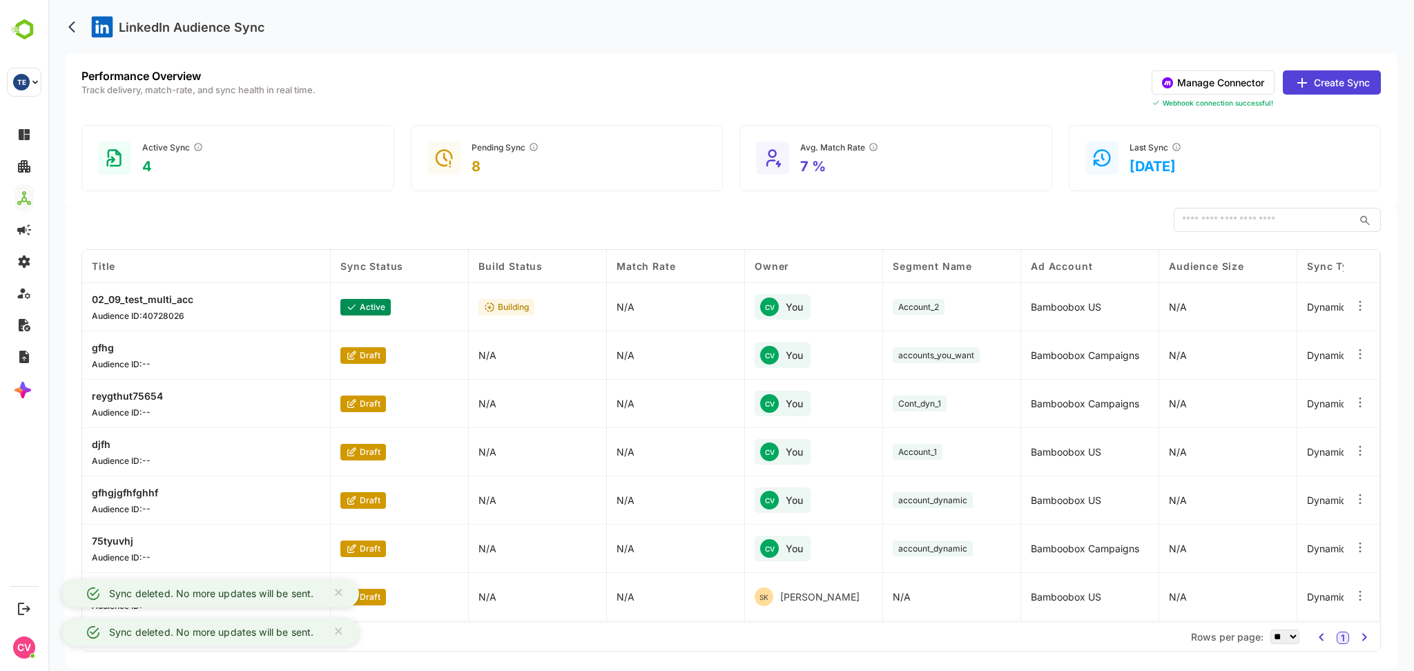
click at [1357, 305] on icon at bounding box center [1360, 306] width 14 height 14
click at [1283, 357] on div "Delete Orchestration" at bounding box center [1275, 367] width 120 height 23
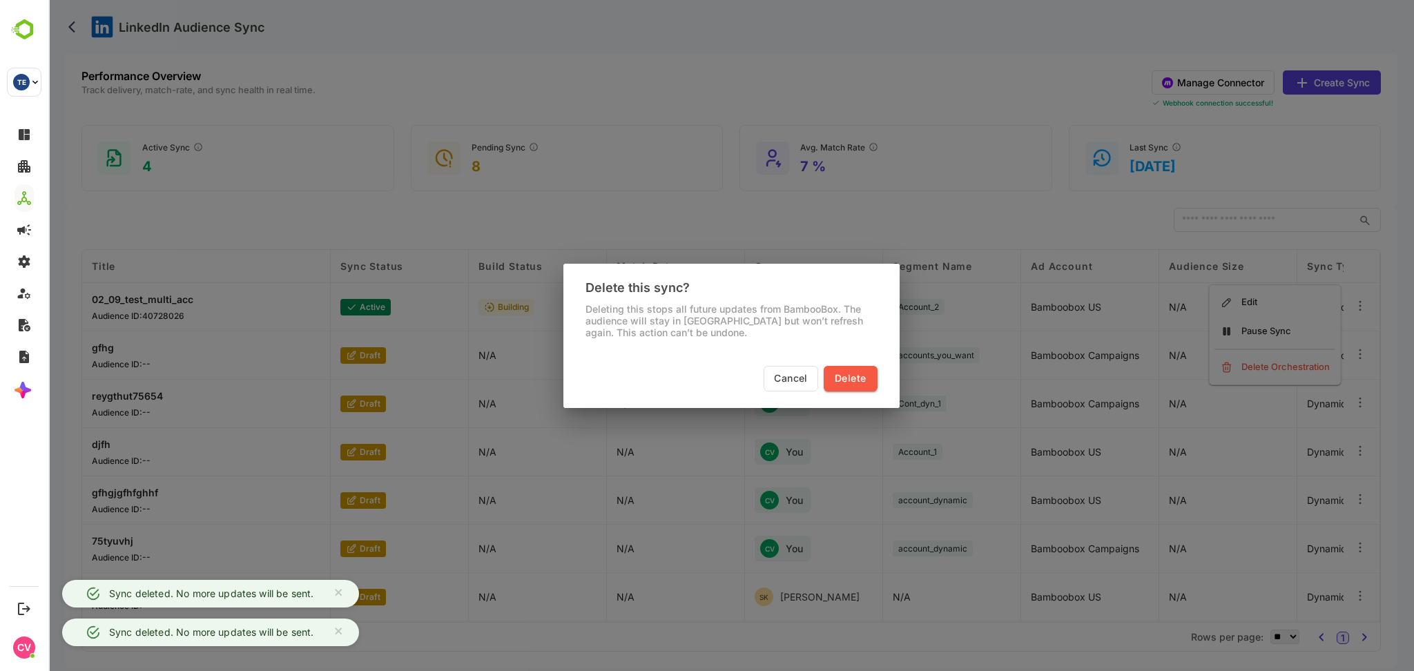
click at [860, 382] on span "Delete" at bounding box center [850, 378] width 31 height 17
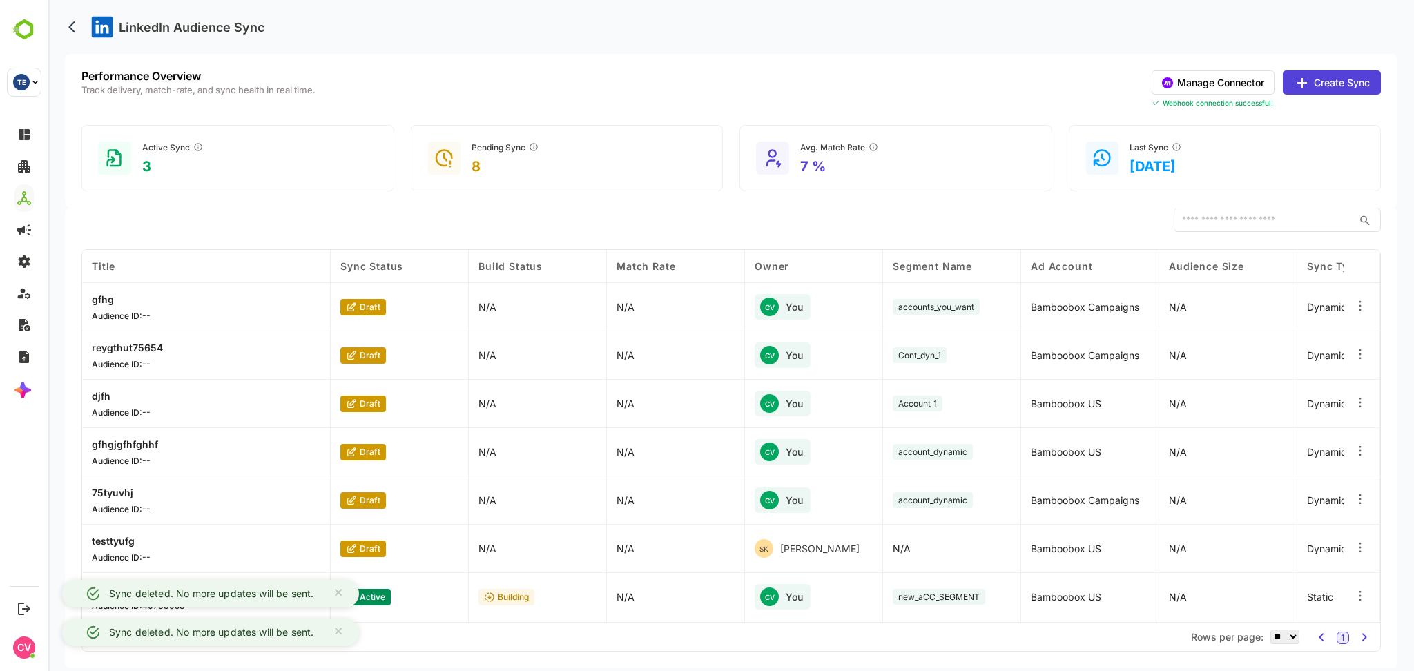
click at [1359, 309] on icon at bounding box center [1360, 306] width 14 height 14
click at [1241, 371] on div "Delete Orchestration" at bounding box center [1275, 367] width 120 height 23
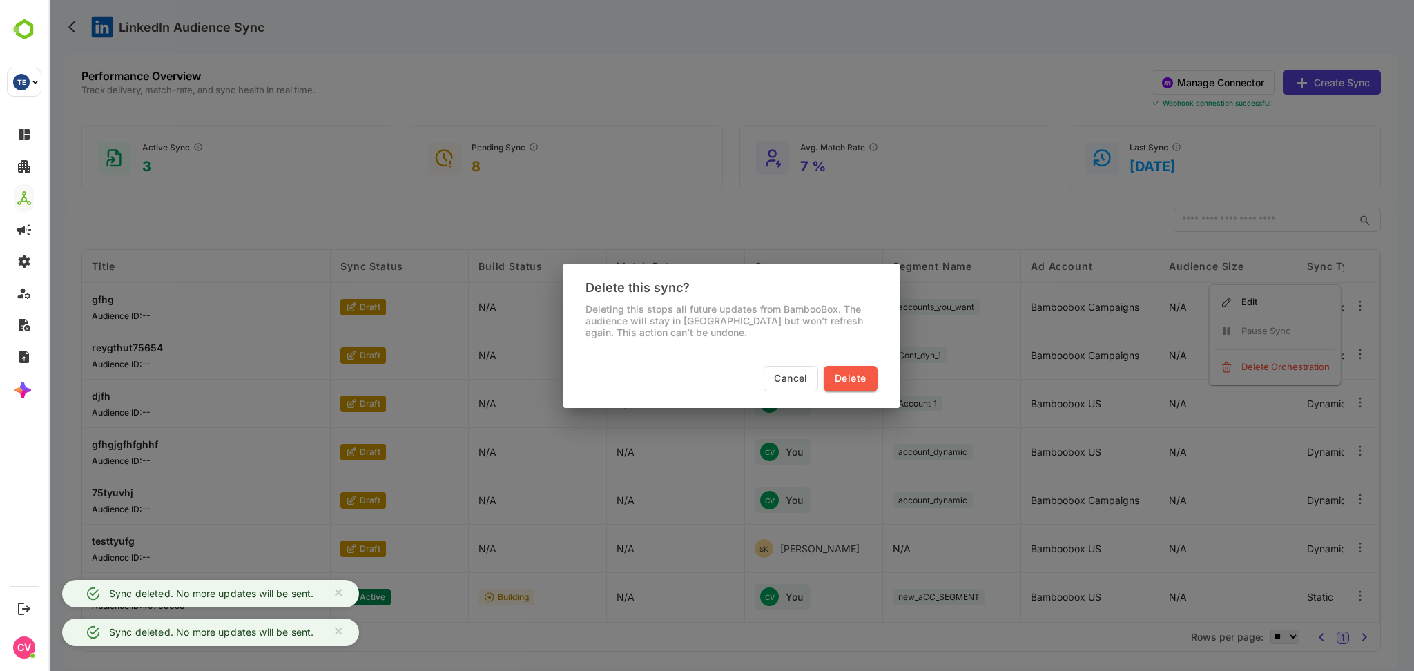
click at [853, 376] on span "Delete" at bounding box center [850, 378] width 31 height 17
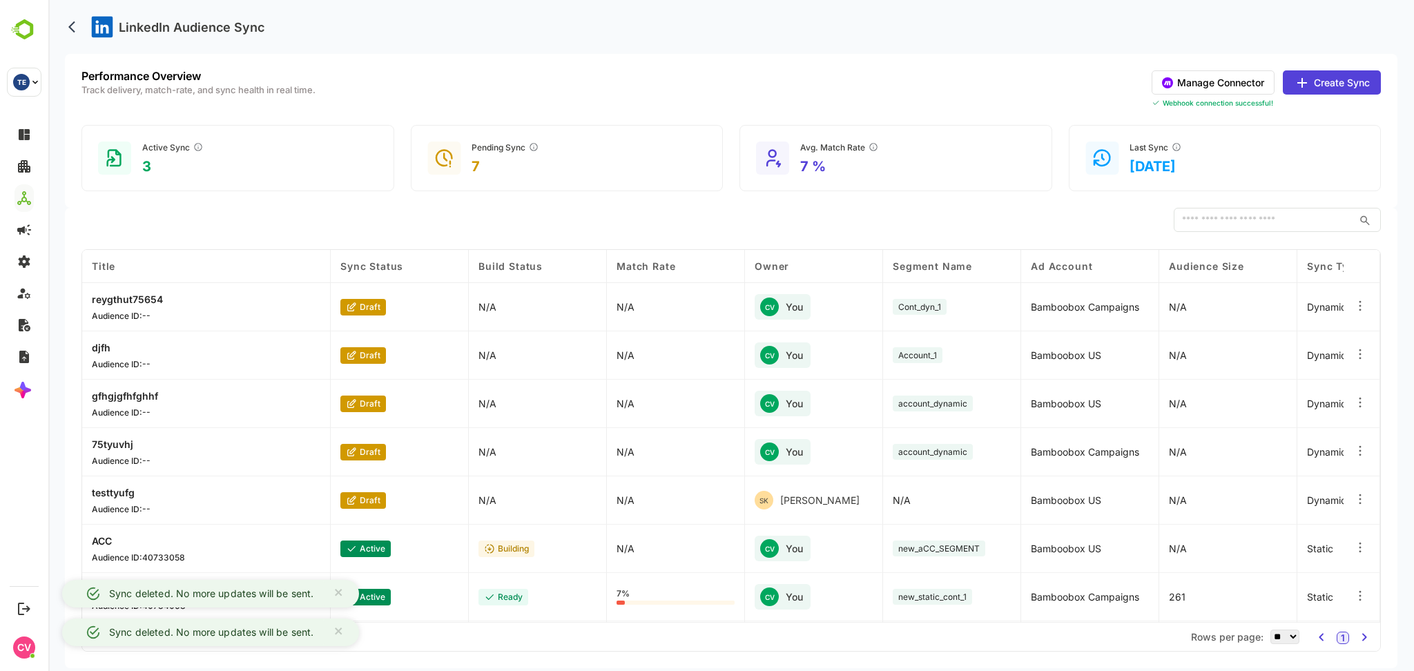
click at [1201, 86] on button "Manage Connector" at bounding box center [1213, 82] width 123 height 24
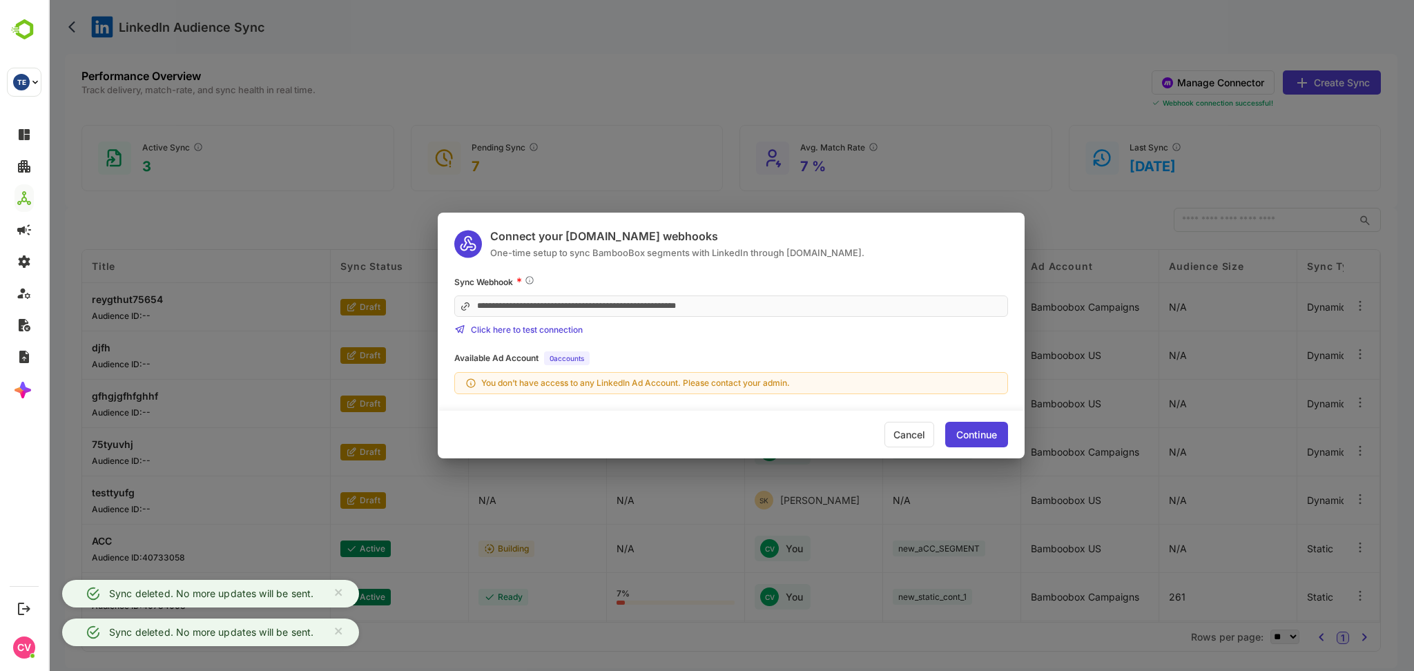
click at [792, 324] on div "Click here to test connection" at bounding box center [731, 329] width 554 height 11
click at [995, 443] on div "Continue" at bounding box center [976, 435] width 63 height 26
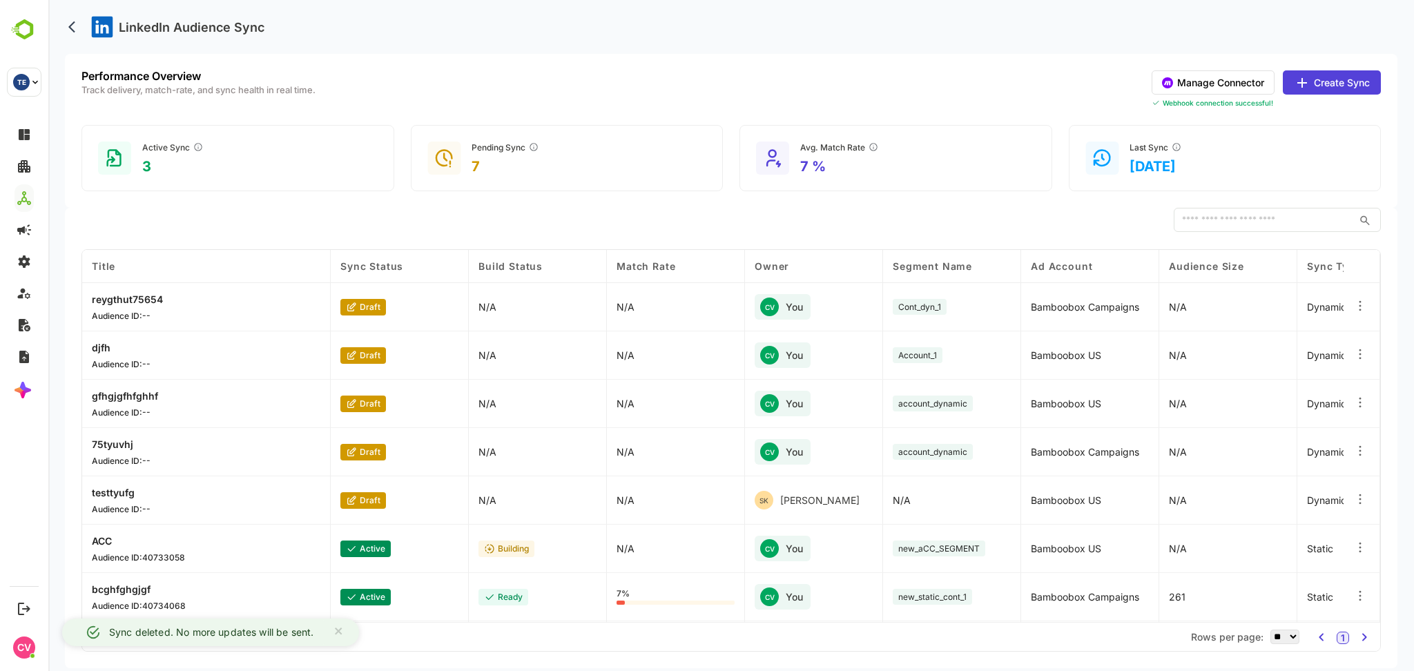
click at [1348, 84] on button "Create Sync" at bounding box center [1332, 82] width 98 height 24
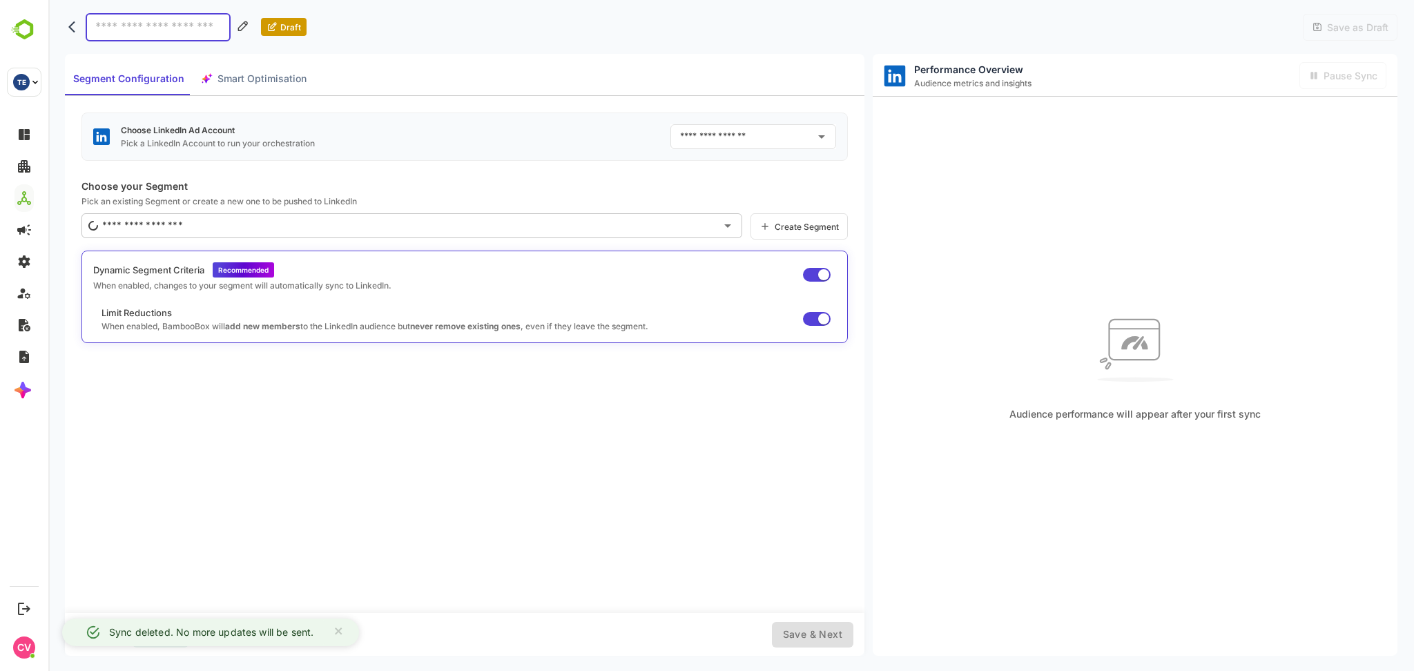
click at [720, 131] on input "text" at bounding box center [743, 137] width 133 height 22
click at [532, 143] on div "Choose LinkedIn Ad Account Pick a LinkedIn Account to run your orchestration ​" at bounding box center [464, 137] width 766 height 48
click at [73, 21] on icon "back" at bounding box center [75, 27] width 14 height 14
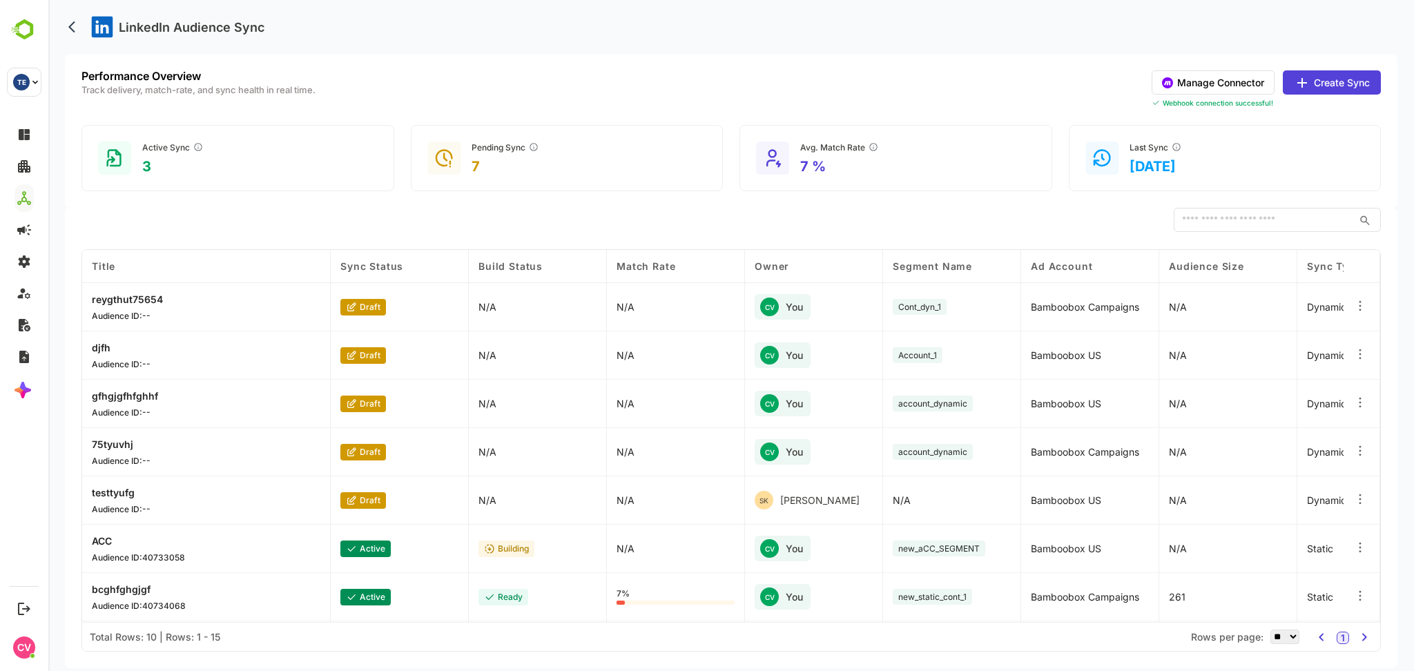
click at [1357, 309] on icon at bounding box center [1360, 306] width 14 height 14
click at [1286, 368] on div "Delete Orchestration" at bounding box center [1275, 367] width 120 height 23
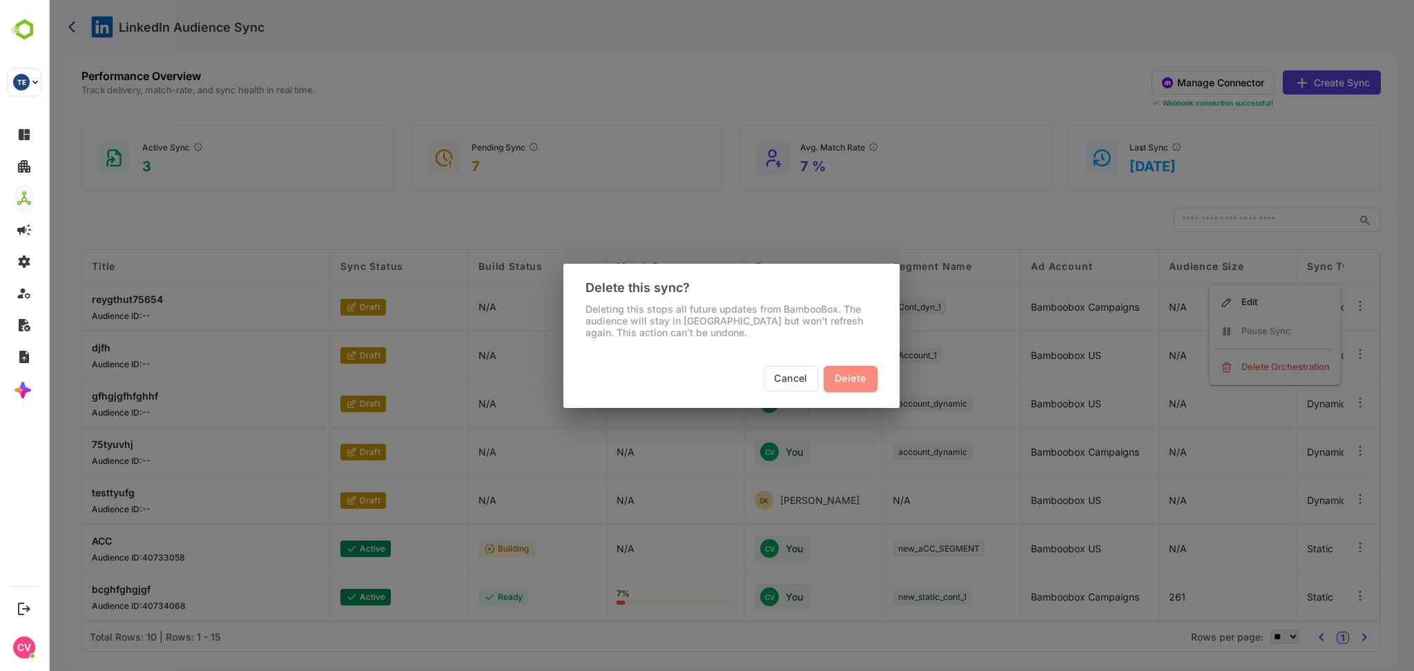
click at [846, 380] on span "Delete" at bounding box center [850, 378] width 31 height 17
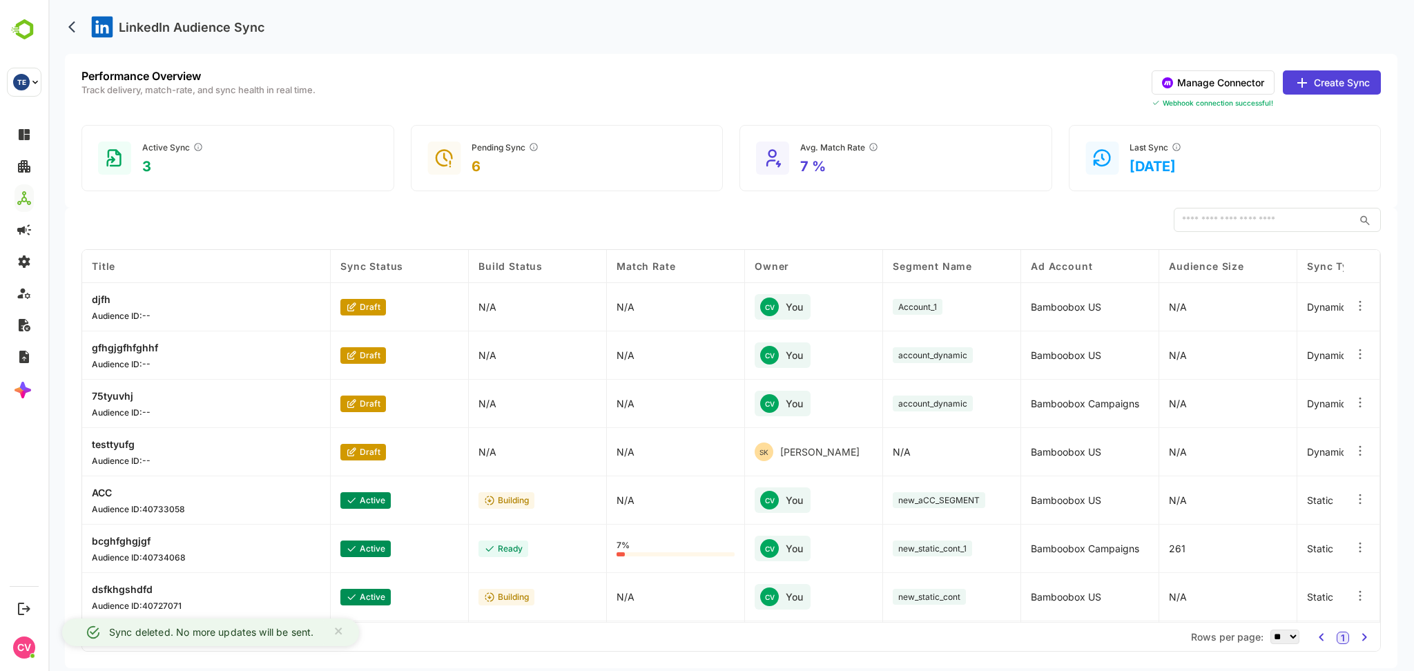
click at [1361, 307] on icon at bounding box center [1360, 306] width 14 height 14
click at [1241, 375] on div "Delete Orchestration" at bounding box center [1275, 367] width 120 height 23
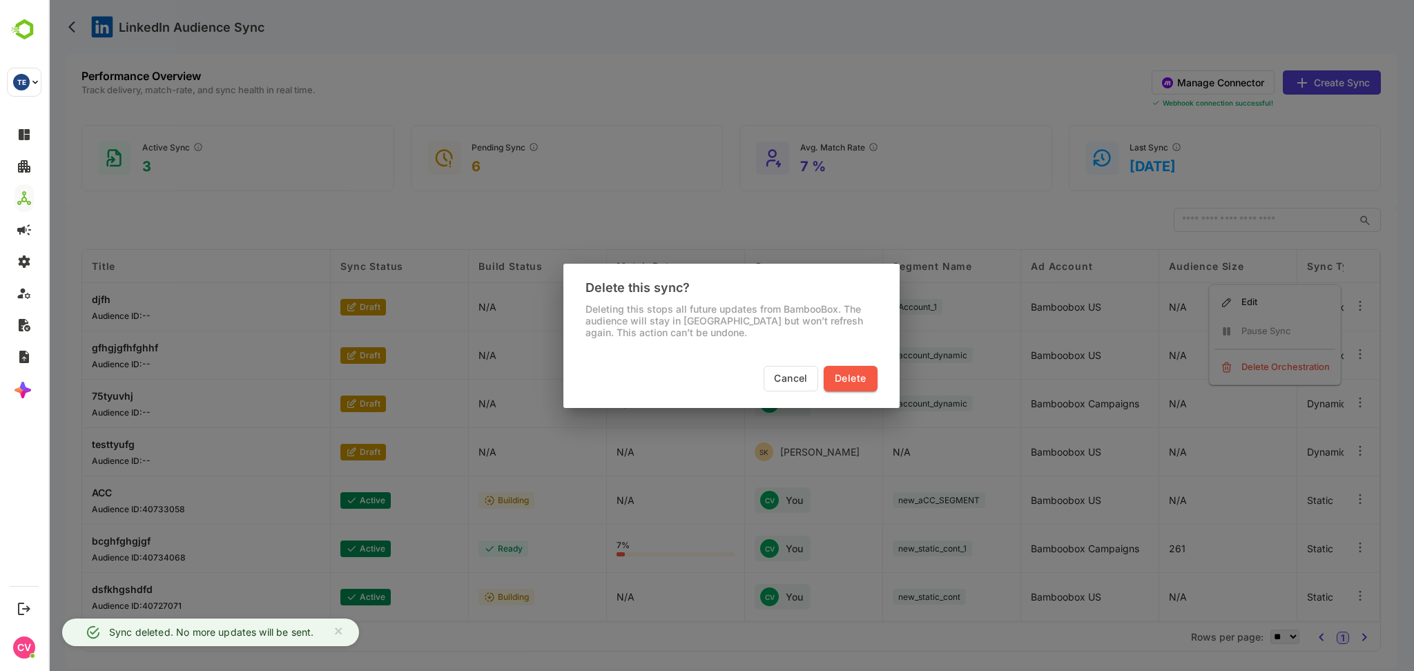
click at [840, 370] on span "Delete" at bounding box center [850, 378] width 31 height 17
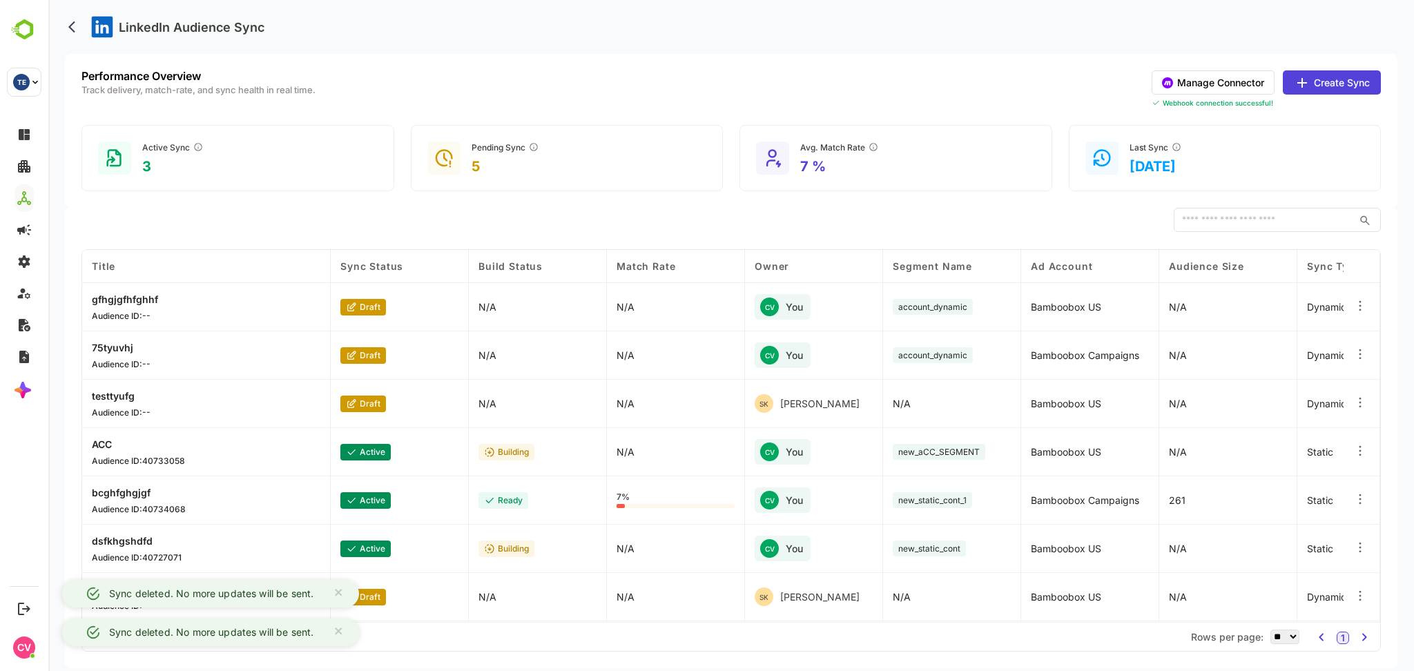
click at [1359, 313] on div at bounding box center [1360, 307] width 14 height 17
click at [1283, 376] on div "Delete Orchestration" at bounding box center [1275, 367] width 120 height 23
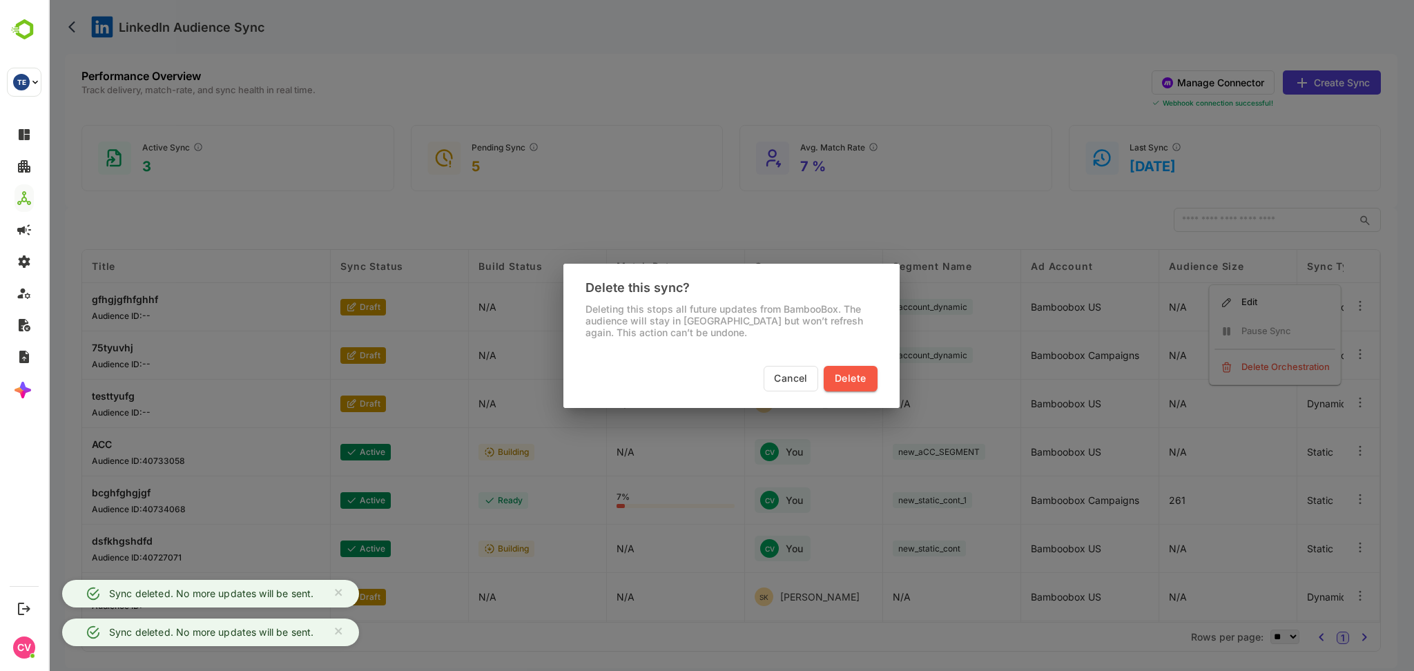
click at [862, 380] on span "Delete" at bounding box center [850, 378] width 31 height 17
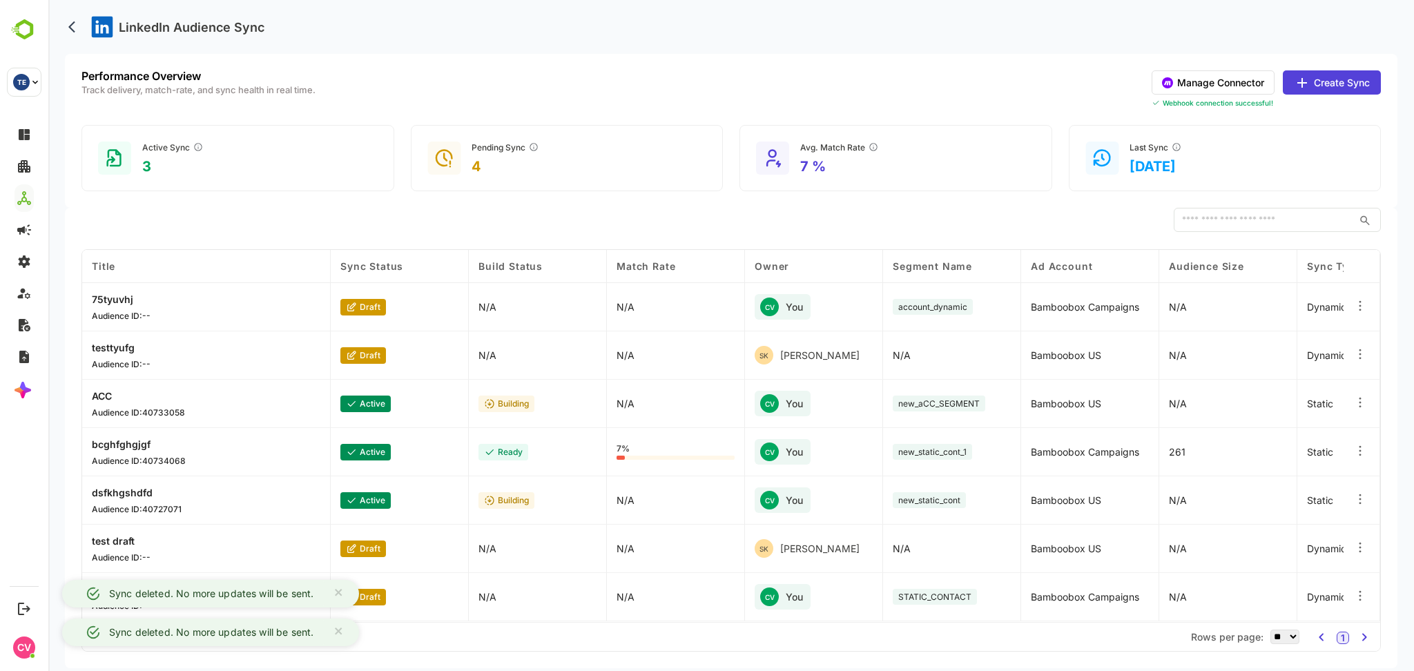
click at [1357, 310] on icon at bounding box center [1360, 306] width 14 height 14
click at [1273, 365] on div "Delete Orchestration" at bounding box center [1275, 367] width 120 height 23
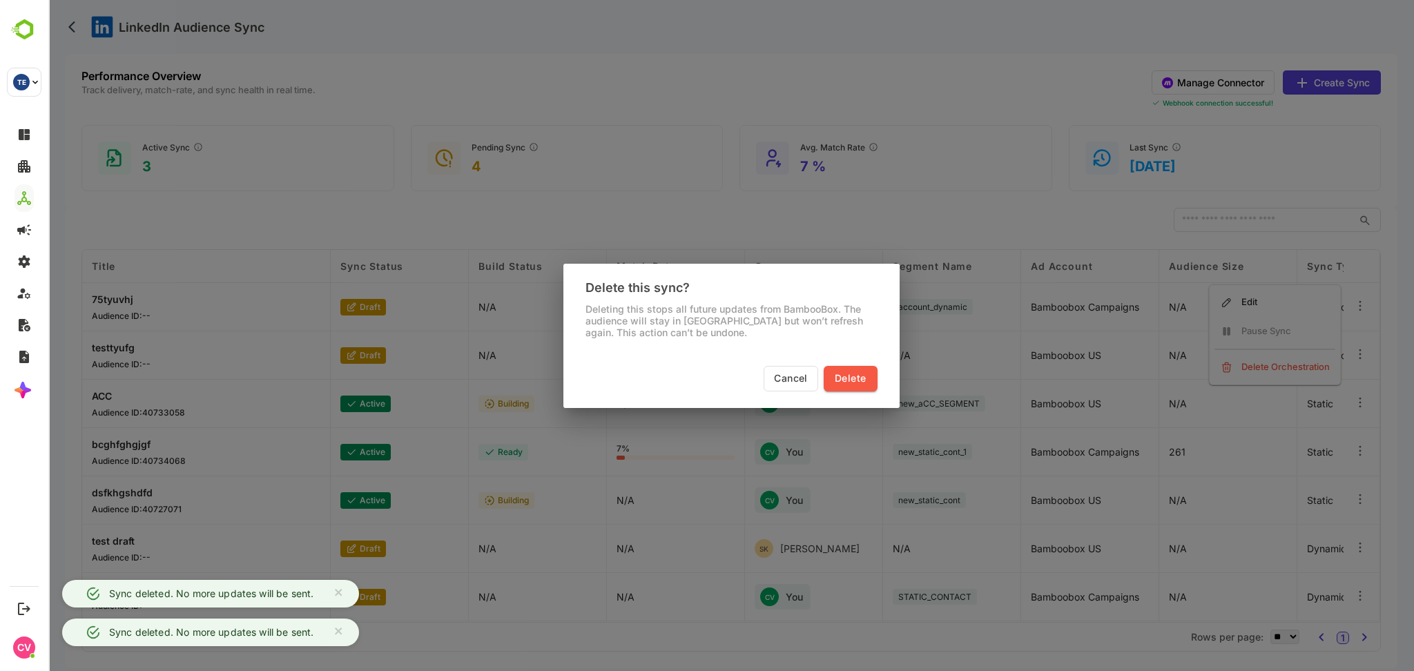
click at [849, 371] on span "Delete" at bounding box center [850, 378] width 31 height 17
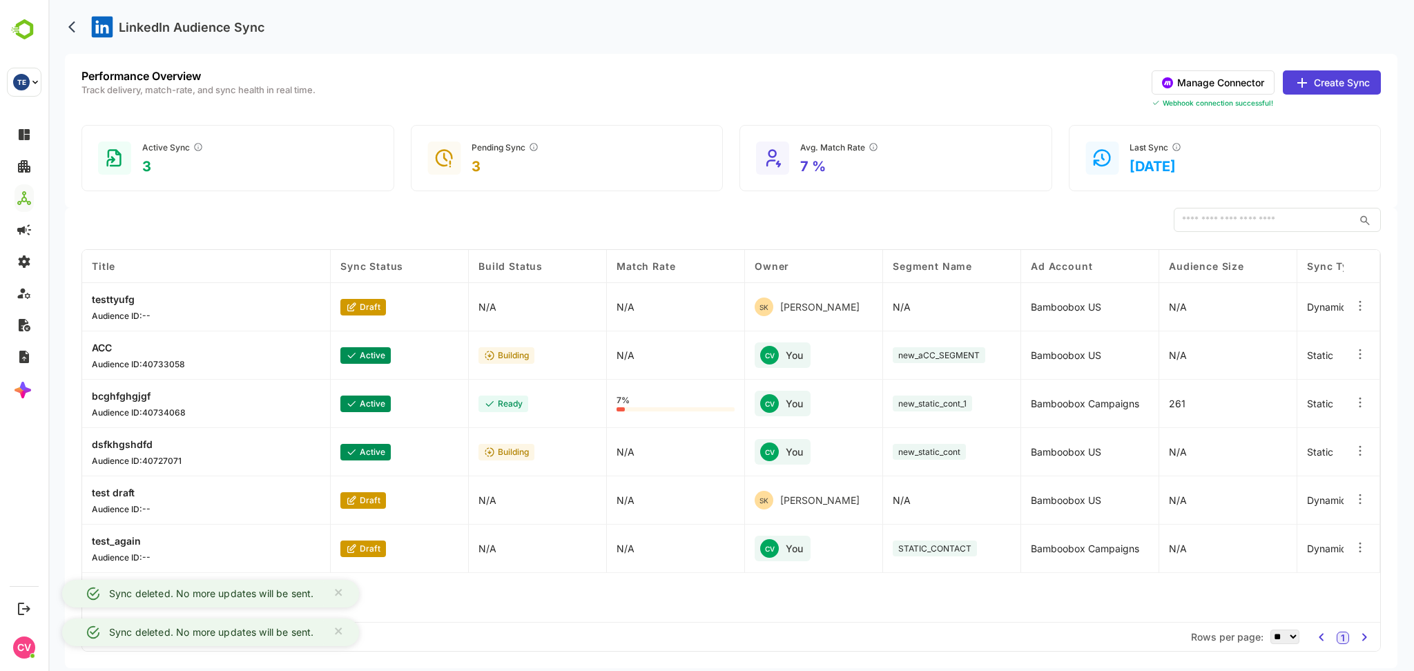
click at [1353, 355] on icon at bounding box center [1360, 354] width 14 height 14
click at [1288, 408] on div "Delete Orchestration" at bounding box center [1275, 404] width 120 height 23
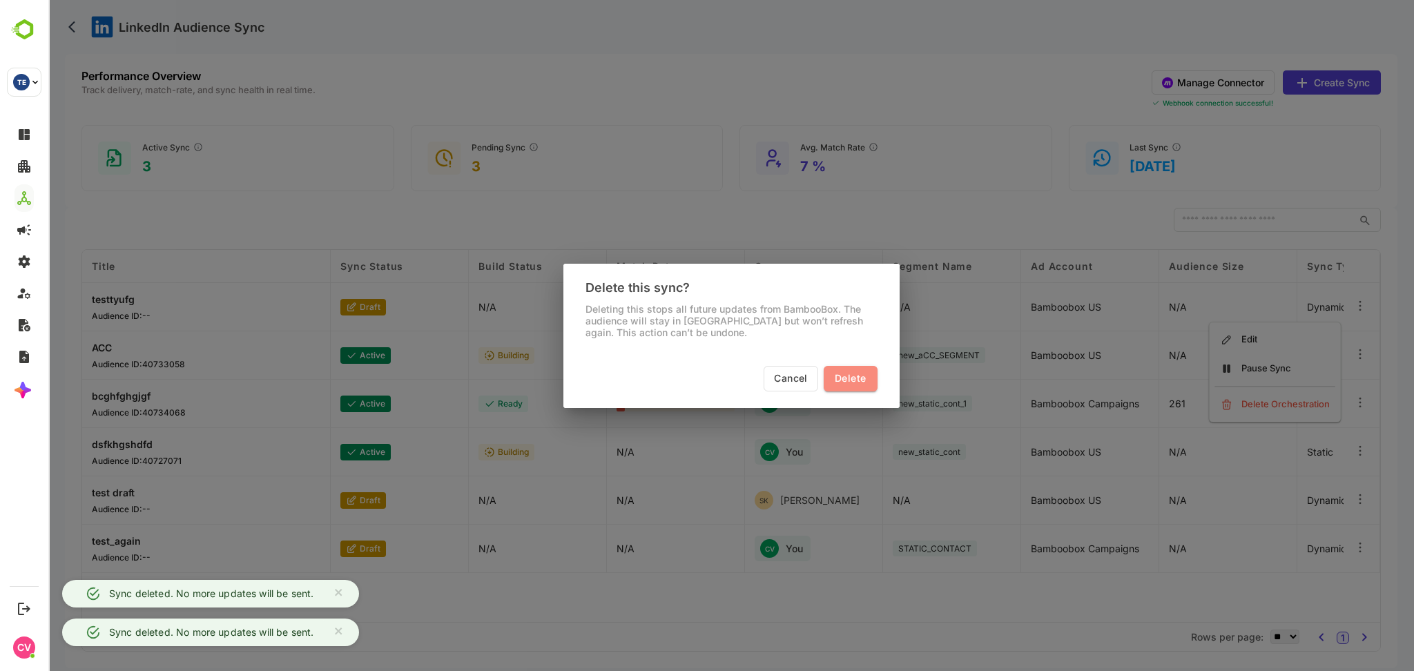
click at [846, 376] on span "Delete" at bounding box center [850, 378] width 31 height 17
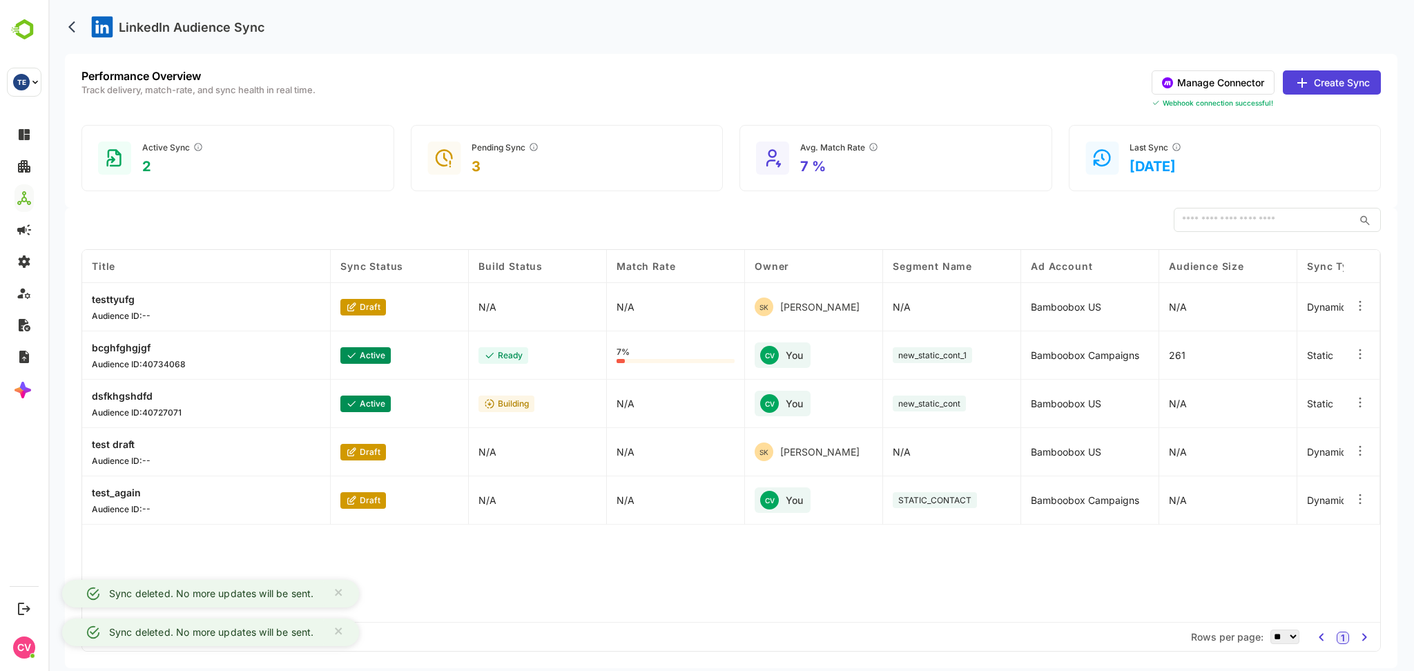
click at [1366, 357] on div at bounding box center [1361, 355] width 37 height 48
click at [1357, 358] on icon at bounding box center [1360, 354] width 14 height 14
click at [1292, 402] on div "Delete Orchestration" at bounding box center [1275, 404] width 120 height 23
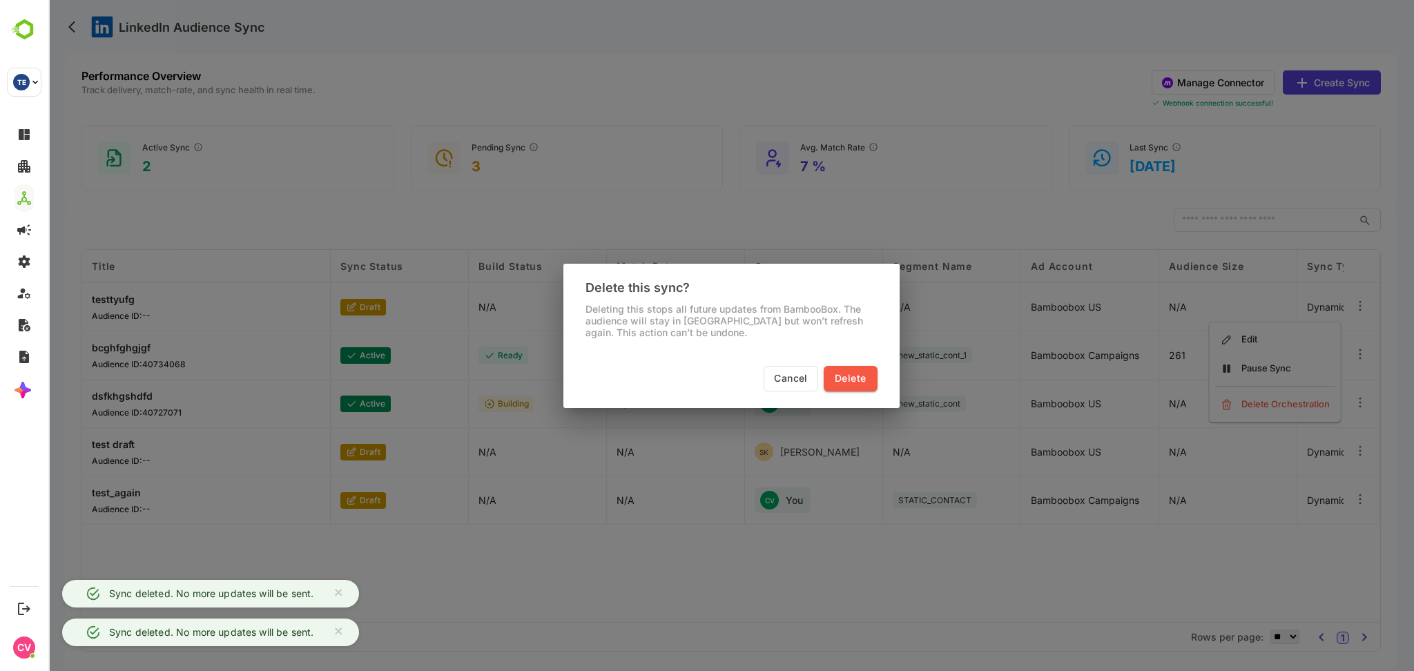
click at [843, 375] on span "Delete" at bounding box center [850, 378] width 31 height 17
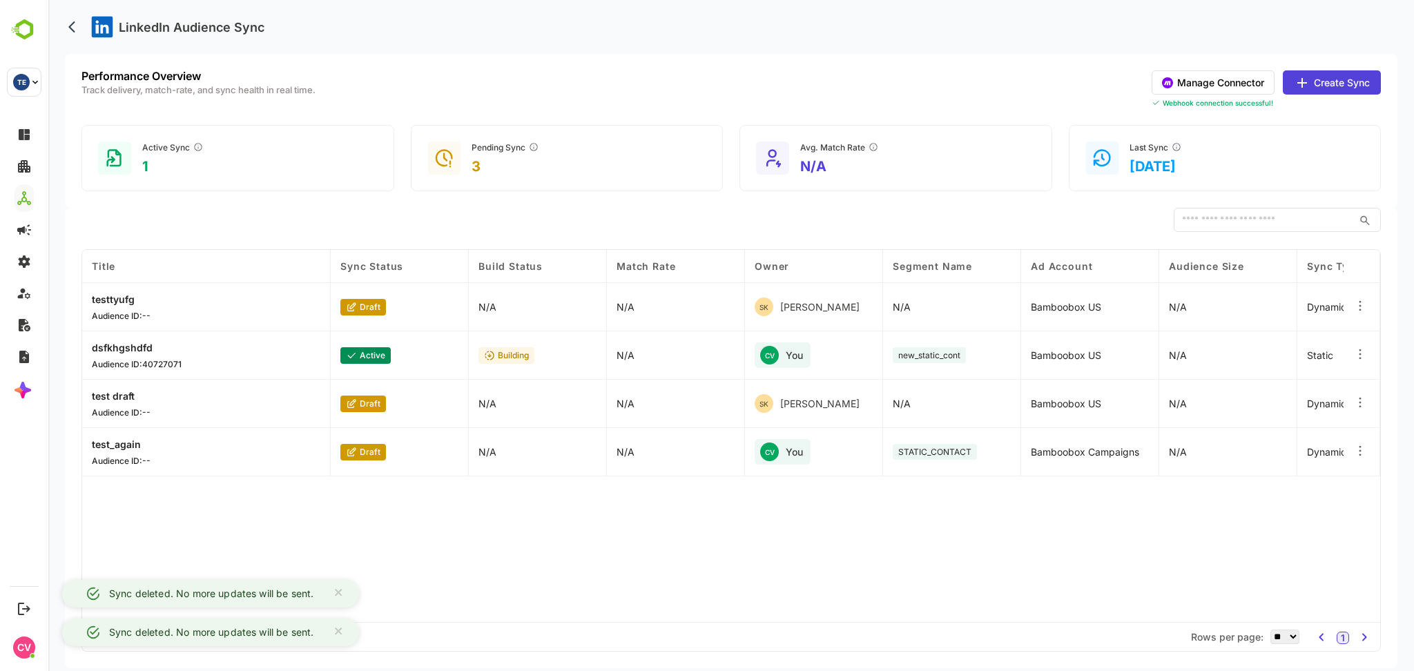
click at [1361, 358] on icon at bounding box center [1360, 354] width 14 height 14
click at [1276, 401] on div "Delete Orchestration" at bounding box center [1275, 404] width 120 height 23
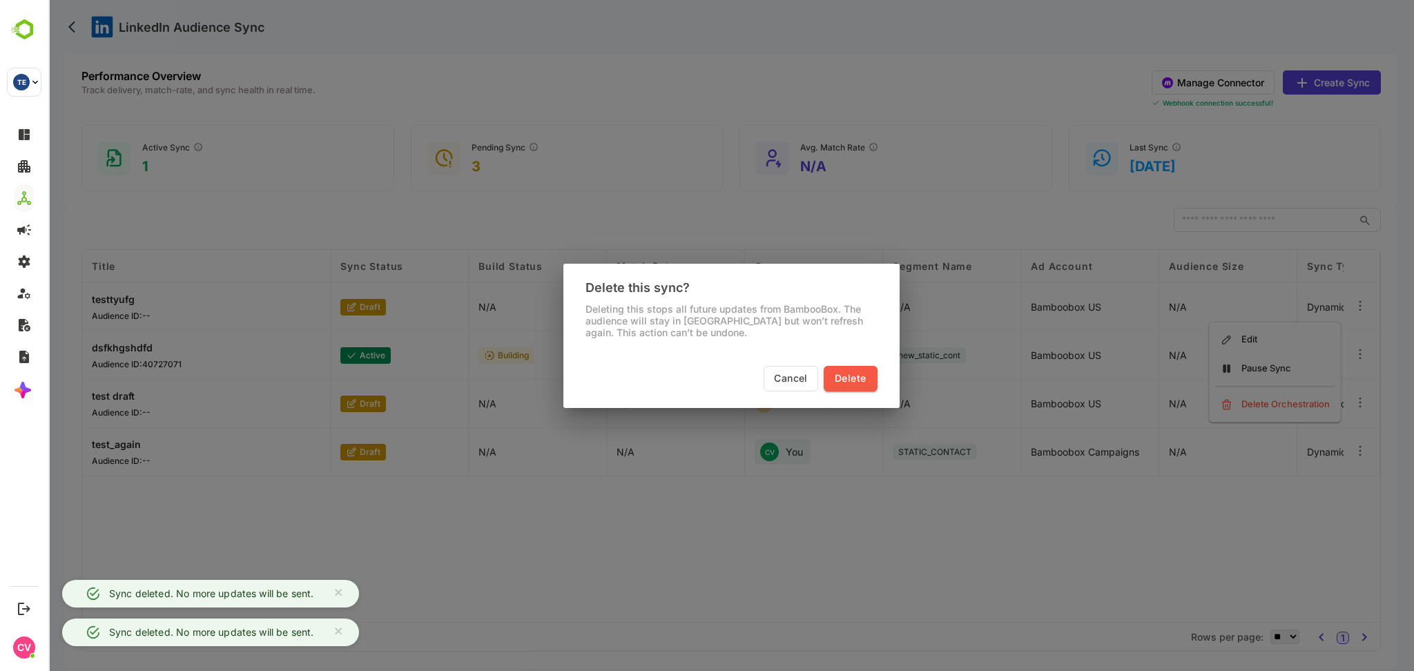
click at [856, 376] on span "Delete" at bounding box center [850, 378] width 31 height 17
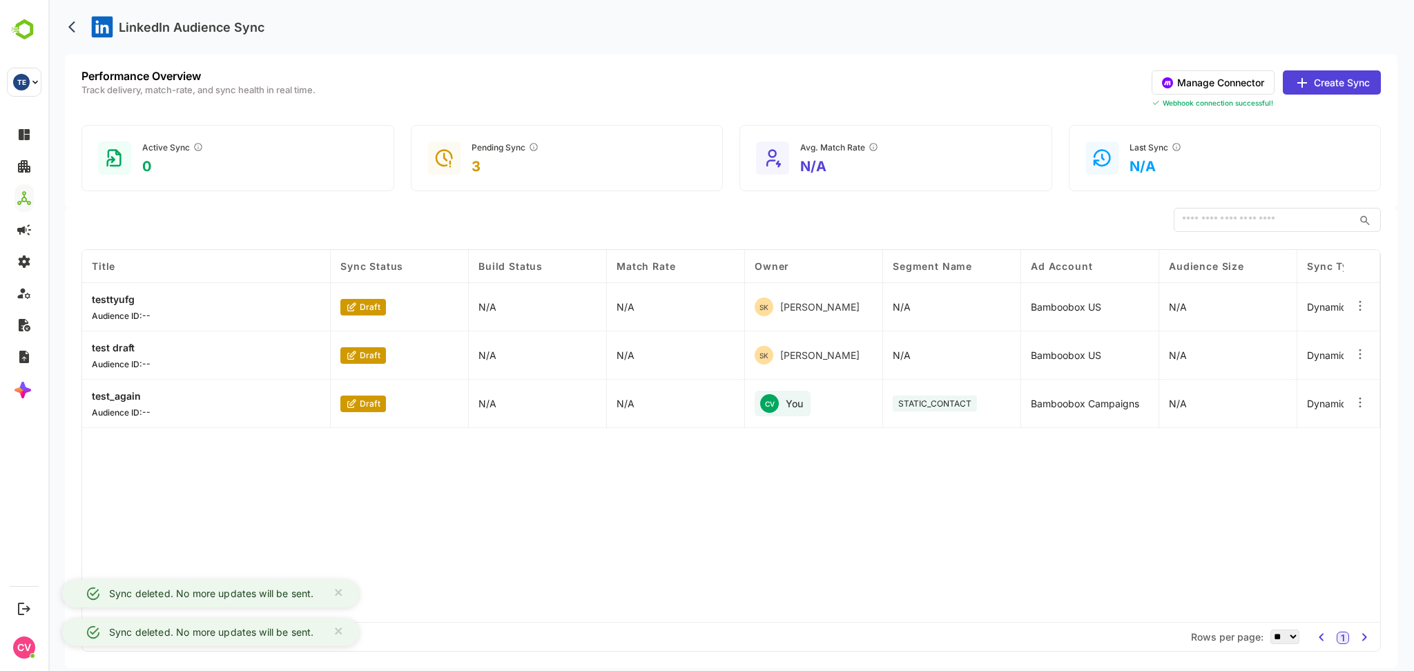
click at [1361, 395] on div at bounding box center [1361, 404] width 37 height 48
click at [1366, 400] on icon at bounding box center [1360, 403] width 14 height 14
click at [1297, 452] on div "Delete Orchestration" at bounding box center [1275, 452] width 120 height 23
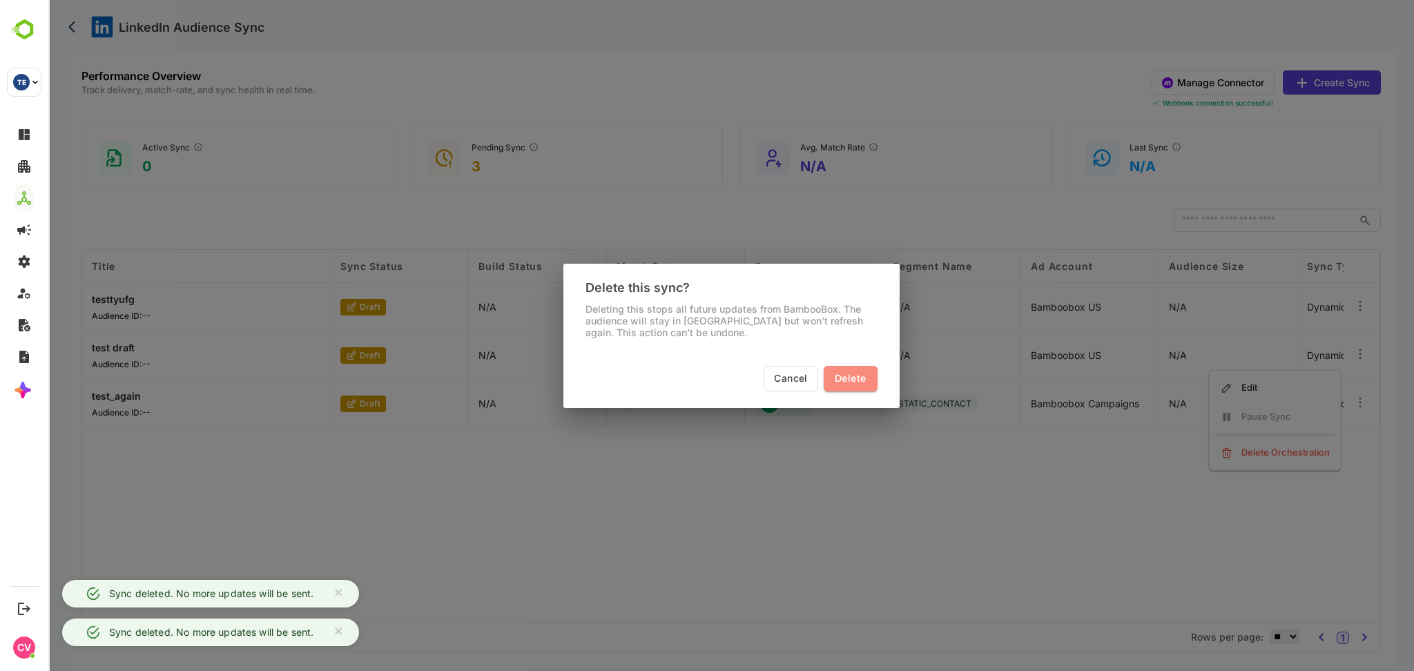
click at [857, 376] on span "Delete" at bounding box center [850, 378] width 31 height 17
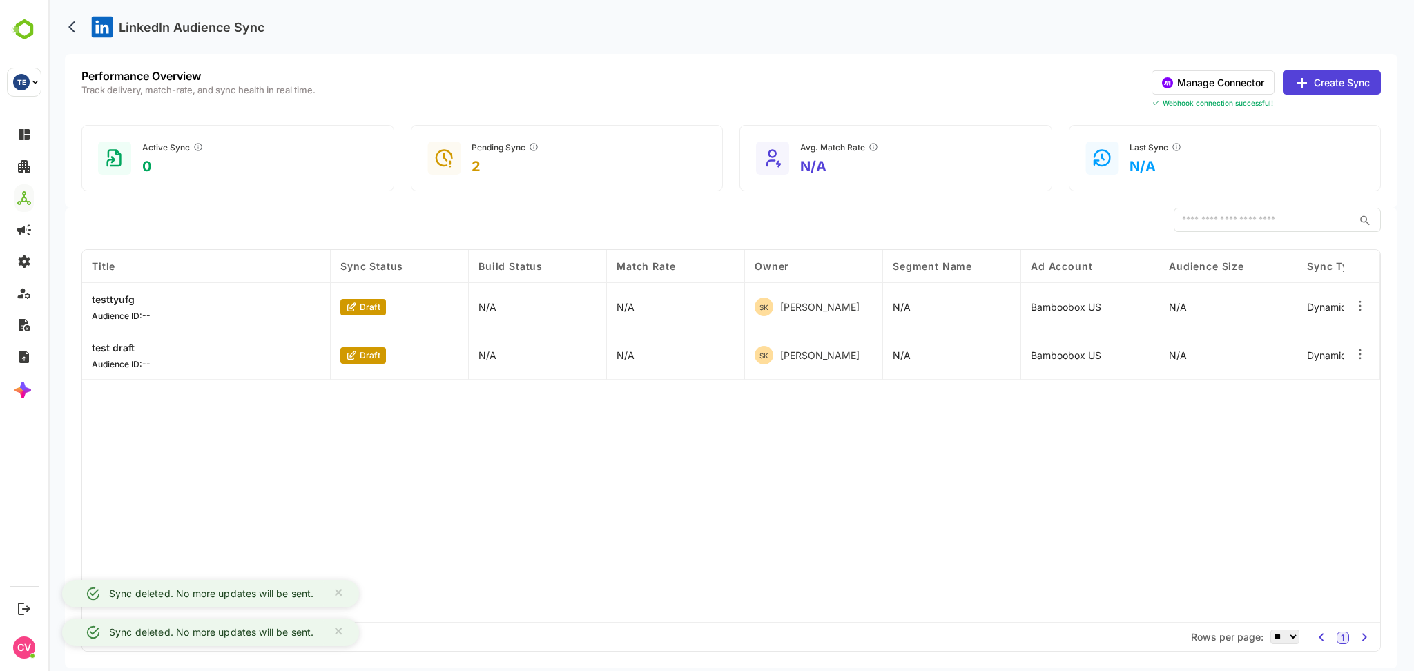
click at [845, 482] on div "Title Sync Status Build Status Match Rate Owner Segment Name Ad Account Audienc…" at bounding box center [731, 436] width 1298 height 372
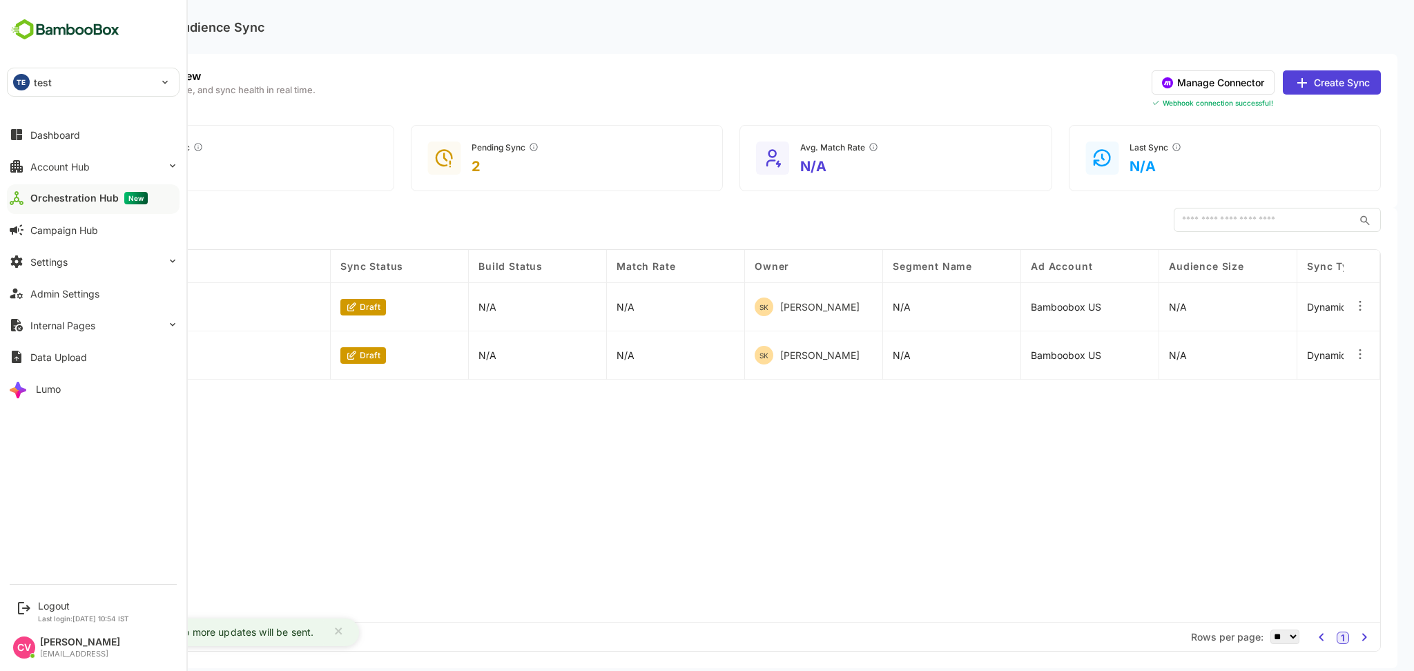
click at [75, 91] on div "TE test" at bounding box center [85, 82] width 155 height 28
click at [81, 115] on p "automation_test_tenant" at bounding box center [86, 120] width 108 height 14
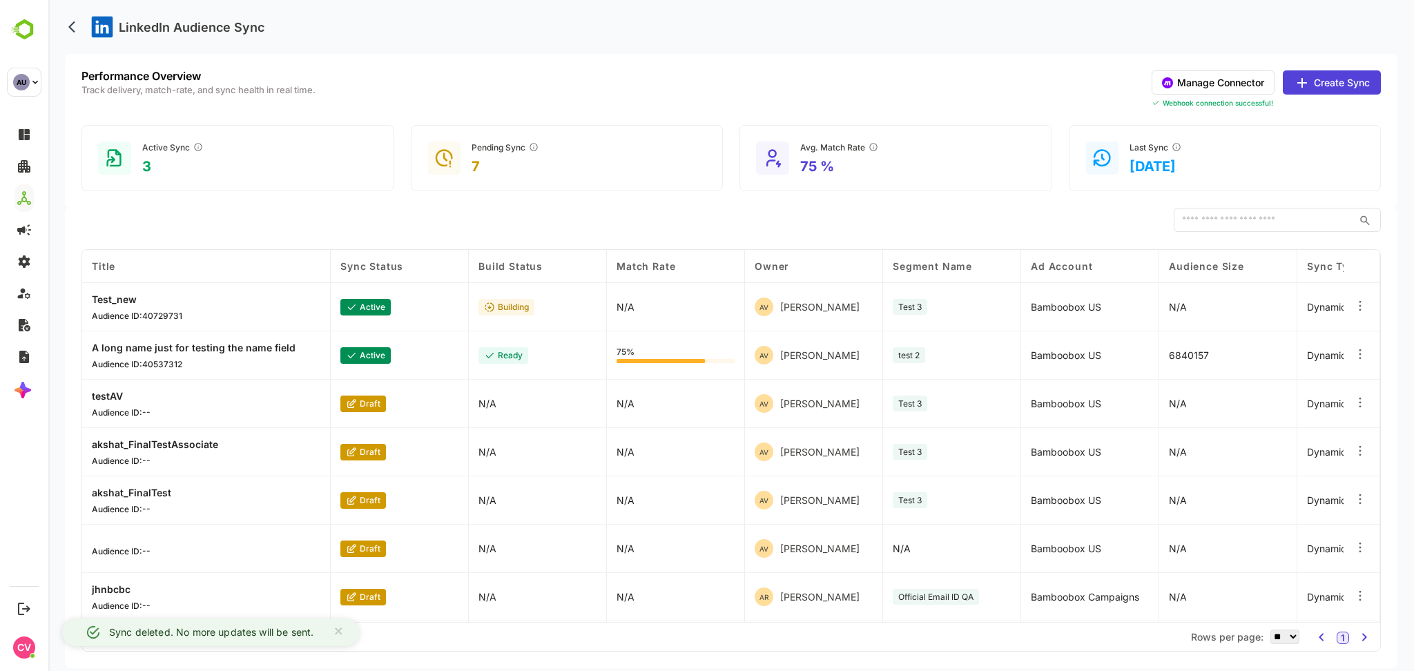
click at [1203, 77] on button "Manage Connector" at bounding box center [1213, 82] width 123 height 24
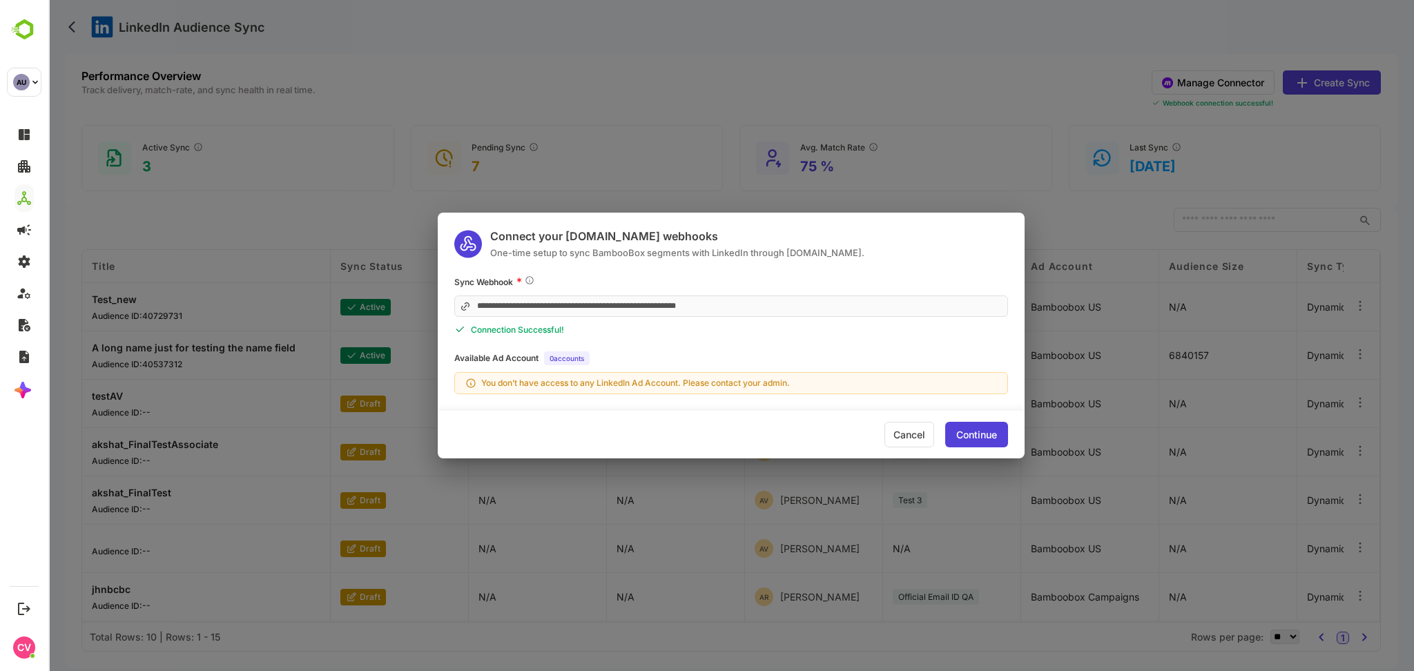
click at [973, 431] on div "Continue" at bounding box center [976, 435] width 41 height 10
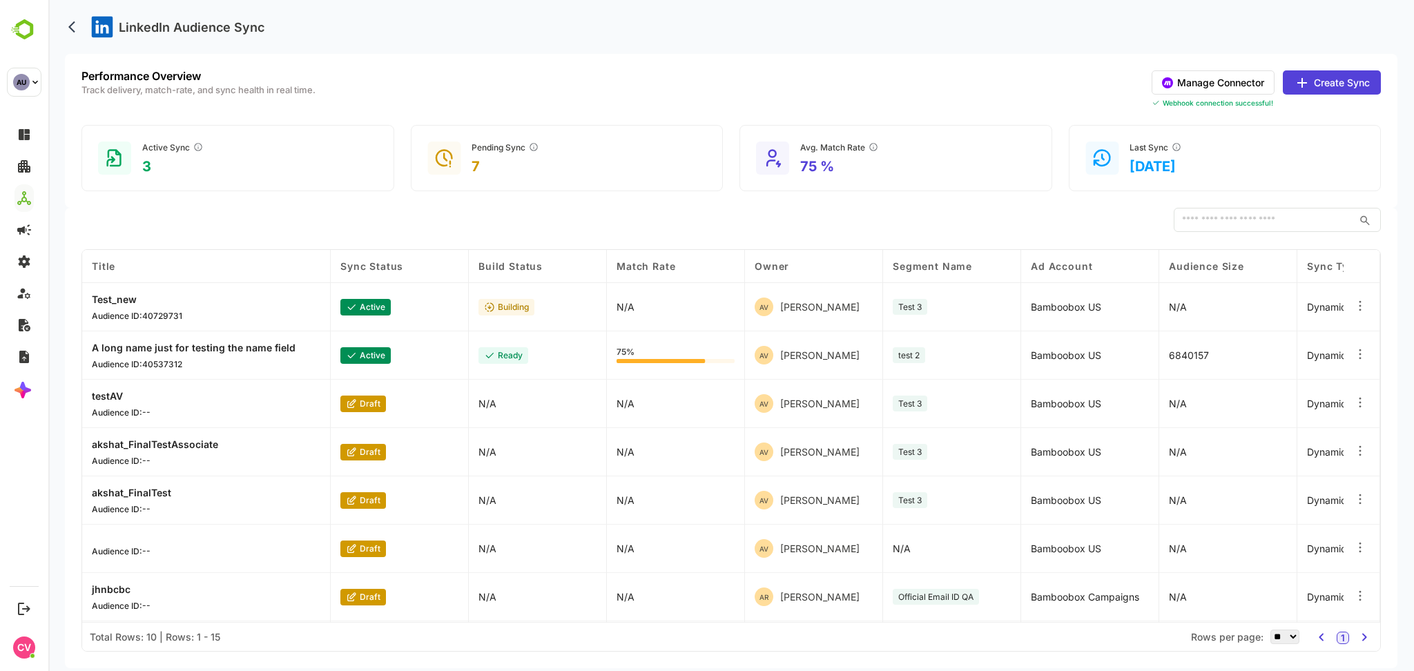
click at [1340, 84] on button "Create Sync" at bounding box center [1332, 82] width 98 height 24
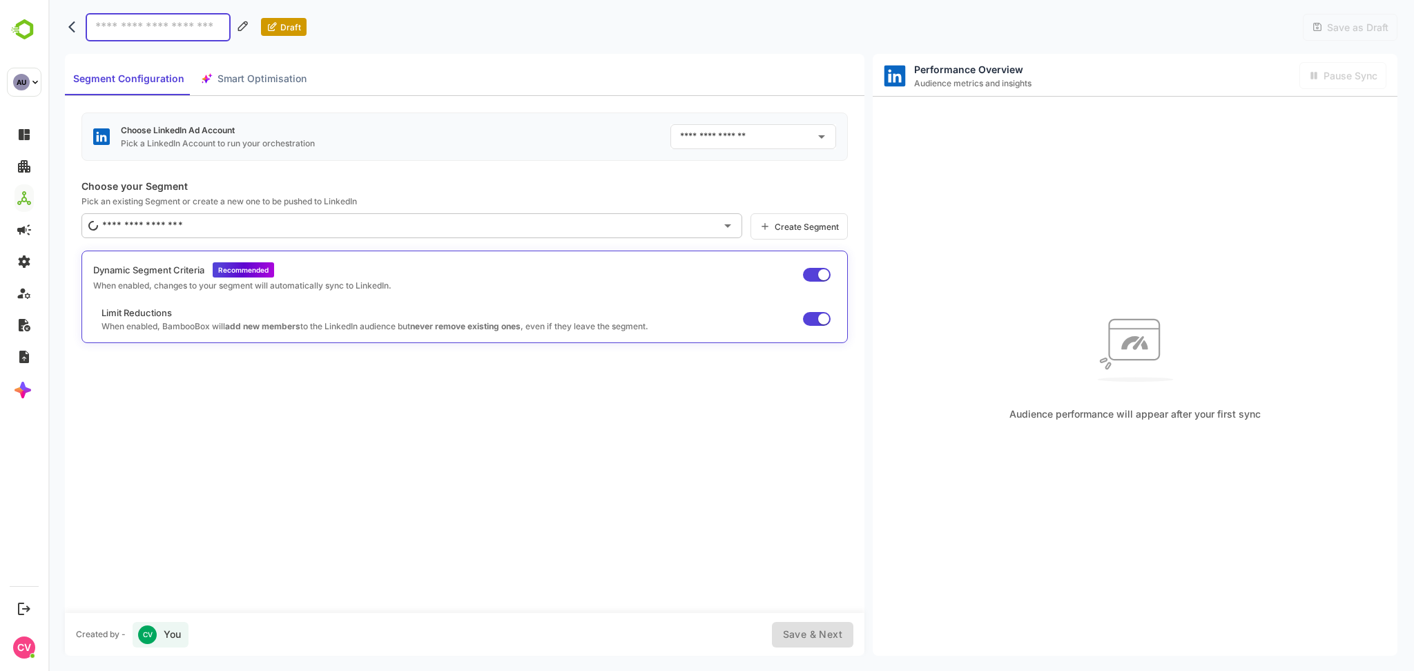
click at [709, 119] on div "Choose LinkedIn Ad Account Pick a LinkedIn Account to run your orchestration ​" at bounding box center [464, 137] width 766 height 48
click at [708, 133] on input "text" at bounding box center [743, 137] width 133 height 22
click at [623, 119] on div "Choose LinkedIn Ad Account Pick a LinkedIn Account to run your orchestration ​" at bounding box center [464, 137] width 766 height 48
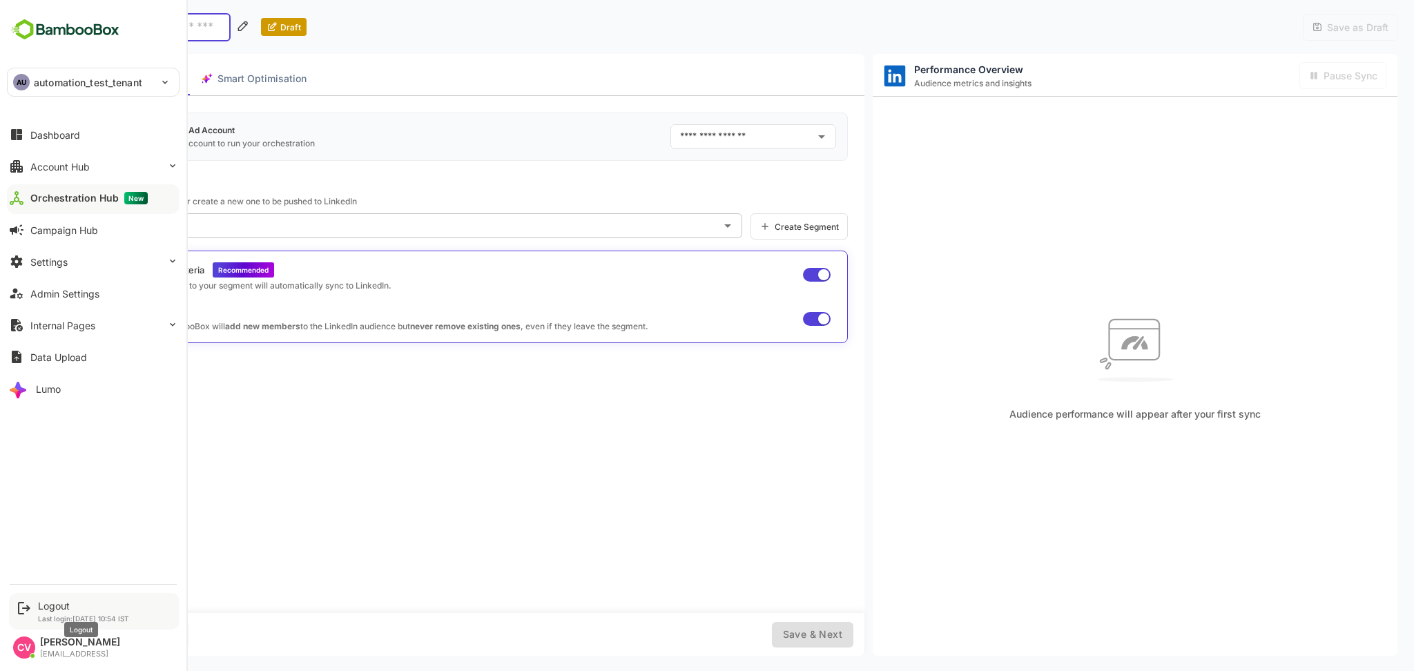
click at [60, 605] on div "Logout" at bounding box center [83, 606] width 91 height 12
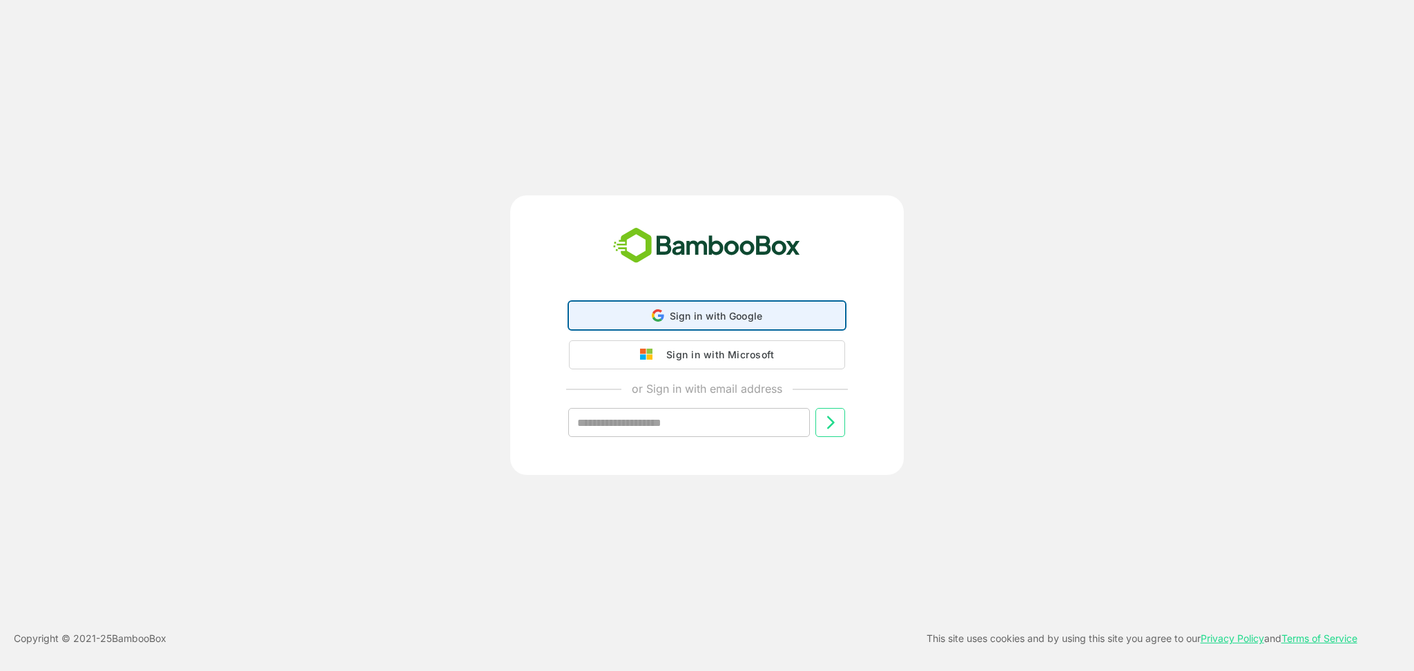
click at [708, 315] on span "Sign in with Google" at bounding box center [716, 316] width 93 height 12
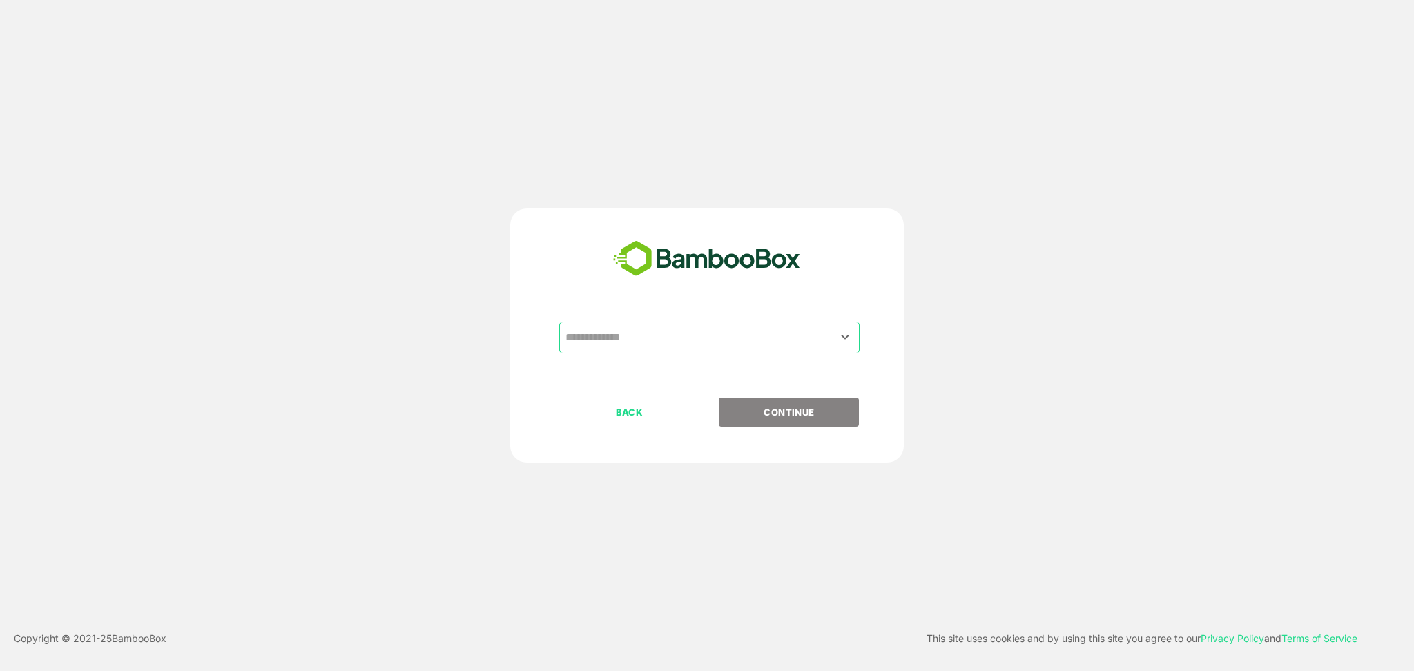
click at [659, 343] on input "text" at bounding box center [709, 337] width 295 height 26
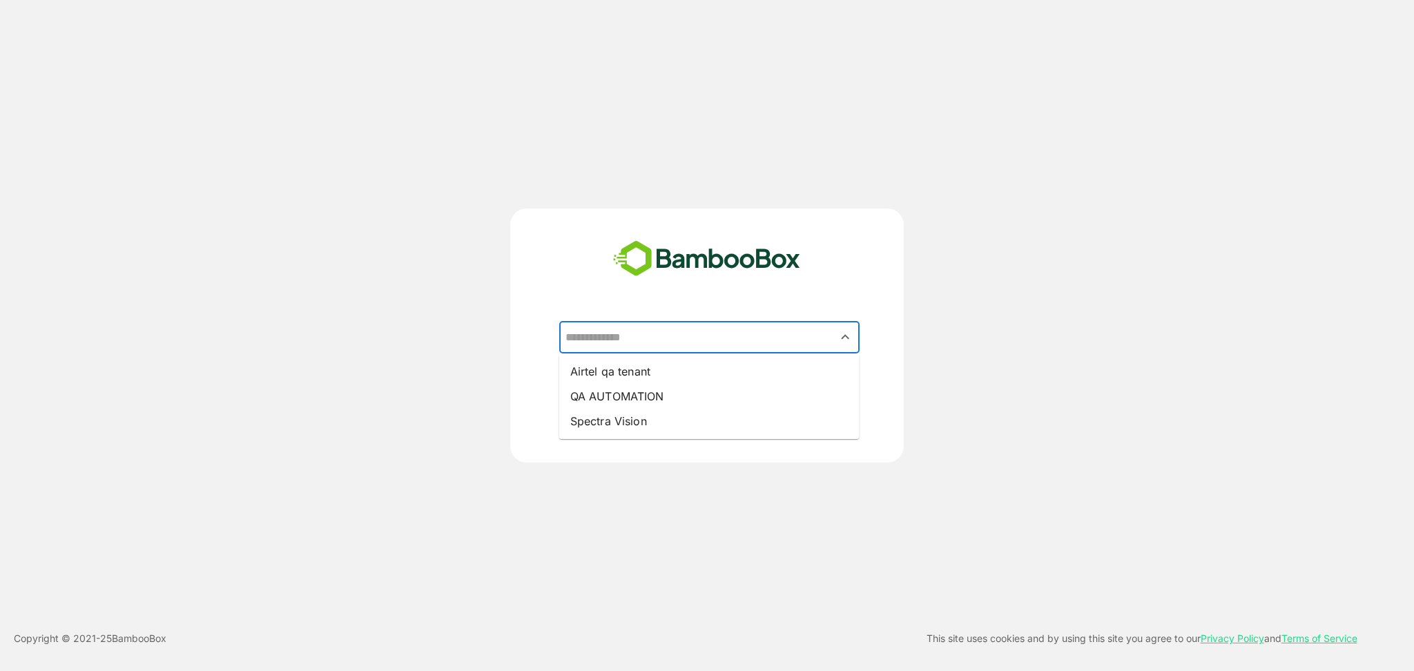
click at [655, 370] on li "Airtel qa tenant" at bounding box center [709, 371] width 300 height 25
type input "**********"
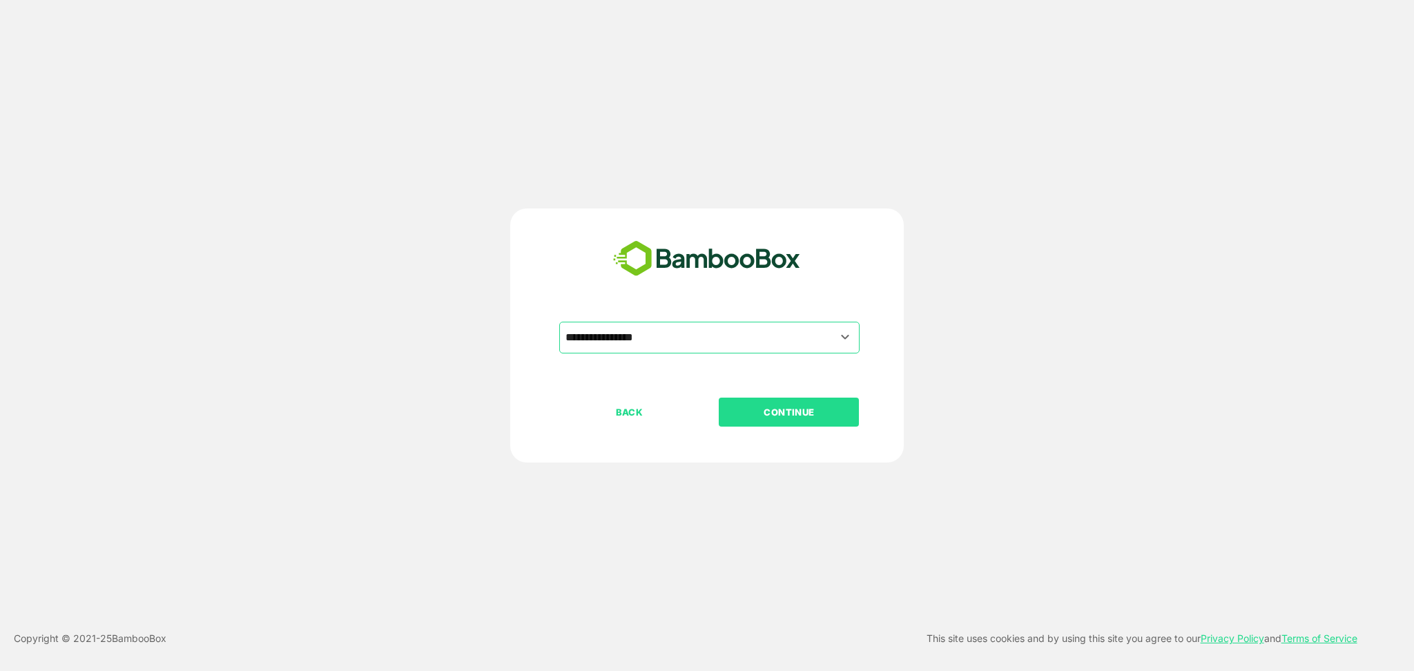
click at [789, 402] on button "CONTINUE" at bounding box center [789, 412] width 140 height 29
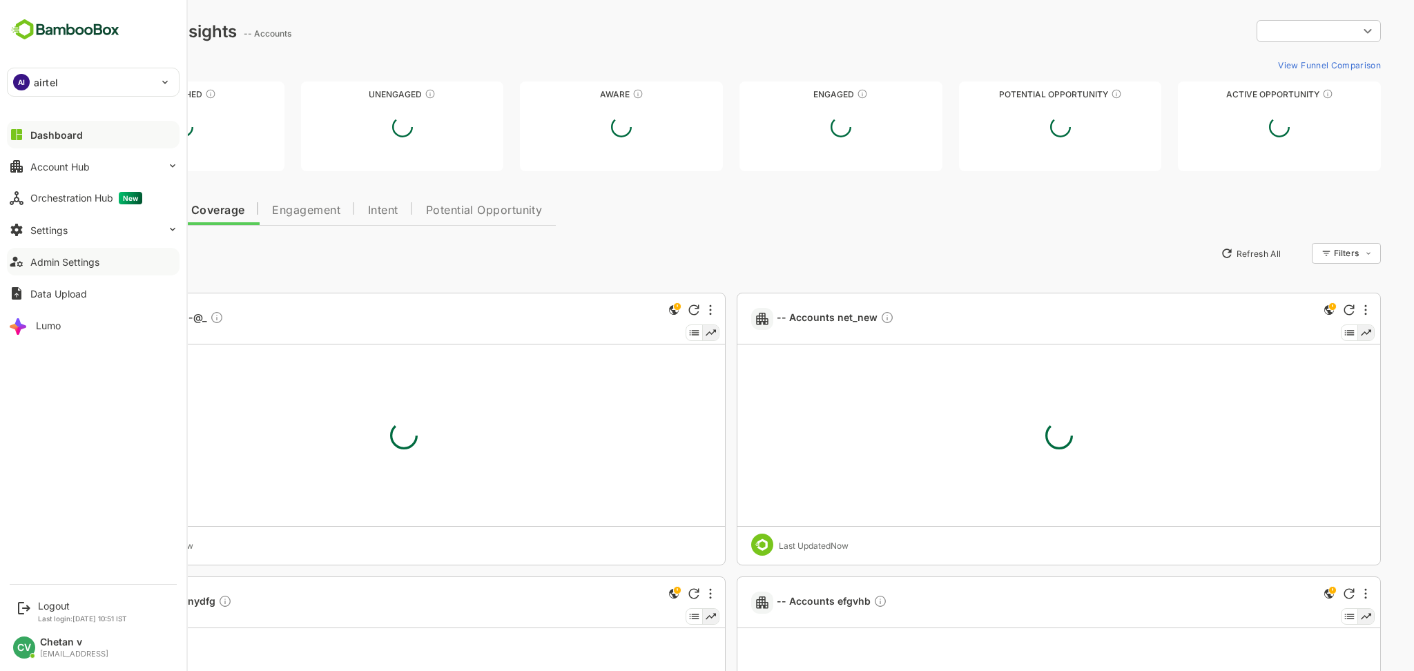
click at [70, 269] on button "Admin Settings" at bounding box center [93, 262] width 173 height 28
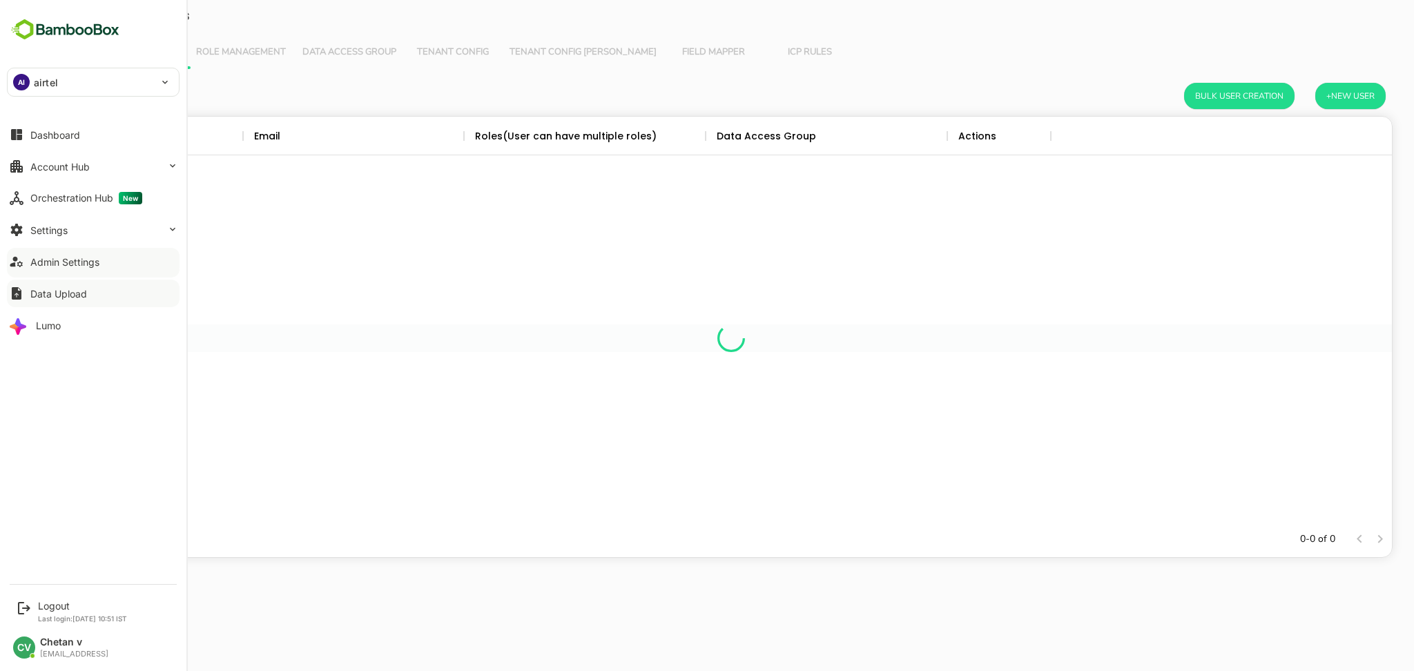
scroll to position [391, 1307]
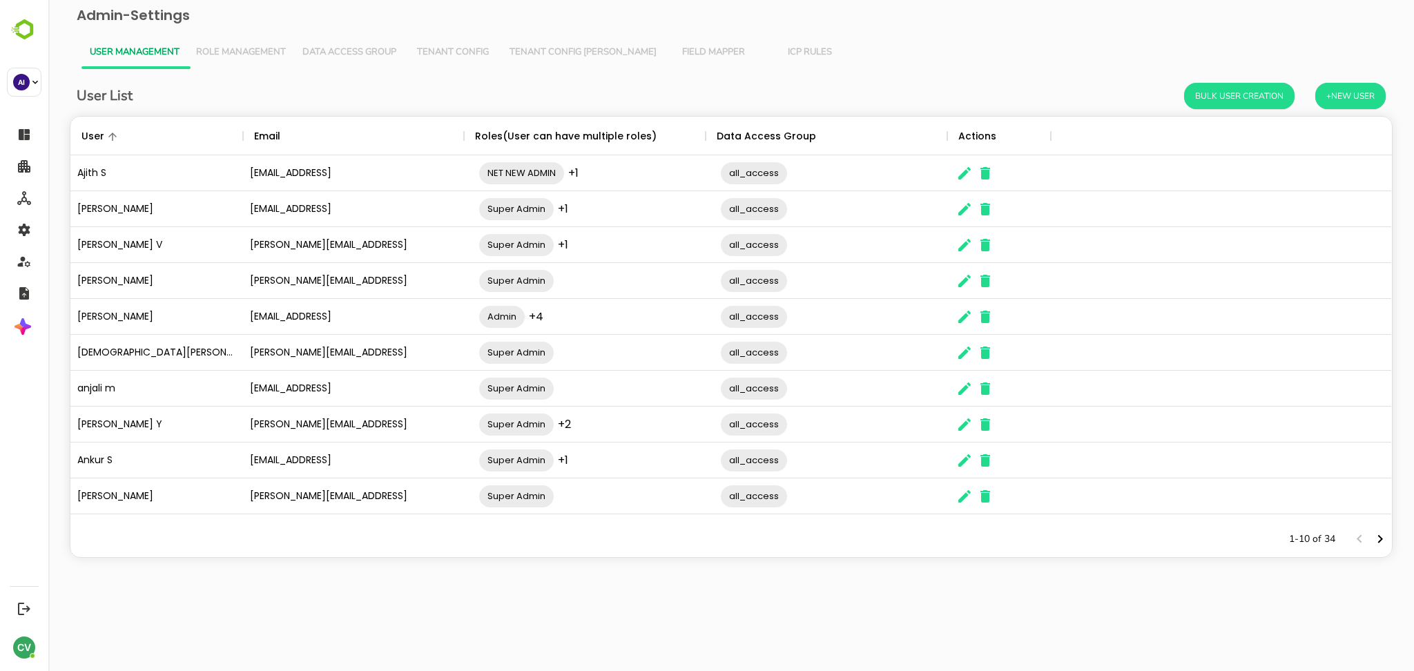
click at [550, 39] on button "Tenant Config [PERSON_NAME]" at bounding box center [583, 52] width 164 height 33
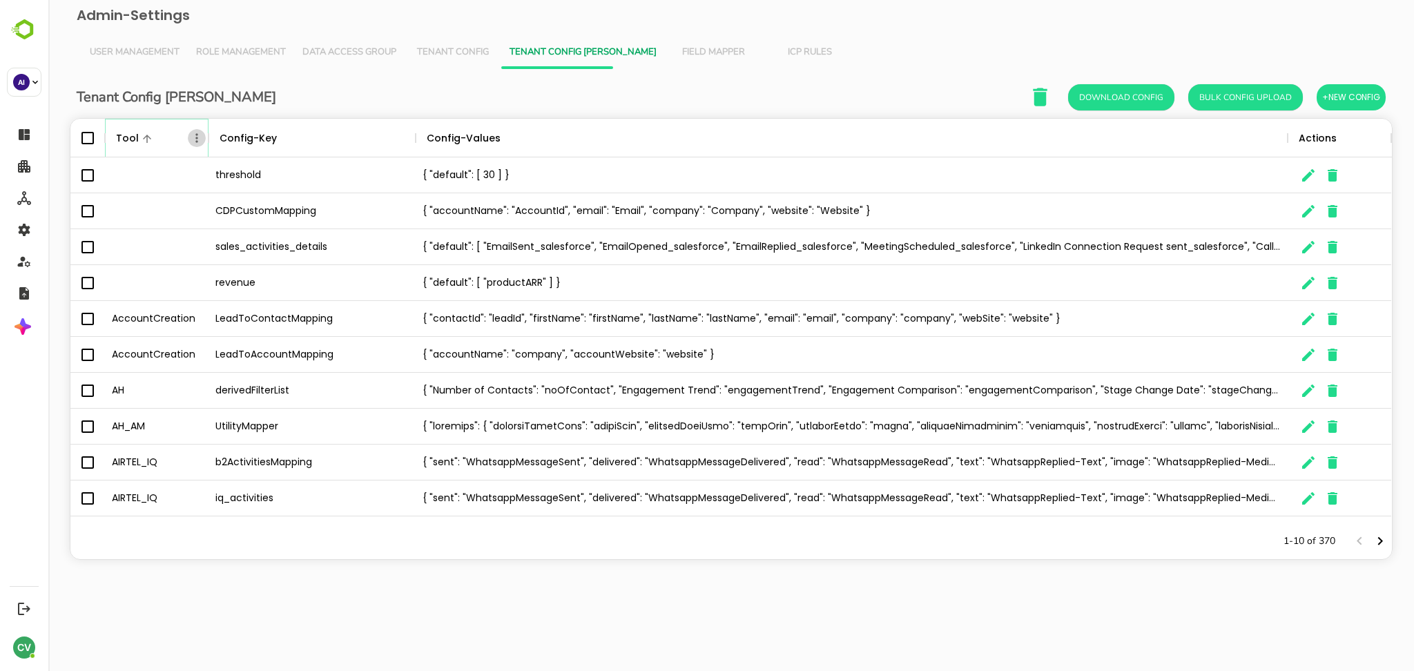
click at [197, 144] on icon "Menu" at bounding box center [197, 138] width 14 height 14
click at [172, 235] on li "Filter" at bounding box center [157, 239] width 95 height 25
click at [304, 187] on input "Value" at bounding box center [349, 189] width 131 height 20
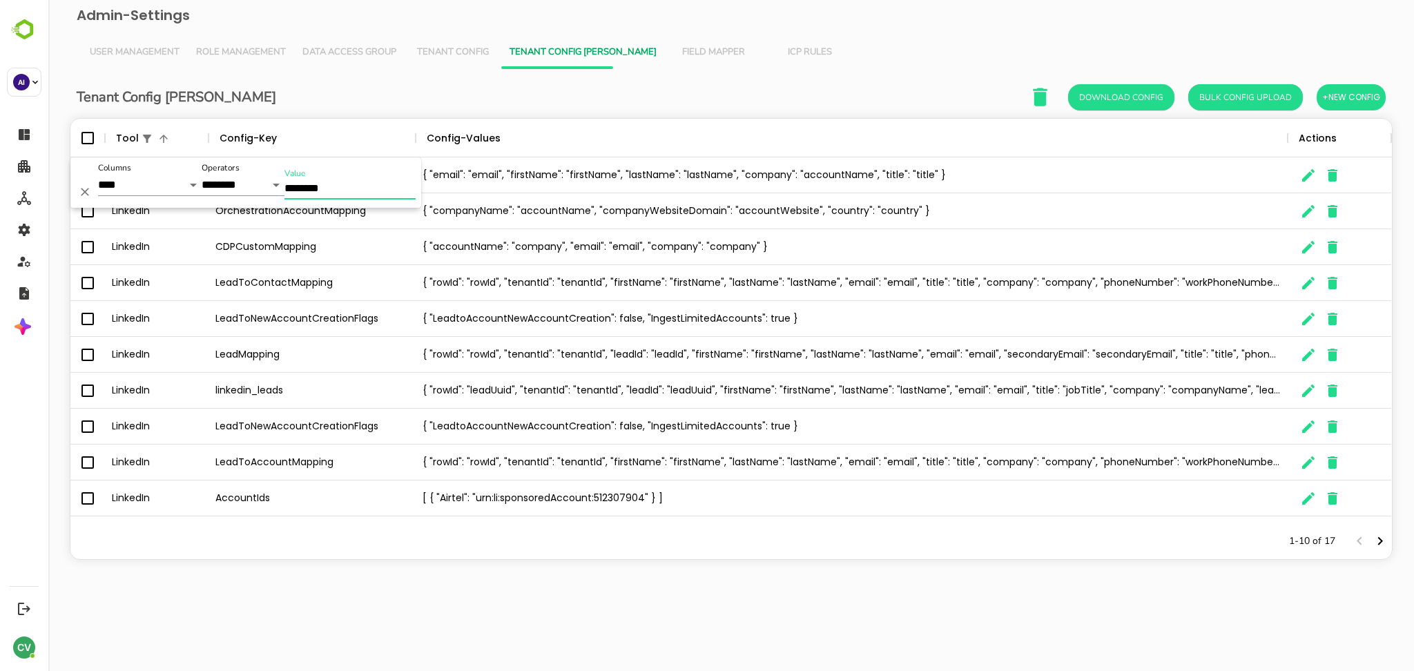
type input "********"
click at [356, 541] on div "1-10 of 17" at bounding box center [730, 541] width 1321 height 36
click at [191, 133] on icon "Menu" at bounding box center [197, 138] width 14 height 14
click at [149, 244] on li "Filter" at bounding box center [157, 239] width 95 height 25
click at [334, 193] on input "********" at bounding box center [349, 189] width 131 height 20
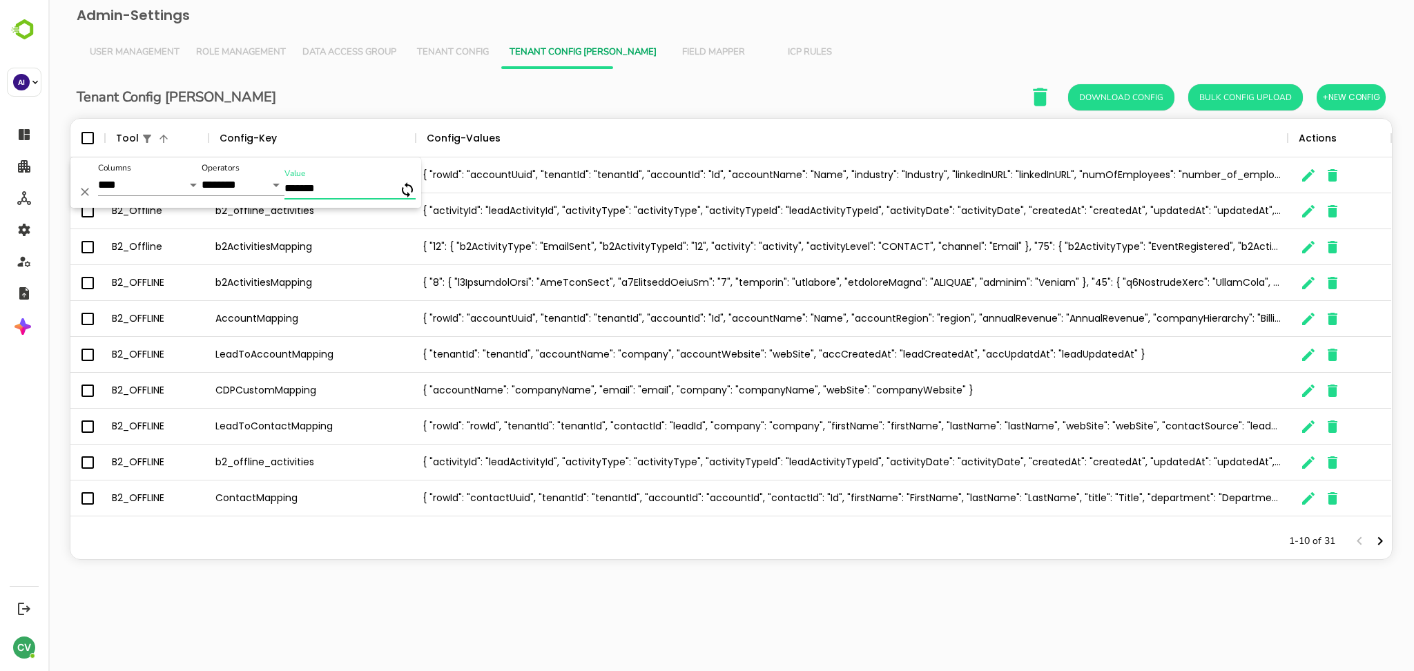
type input "********"
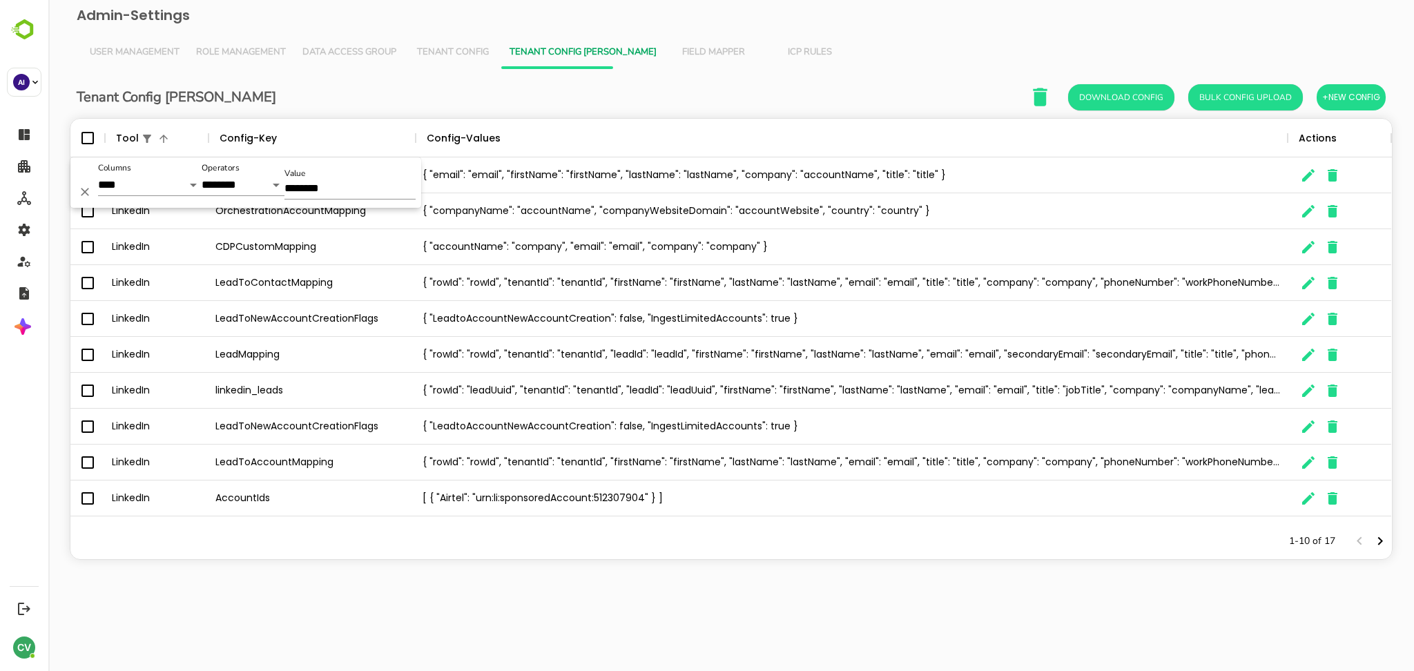
click at [554, 534] on div "1-10 of 17" at bounding box center [730, 541] width 1321 height 36
click at [1310, 501] on icon "The User Data" at bounding box center [1308, 498] width 17 height 17
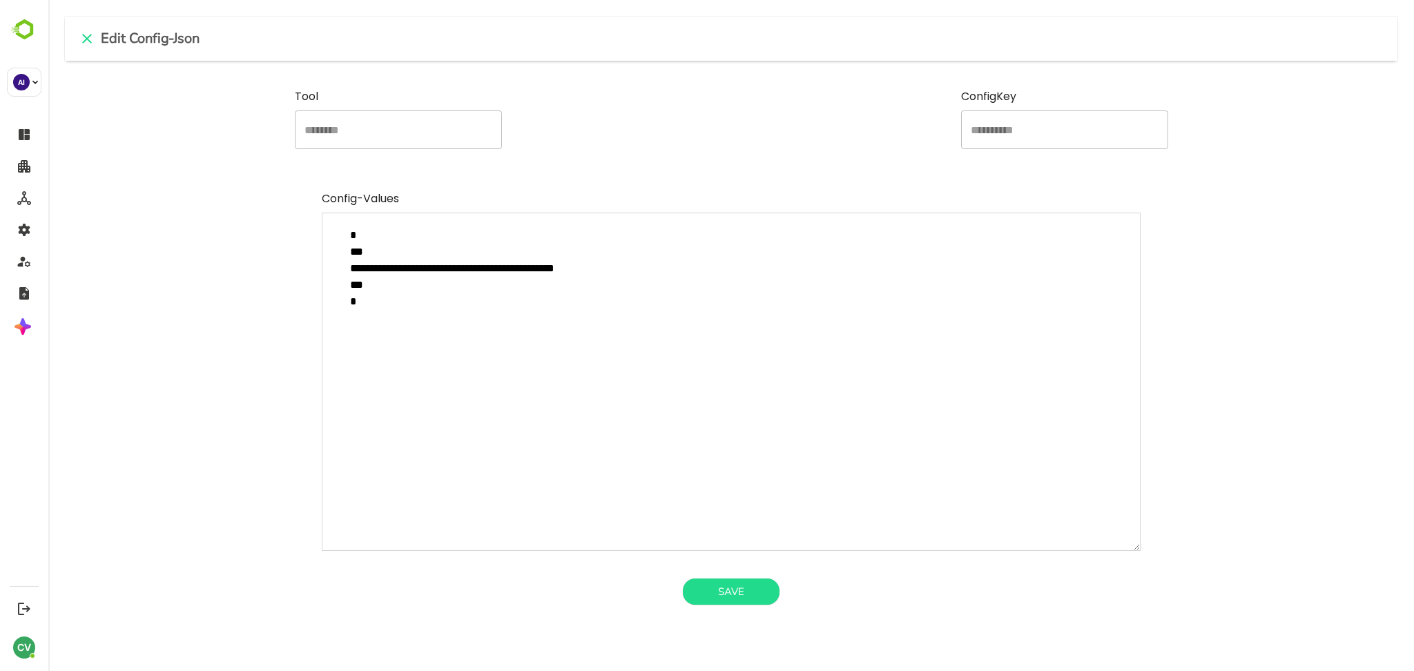
click at [663, 278] on textarea "**********" at bounding box center [731, 382] width 819 height 338
type textarea "**********"
type textarea "*"
type textarea "**********"
type textarea "*"
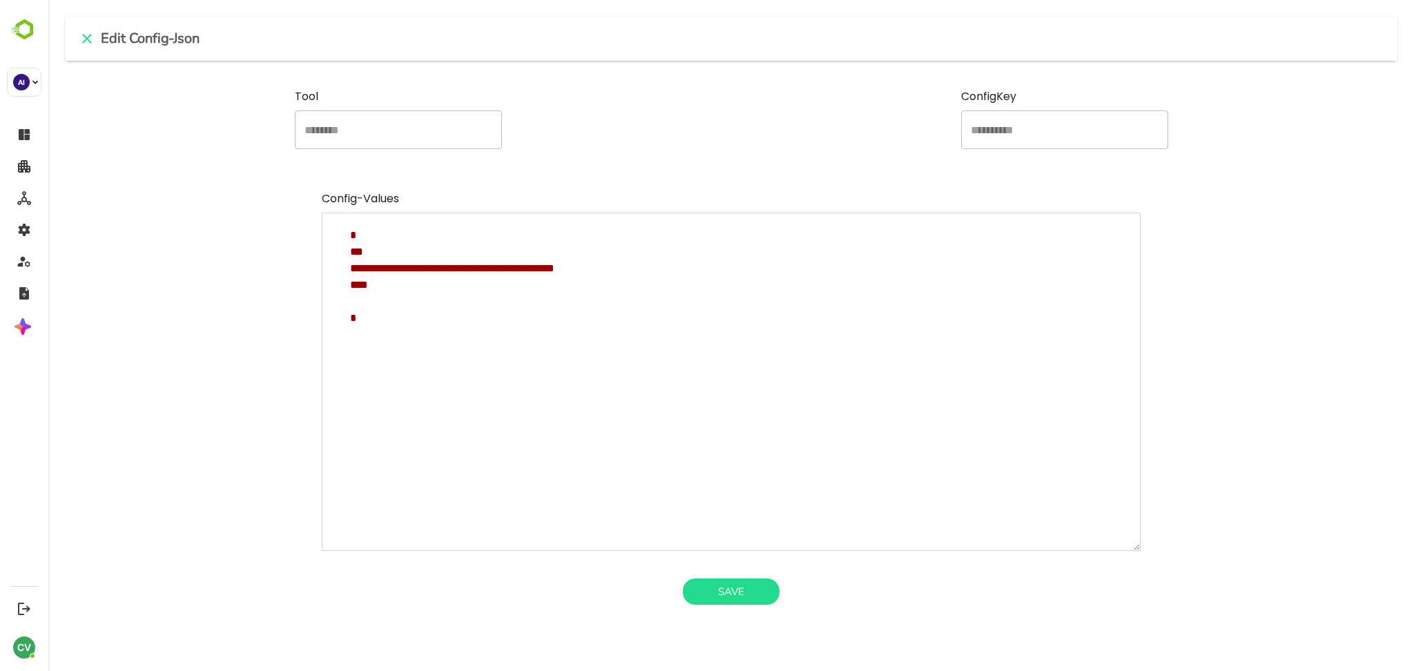
paste textarea "**********"
type textarea "**********"
type textarea "*"
type textarea "**********"
type textarea "*"
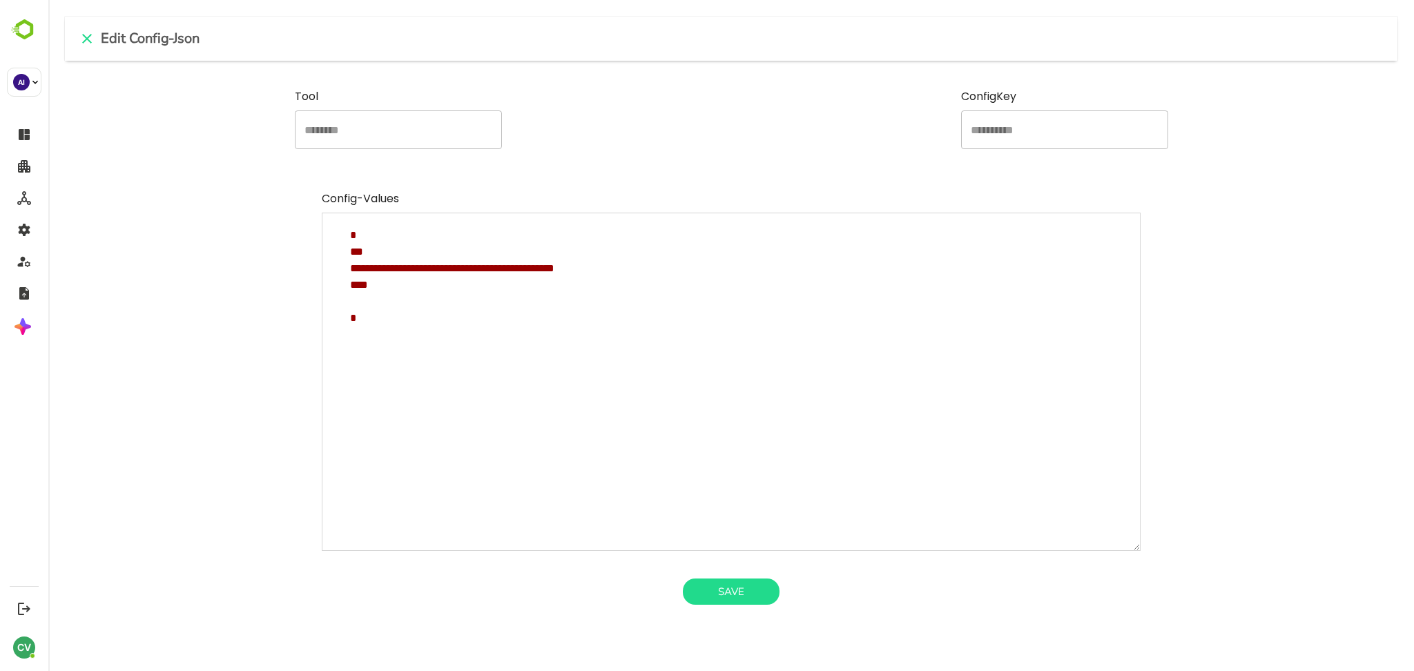
paste textarea "**********"
type textarea "**********"
type textarea "*"
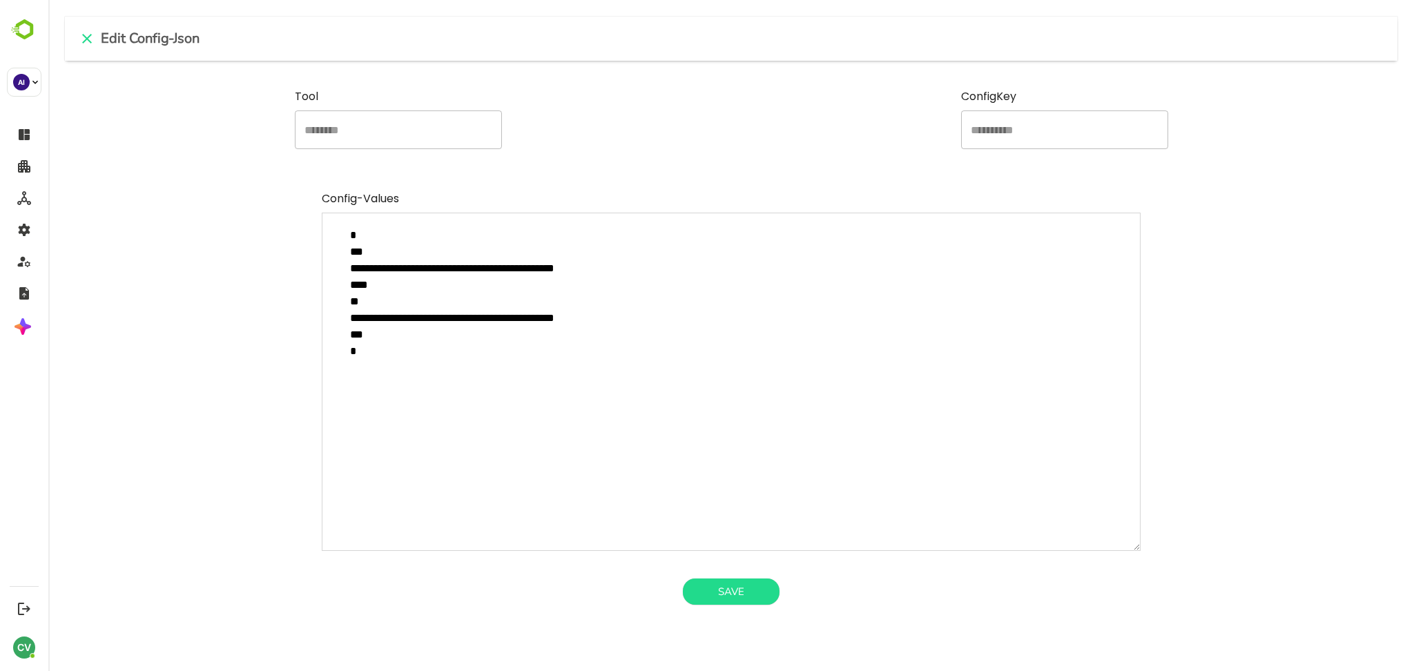
click at [394, 289] on textarea "**********" at bounding box center [731, 382] width 819 height 338
click at [593, 320] on textarea "**********" at bounding box center [731, 382] width 819 height 338
type textarea "**********"
type textarea "*"
type textarea "**********"
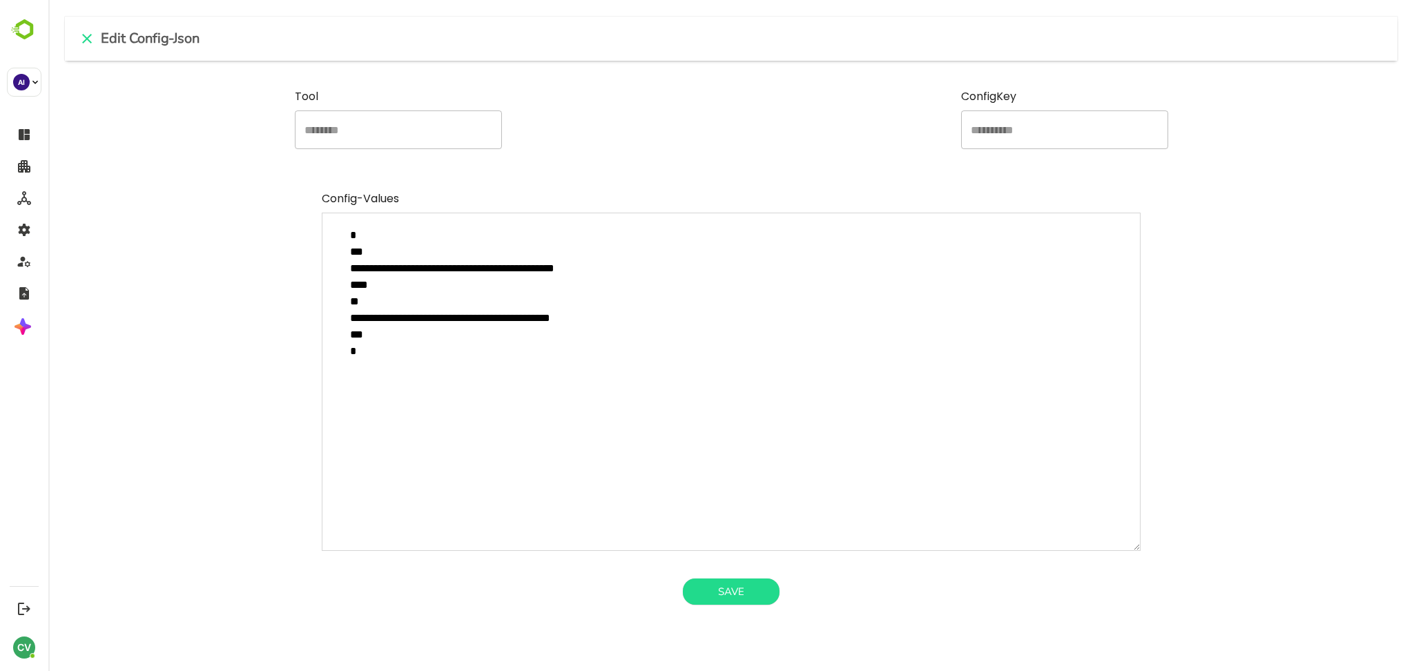
type textarea "*"
click at [392, 320] on textarea "**********" at bounding box center [731, 382] width 819 height 338
type textarea "**********"
type textarea "*"
type textarea "**********"
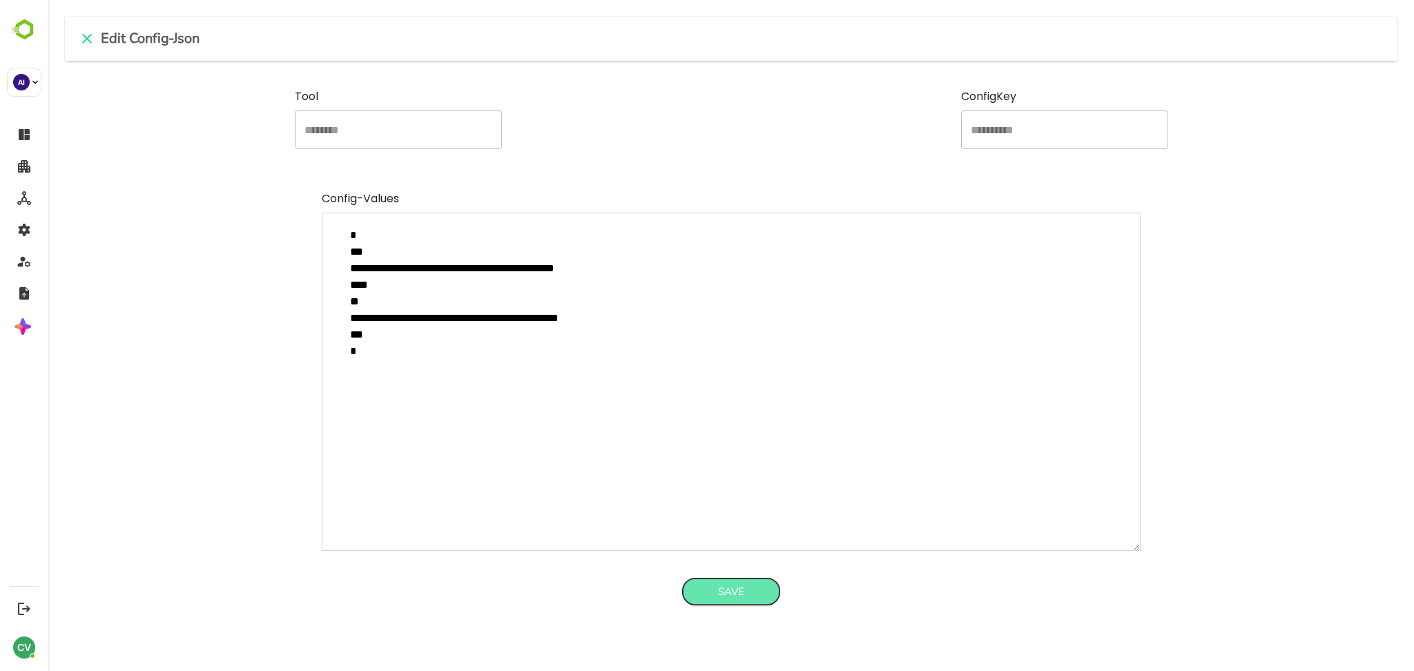
click at [726, 596] on button "Save" at bounding box center [731, 592] width 97 height 26
type textarea "*"
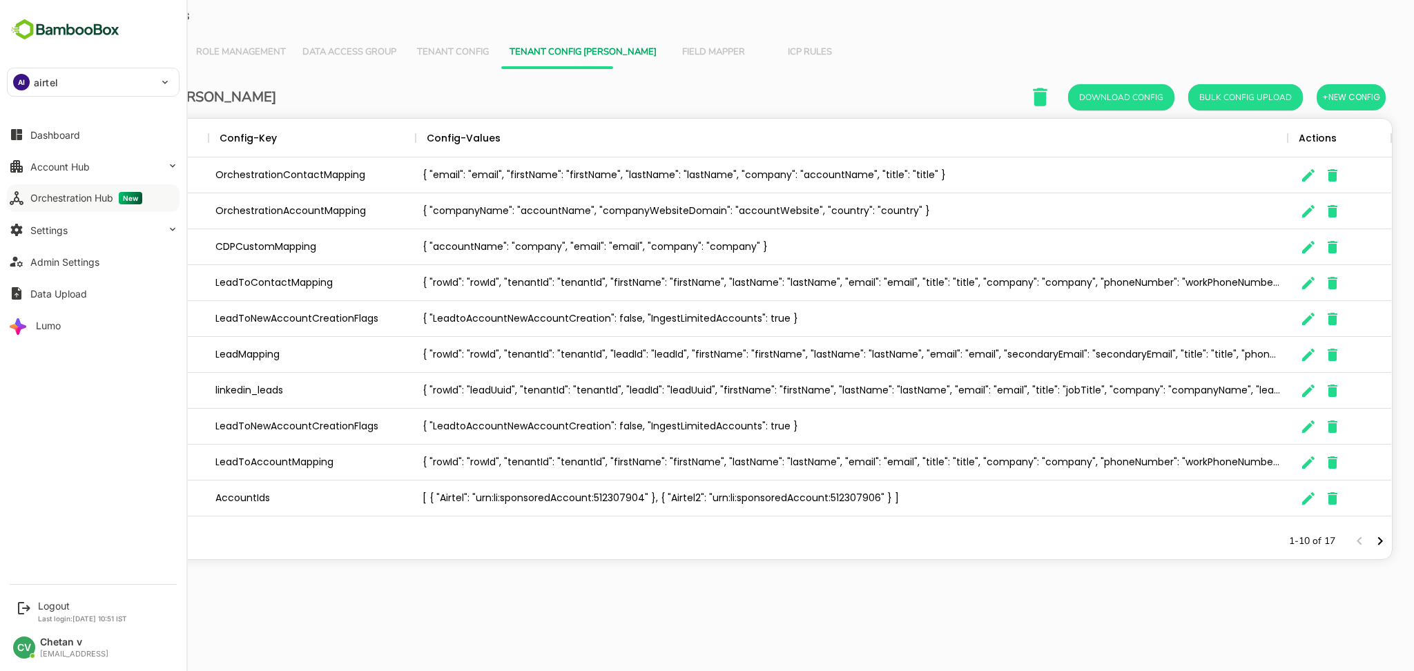
click at [54, 200] on div "Orchestration Hub New" at bounding box center [86, 198] width 112 height 12
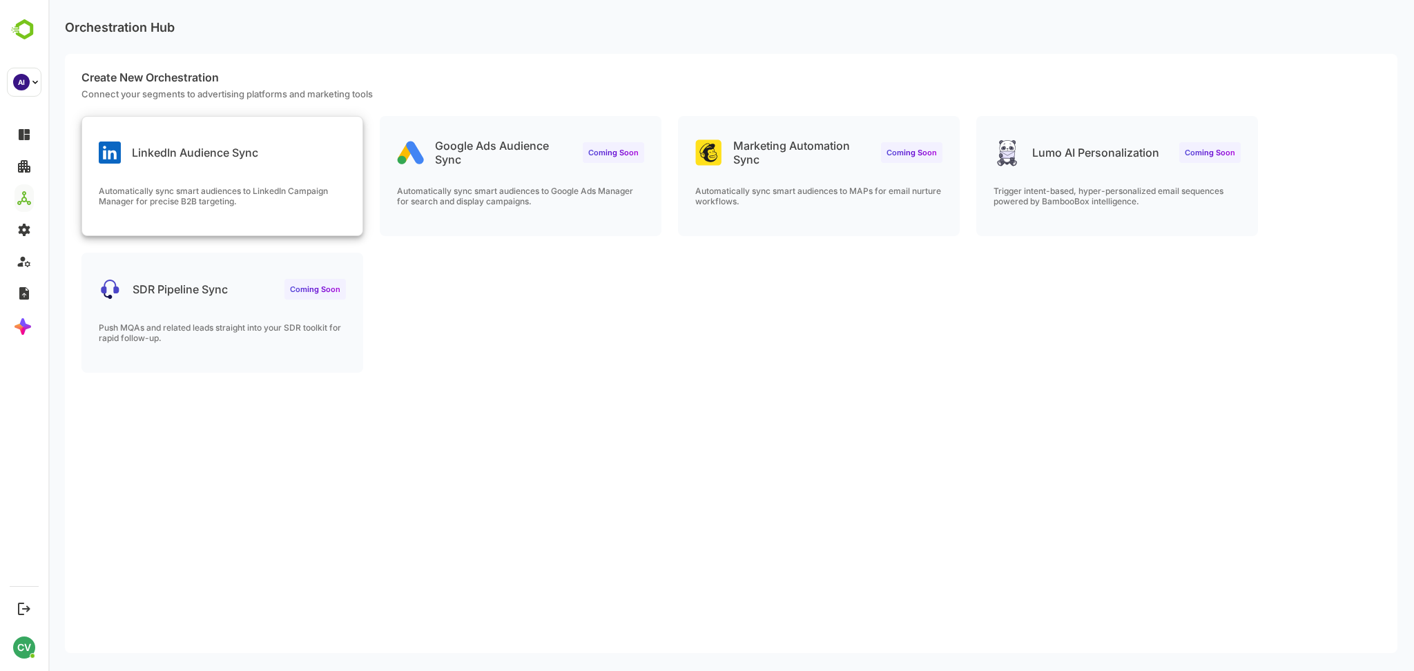
click at [256, 194] on p "Automatically sync smart audiences to LinkedIn Campaign Manager for precise B2B…" at bounding box center [222, 196] width 247 height 21
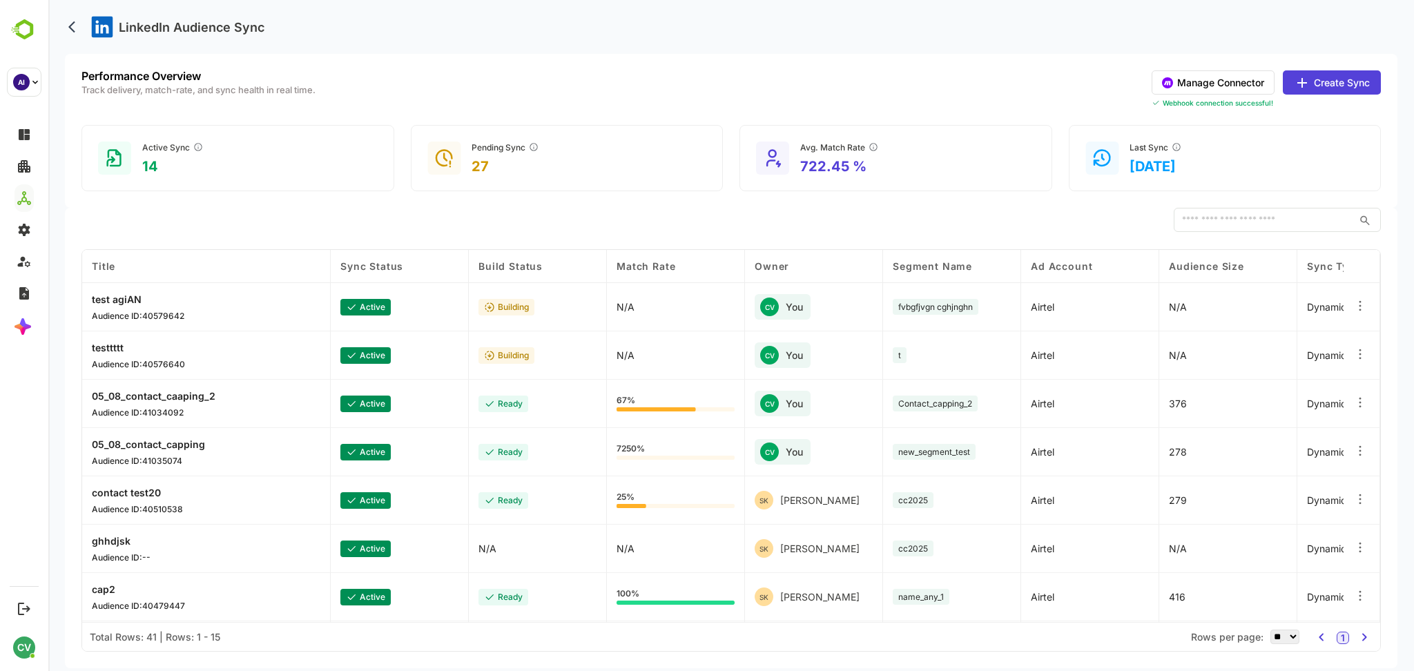
click at [1232, 82] on button "Manage Connector" at bounding box center [1213, 82] width 123 height 24
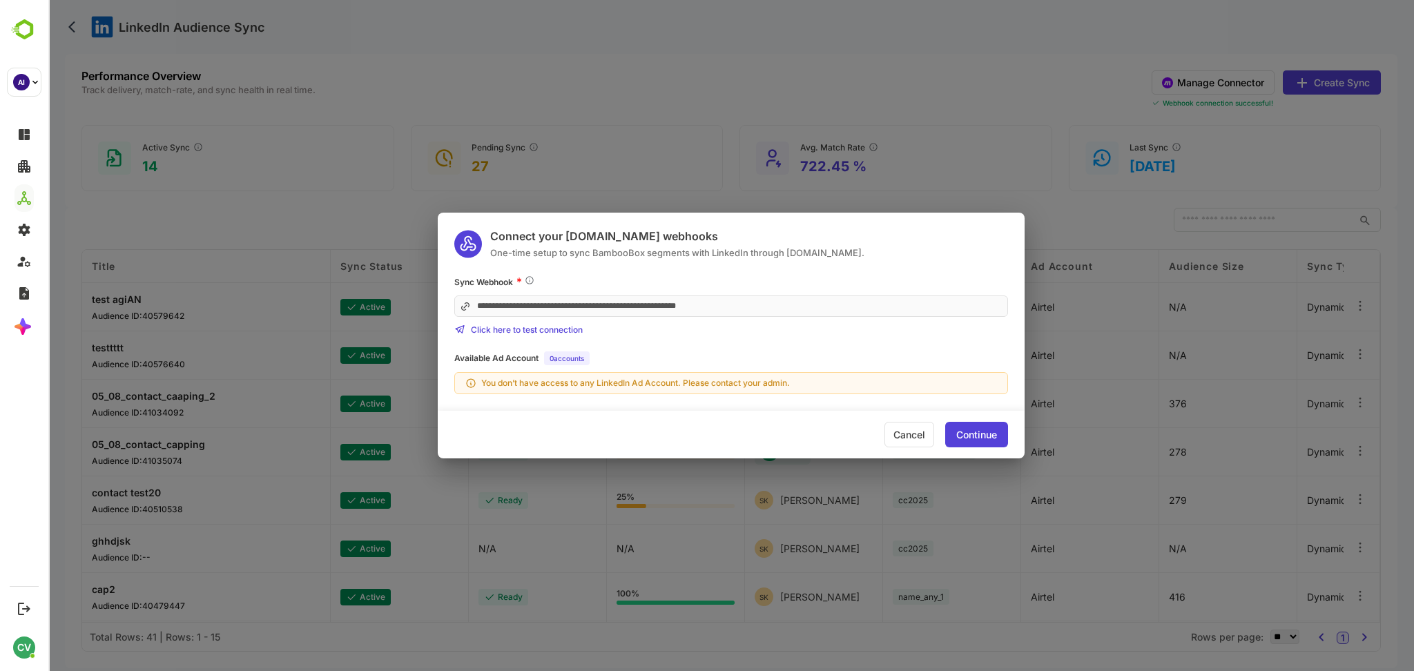
click at [970, 436] on div "Continue" at bounding box center [976, 435] width 41 height 10
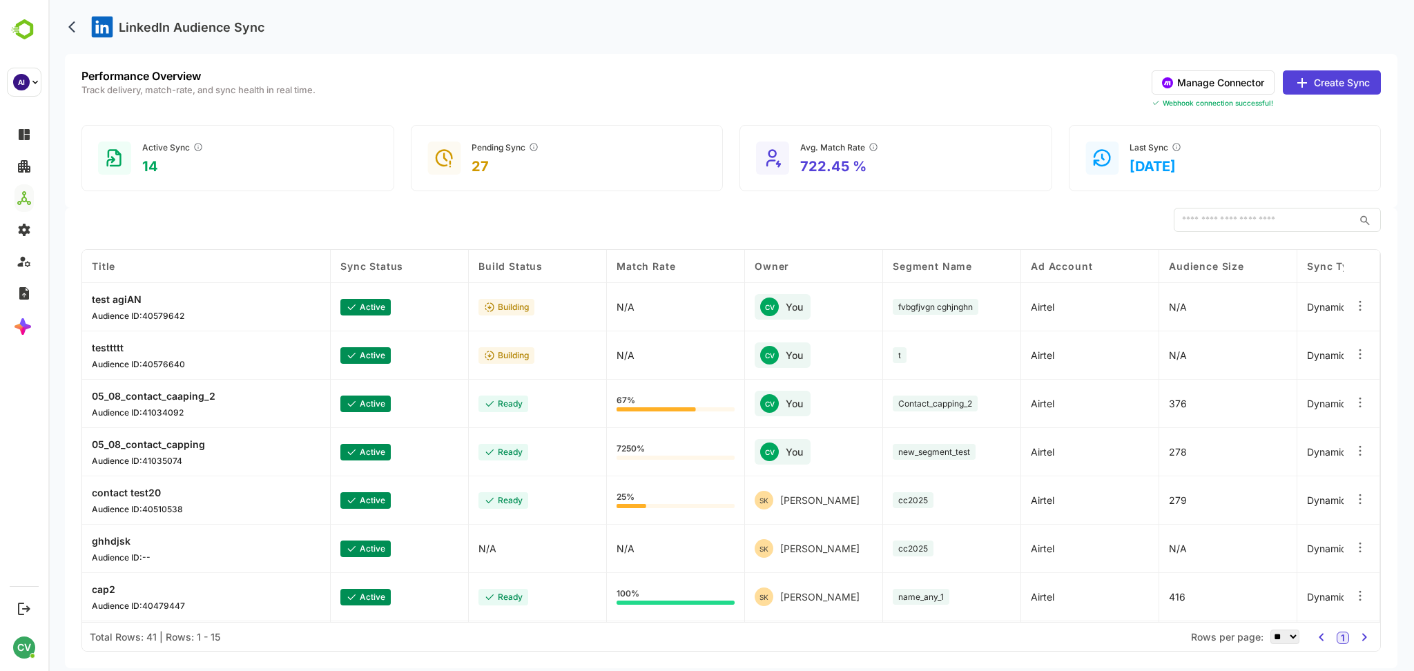
click at [1328, 78] on button "Create Sync" at bounding box center [1332, 82] width 98 height 24
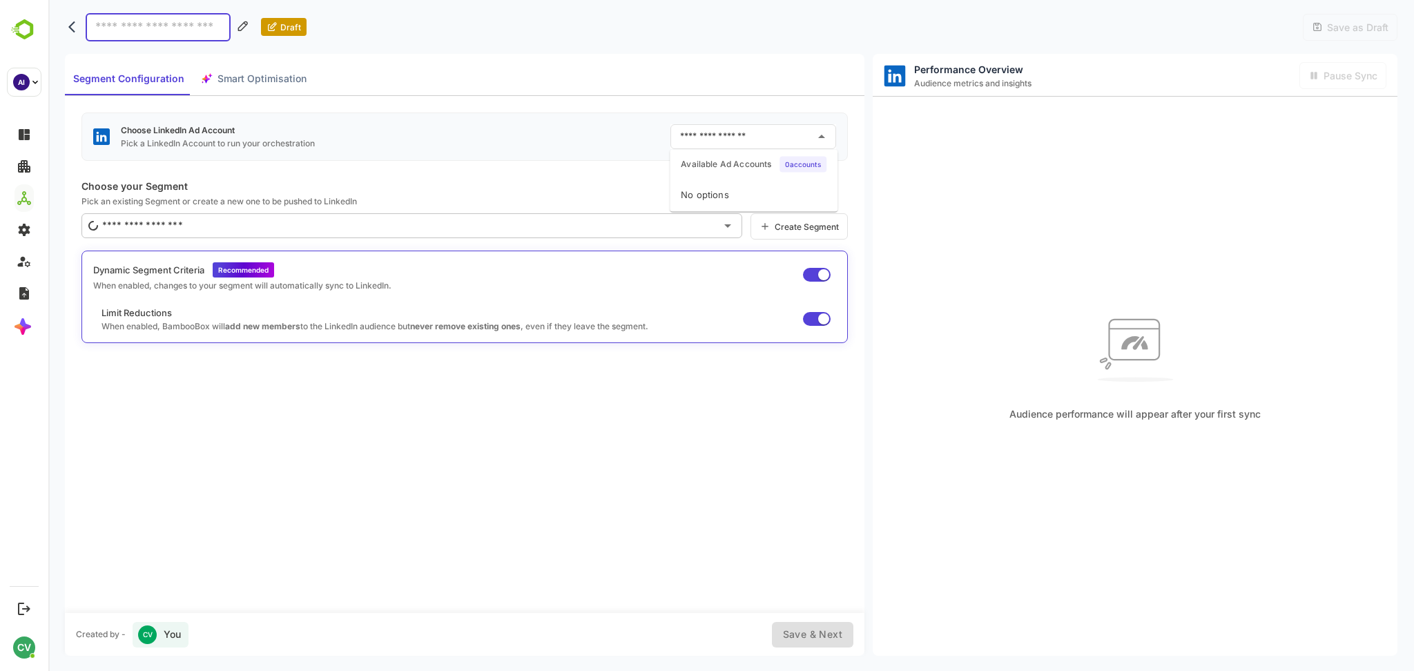
click at [731, 131] on input "text" at bounding box center [743, 137] width 133 height 22
click at [587, 188] on p "Choose your Segment" at bounding box center [464, 186] width 766 height 12
click at [749, 126] on input "text" at bounding box center [743, 137] width 133 height 22
click at [584, 197] on p "Pick an existing Segment or create a new one to be pushed to LinkedIn" at bounding box center [464, 201] width 766 height 10
click at [720, 130] on input "text" at bounding box center [743, 137] width 133 height 22
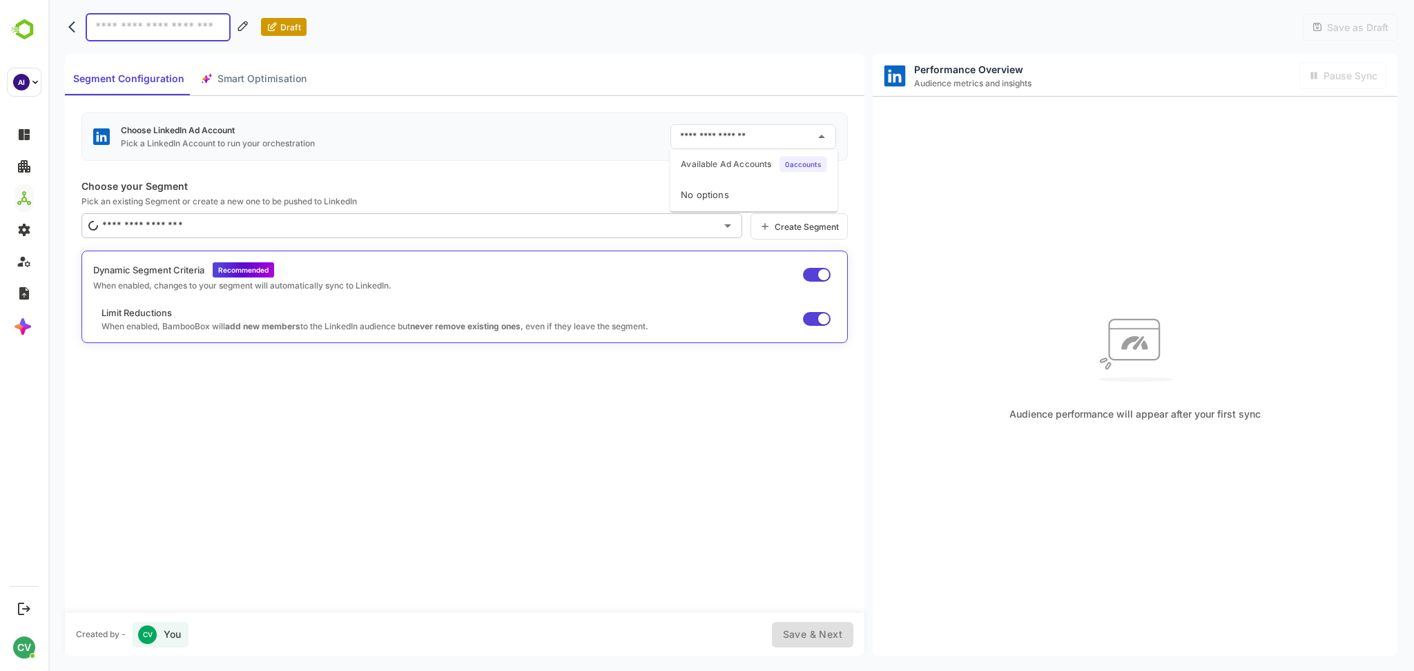
click at [604, 197] on p "Pick an existing Segment or create a new one to be pushed to LinkedIn" at bounding box center [464, 201] width 766 height 10
click at [735, 138] on input "text" at bounding box center [743, 137] width 133 height 22
click at [569, 188] on p "Choose your Segment" at bounding box center [464, 186] width 766 height 12
click at [760, 137] on input "text" at bounding box center [743, 137] width 133 height 22
click at [497, 155] on div "Choose LinkedIn Ad Account Pick a LinkedIn Account to run your orchestration ​" at bounding box center [464, 137] width 766 height 48
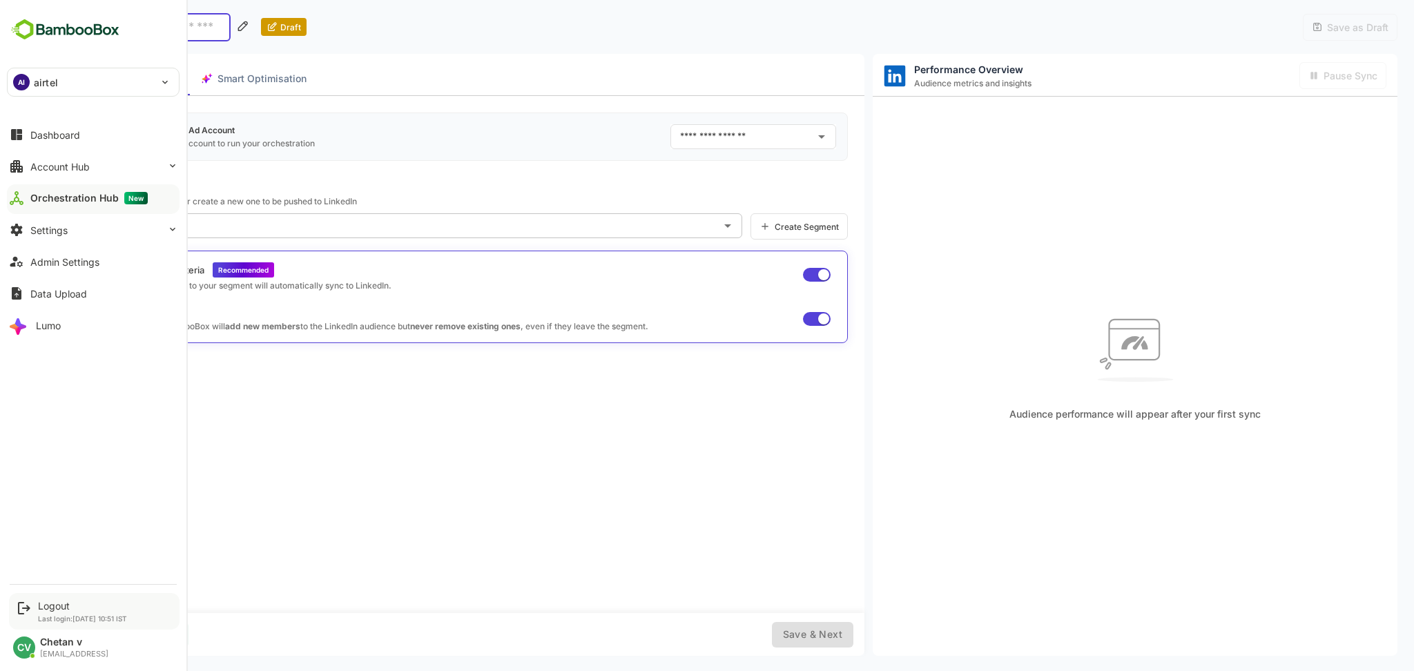
click at [52, 607] on div "Logout" at bounding box center [82, 606] width 89 height 12
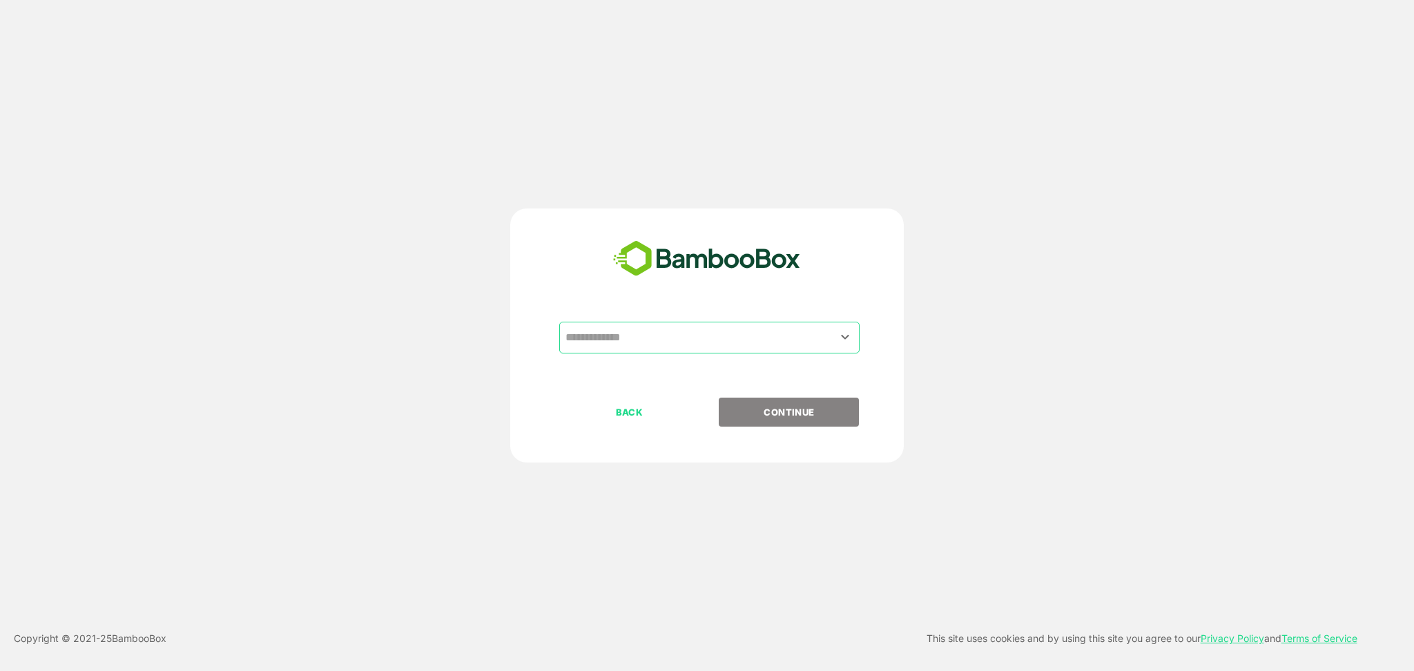
click at [613, 345] on input "text" at bounding box center [709, 337] width 295 height 26
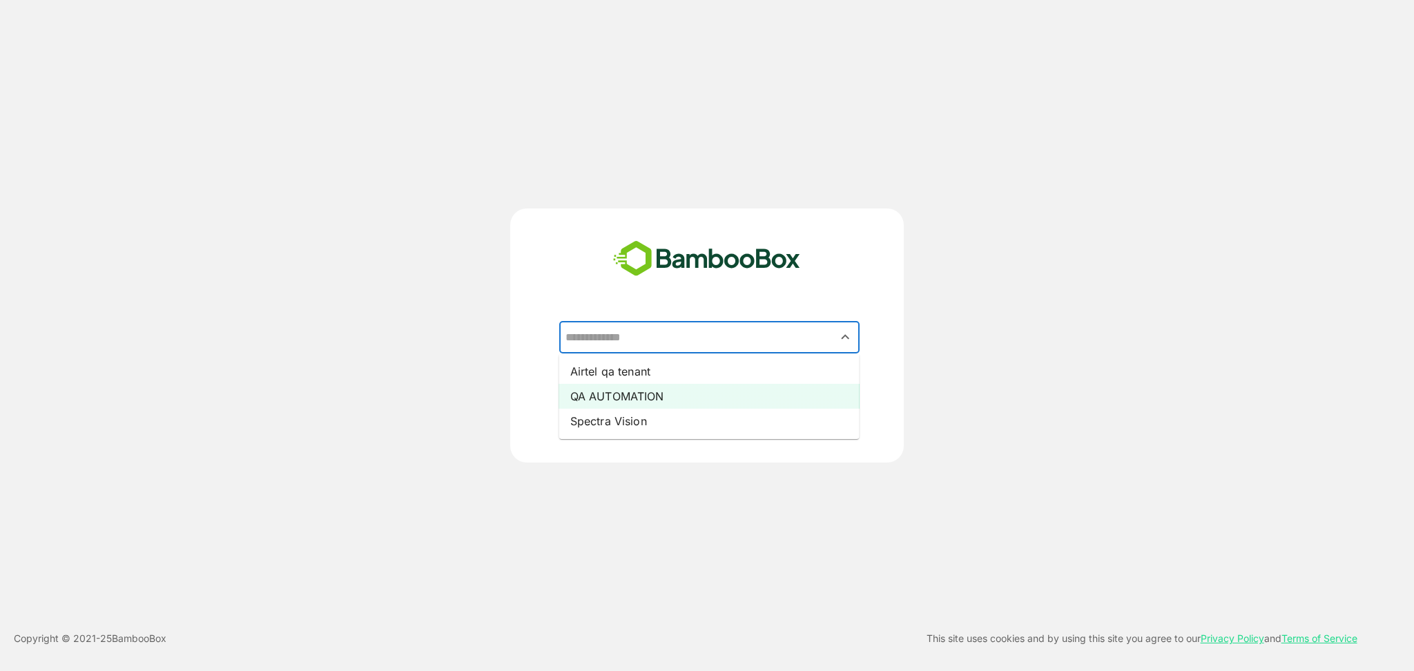
click at [627, 395] on li "QA AUTOMATION" at bounding box center [709, 396] width 300 height 25
type input "**********"
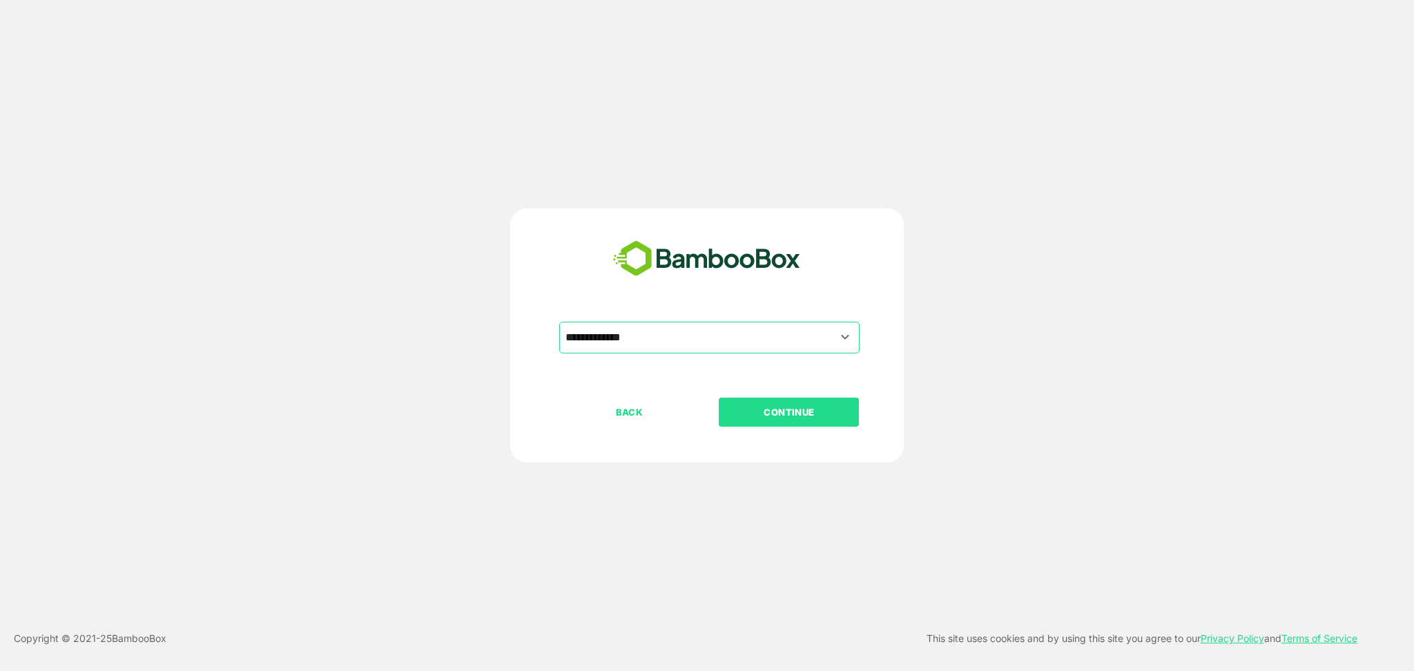
click at [777, 409] on p "CONTINUE" at bounding box center [789, 412] width 138 height 15
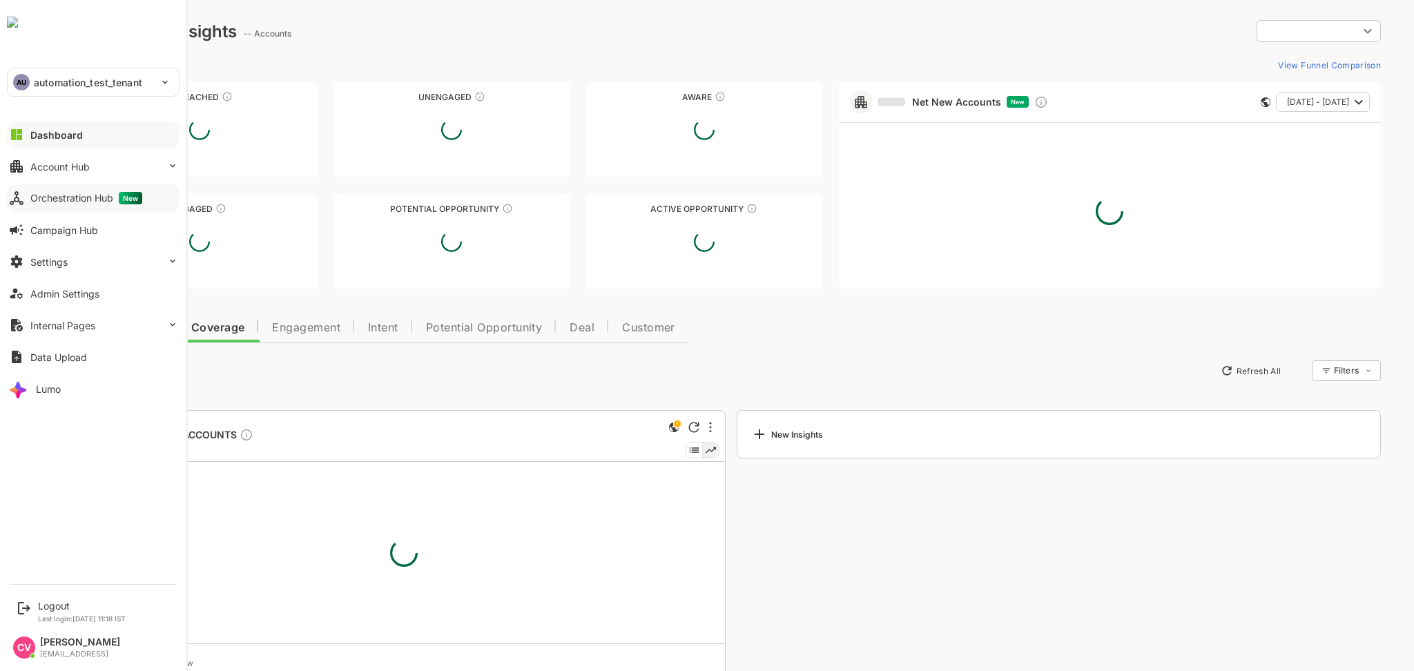
click at [83, 200] on div "Orchestration Hub New" at bounding box center [86, 198] width 112 height 12
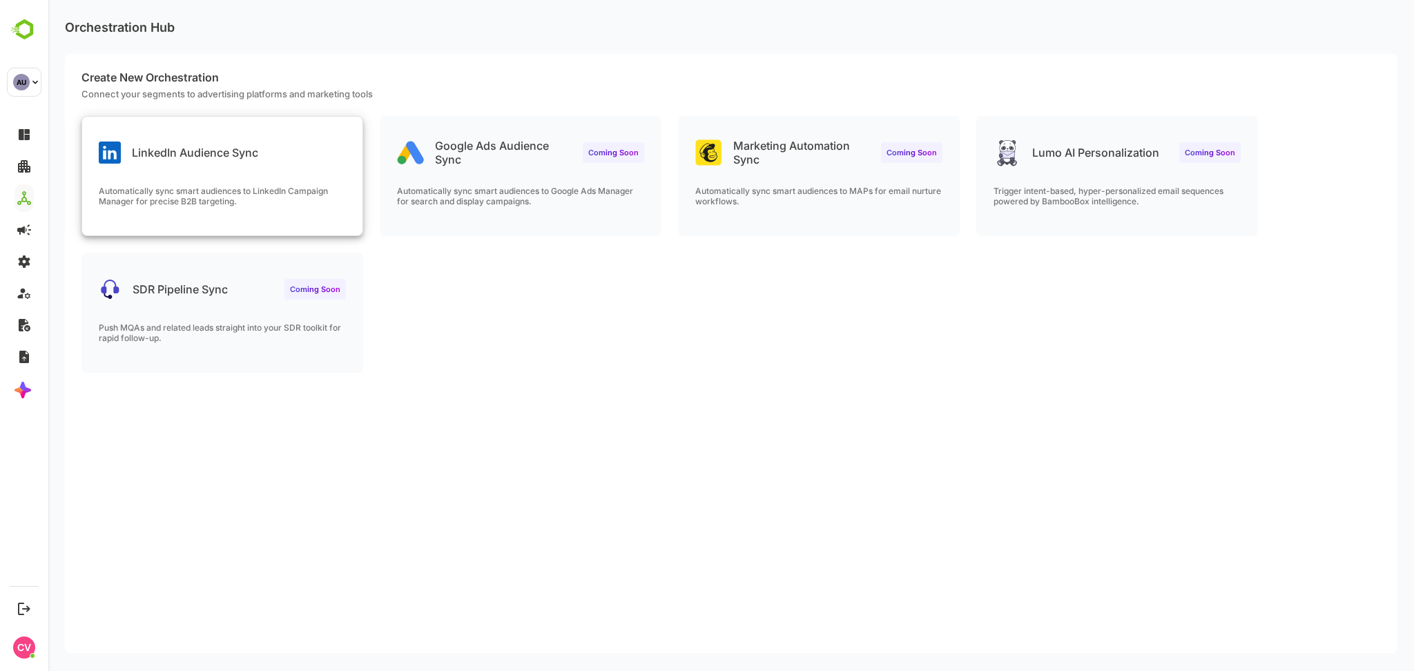
click at [241, 155] on p "LinkedIn Audience Sync" at bounding box center [195, 153] width 126 height 14
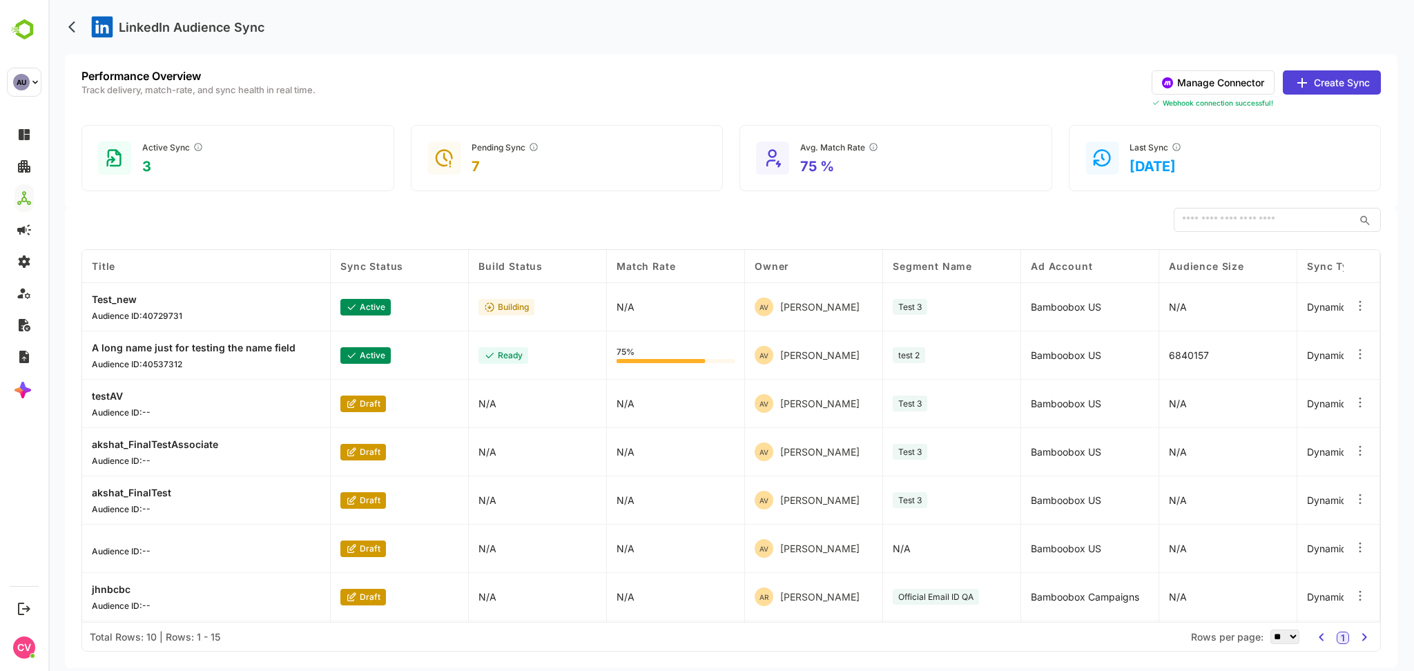
click at [1239, 81] on button "Manage Connector" at bounding box center [1213, 82] width 123 height 24
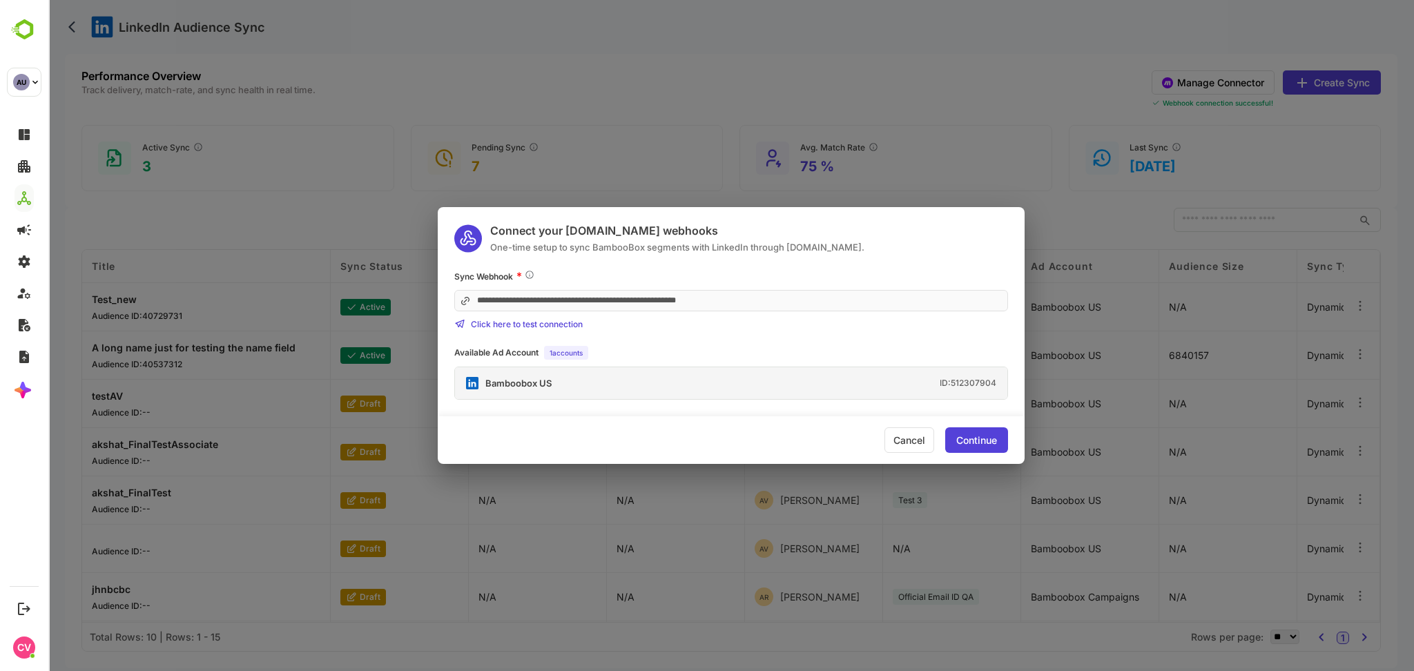
click at [970, 436] on div "Continue" at bounding box center [976, 441] width 41 height 10
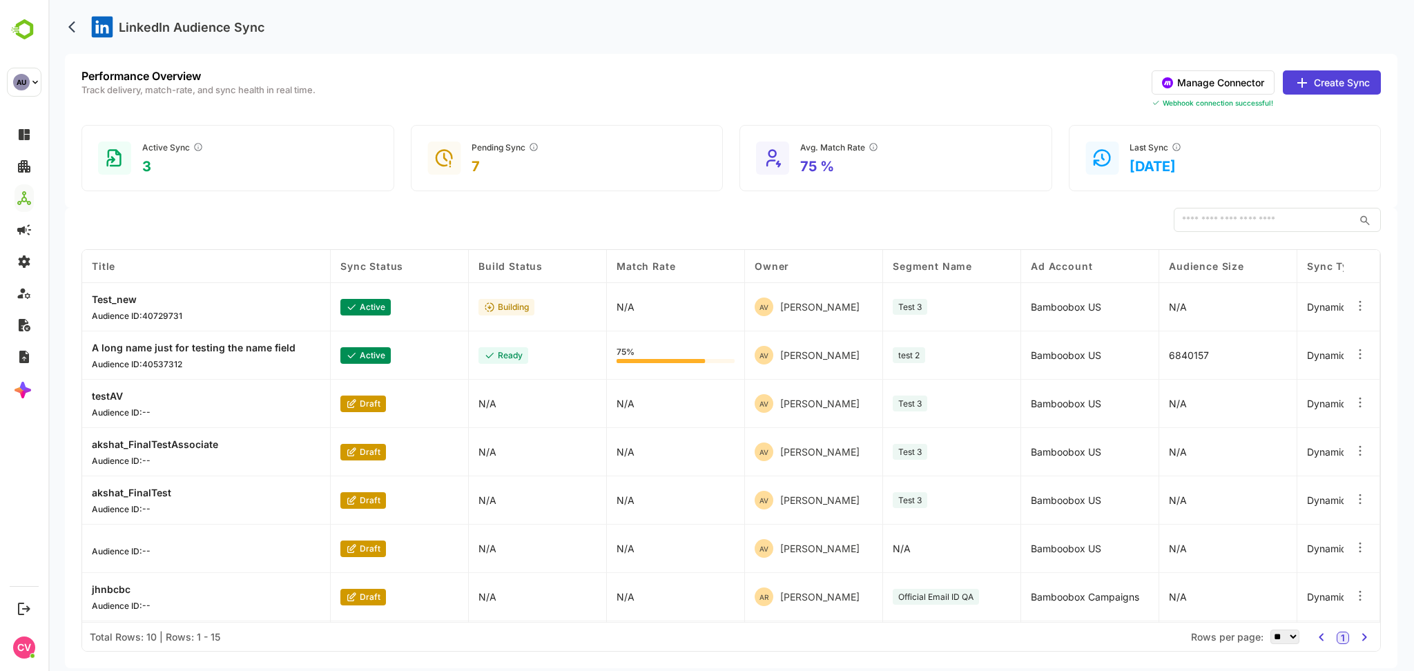
click at [1335, 70] on button "Create Sync" at bounding box center [1332, 82] width 98 height 24
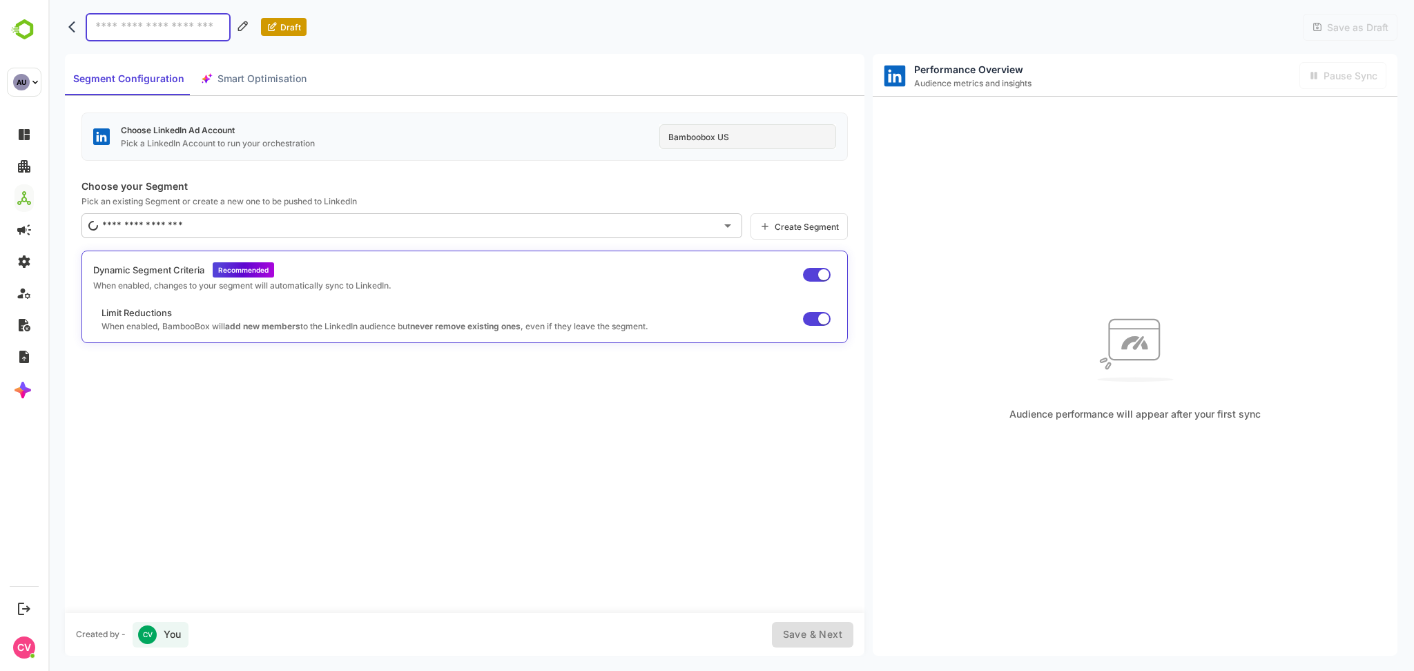
click at [734, 136] on div "Bamboobox US" at bounding box center [747, 136] width 177 height 25
click at [506, 171] on div "Choose LinkedIn Ad Account Pick a LinkedIn Account to run your orchestration Ba…" at bounding box center [464, 354] width 799 height 516
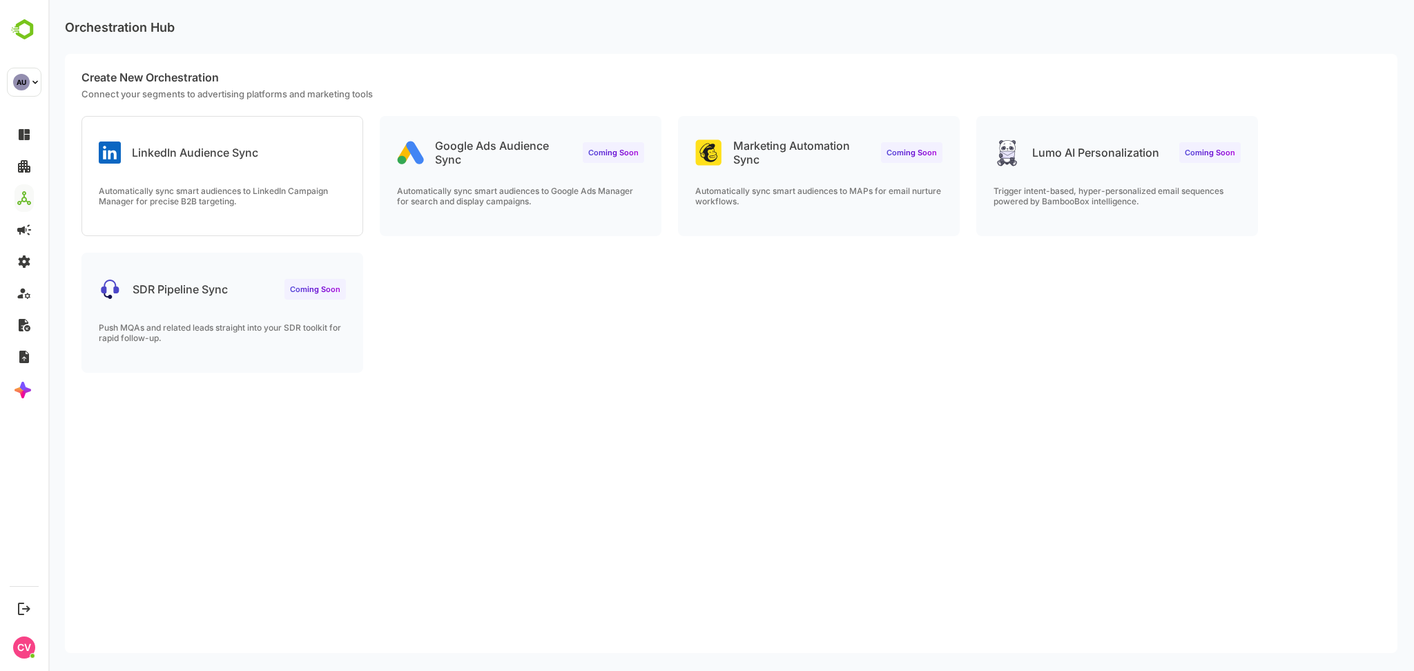
click at [243, 207] on div "Automatically sync smart audiences to LinkedIn Campaign Manager for precise B2B…" at bounding box center [222, 211] width 280 height 50
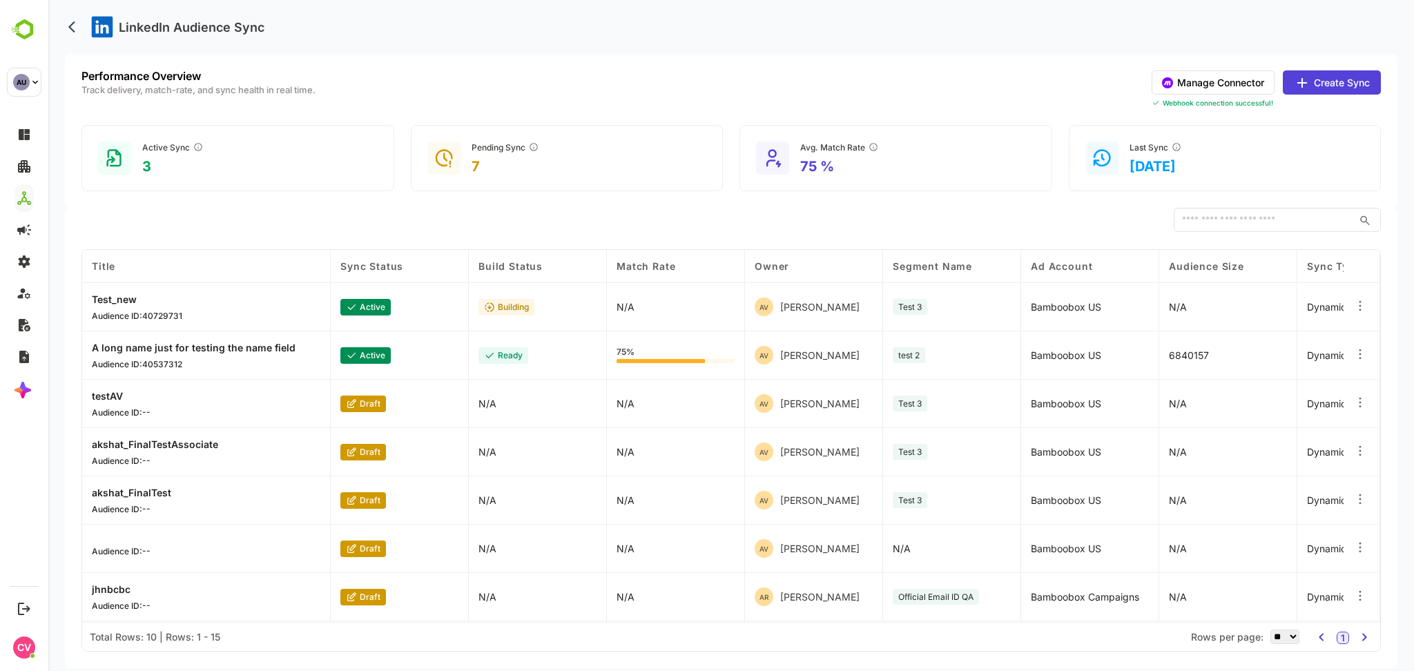
click at [1249, 97] on div "Manage Connector Create Sync Webhook connection successful!" at bounding box center [1266, 89] width 229 height 38
click at [1222, 77] on button "Manage Connector" at bounding box center [1213, 82] width 123 height 24
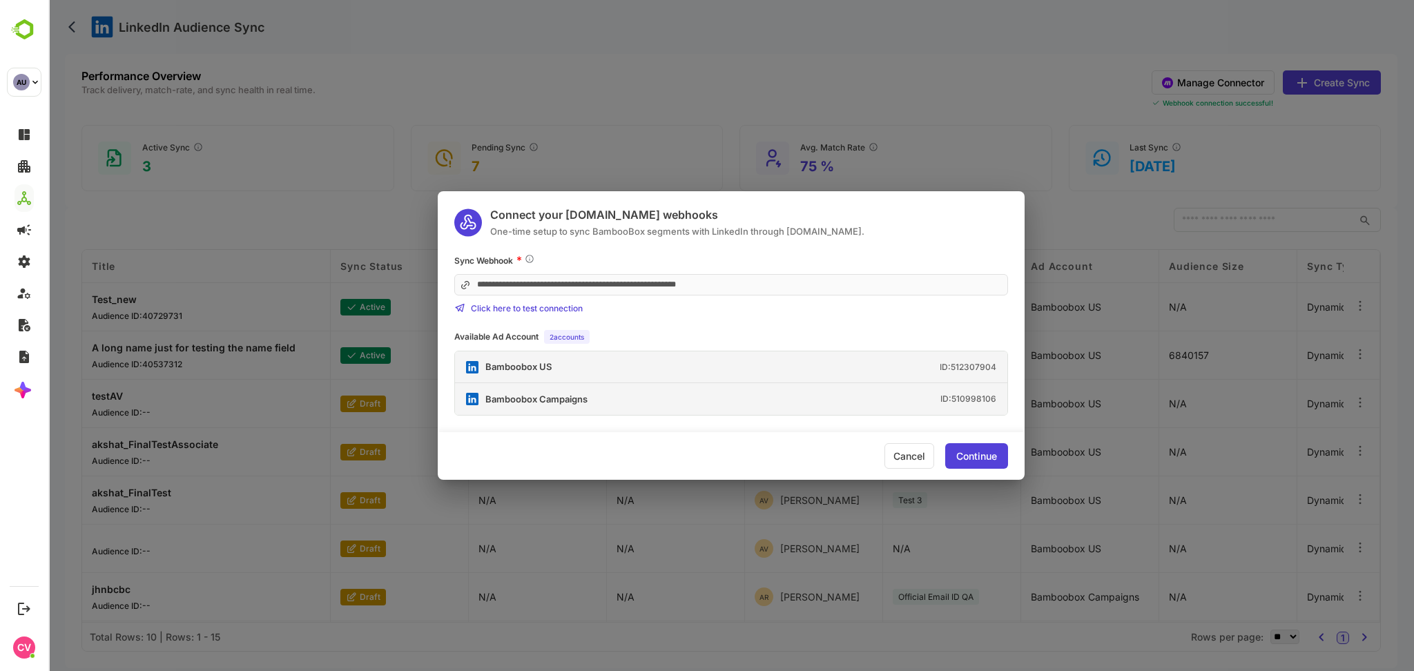
click at [969, 455] on div "Continue" at bounding box center [976, 457] width 41 height 10
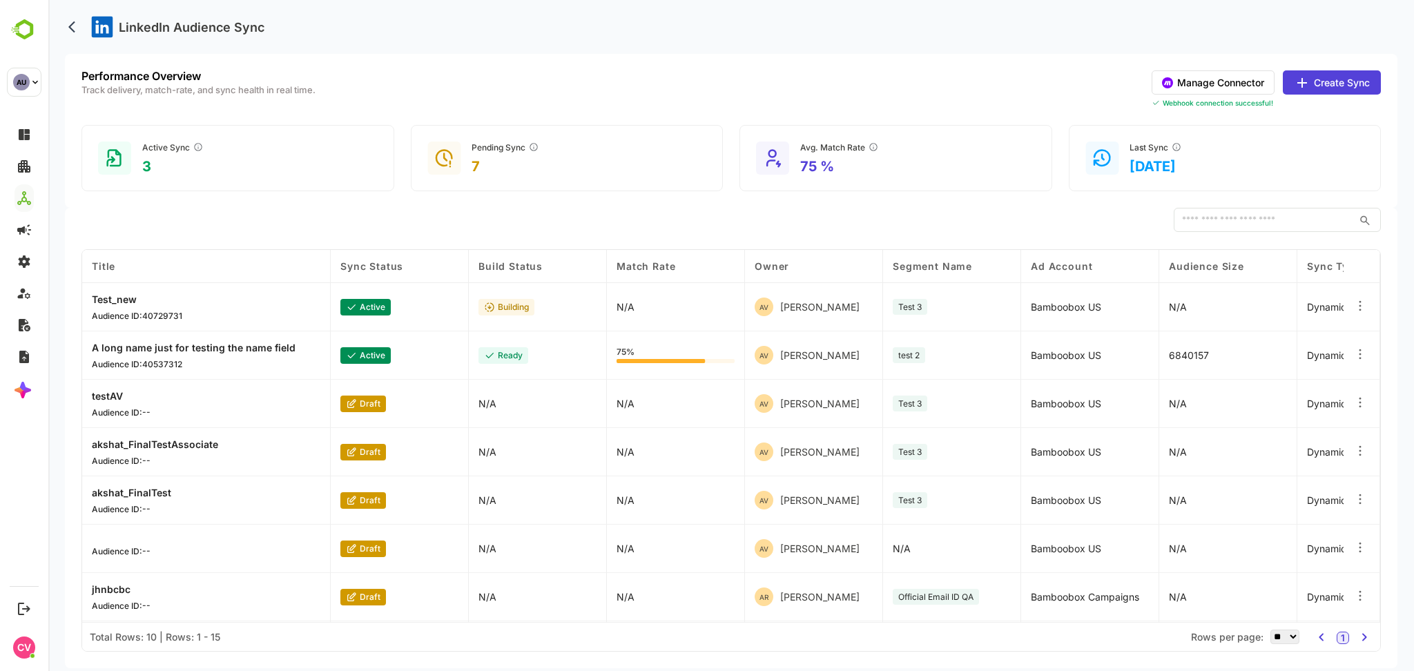
click at [1326, 86] on button "Create Sync" at bounding box center [1332, 82] width 98 height 24
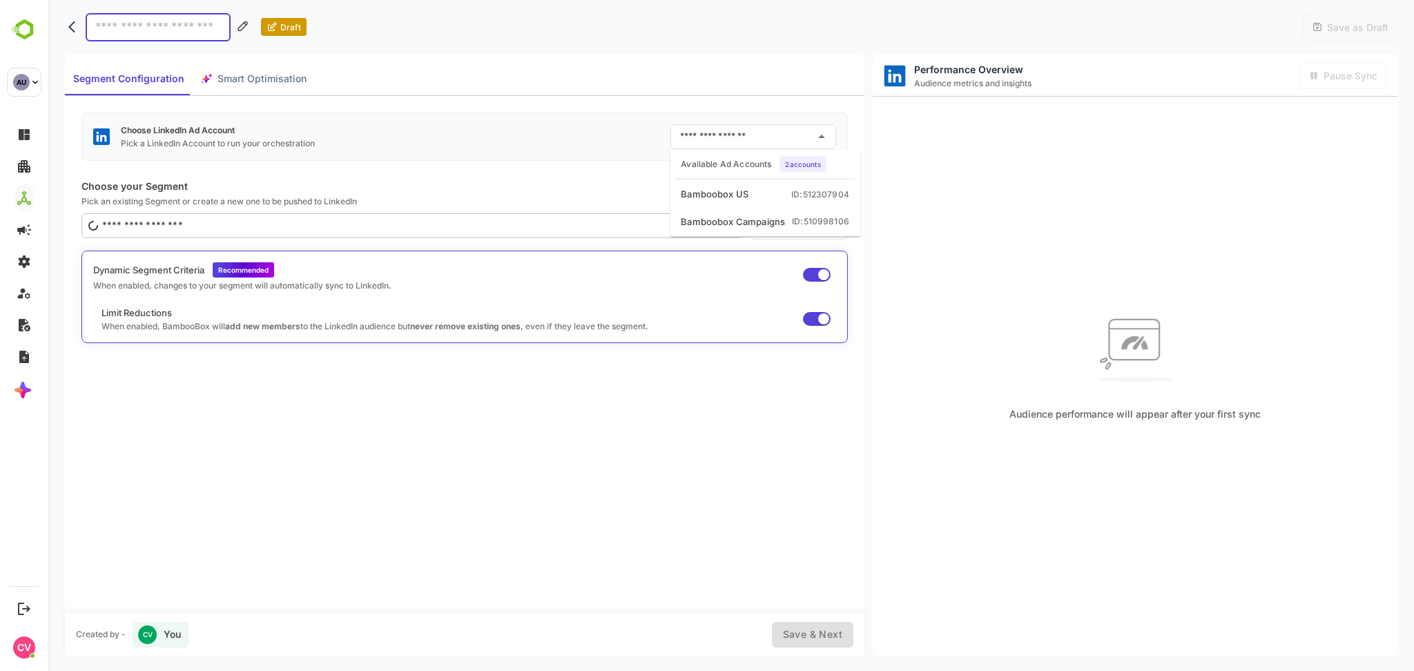
click at [768, 132] on input "text" at bounding box center [743, 137] width 133 height 22
click at [586, 202] on p "Pick an existing Segment or create a new one to be pushed to LinkedIn" at bounding box center [464, 201] width 766 height 10
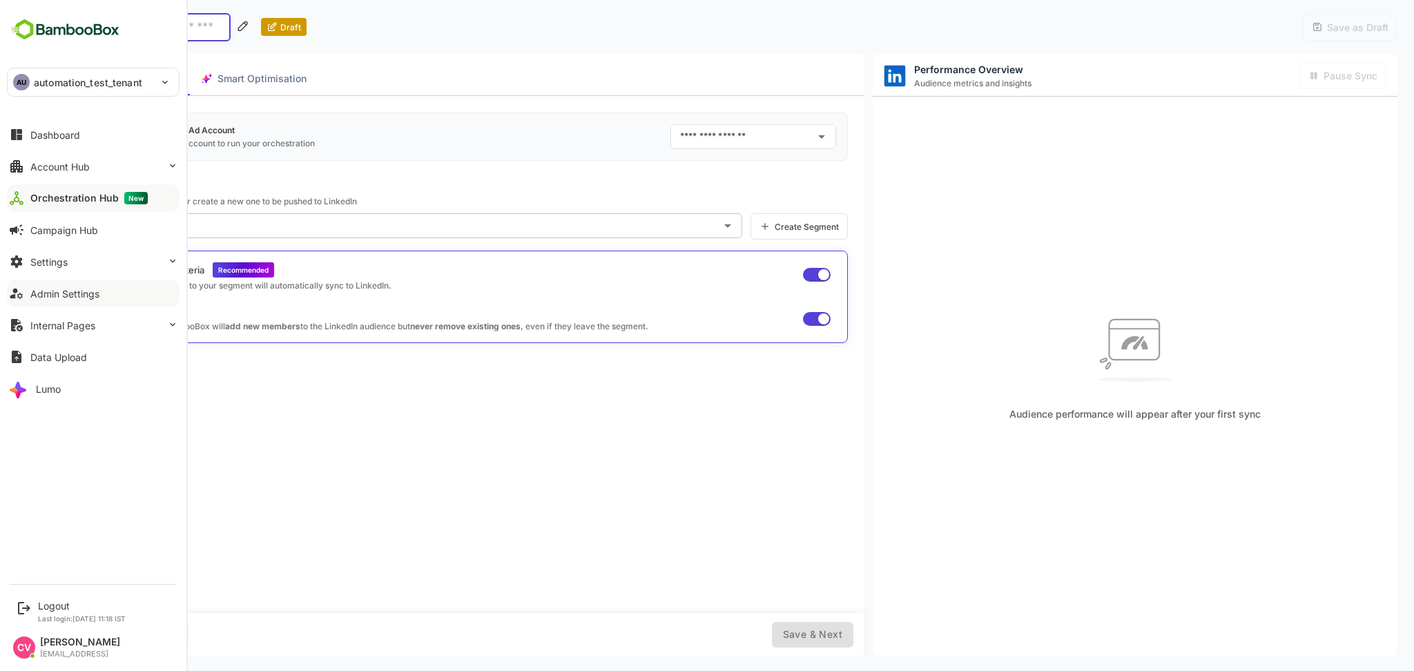
click at [79, 285] on button "Admin Settings" at bounding box center [93, 294] width 173 height 28
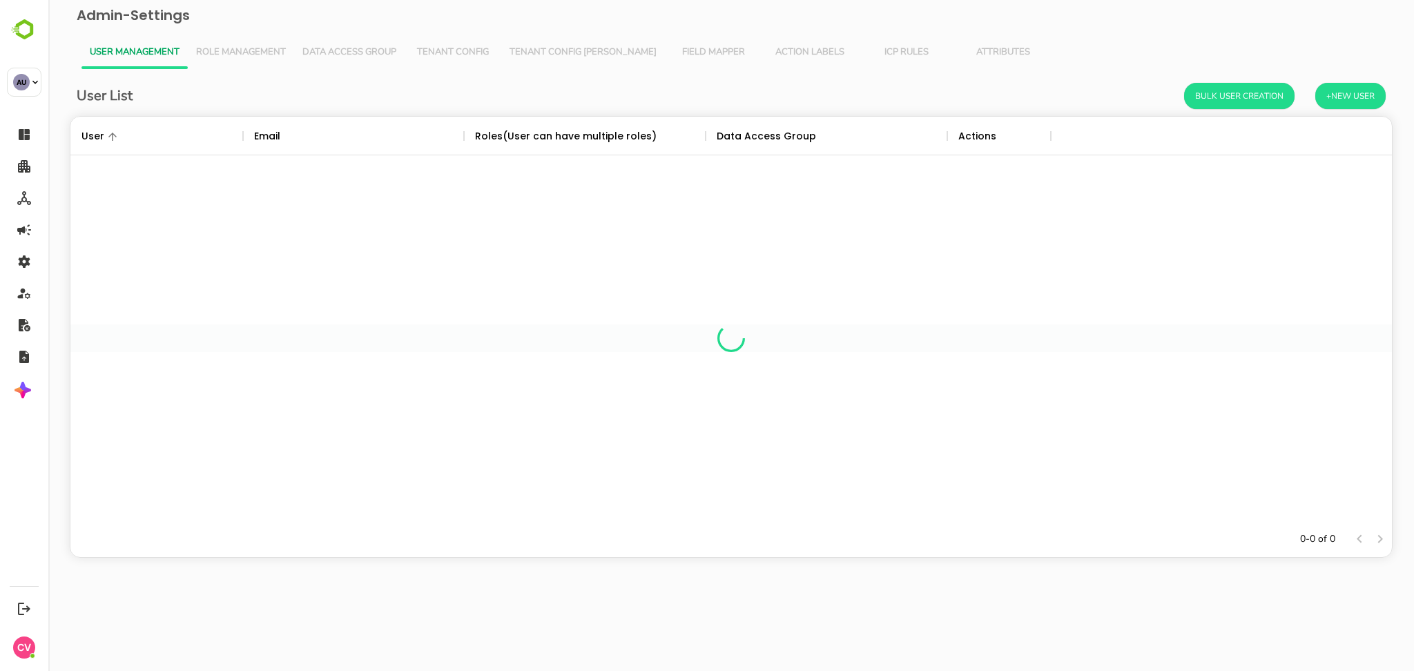
scroll to position [391, 1307]
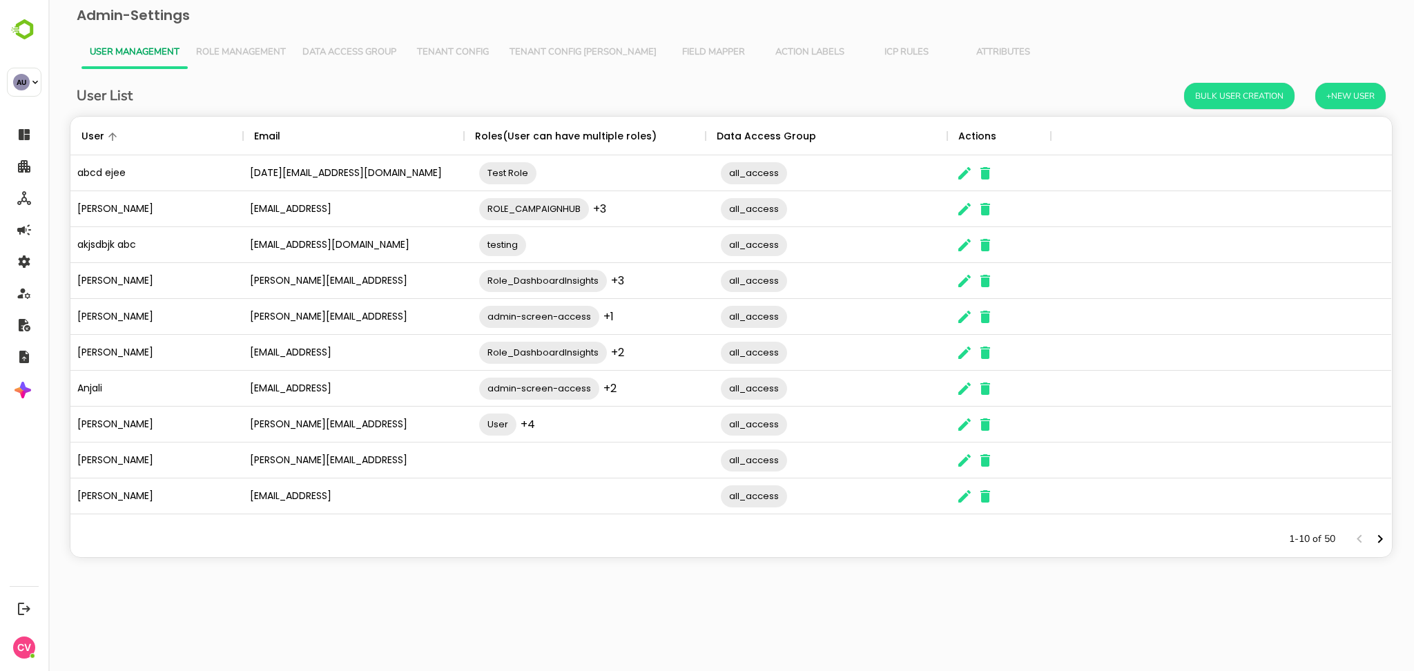
click at [531, 47] on span "Tenant Config [PERSON_NAME]" at bounding box center [582, 52] width 147 height 11
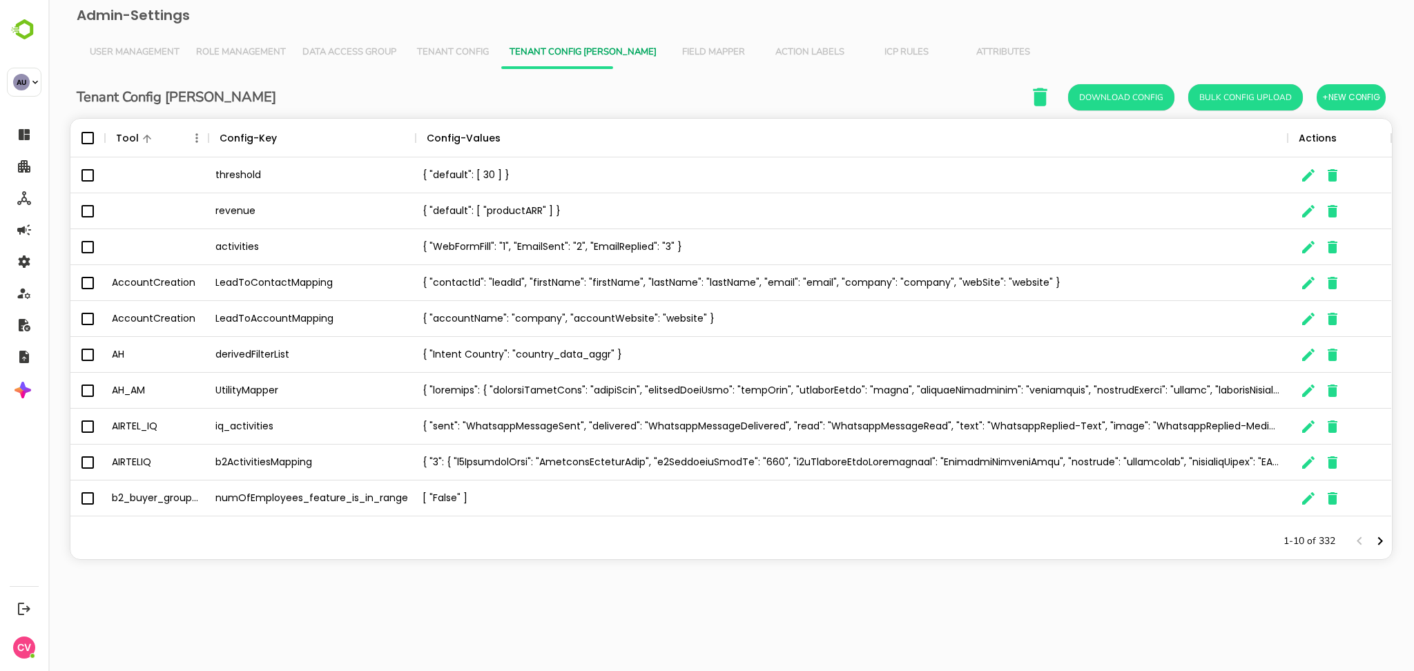
click at [203, 135] on icon "The User Data" at bounding box center [208, 138] width 17 height 17
click at [193, 149] on div "The User Data" at bounding box center [197, 138] width 18 height 39
click at [192, 137] on icon "Menu" at bounding box center [197, 138] width 14 height 14
click at [173, 220] on li "Sort by DESC" at bounding box center [157, 214] width 95 height 25
click at [188, 135] on button "Menu" at bounding box center [197, 138] width 18 height 18
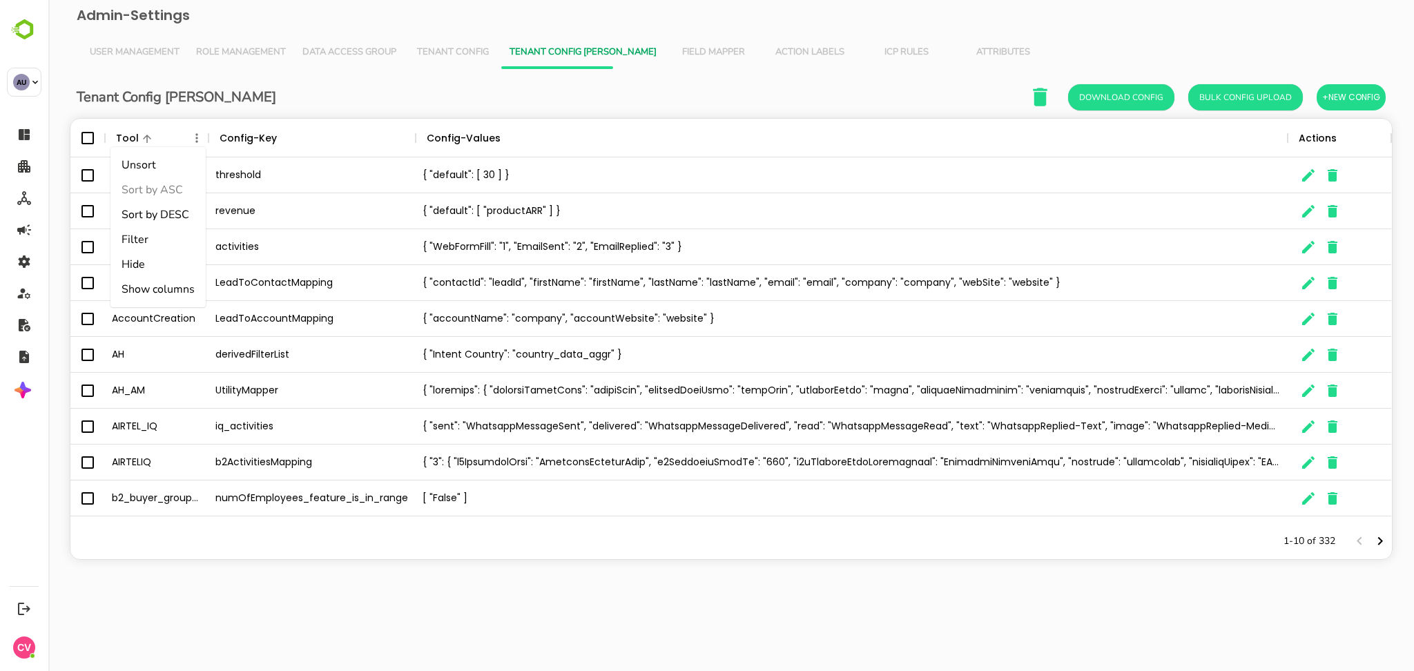
click at [146, 235] on li "Filter" at bounding box center [157, 239] width 95 height 25
click at [281, 177] on select "**********" at bounding box center [243, 185] width 83 height 22
click at [302, 180] on input "Value" at bounding box center [349, 189] width 131 height 20
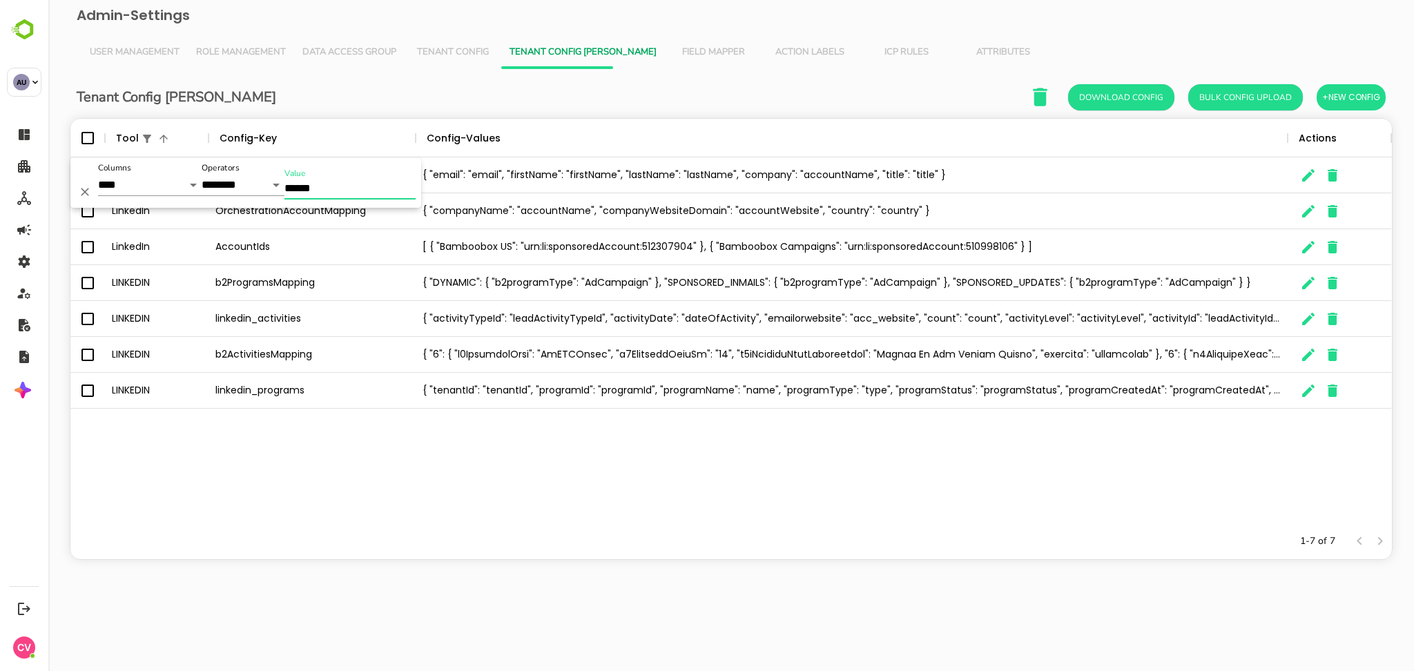
type input "******"
click at [456, 462] on div "LinkedIn OrchestrationContactMapping { "email": "email", "firstName": "firstNam…" at bounding box center [730, 340] width 1321 height 366
click at [1305, 239] on icon "The User Data" at bounding box center [1308, 247] width 17 height 17
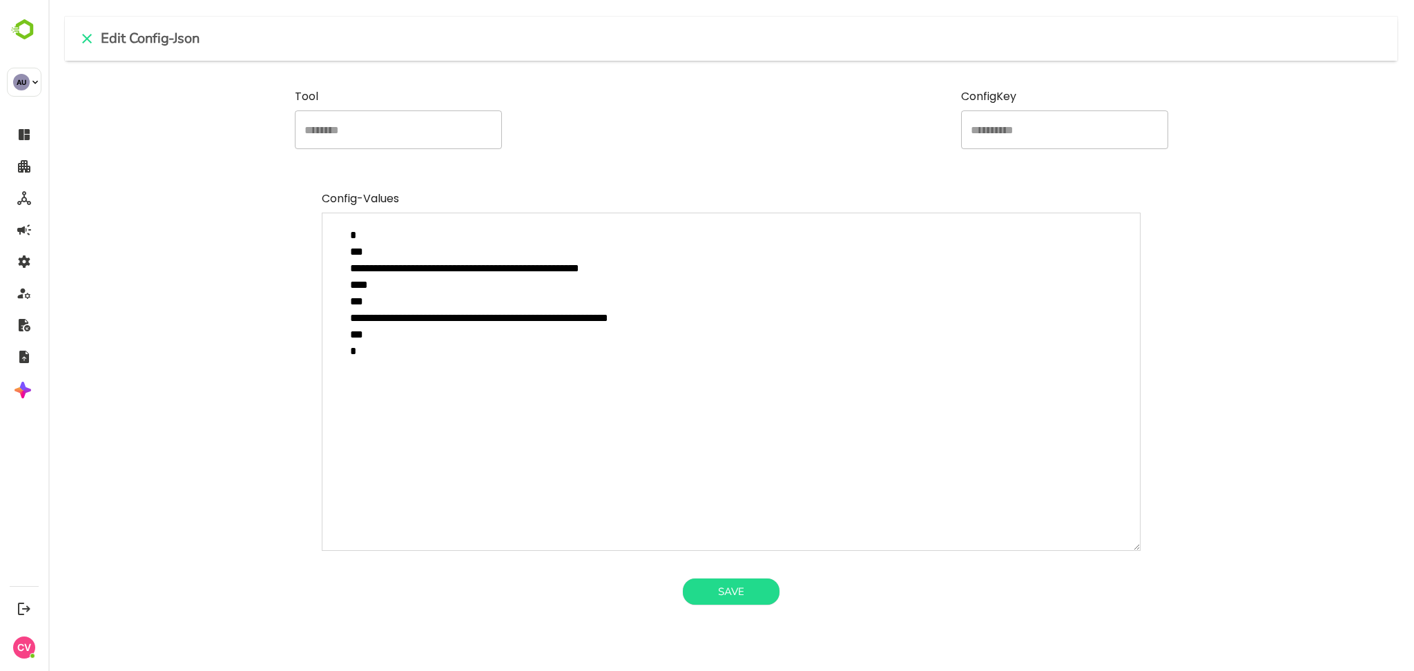
click at [769, 356] on textarea "**********" at bounding box center [731, 382] width 819 height 338
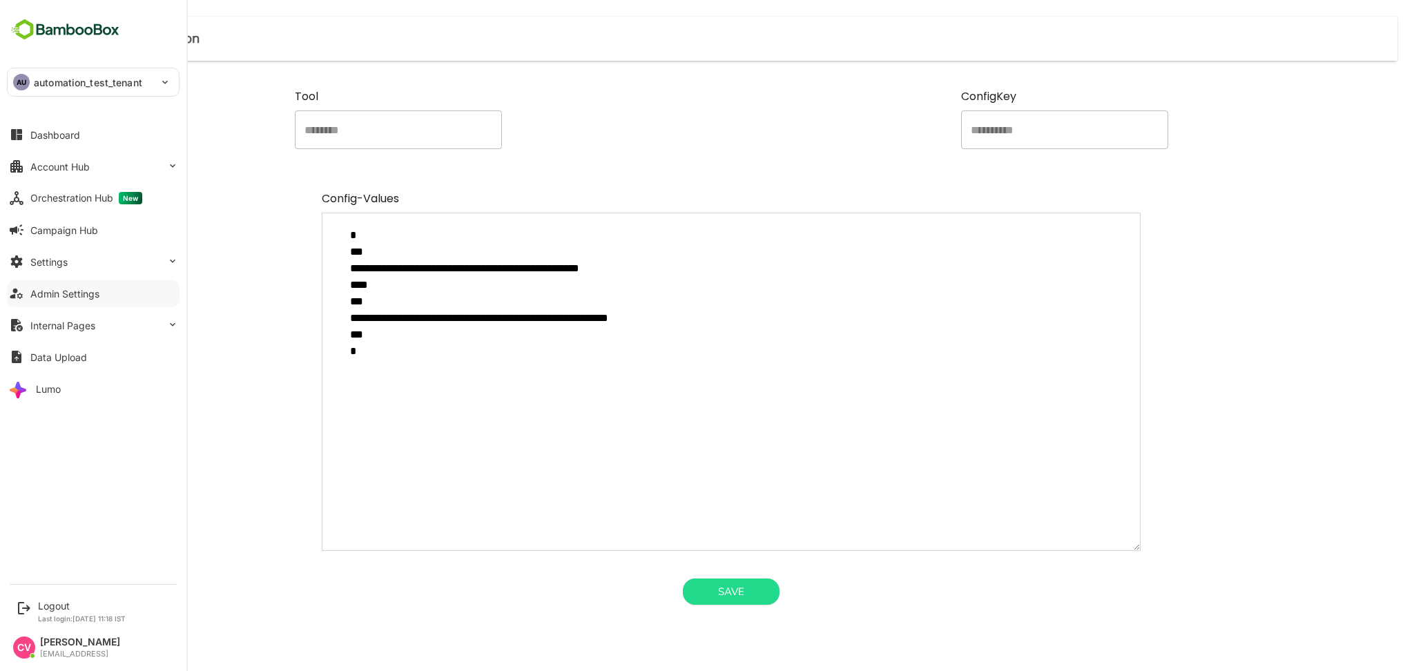
click at [81, 294] on div "Admin Settings" at bounding box center [64, 294] width 69 height 12
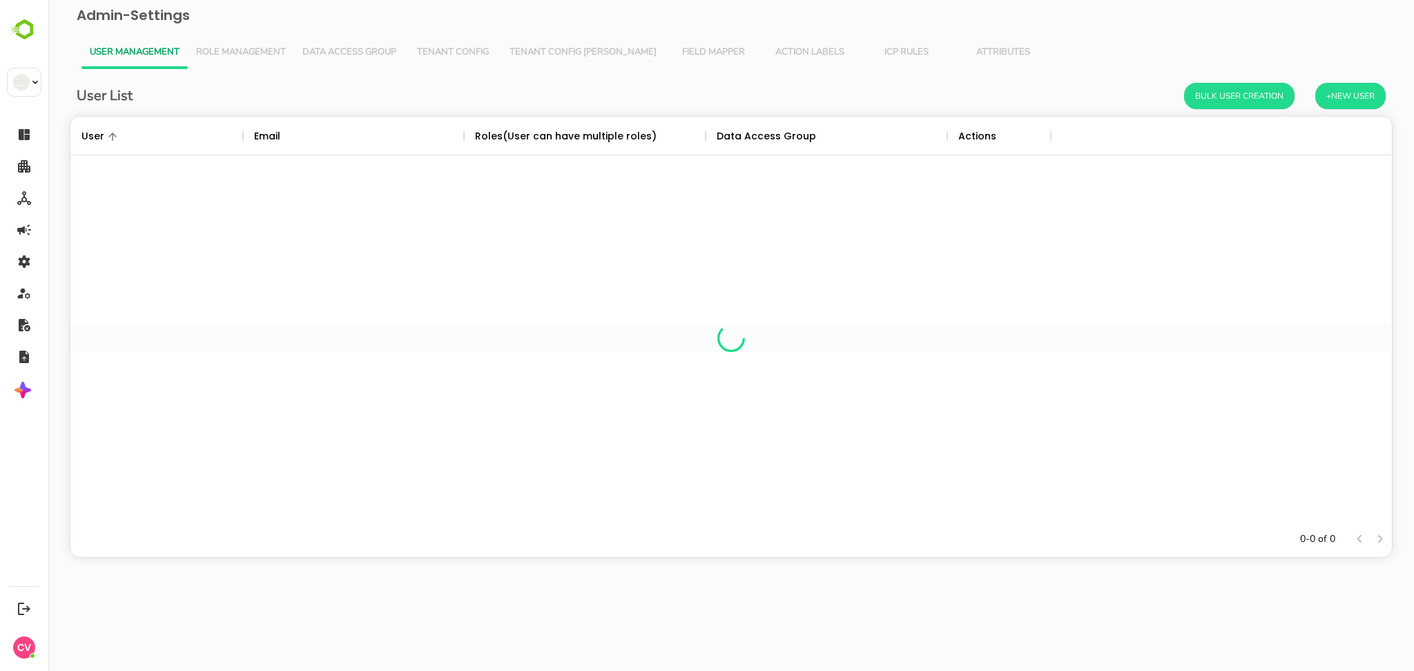
scroll to position [391, 1307]
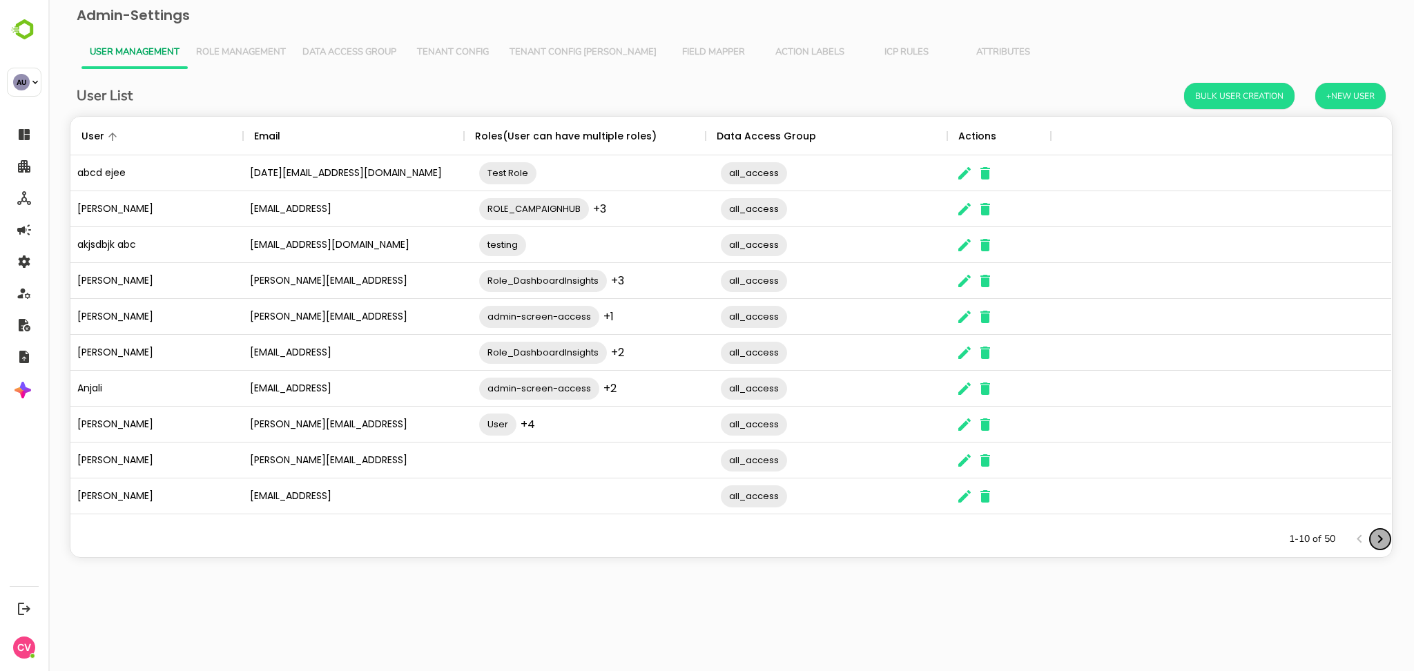
click at [1383, 541] on icon "Next page" at bounding box center [1380, 539] width 17 height 17
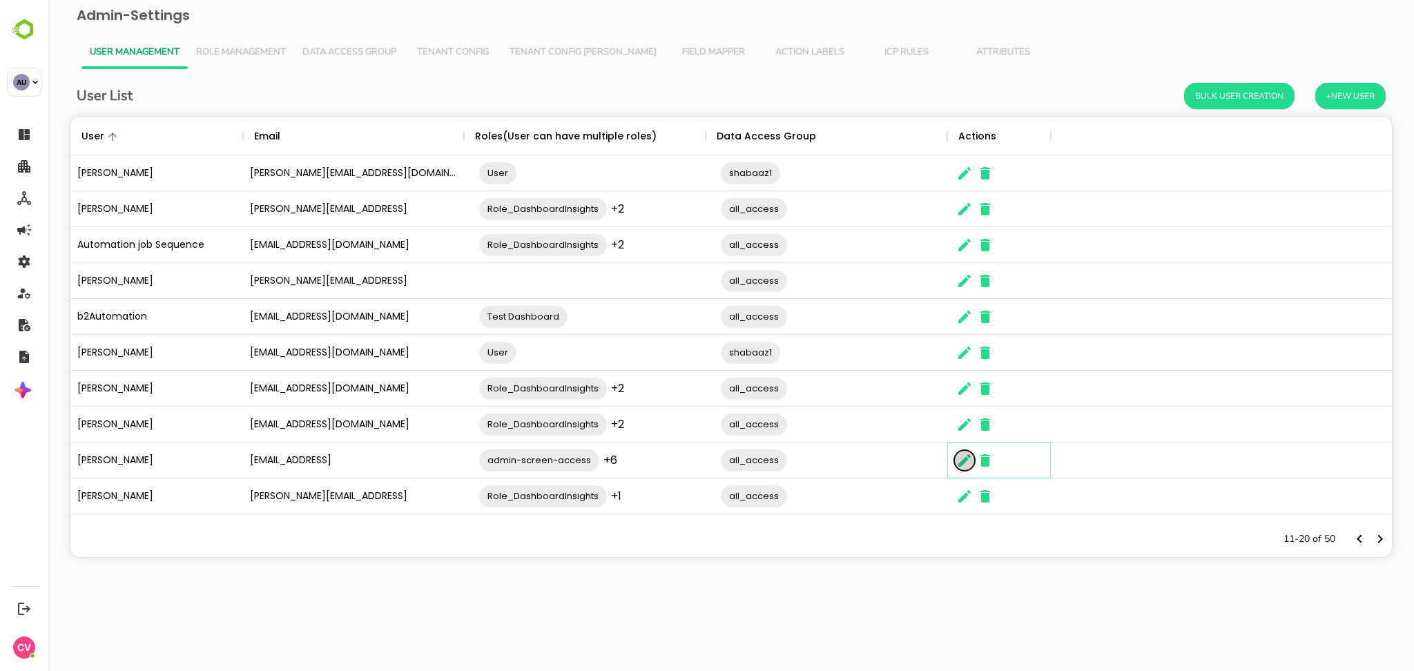
click at [970, 455] on icon "The User Data" at bounding box center [964, 460] width 17 height 17
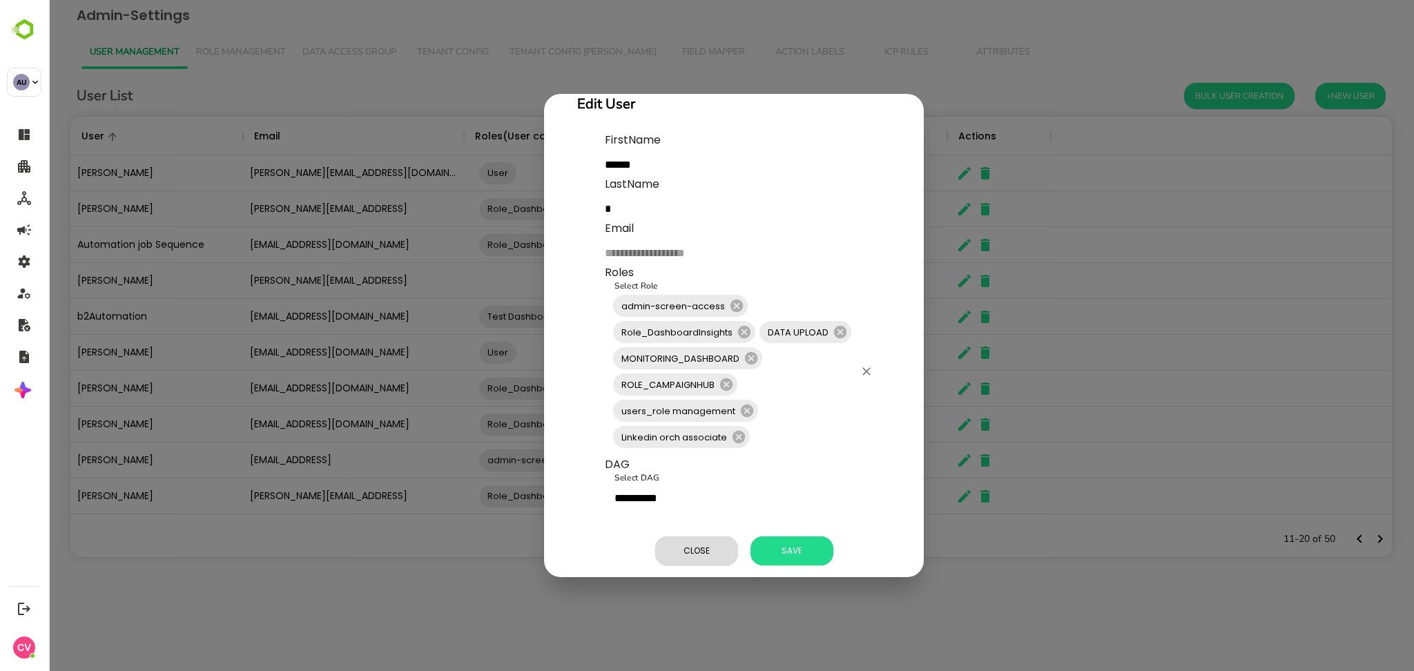
scroll to position [60, 0]
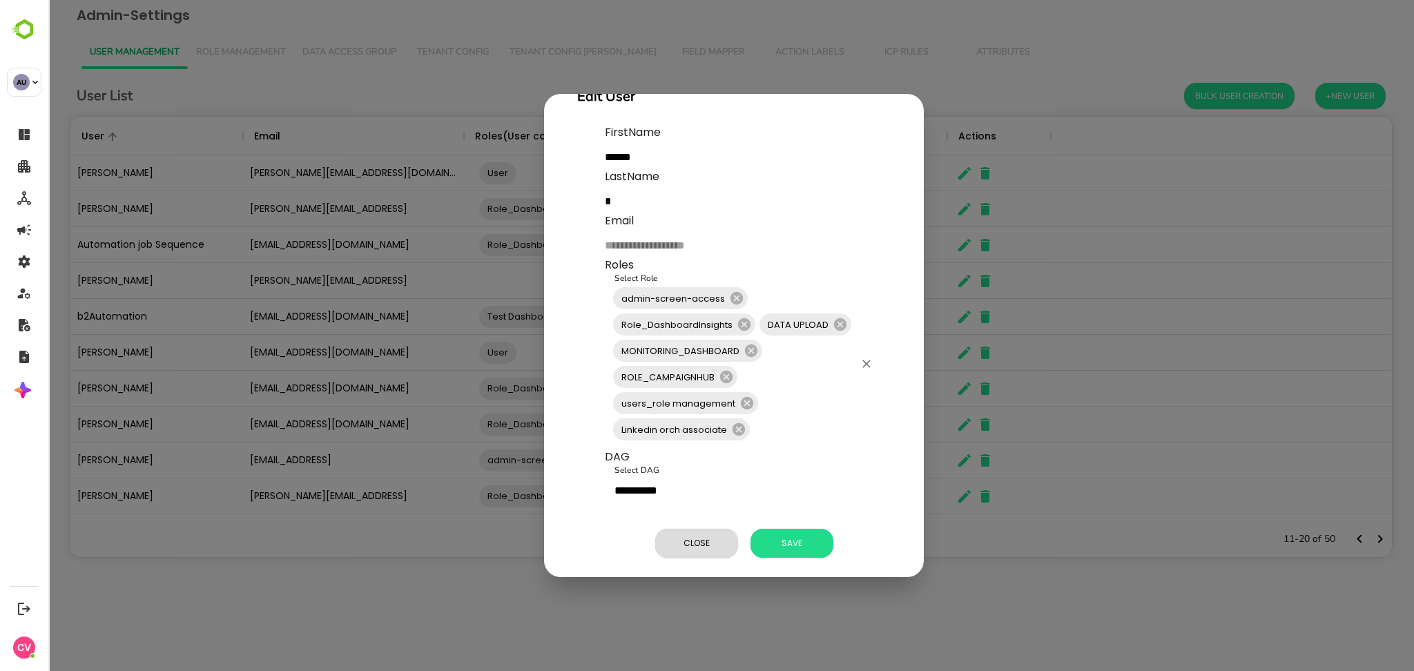
click at [784, 419] on input "Select Role" at bounding box center [803, 429] width 102 height 26
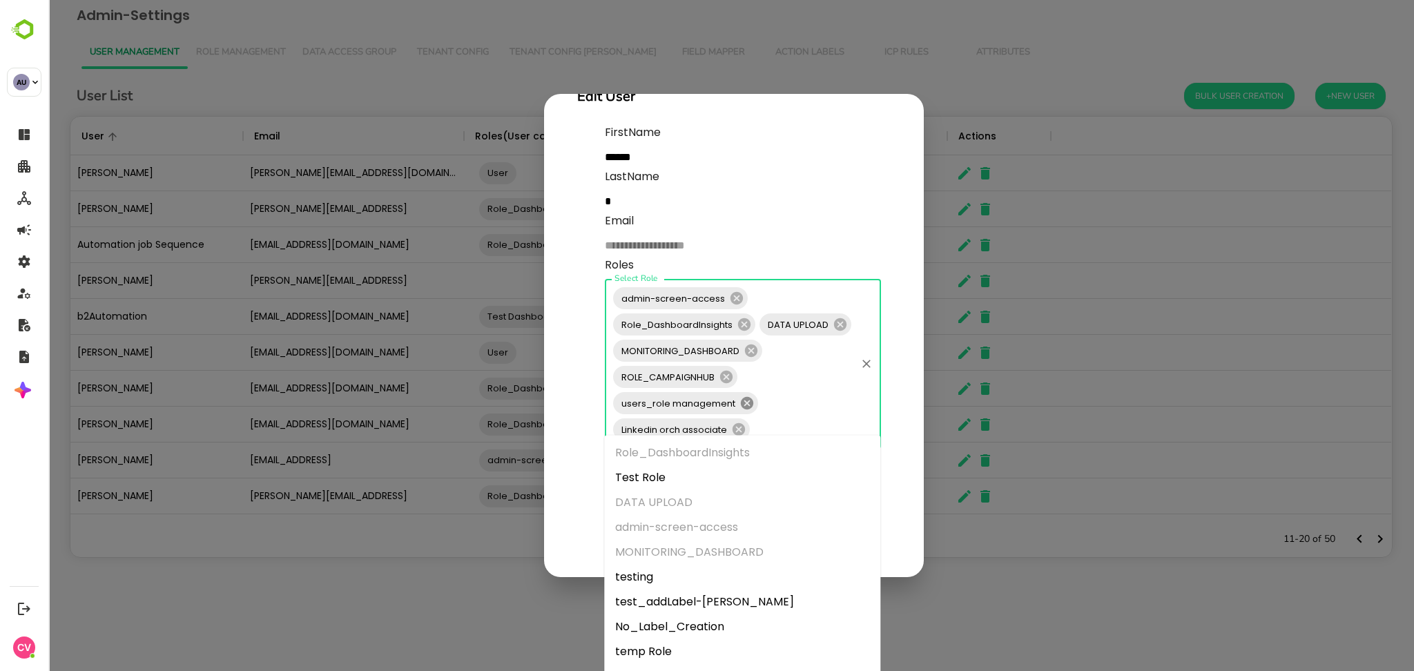
click at [737, 423] on icon at bounding box center [738, 429] width 12 height 12
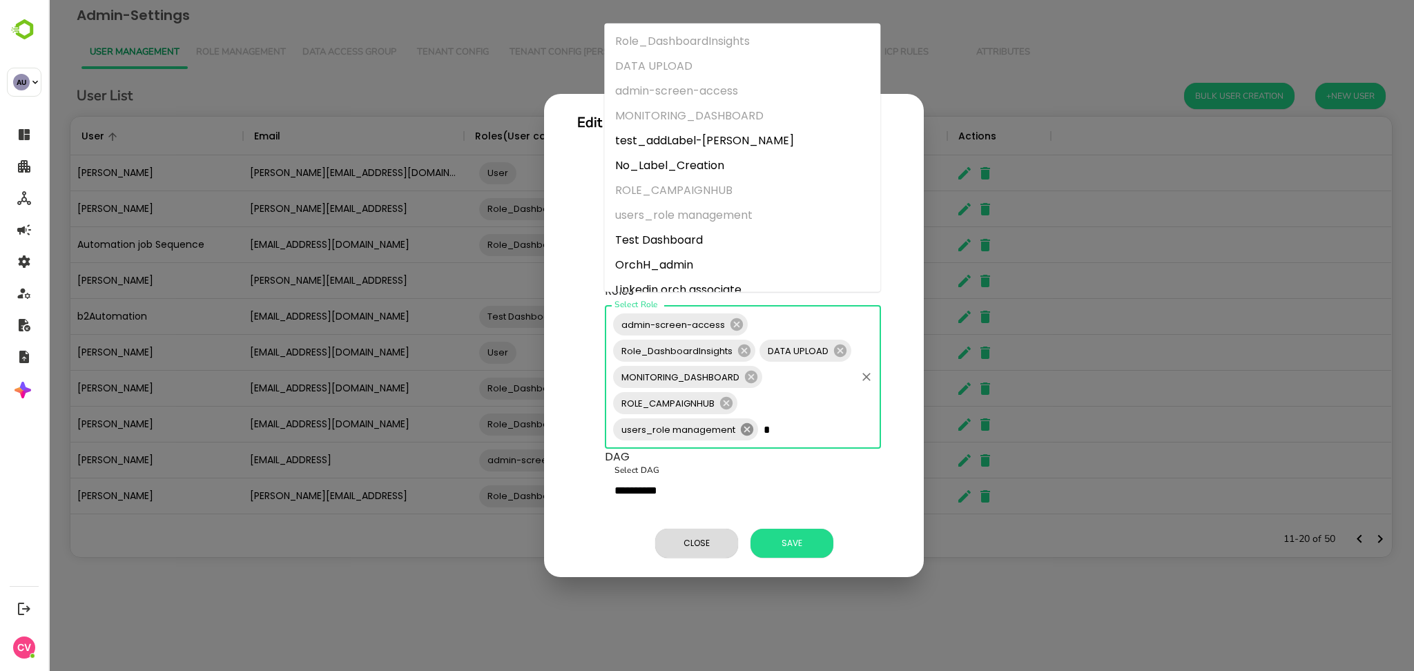
type input "**"
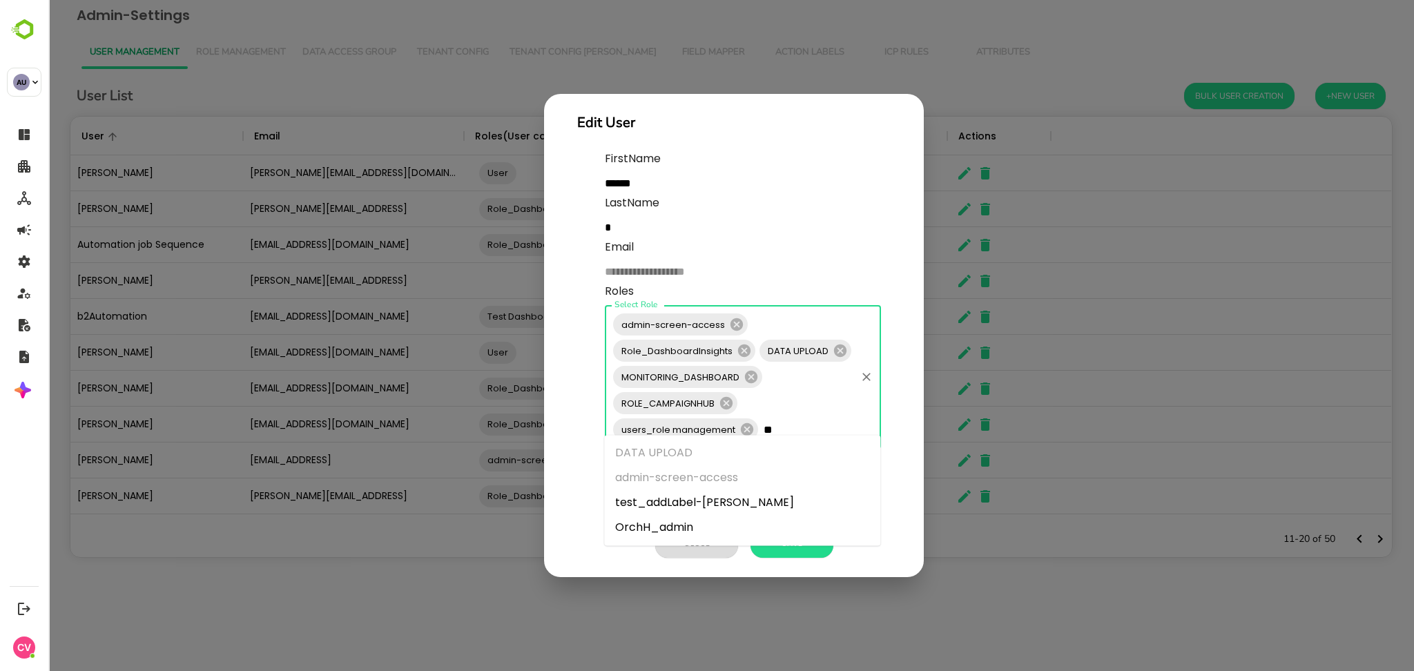
click at [706, 523] on li "OrchH_admin" at bounding box center [742, 527] width 276 height 25
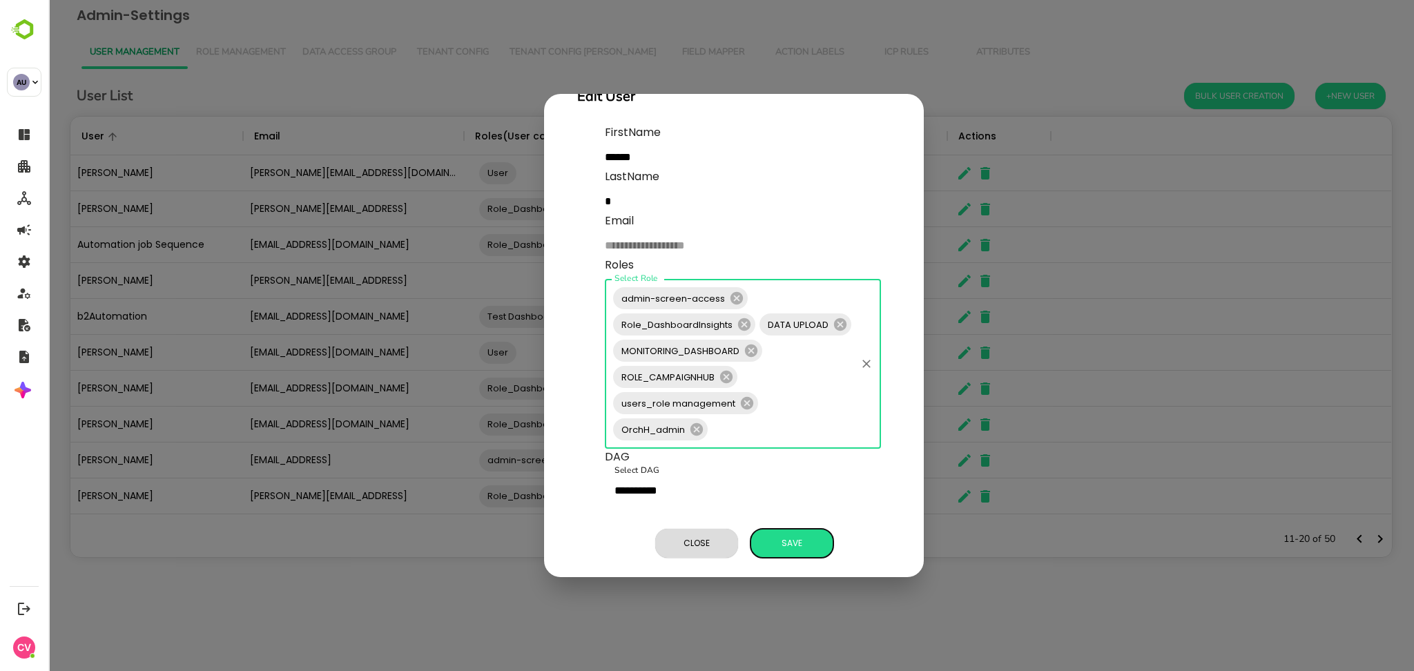
click at [781, 534] on span "Save" at bounding box center [791, 543] width 69 height 18
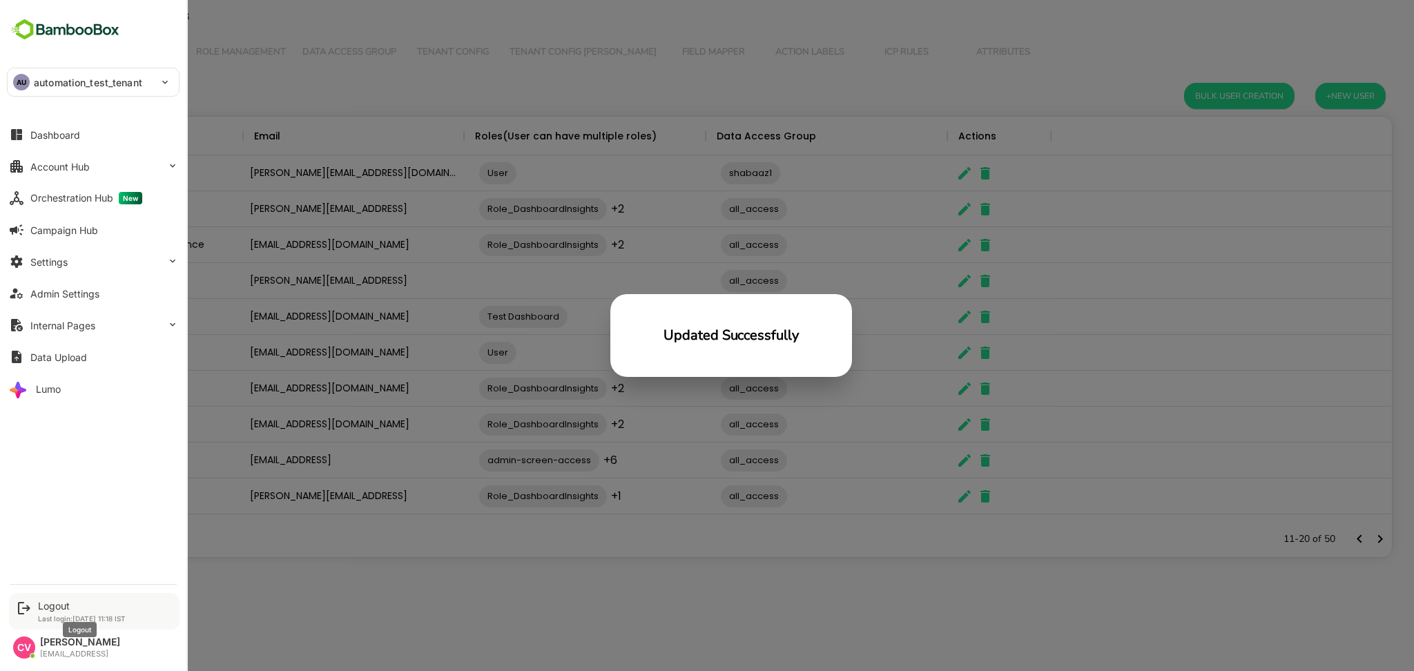
click at [56, 605] on div "Logout" at bounding box center [82, 606] width 88 height 12
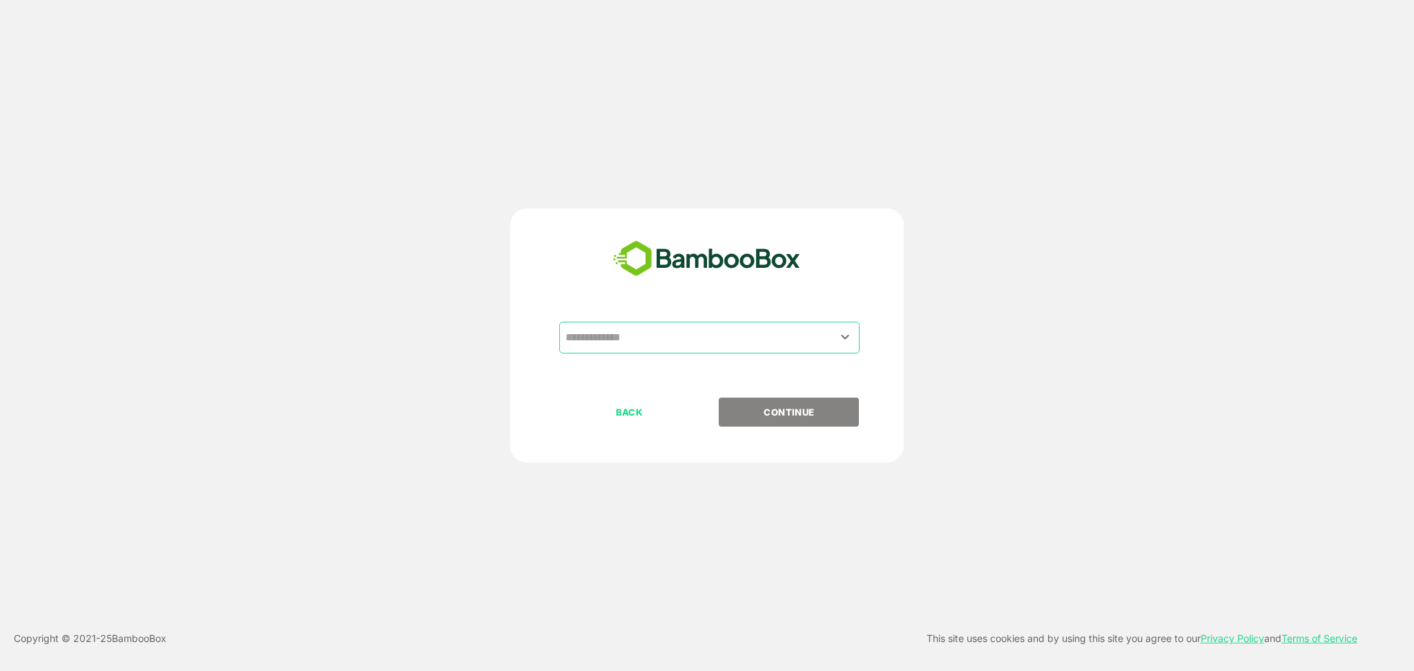
click at [683, 343] on input "text" at bounding box center [709, 337] width 295 height 26
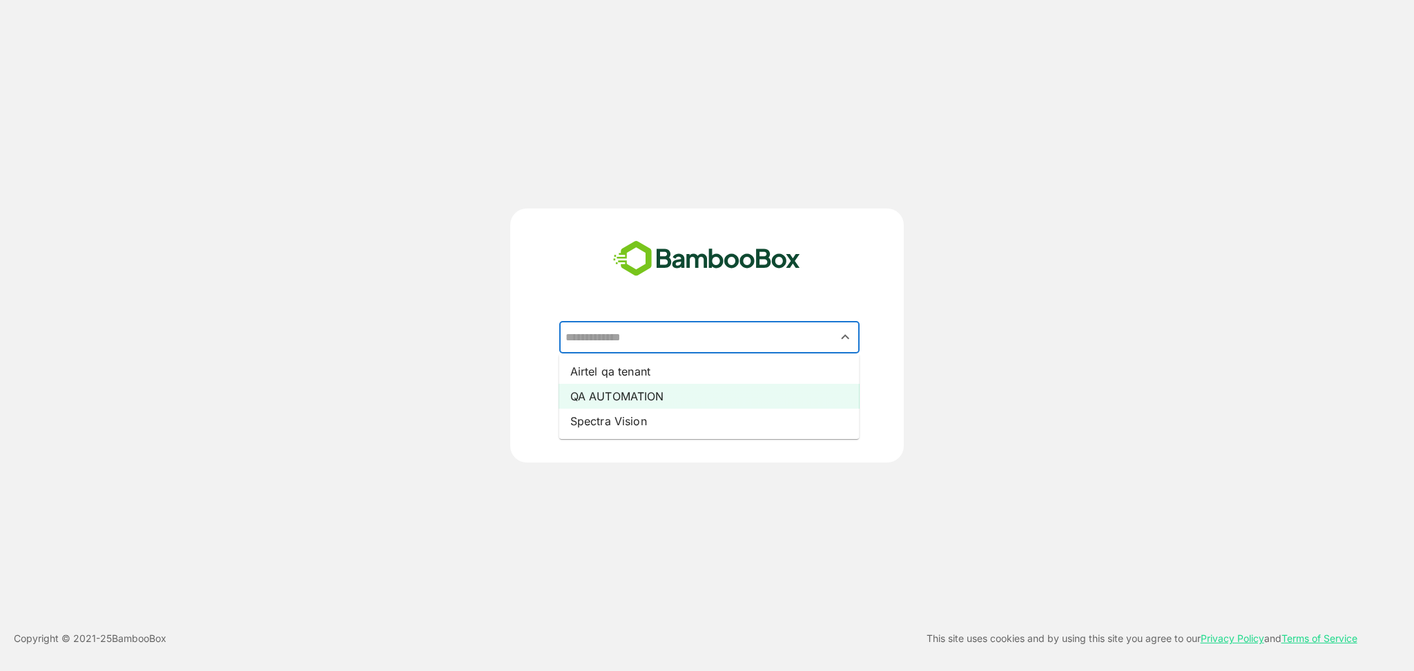
click at [655, 390] on li "QA AUTOMATION" at bounding box center [709, 396] width 300 height 25
type input "**********"
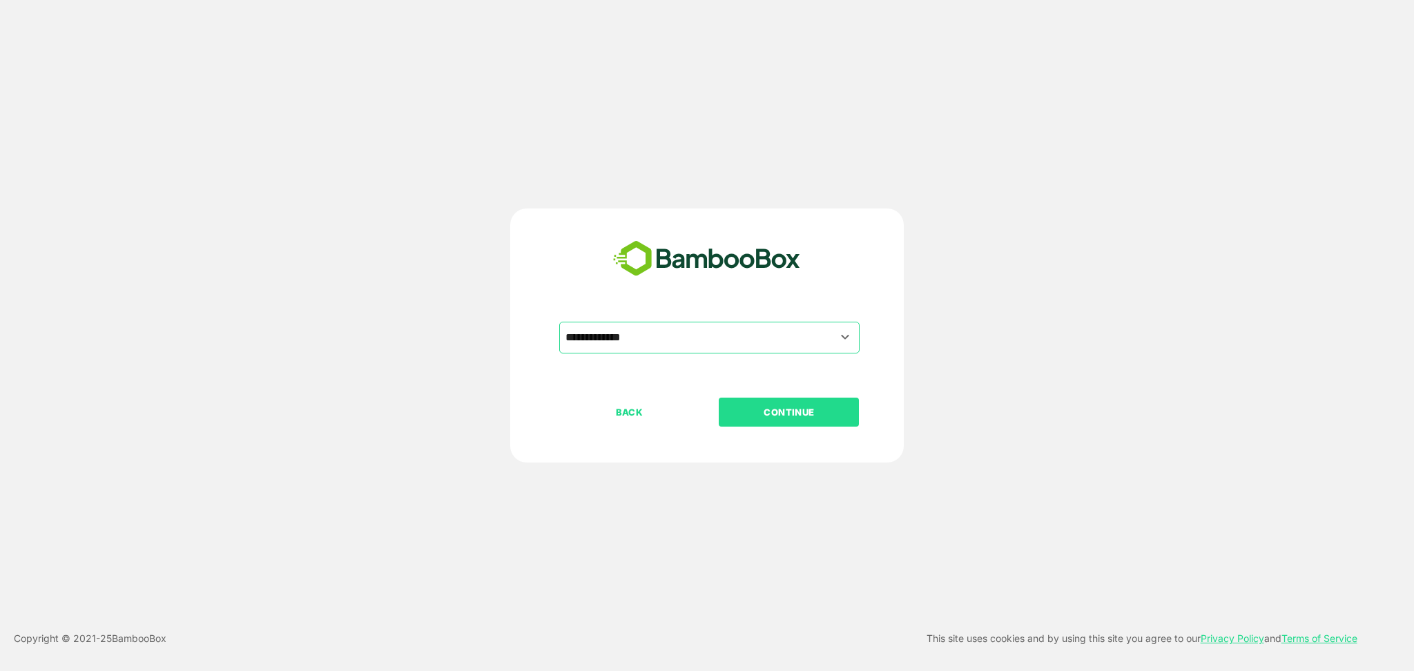
click at [781, 409] on p "CONTINUE" at bounding box center [789, 412] width 138 height 15
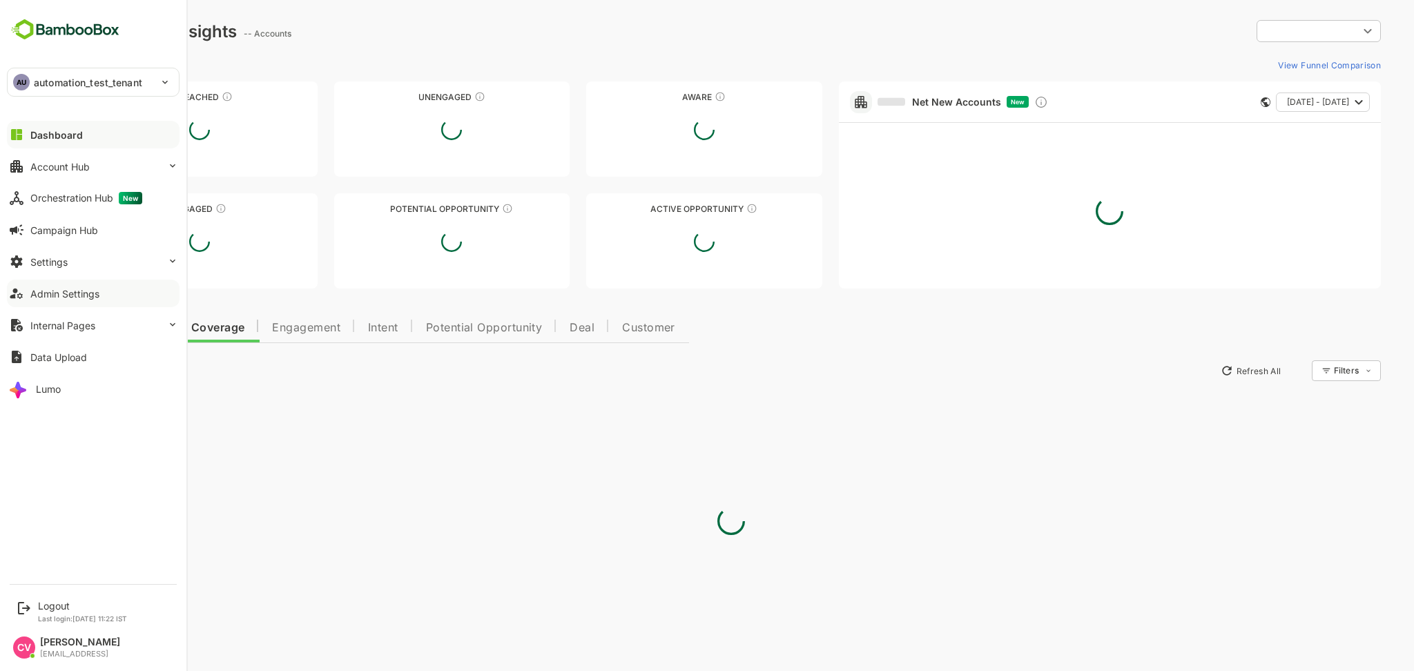
type input "**********"
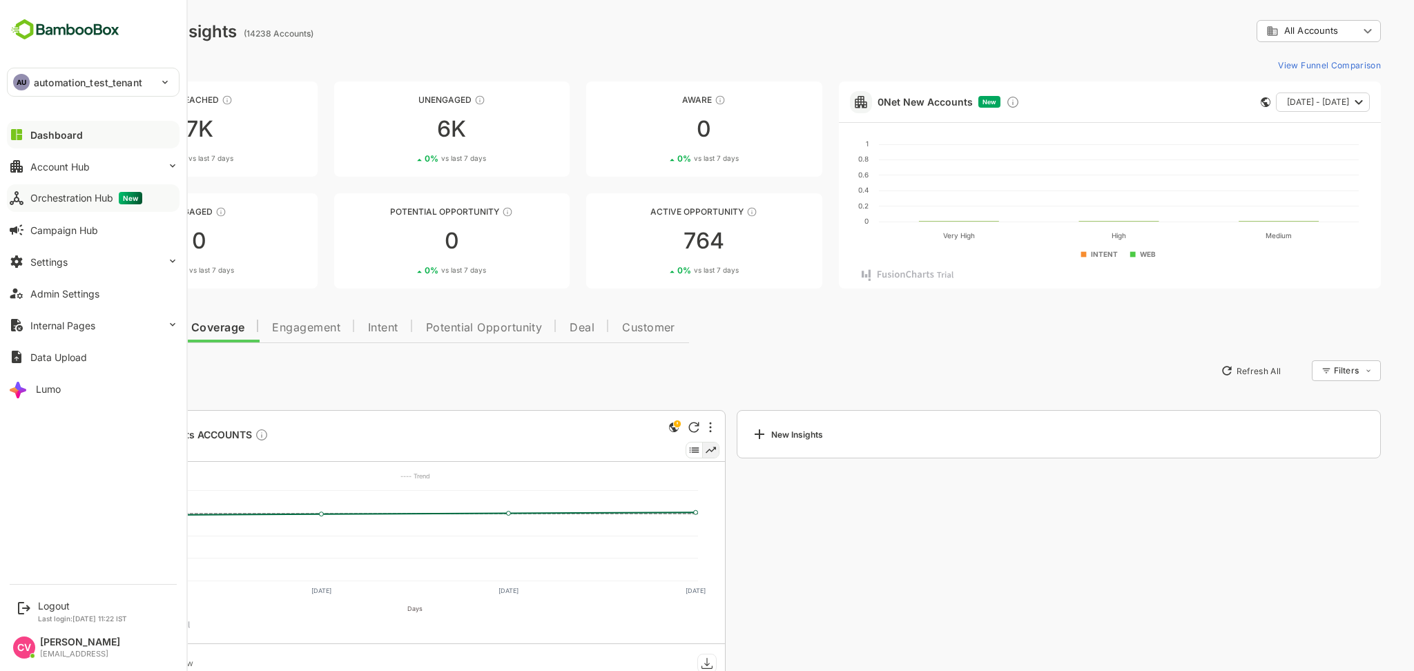
click at [111, 208] on button "Orchestration Hub New" at bounding box center [93, 198] width 173 height 28
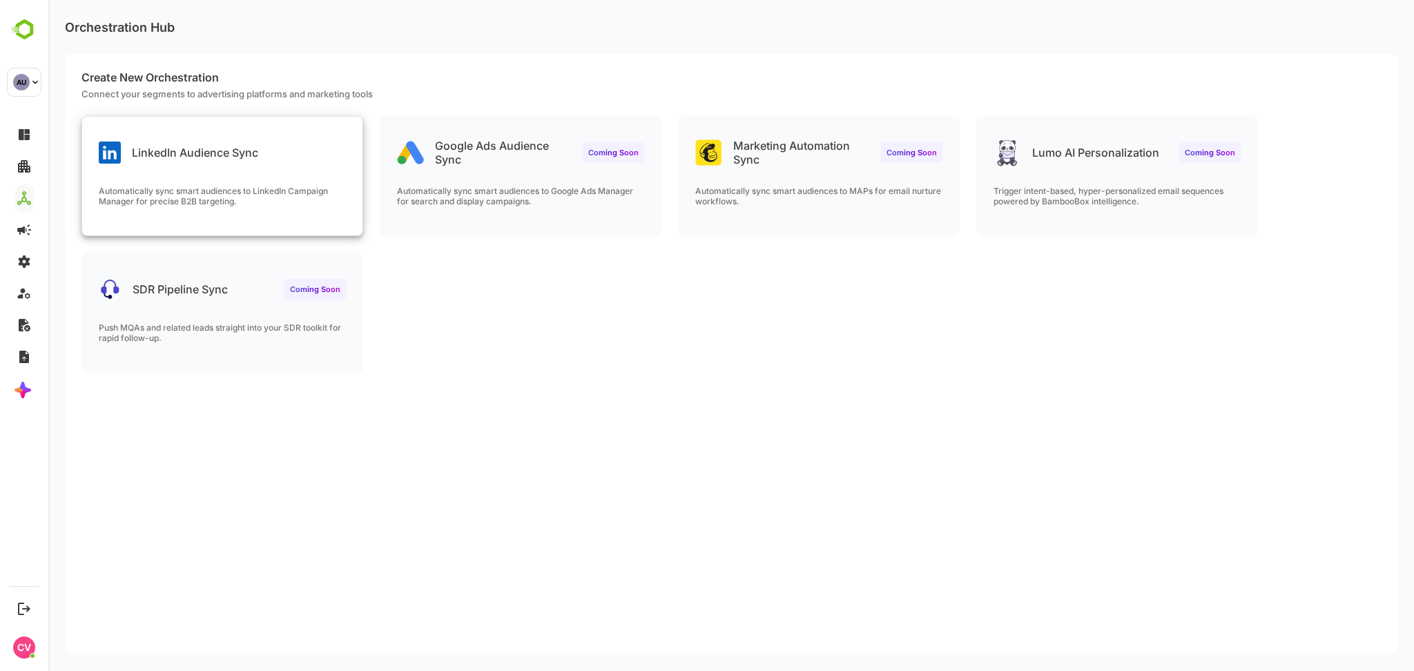
click at [251, 163] on div "LinkedIn Audience Sync" at bounding box center [178, 153] width 159 height 22
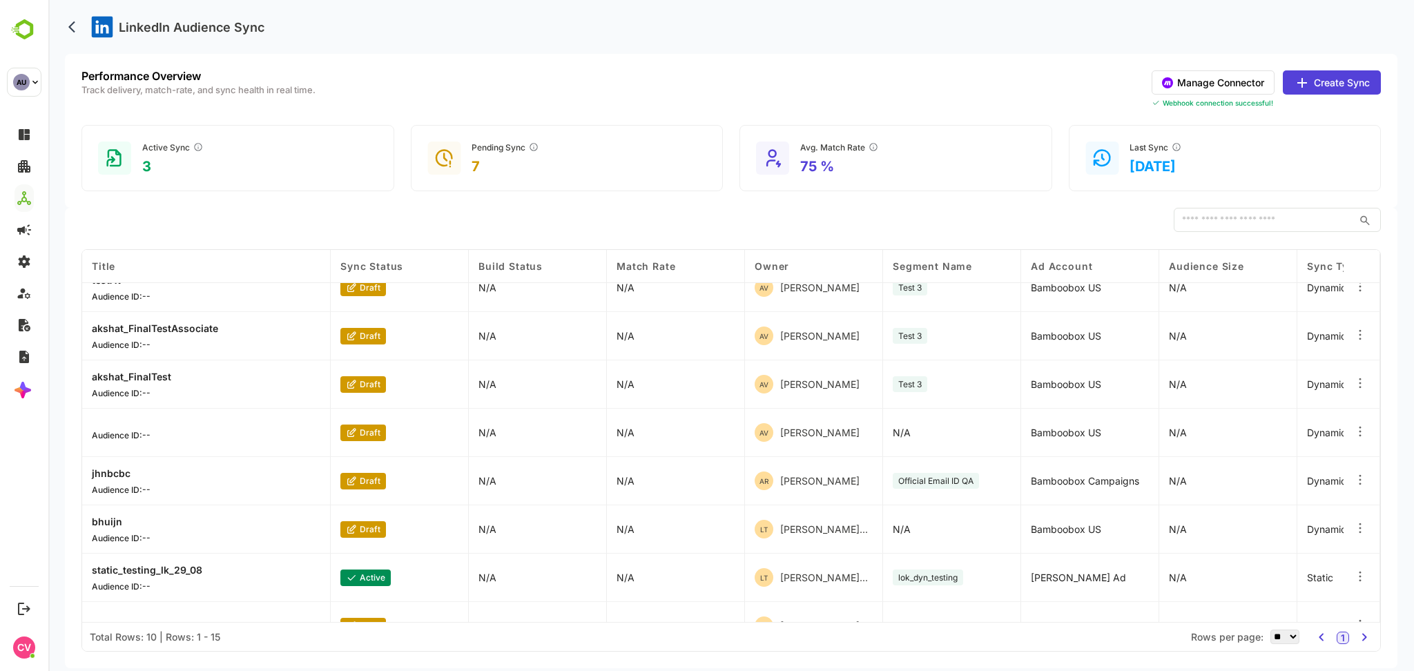
scroll to position [145, 0]
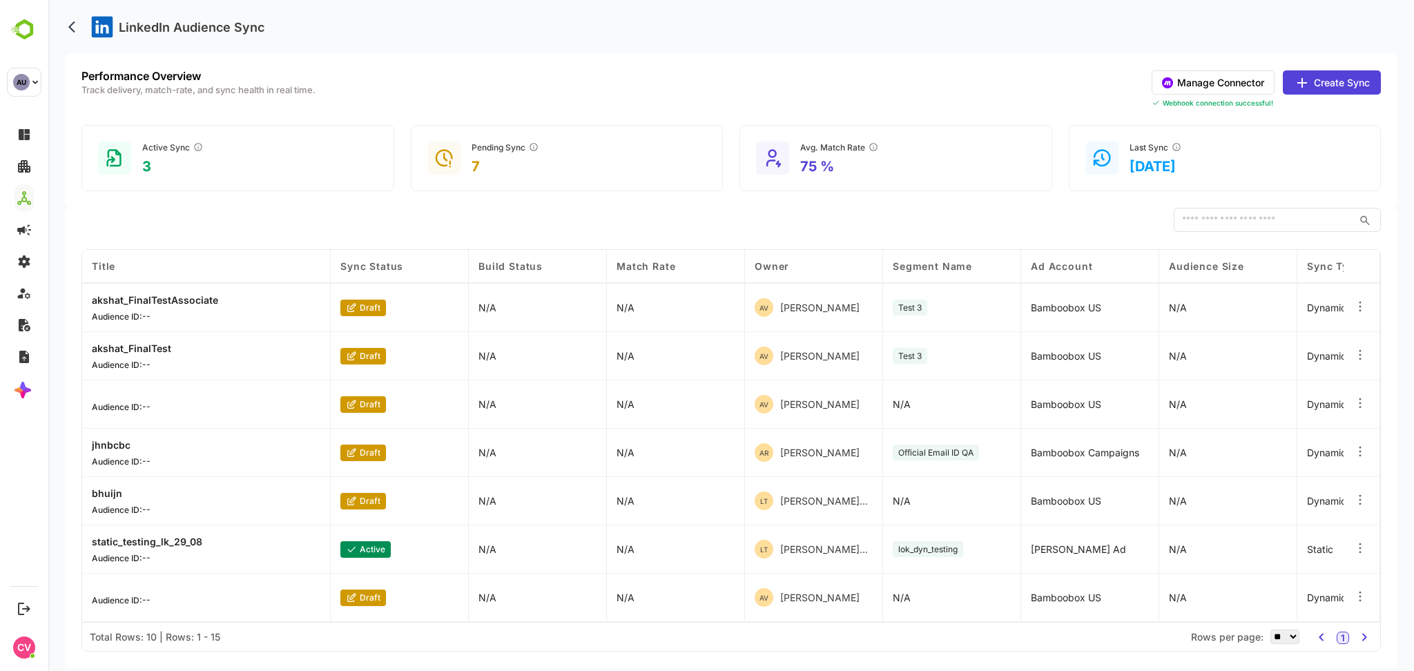
click at [1221, 78] on button "Manage Connector" at bounding box center [1213, 82] width 123 height 24
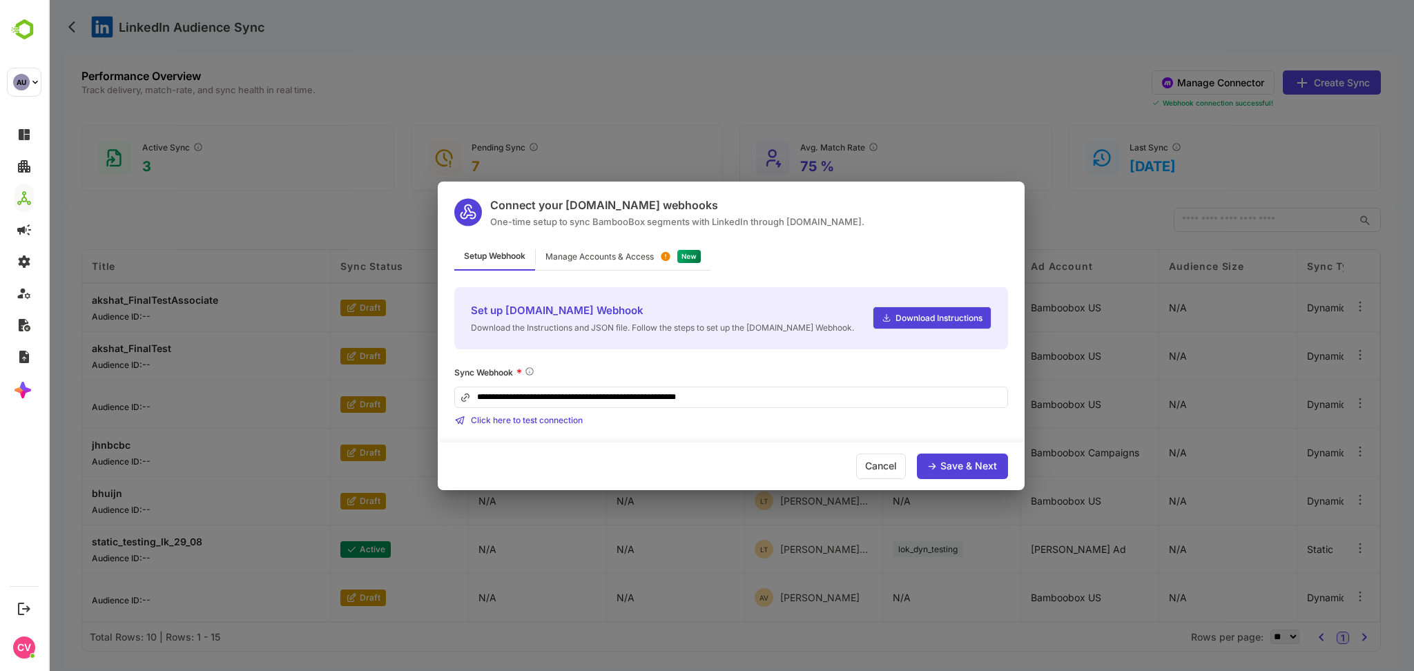
click at [768, 407] on input "**********" at bounding box center [731, 397] width 554 height 21
click at [616, 256] on div "Manage Accounts & Access" at bounding box center [599, 257] width 108 height 8
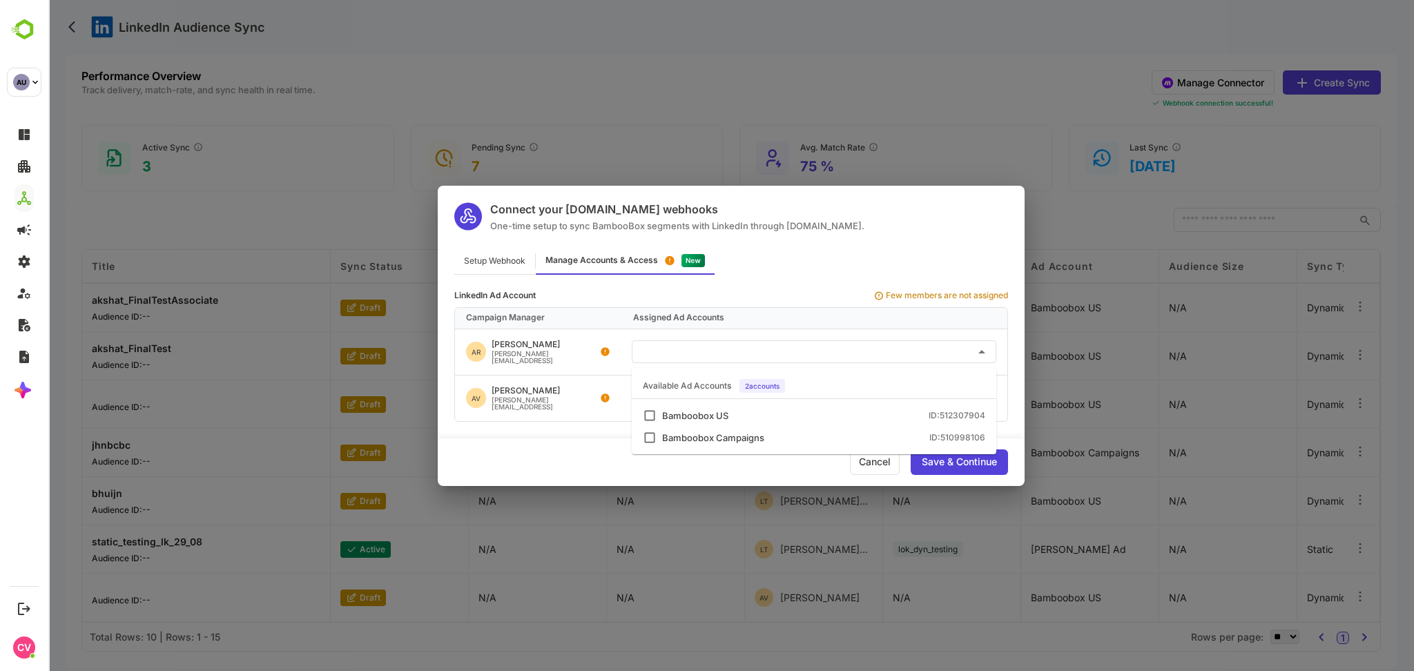
click at [774, 342] on input "text" at bounding box center [813, 351] width 353 height 23
click at [758, 412] on div "Bamboobox US ID: 512307904" at bounding box center [823, 415] width 323 height 9
click at [748, 435] on div "Bamboobox Campaigns" at bounding box center [713, 438] width 102 height 9
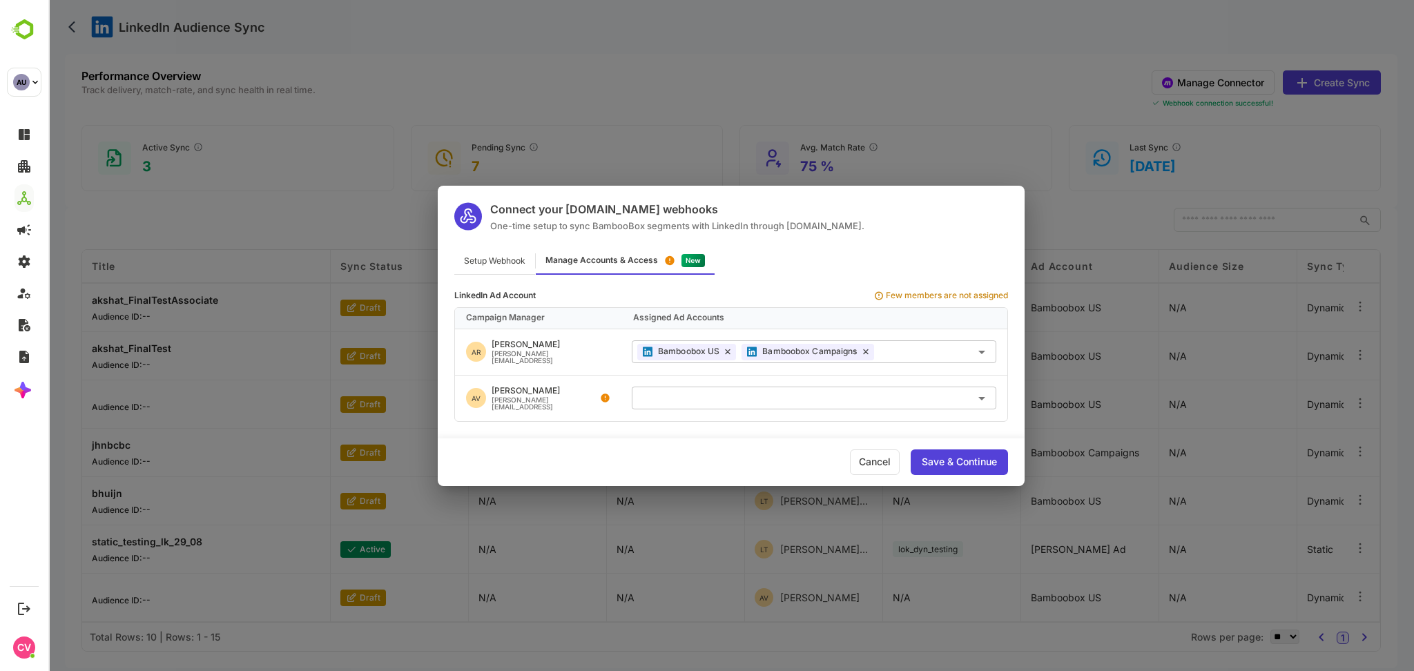
click at [957, 463] on div "Save & Continue" at bounding box center [959, 462] width 75 height 10
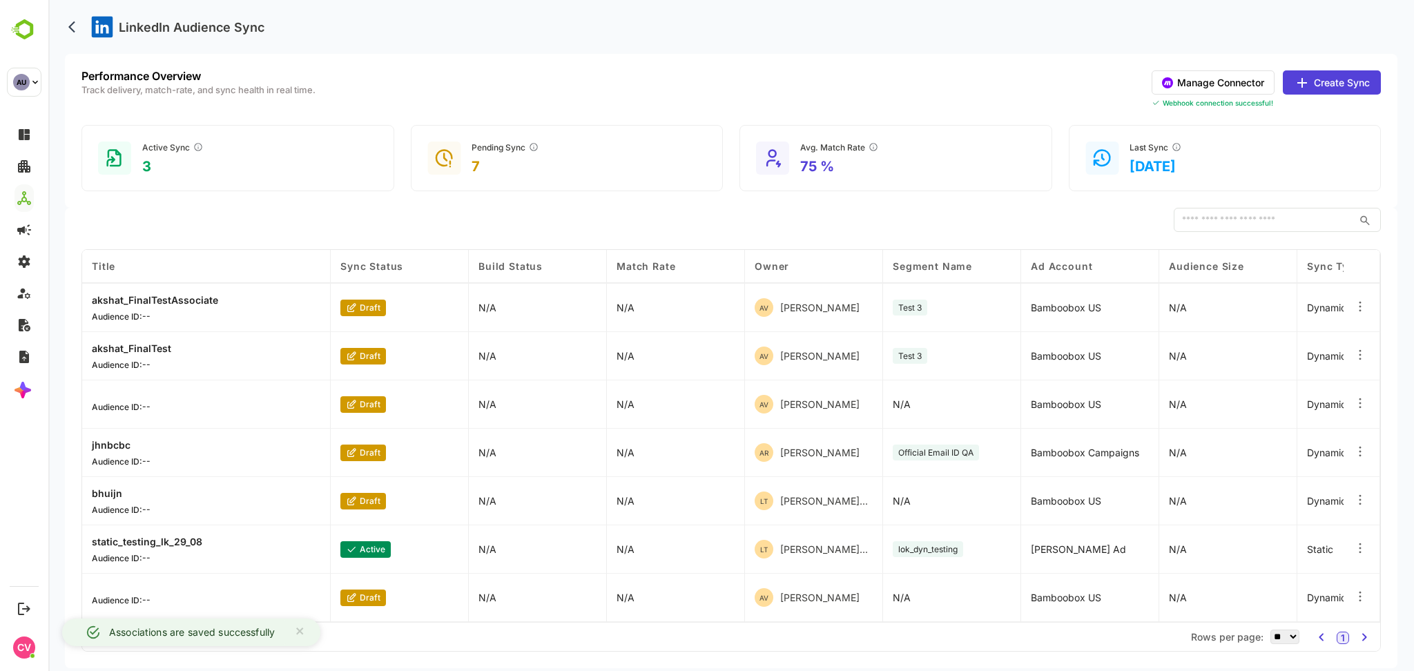
click at [1205, 76] on button "Manage Connector" at bounding box center [1213, 82] width 123 height 24
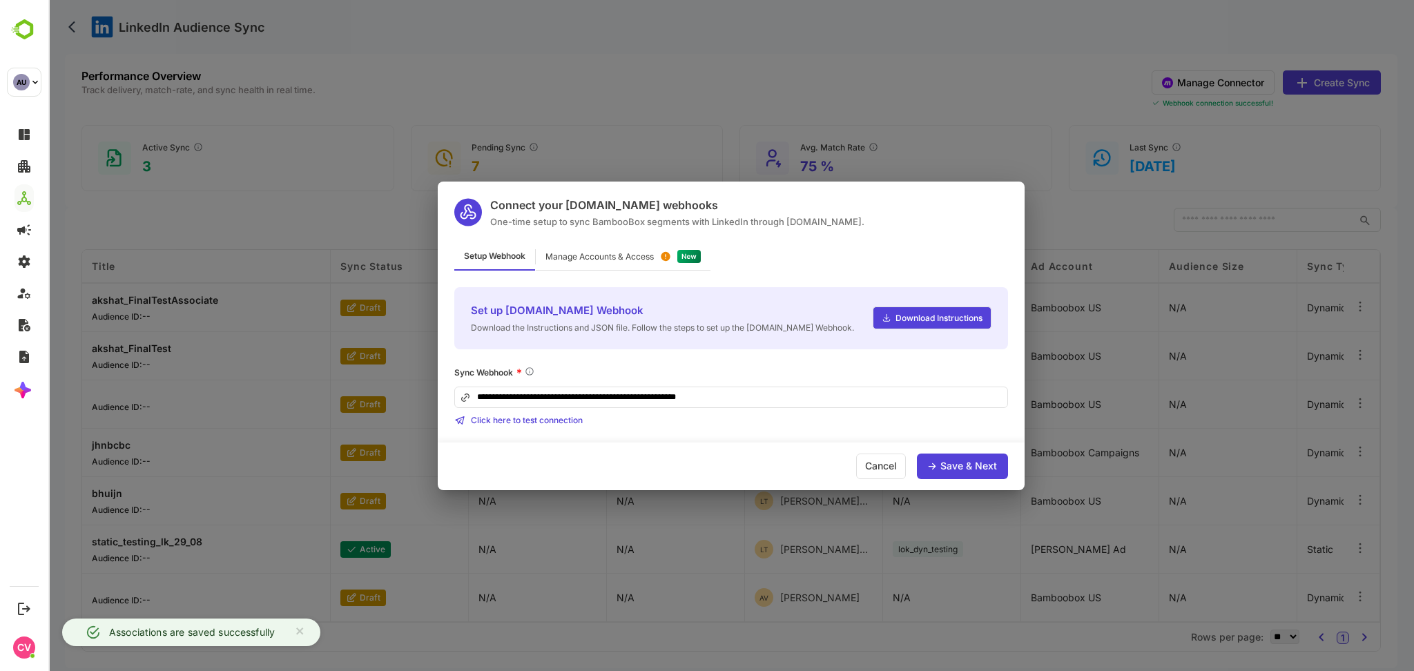
click at [637, 261] on div "Manage Accounts & Access" at bounding box center [623, 257] width 175 height 27
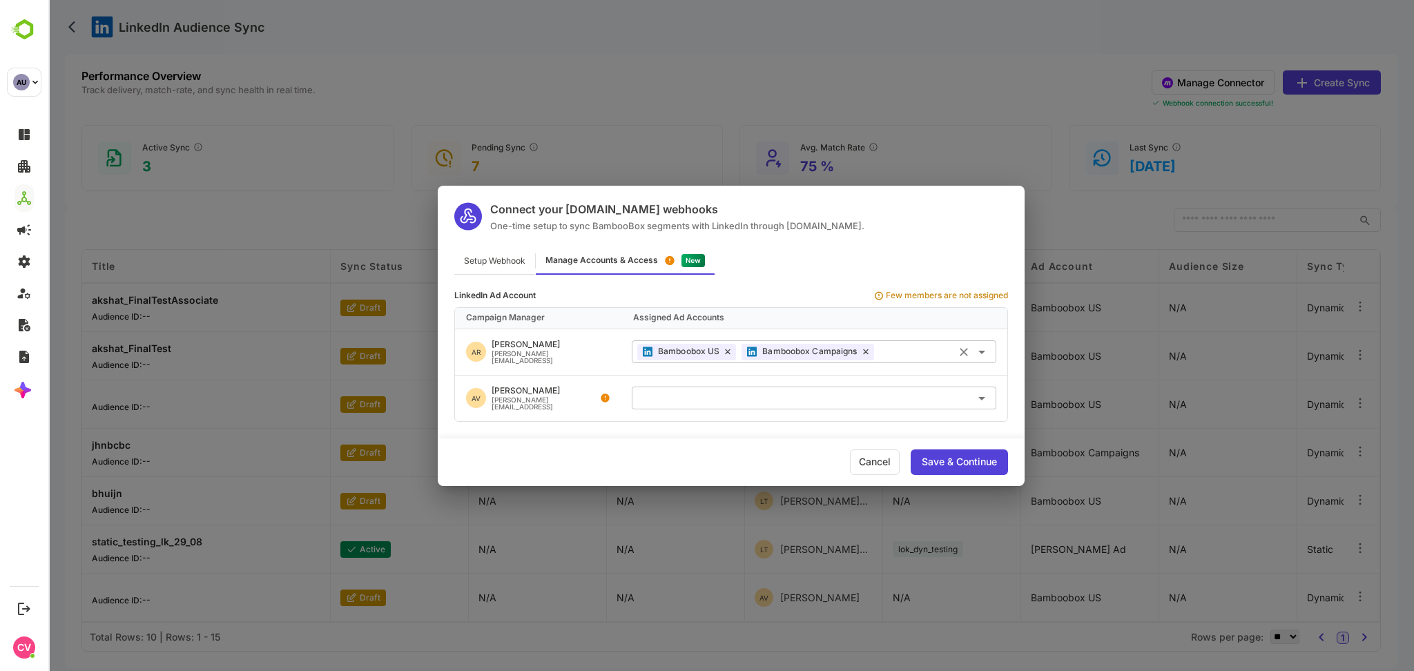
click at [864, 352] on icon at bounding box center [866, 352] width 4 height 4
click at [950, 458] on div "Save & Continue" at bounding box center [959, 462] width 75 height 10
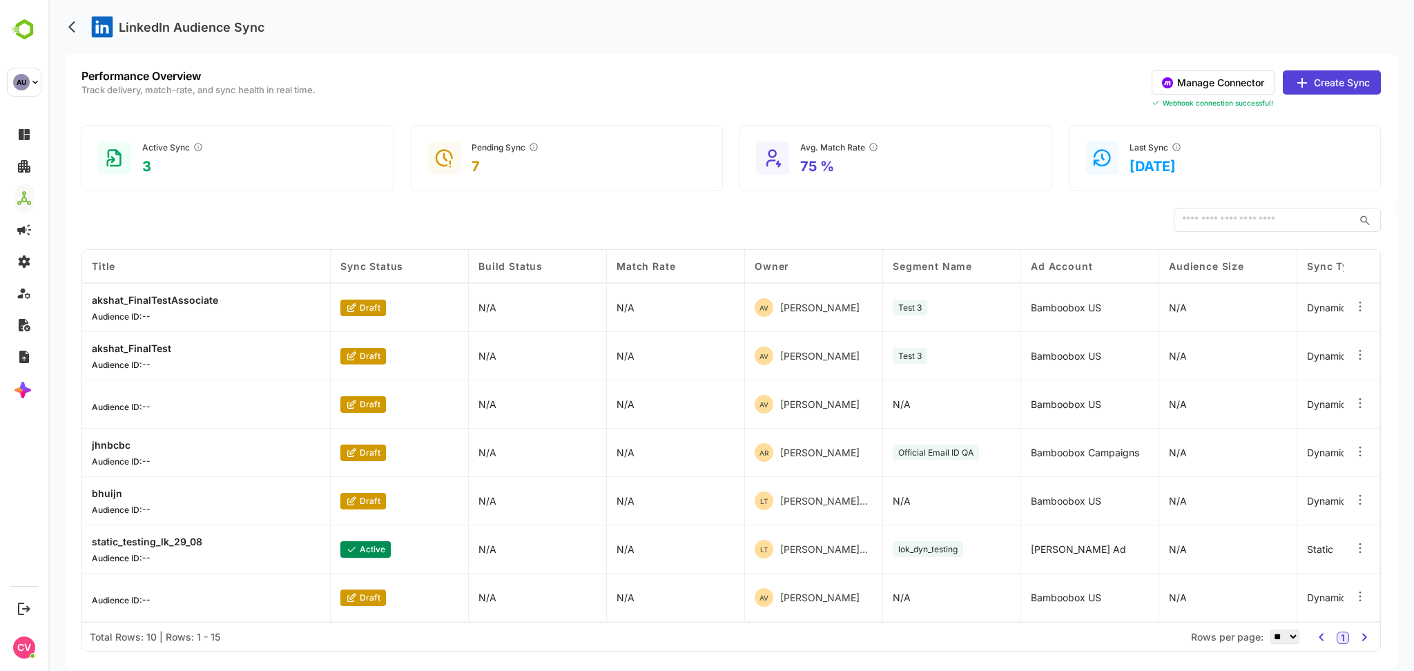
click at [1234, 84] on button "Manage Connector" at bounding box center [1213, 82] width 123 height 24
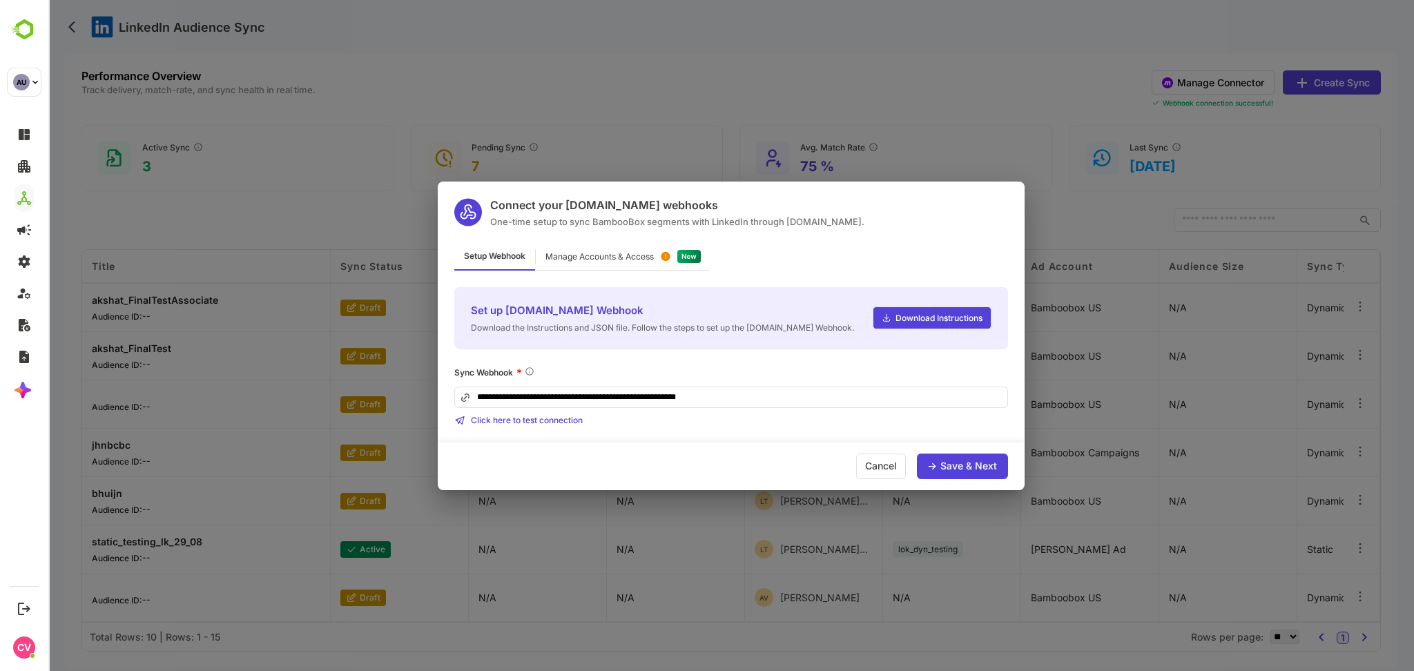
click at [646, 258] on div "Manage Accounts & Access" at bounding box center [599, 257] width 108 height 8
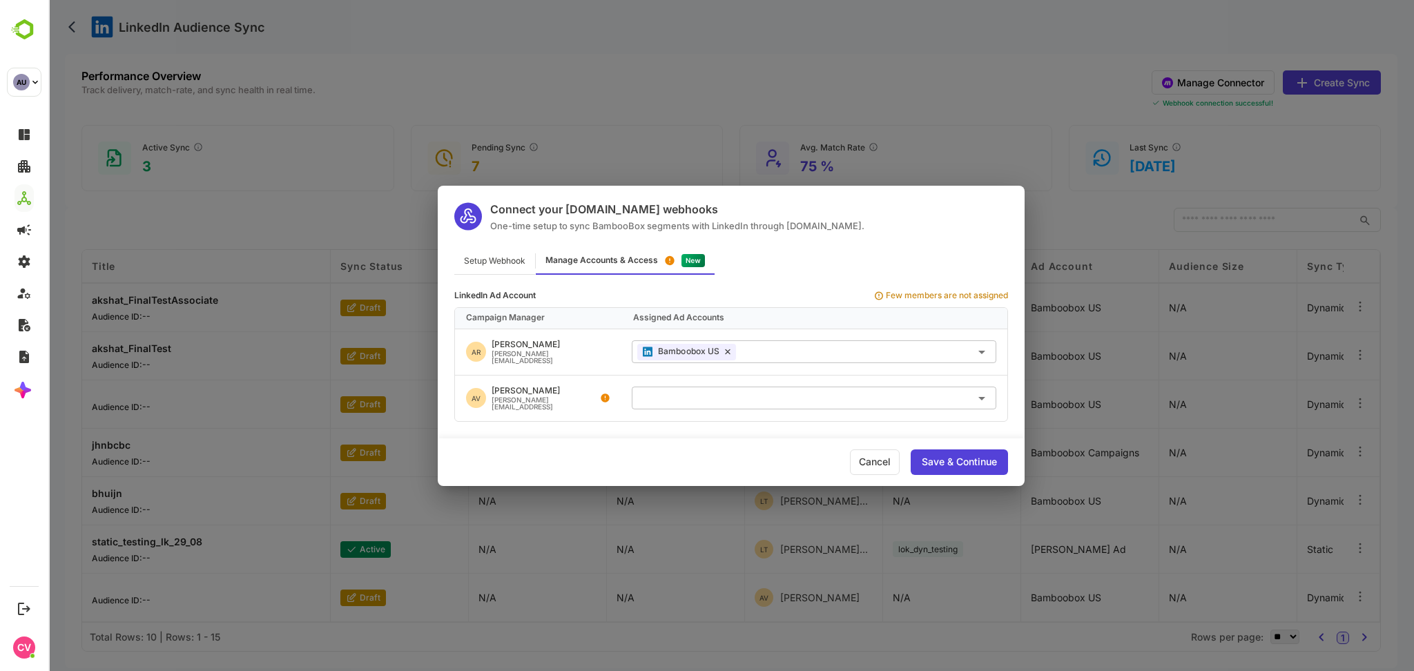
click at [877, 275] on div "Setup Webhook Manage Accounts & Access" at bounding box center [731, 261] width 587 height 27
click at [969, 109] on div "Connect your [DOMAIN_NAME] webhooks One-time setup to sync BambooBox segments w…" at bounding box center [731, 335] width 1366 height 671
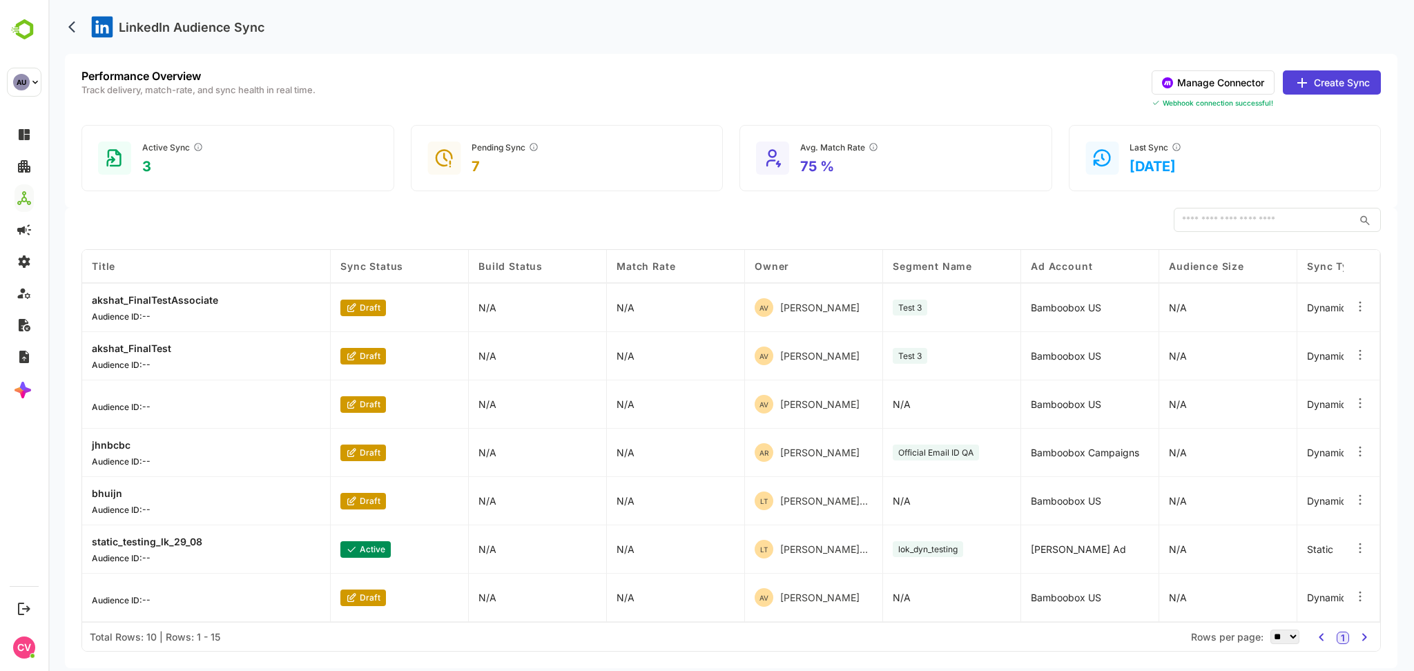
click at [1326, 61] on div "Performance Overview Track delivery, match-rate, and sync health in real time. …" at bounding box center [731, 131] width 1332 height 154
click at [1330, 77] on button "Create Sync" at bounding box center [1332, 82] width 98 height 24
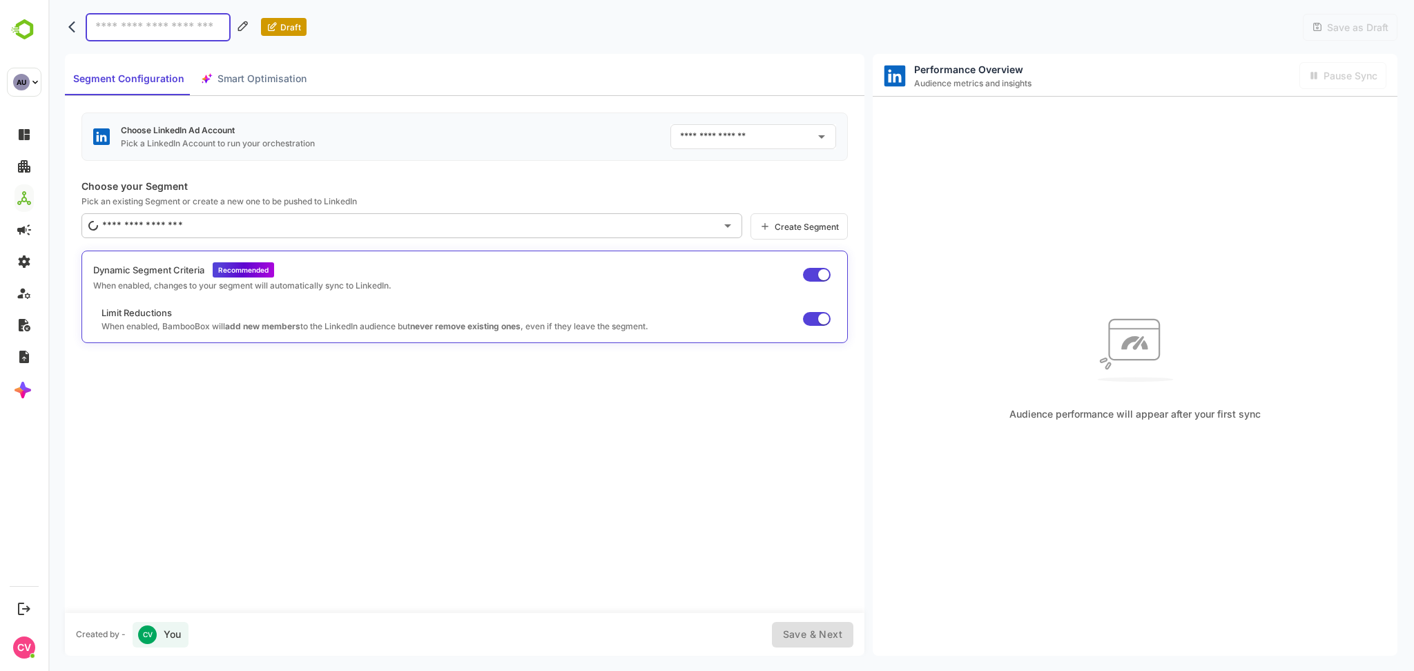
click at [760, 135] on input "text" at bounding box center [743, 137] width 133 height 22
click at [561, 187] on p "Choose your Segment" at bounding box center [464, 186] width 766 height 12
click at [151, 21] on input at bounding box center [158, 27] width 145 height 28
type input "****"
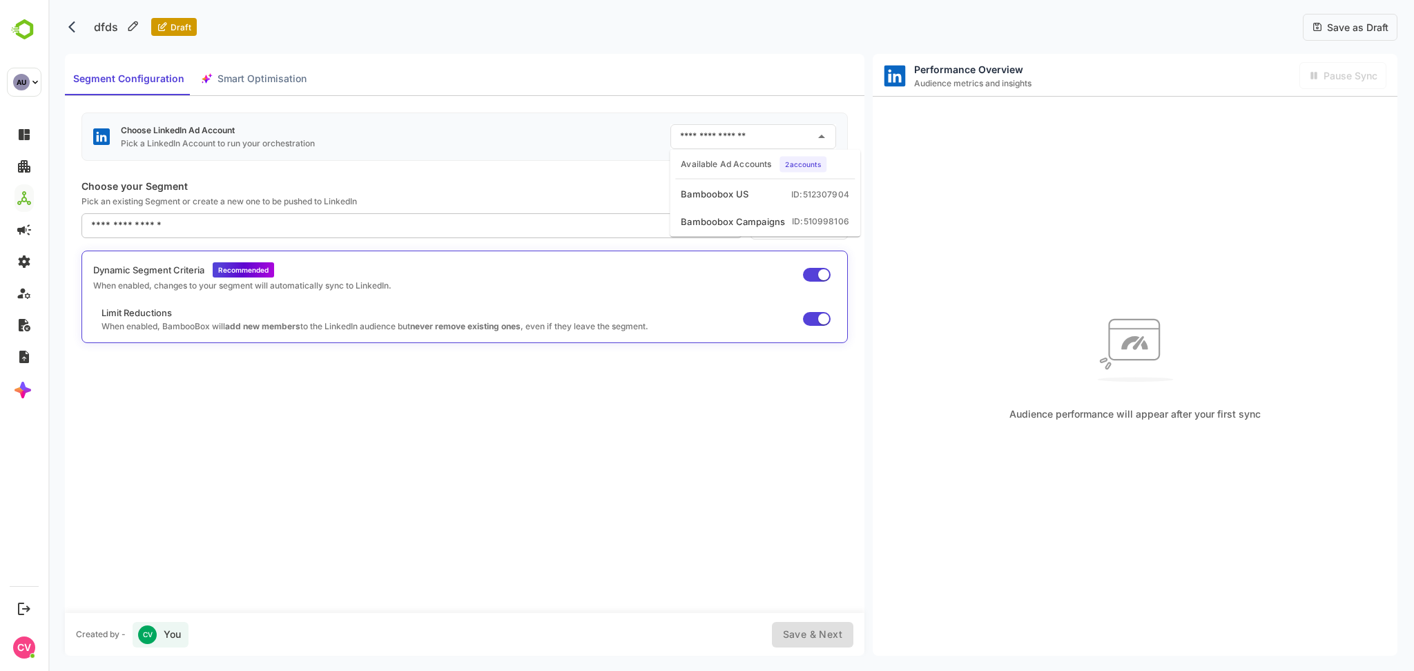
click at [721, 143] on input "text" at bounding box center [743, 137] width 133 height 22
click at [703, 192] on div "Bamboobox US" at bounding box center [715, 195] width 68 height 14
type input "**********"
click at [356, 231] on input "text" at bounding box center [402, 226] width 628 height 22
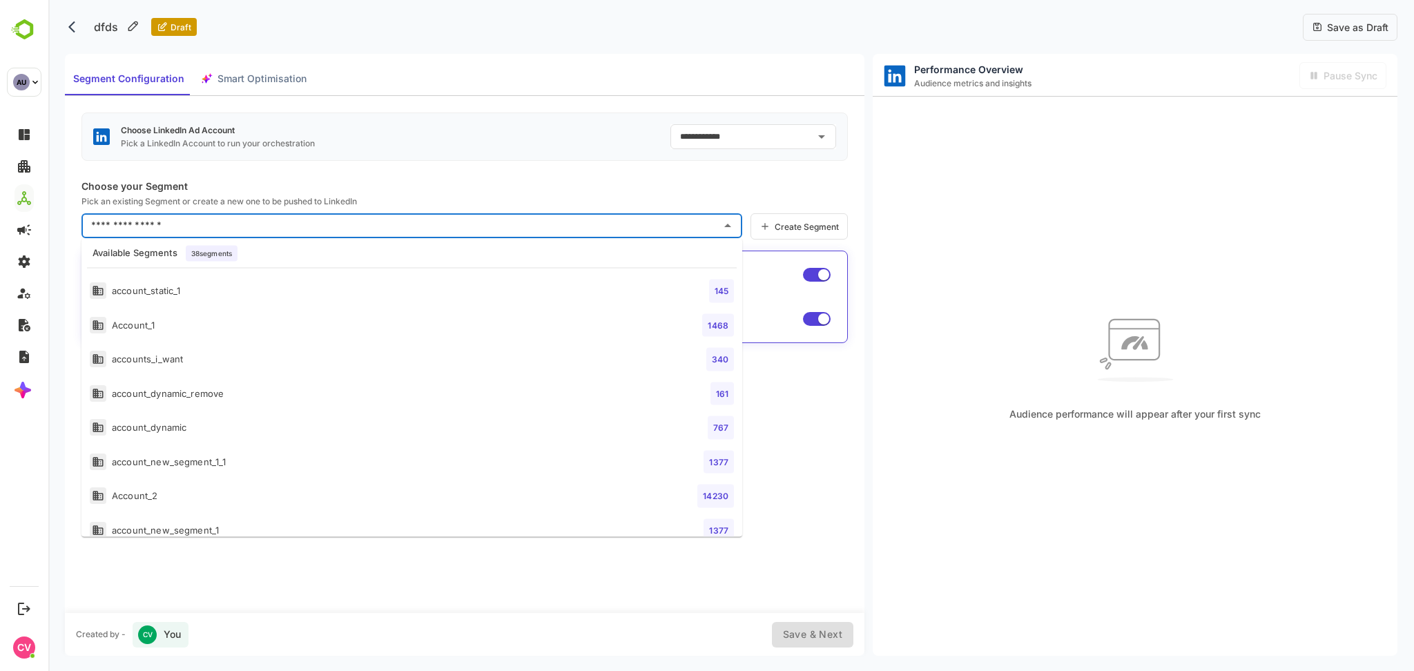
click at [303, 298] on li "account_static_1 145" at bounding box center [411, 291] width 661 height 35
type input "**********"
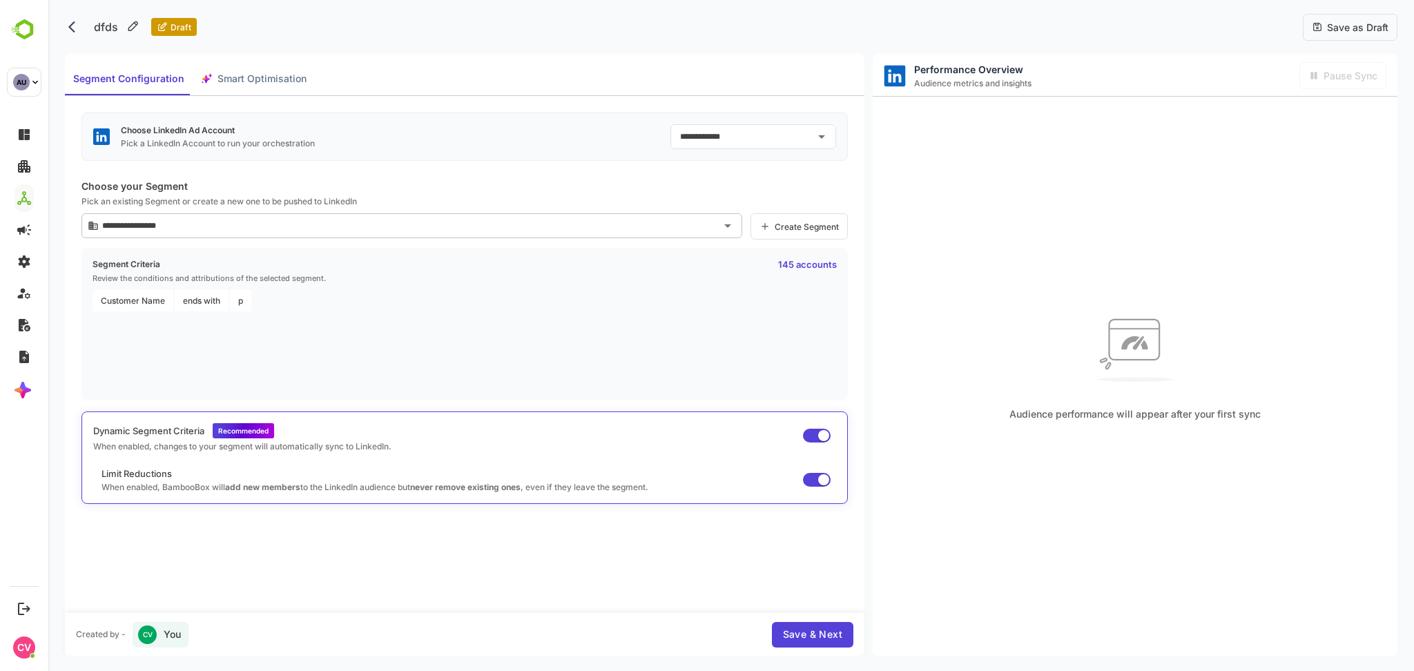
click at [1370, 28] on span "Save as Draft" at bounding box center [1356, 27] width 66 height 12
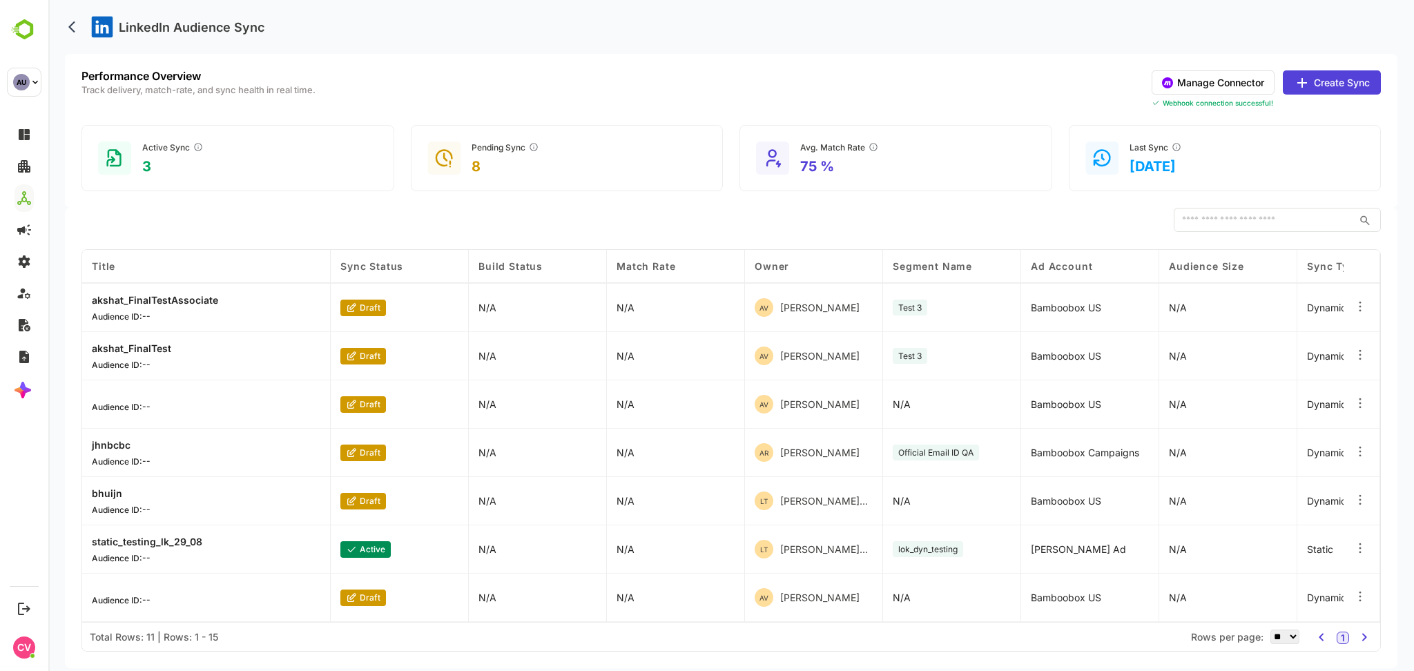
scroll to position [0, 0]
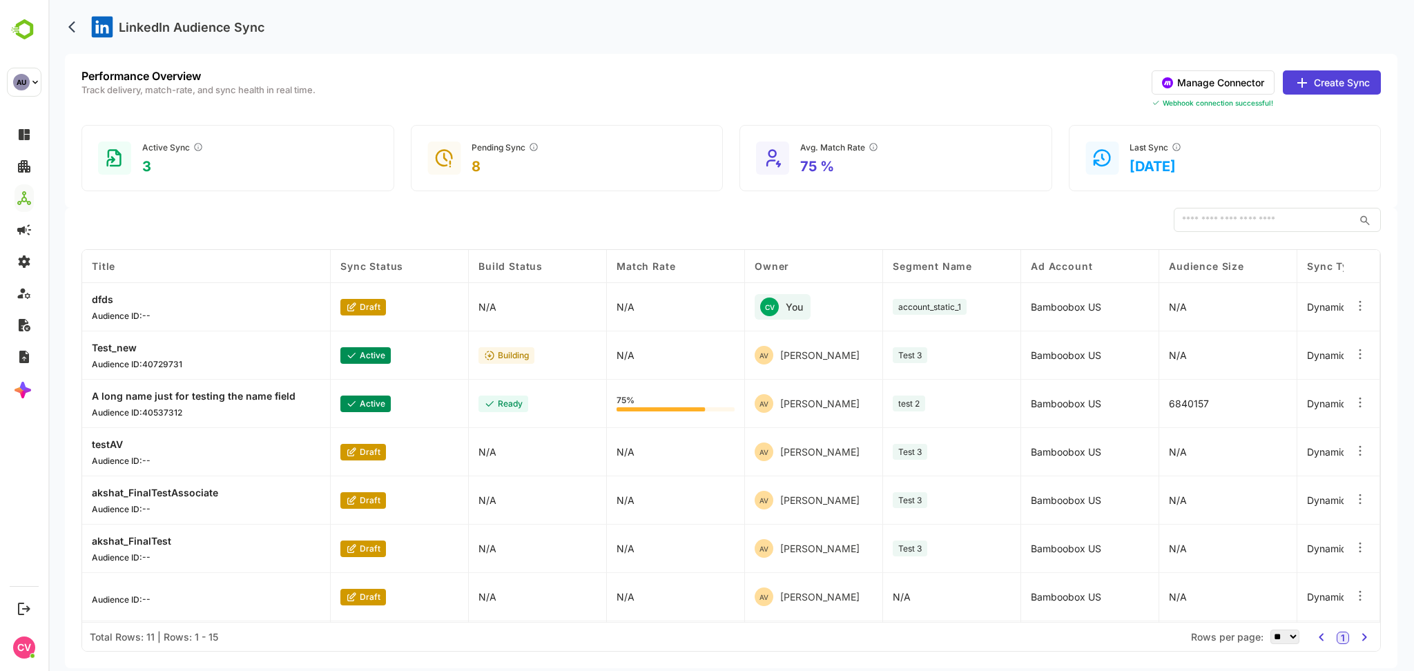
click at [732, 31] on div "LinkedIn Audience Sync" at bounding box center [731, 27] width 1332 height 54
click at [732, 20] on div "LinkedIn Audience Sync" at bounding box center [731, 27] width 1332 height 54
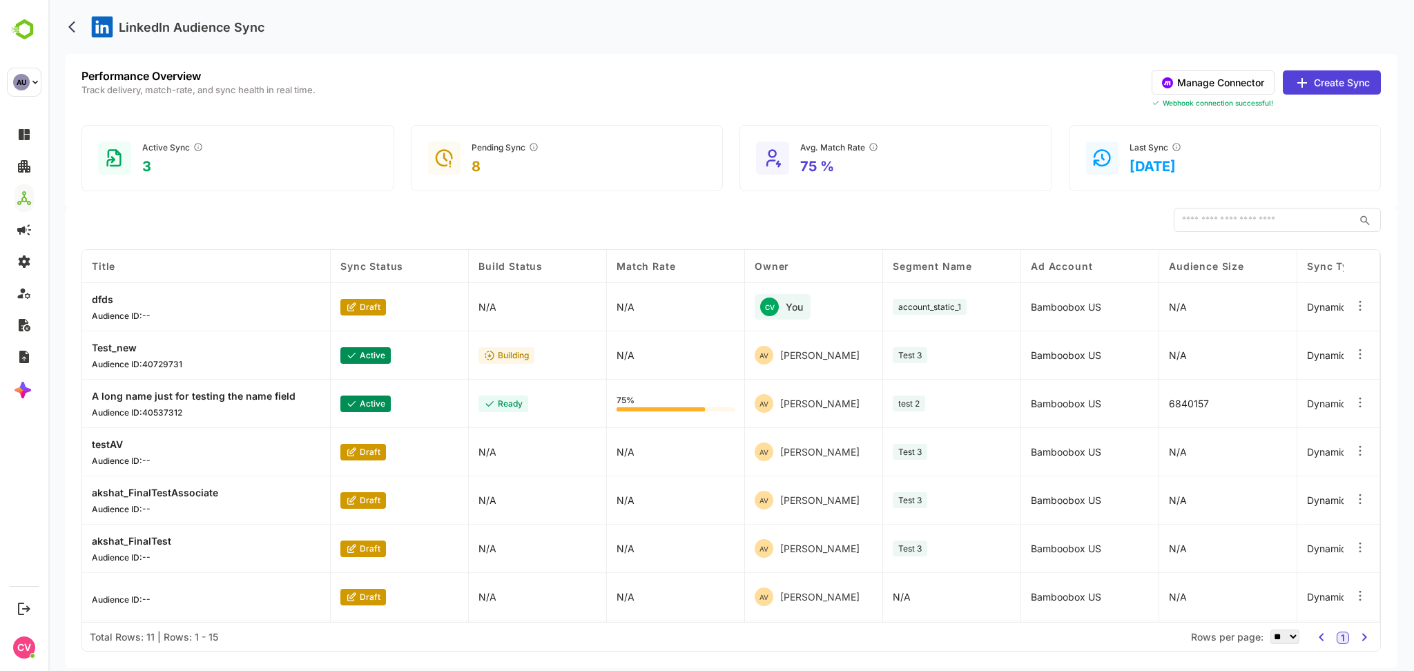
click at [732, 20] on div "LinkedIn Audience Sync" at bounding box center [731, 27] width 1332 height 54
click at [755, 46] on div "LinkedIn Audience Sync" at bounding box center [731, 27] width 1332 height 54
click at [737, 17] on div "LinkedIn Audience Sync" at bounding box center [731, 27] width 1332 height 54
click at [1197, 86] on button "Manage Connector" at bounding box center [1213, 82] width 123 height 24
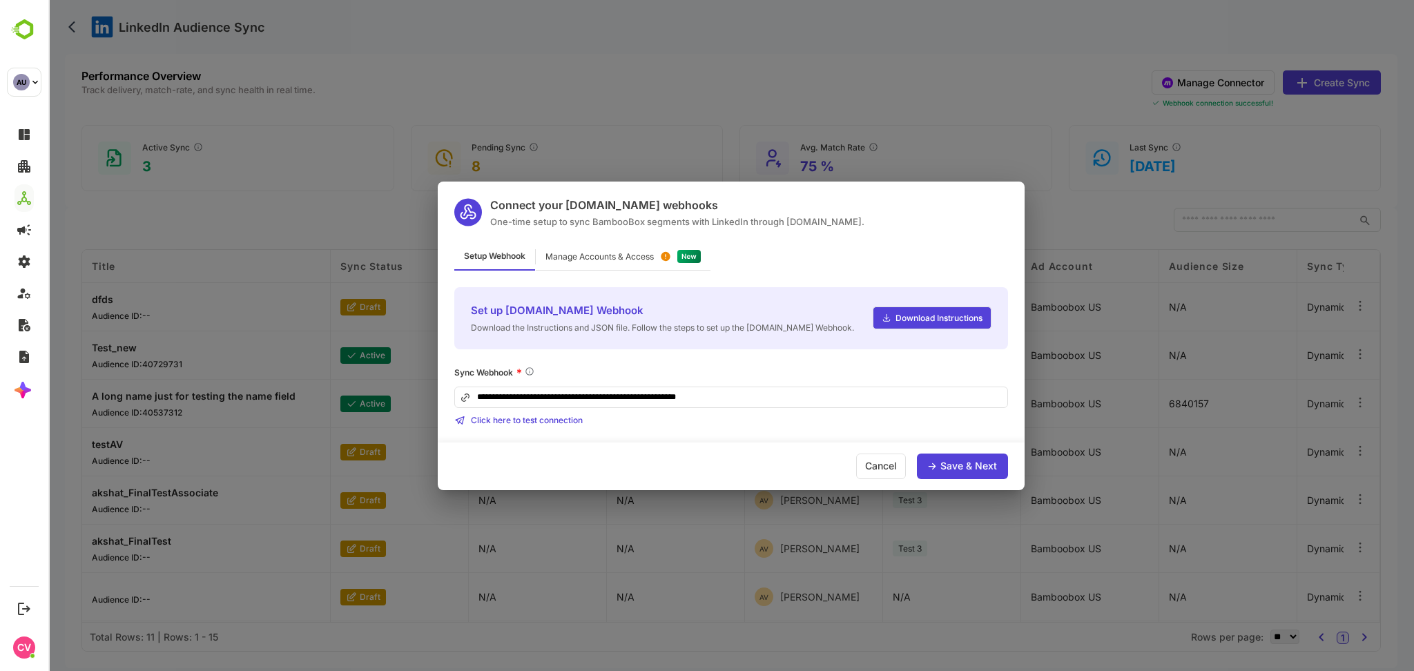
click at [630, 258] on div "Manage Accounts & Access" at bounding box center [599, 257] width 108 height 8
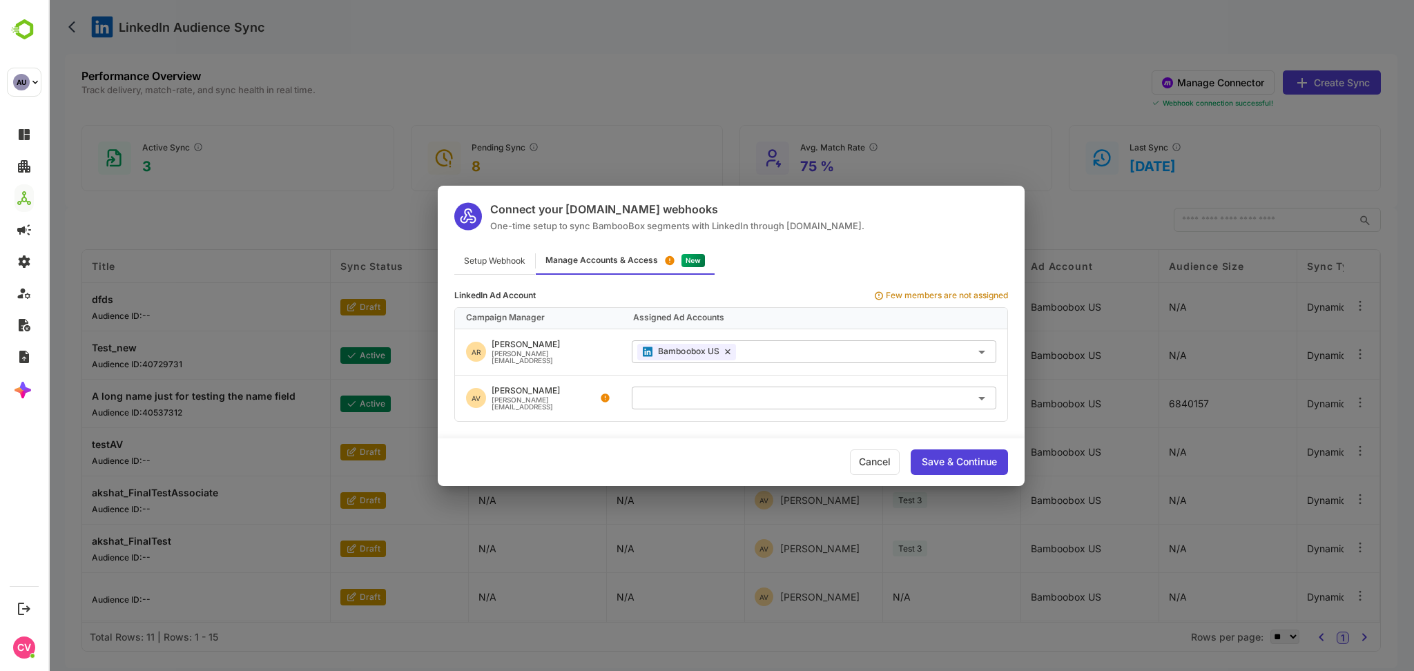
click at [731, 79] on div "Connect your [DOMAIN_NAME] webhooks One-time setup to sync BambooBox segments w…" at bounding box center [731, 335] width 1366 height 671
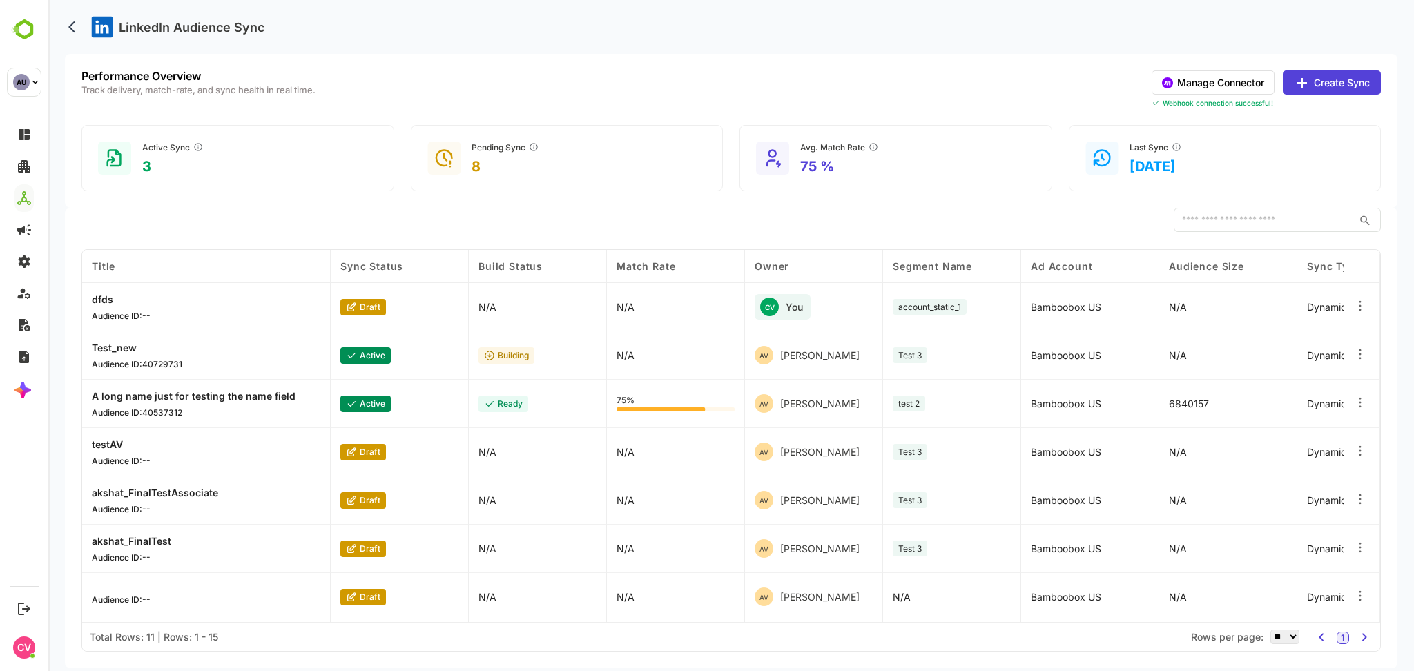
click at [1212, 79] on button "Manage Connector" at bounding box center [1213, 82] width 123 height 24
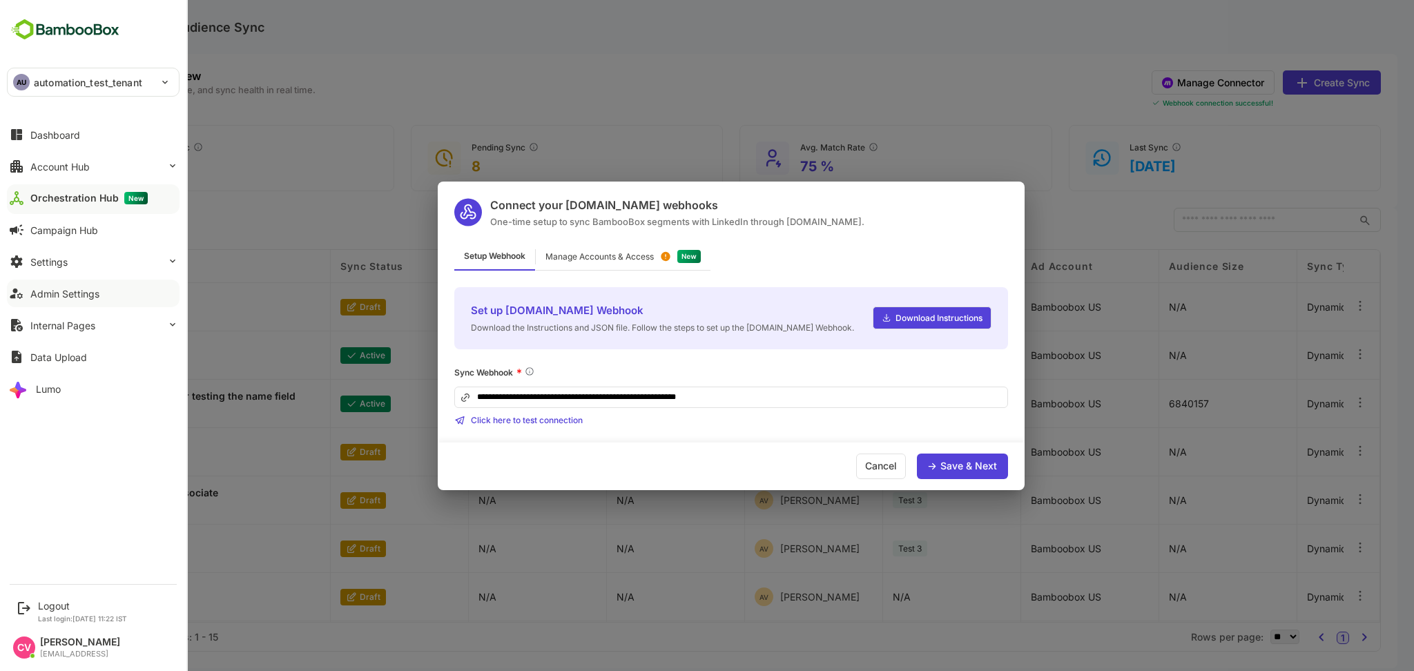
click at [78, 293] on div "Admin Settings" at bounding box center [64, 294] width 69 height 12
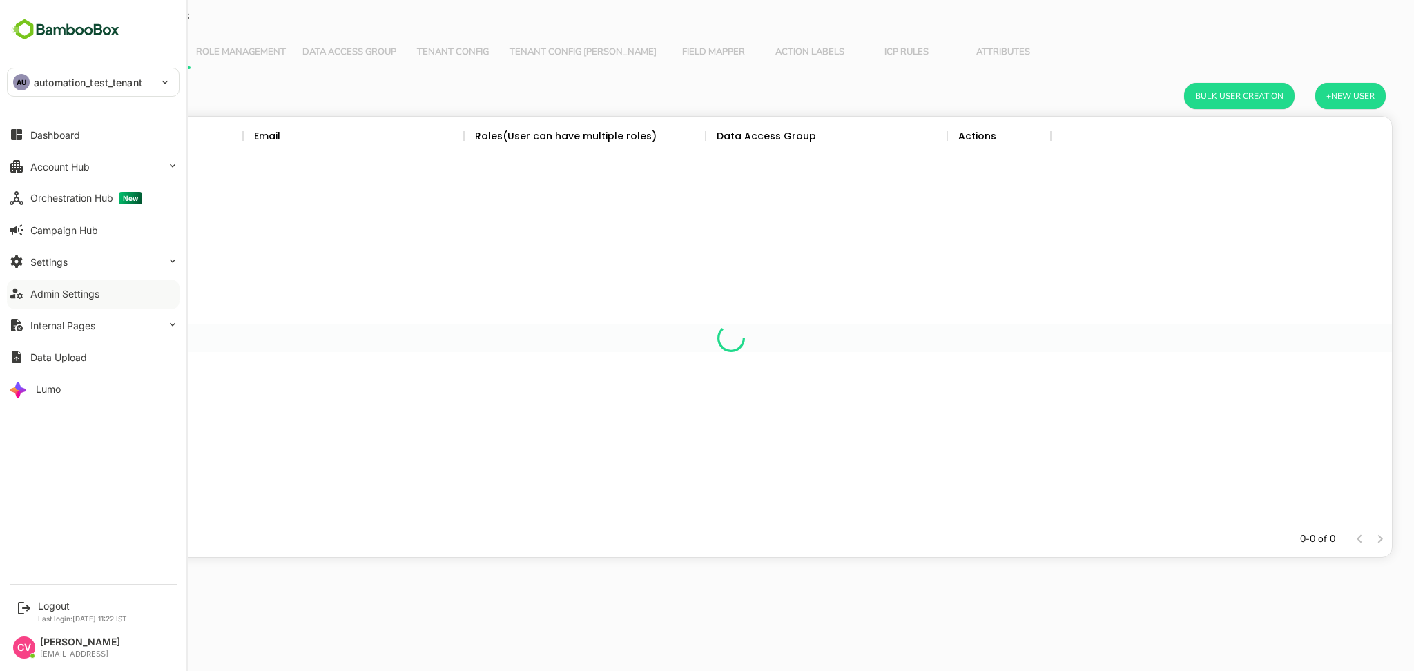
scroll to position [391, 1307]
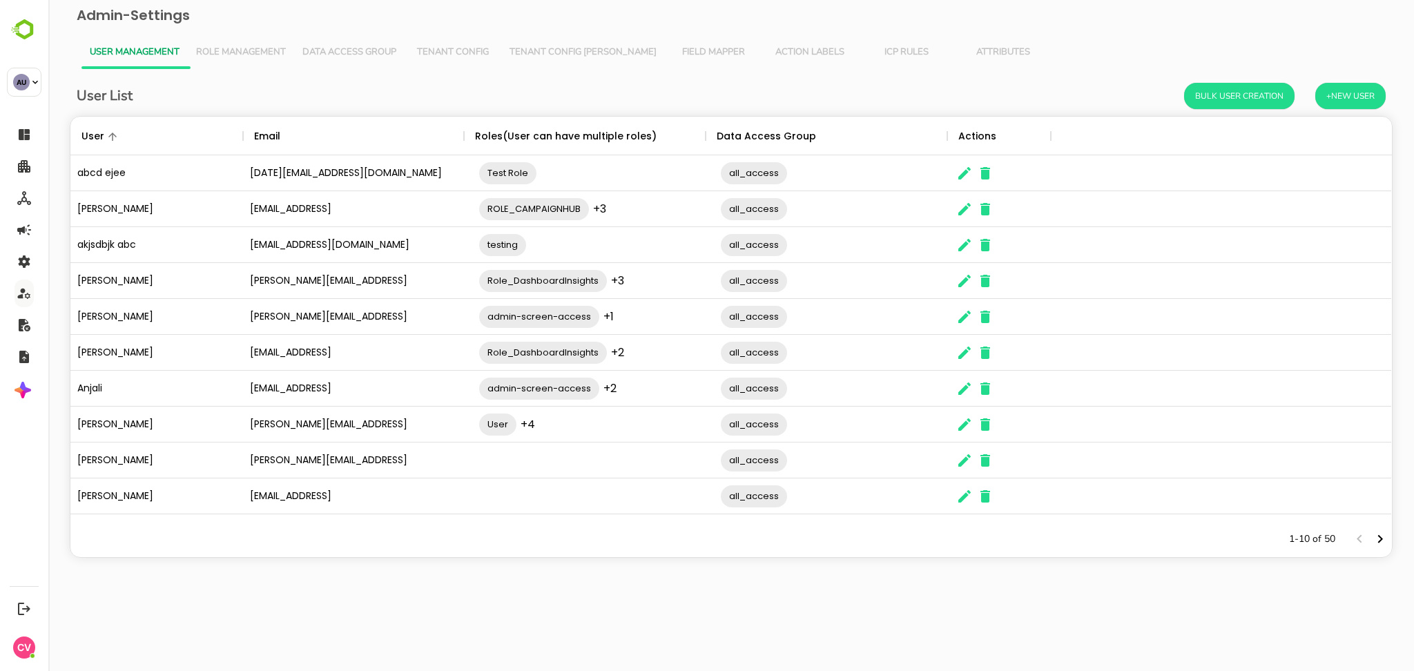
click at [1382, 548] on button "Next page" at bounding box center [1380, 539] width 21 height 21
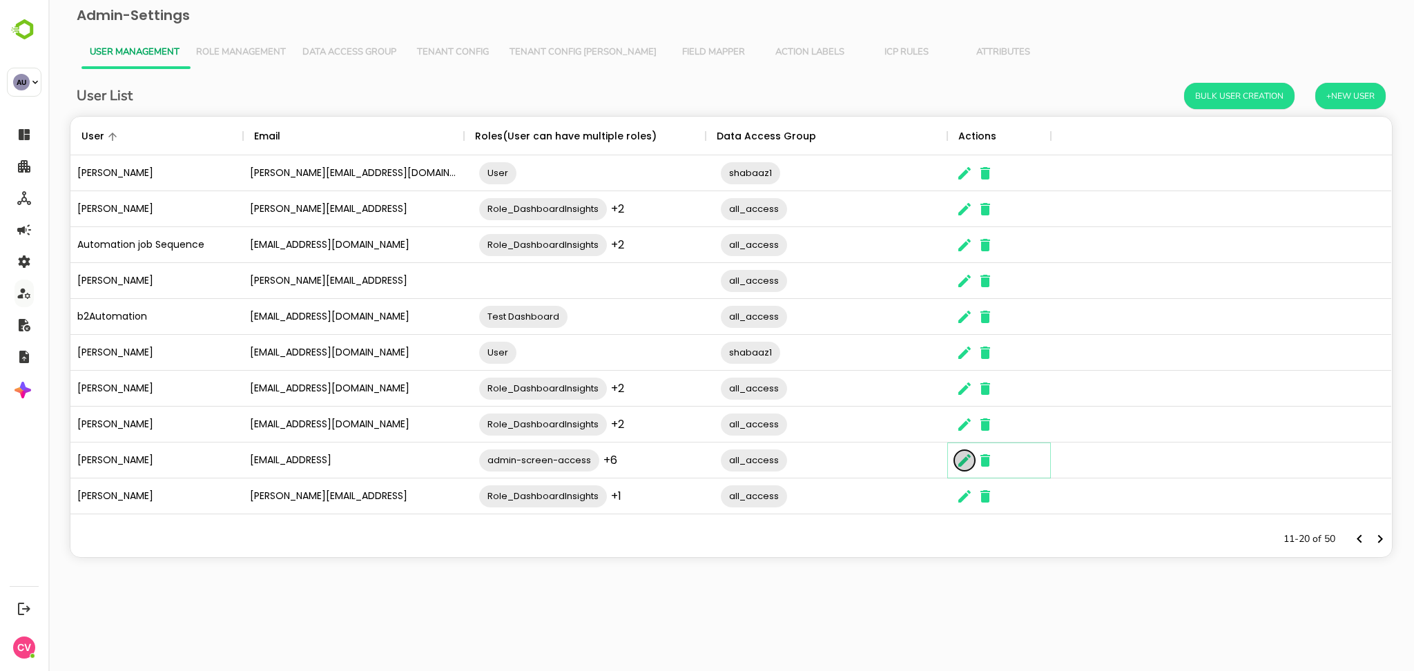
click at [954, 459] on button "The User Data" at bounding box center [964, 460] width 21 height 21
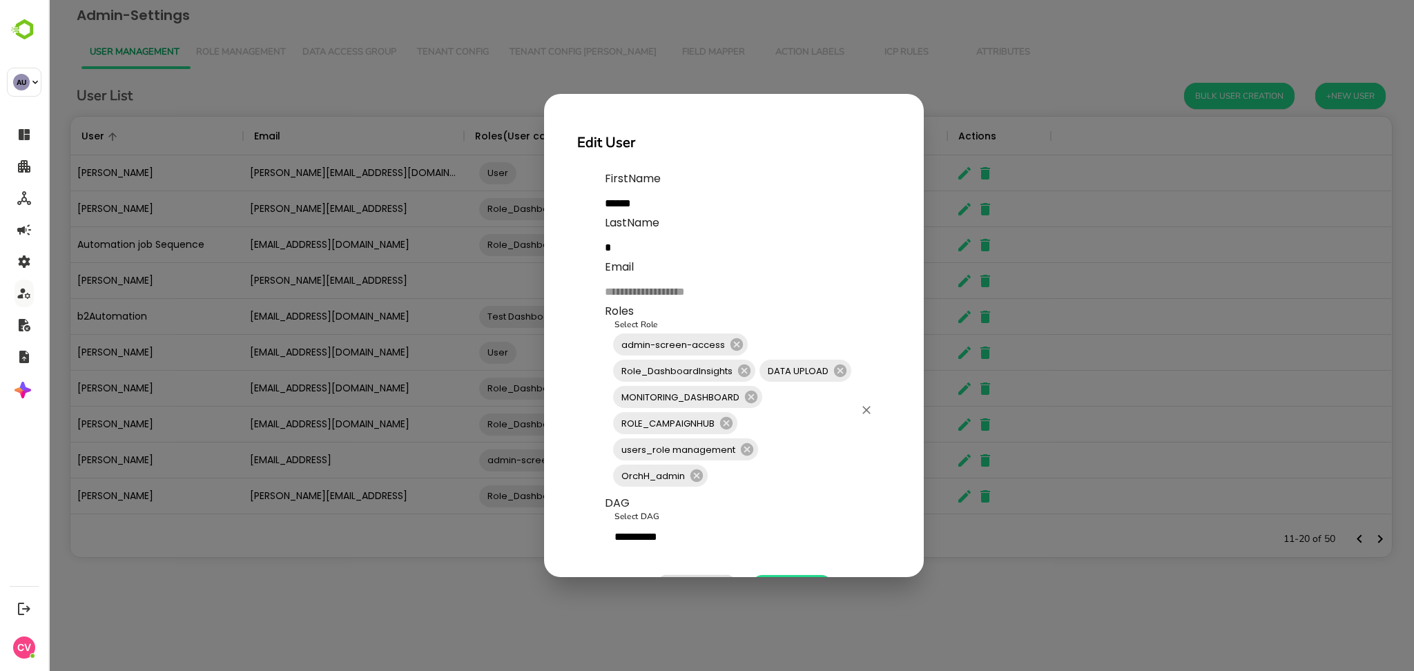
click at [778, 478] on input "Select Role" at bounding box center [782, 476] width 144 height 26
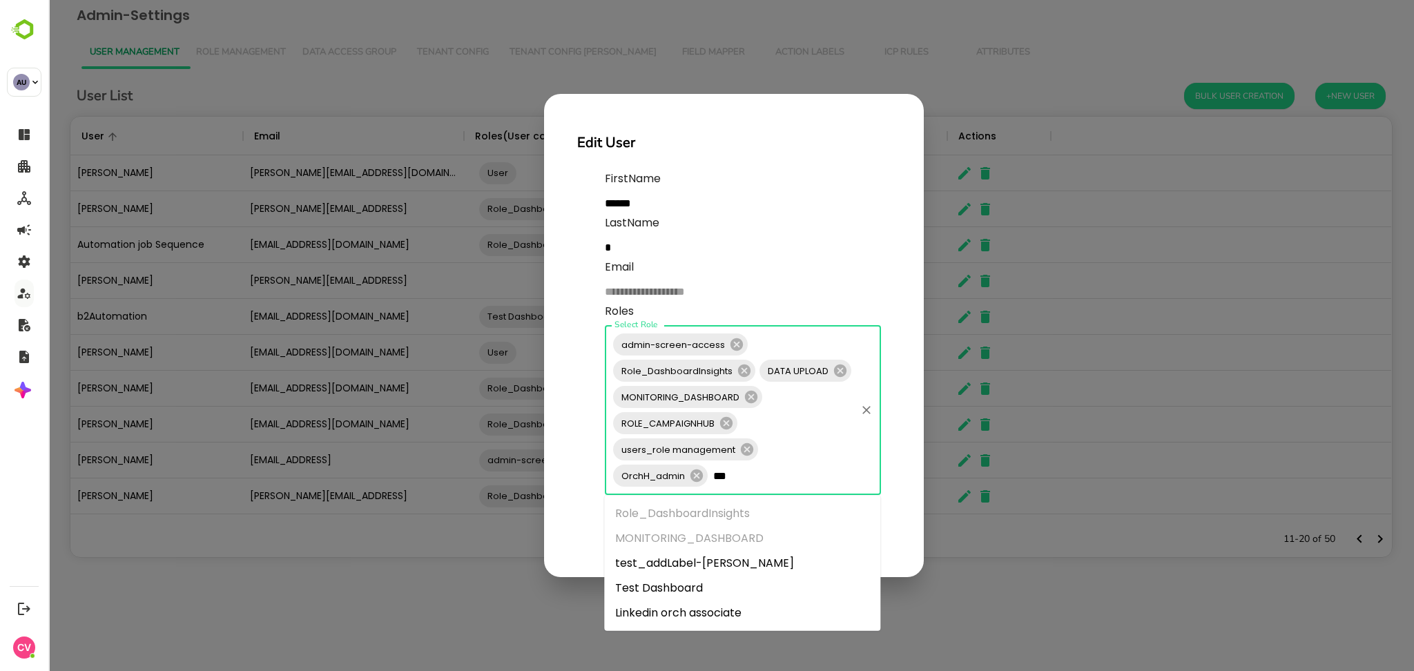
type input "****"
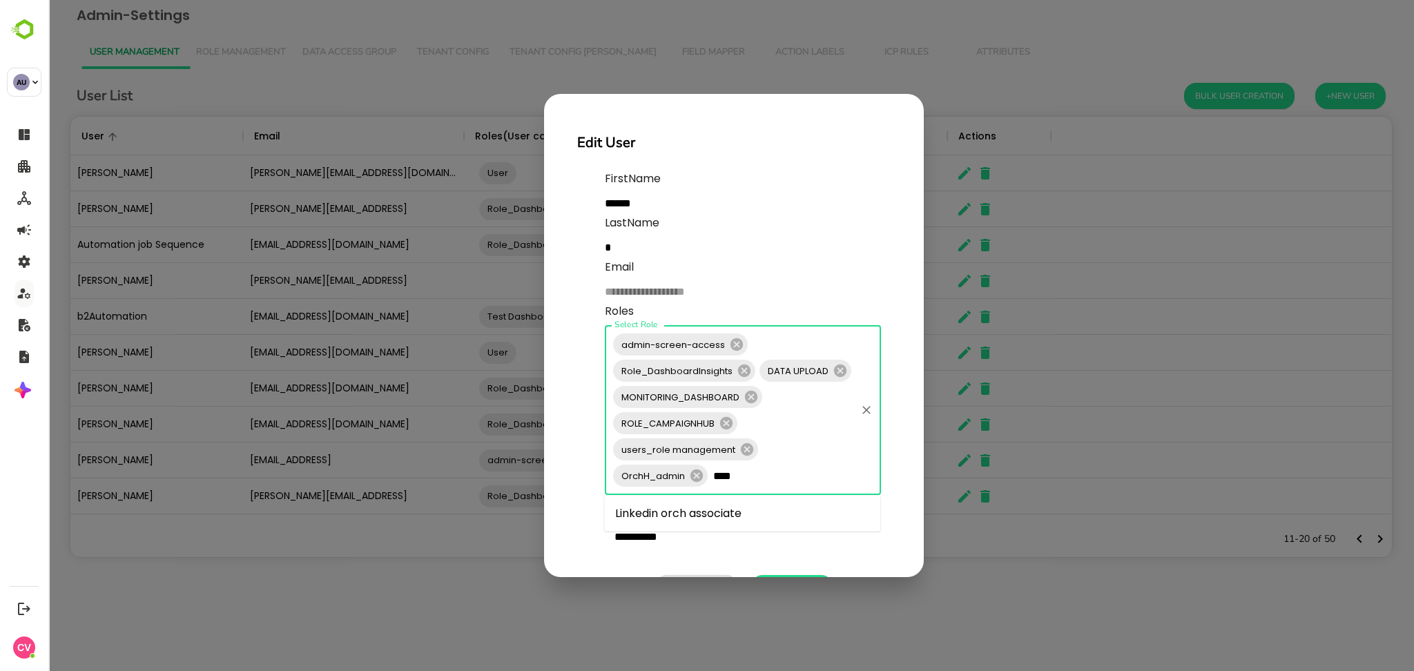
click at [733, 517] on li "Linkedin orch associate" at bounding box center [742, 513] width 276 height 25
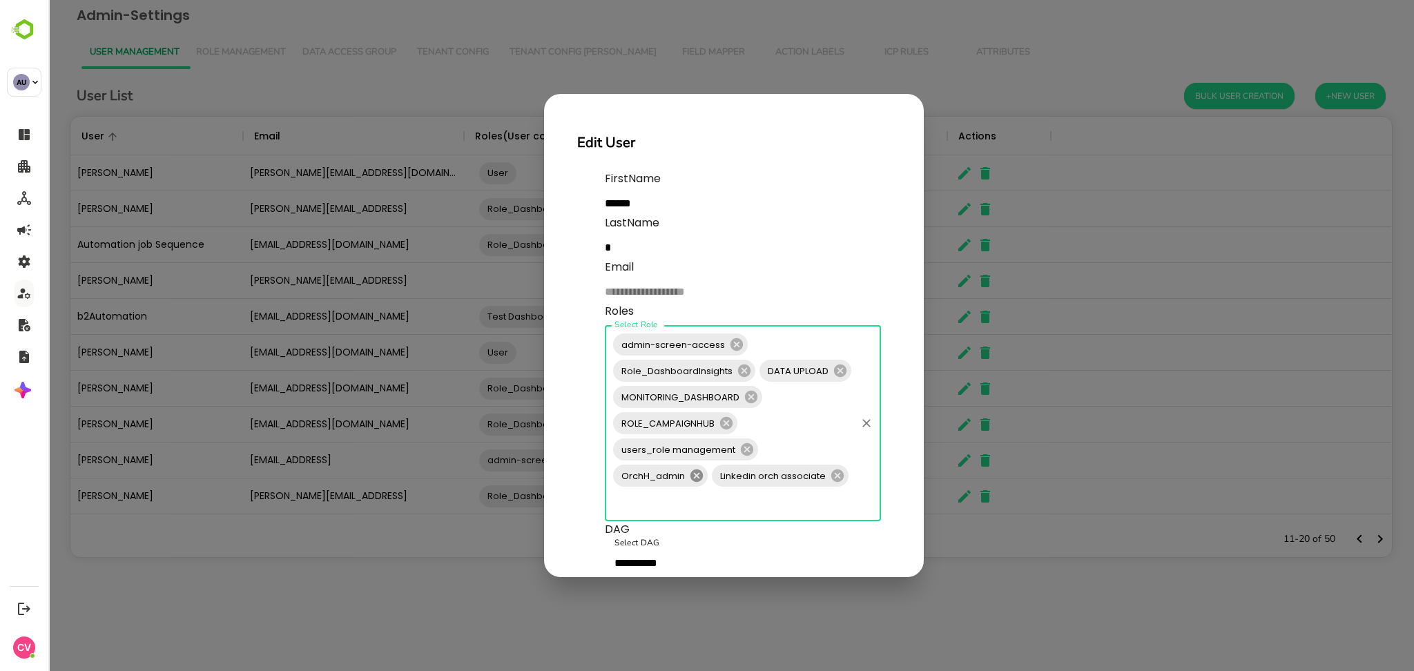
click at [696, 474] on icon at bounding box center [696, 475] width 15 height 15
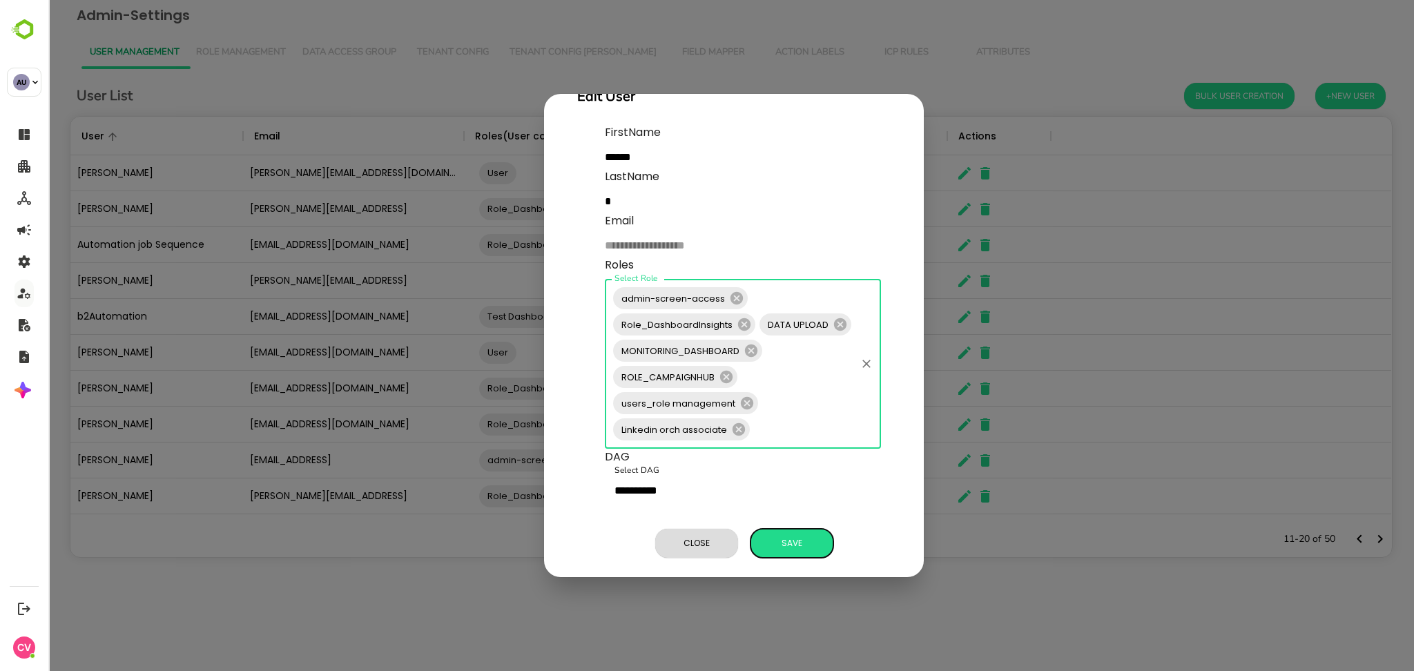
click at [782, 534] on span "Save" at bounding box center [791, 543] width 69 height 18
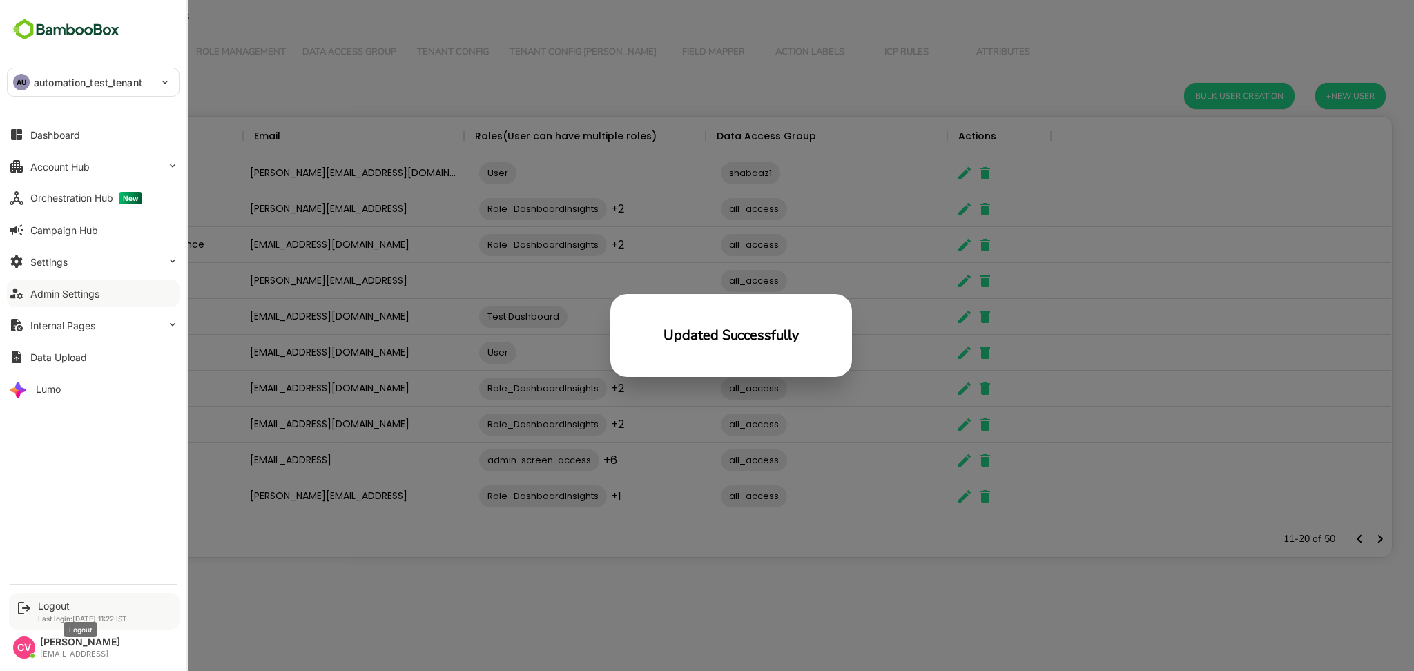
click at [42, 602] on div "Logout" at bounding box center [82, 606] width 89 height 12
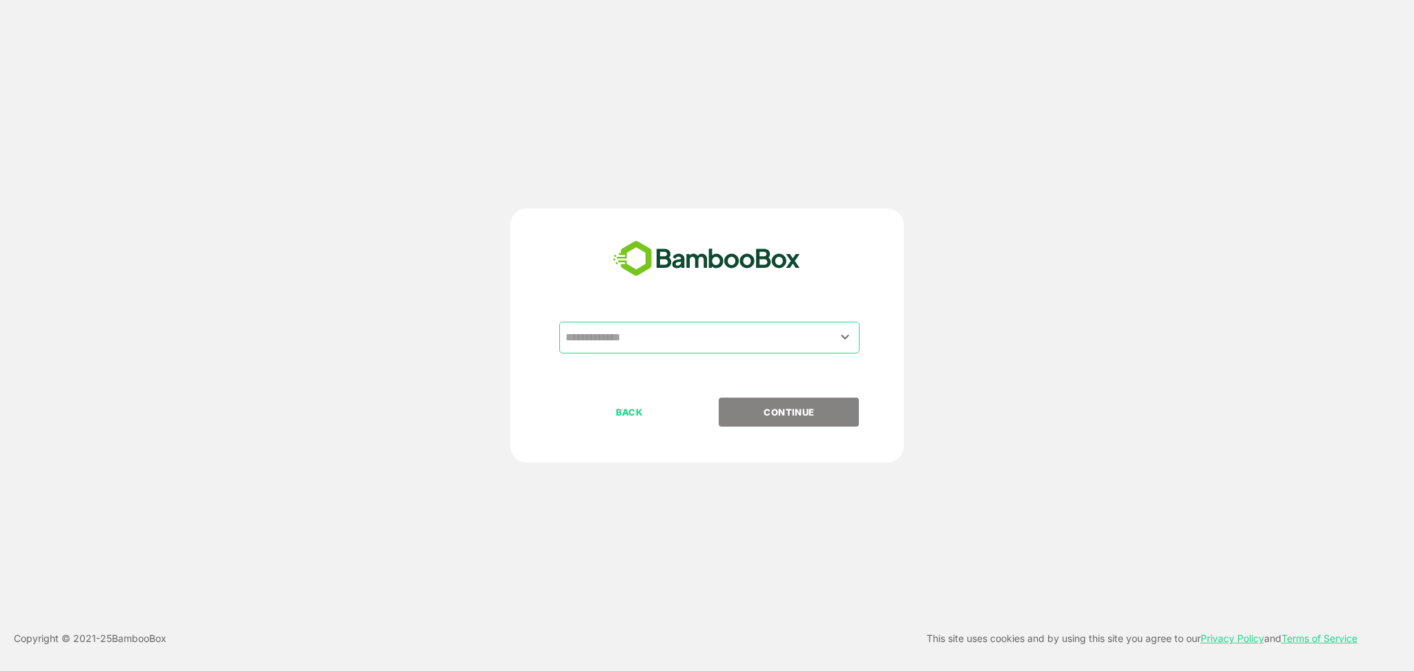
click at [623, 347] on input "text" at bounding box center [709, 337] width 295 height 26
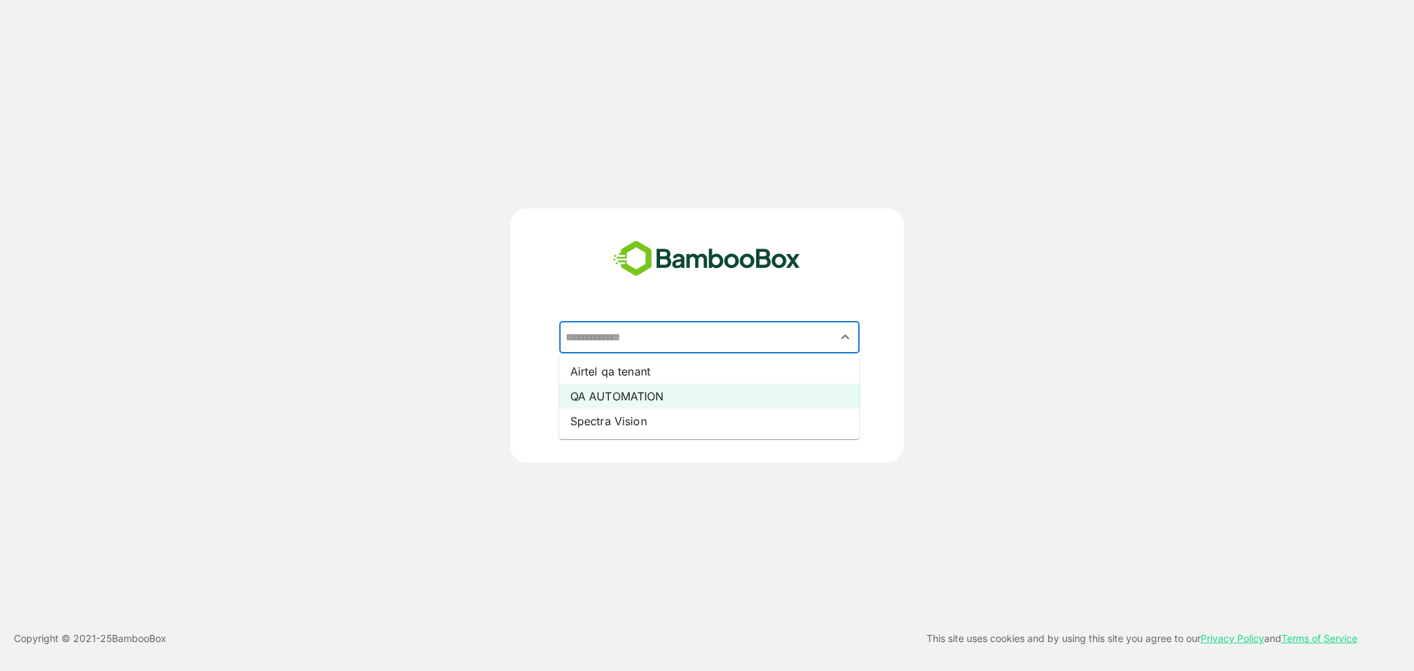
click at [633, 386] on li "QA AUTOMATION" at bounding box center [709, 396] width 300 height 25
type input "**********"
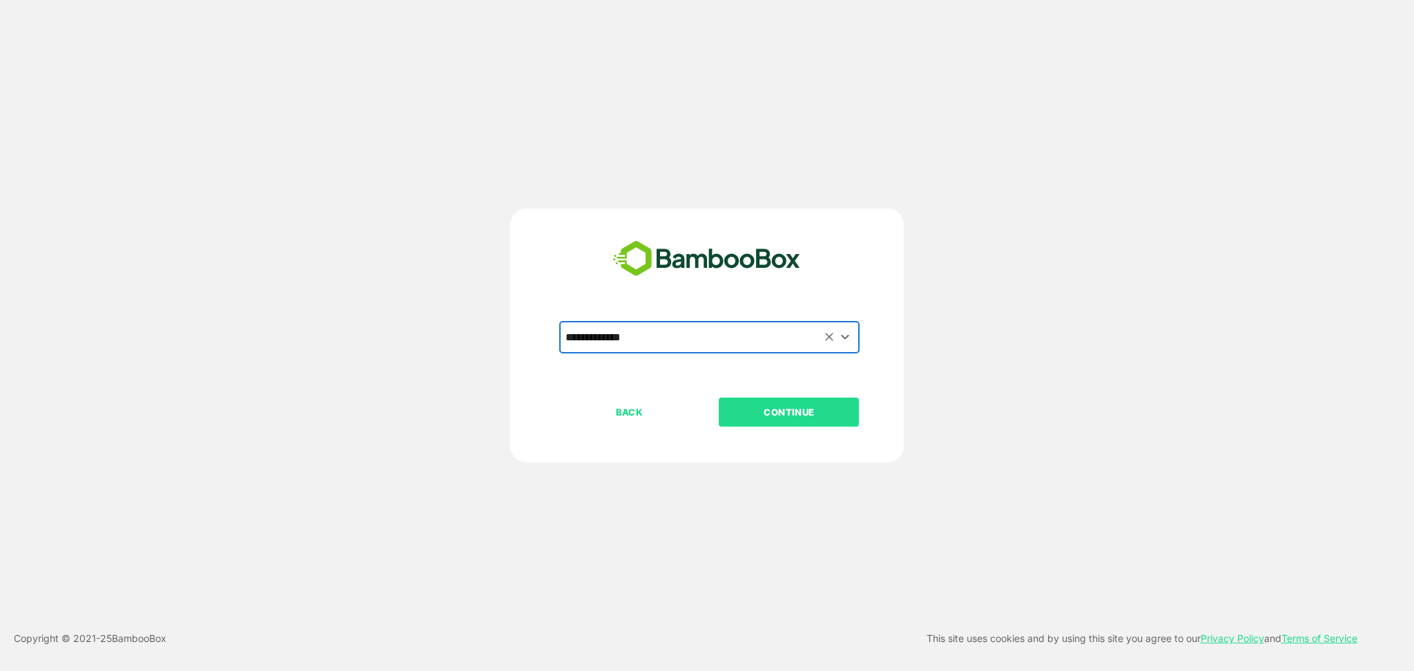
click at [782, 407] on p "CONTINUE" at bounding box center [789, 412] width 138 height 15
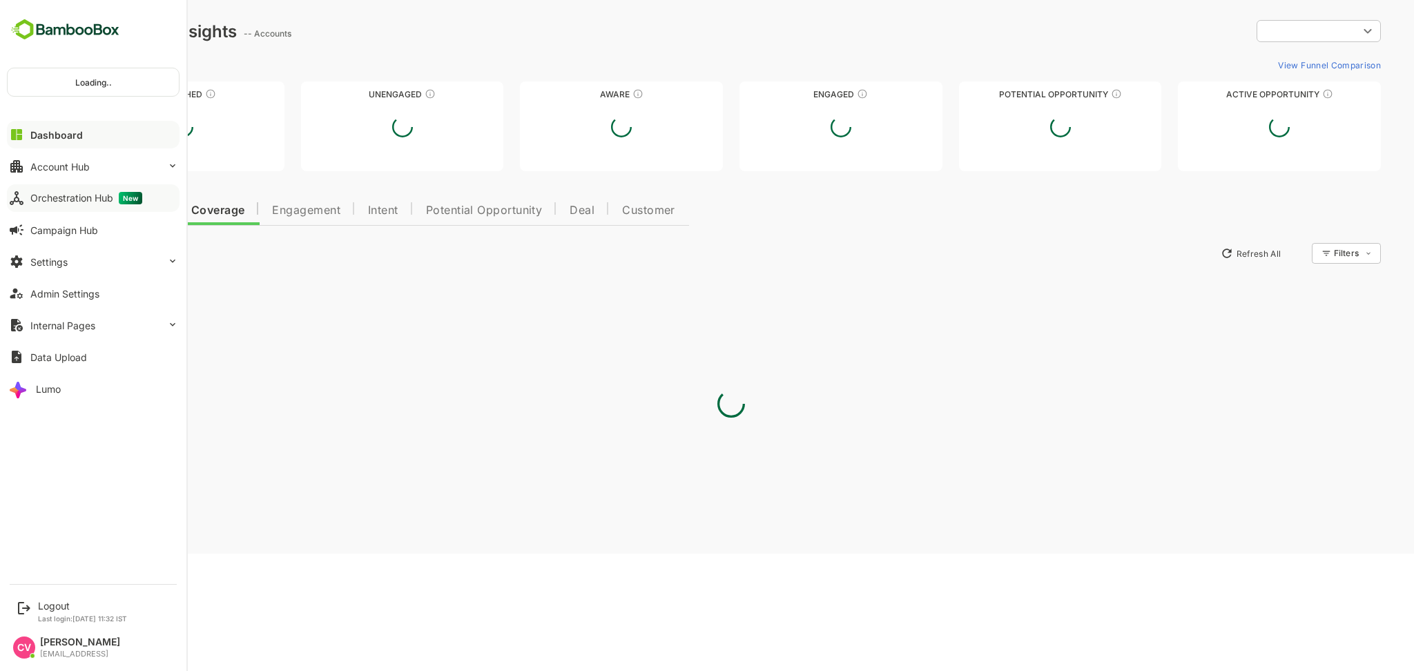
click at [97, 198] on div "Orchestration Hub New" at bounding box center [86, 198] width 112 height 12
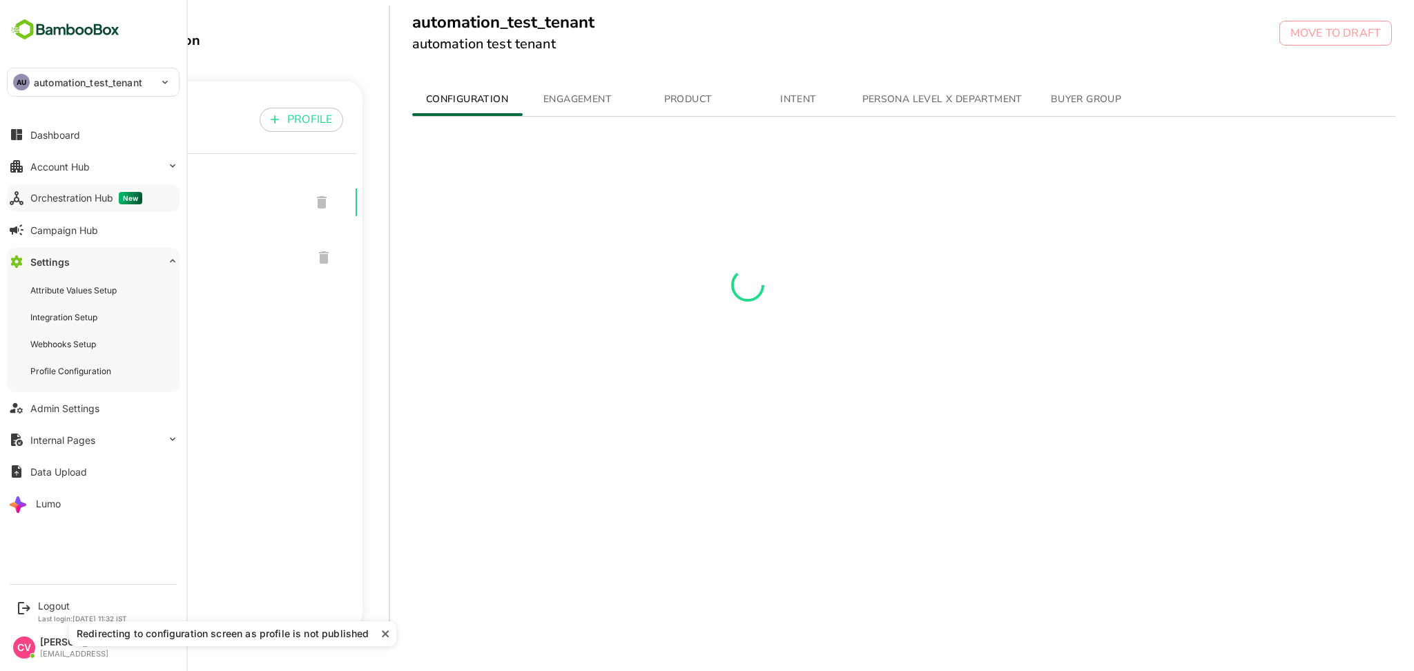
click at [66, 202] on div "Orchestration Hub New" at bounding box center [86, 198] width 112 height 12
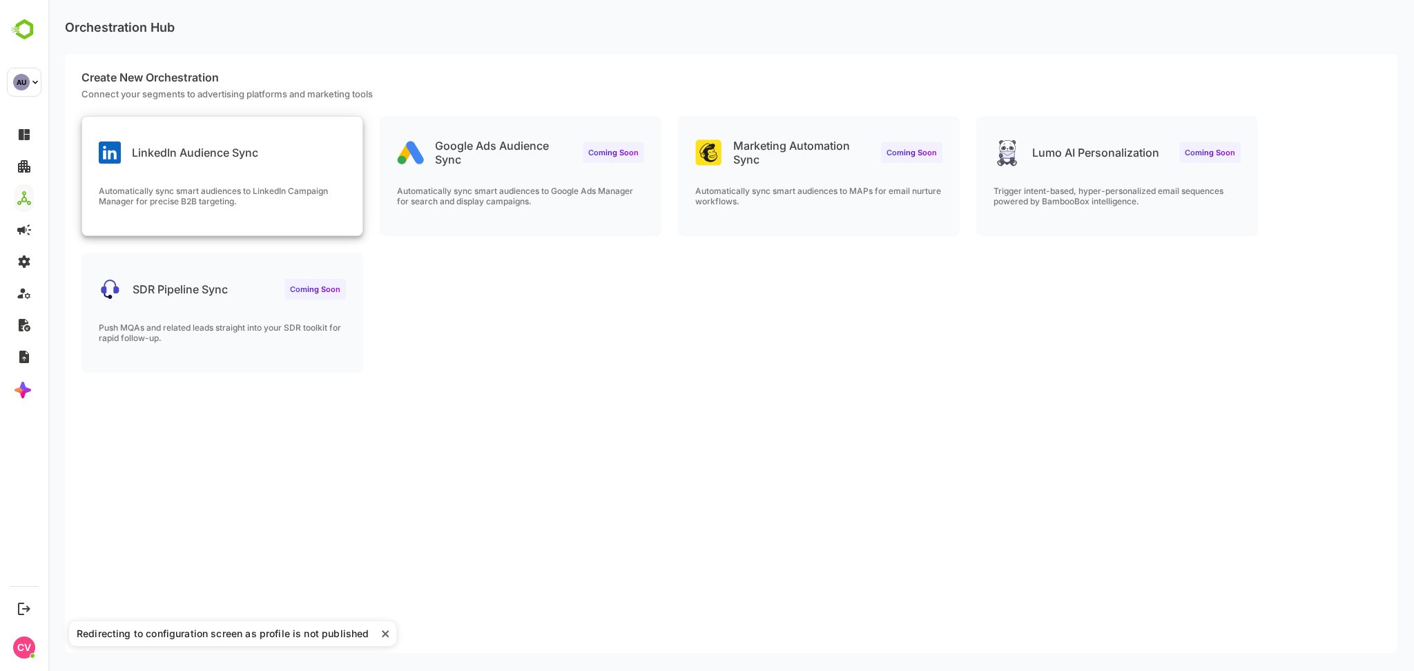
click at [211, 180] on div "LinkedIn Audience Sync Automatically sync smart audiences to LinkedIn Campaign …" at bounding box center [222, 176] width 280 height 119
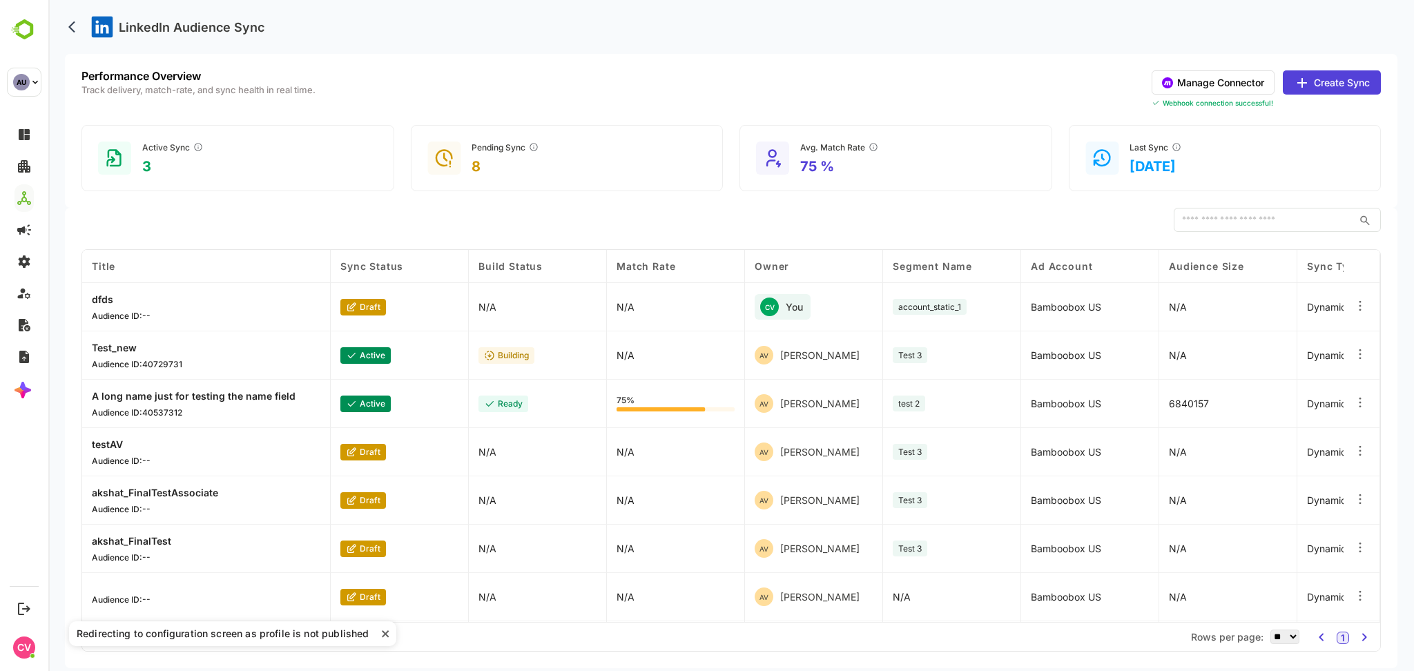
click at [1233, 87] on button "Manage Connector" at bounding box center [1213, 82] width 123 height 24
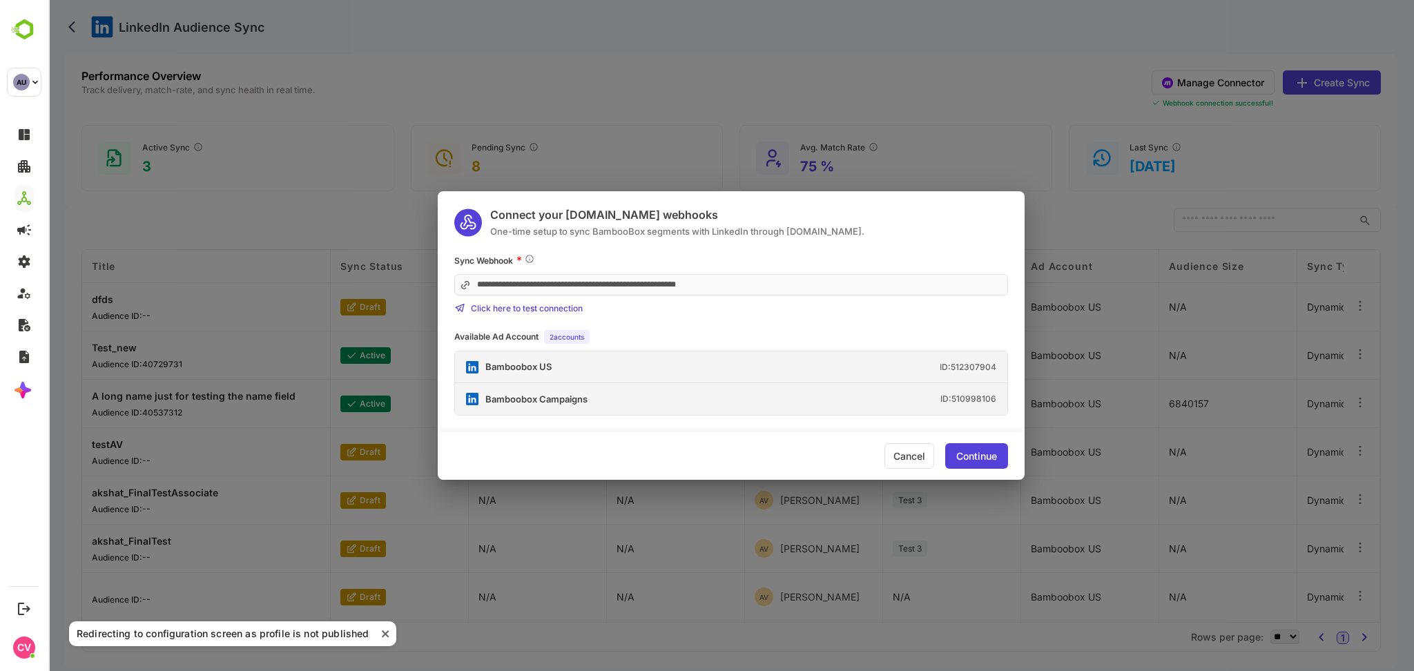
click at [911, 453] on div "Cancel" at bounding box center [909, 456] width 50 height 26
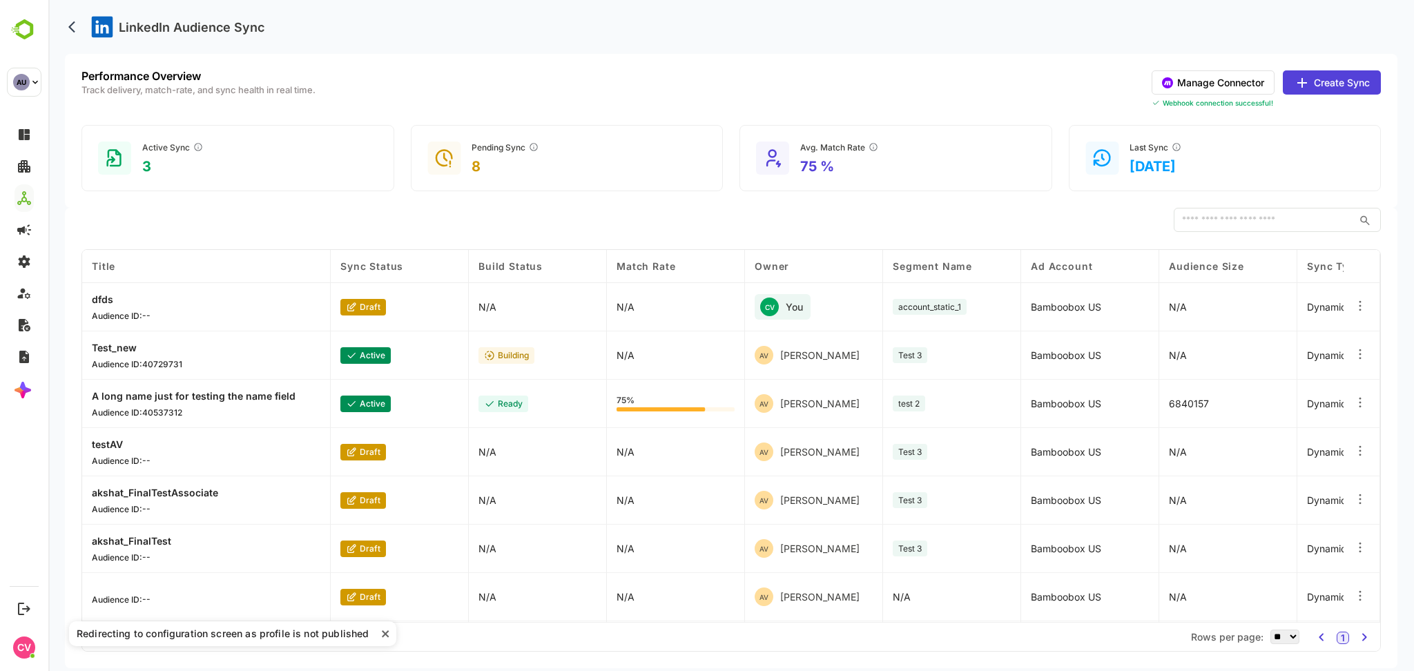
click at [387, 631] on icon "close" at bounding box center [386, 633] width 10 height 11
click at [730, 18] on div "LinkedIn Audience Sync" at bounding box center [731, 27] width 1332 height 54
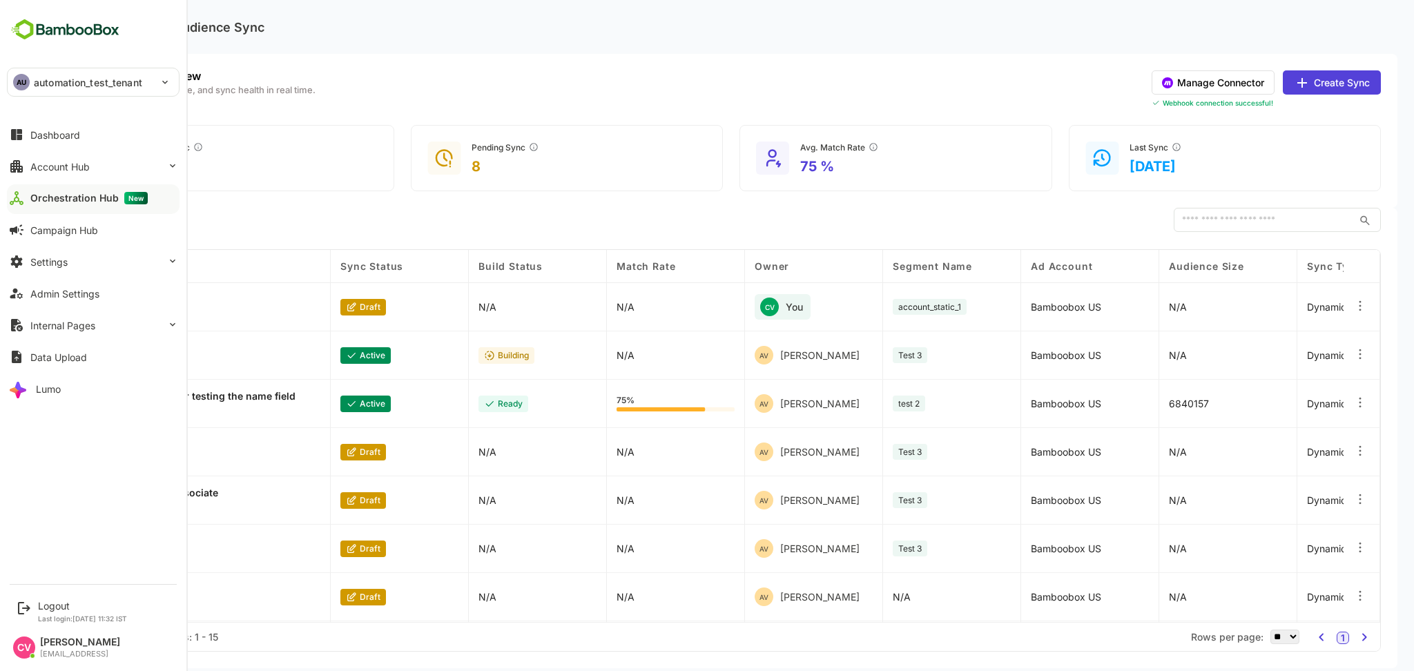
click at [94, 92] on div "AU automation_test_tenant" at bounding box center [85, 82] width 155 height 28
click at [92, 144] on li "TE test" at bounding box center [95, 153] width 173 height 30
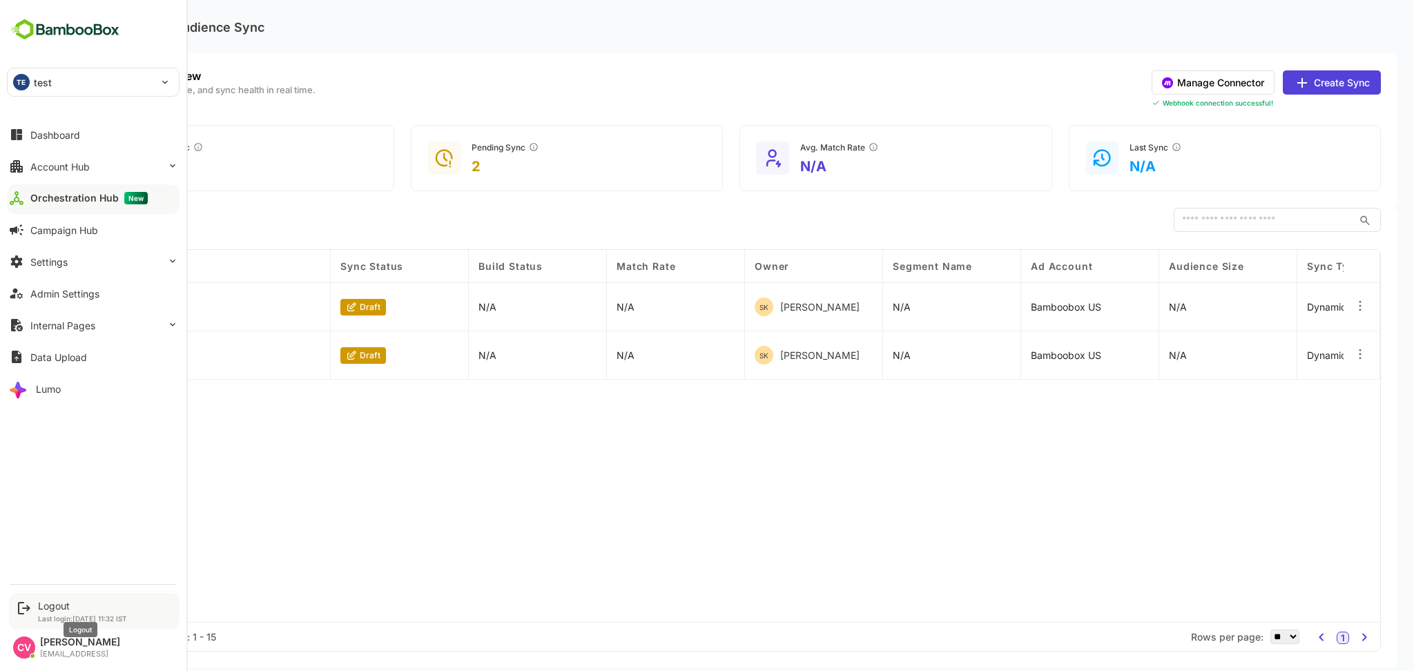
click at [51, 603] on div "Logout" at bounding box center [82, 606] width 89 height 12
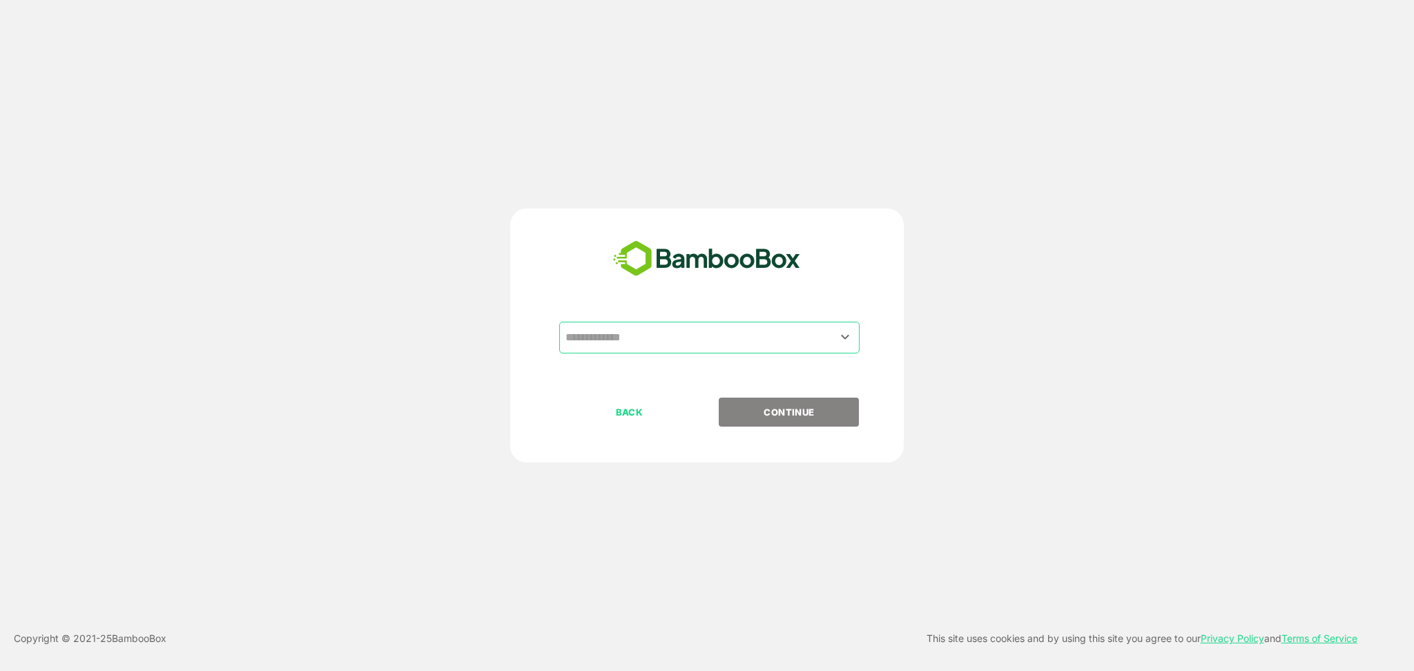
click at [686, 336] on input "text" at bounding box center [709, 337] width 295 height 26
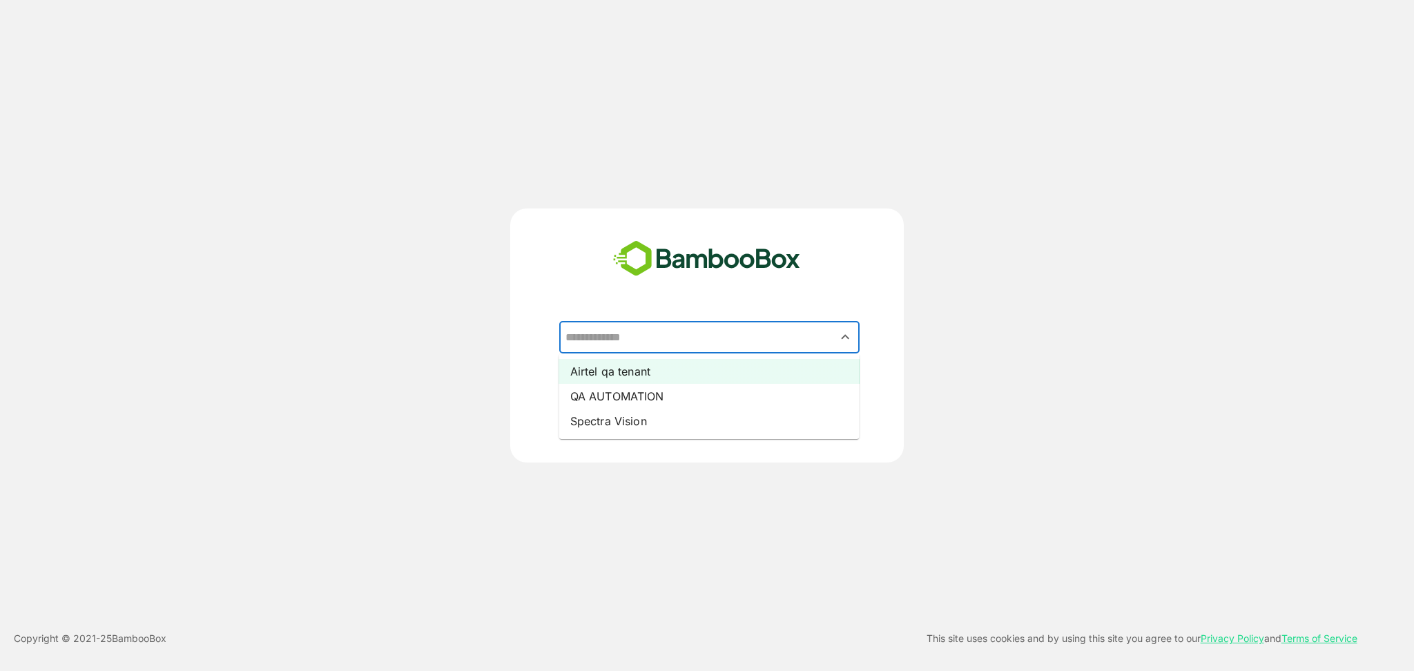
click at [671, 371] on li "Airtel qa tenant" at bounding box center [709, 371] width 300 height 25
type input "**********"
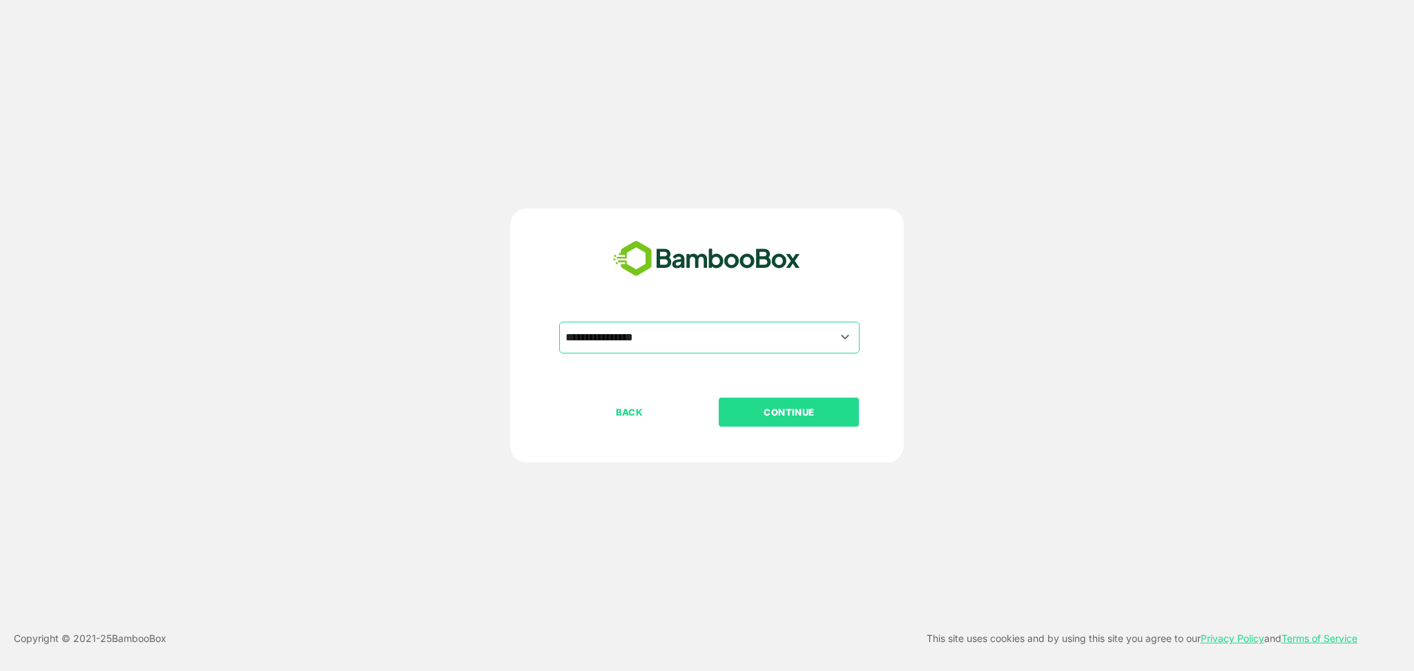
click at [792, 419] on p "CONTINUE" at bounding box center [789, 412] width 138 height 15
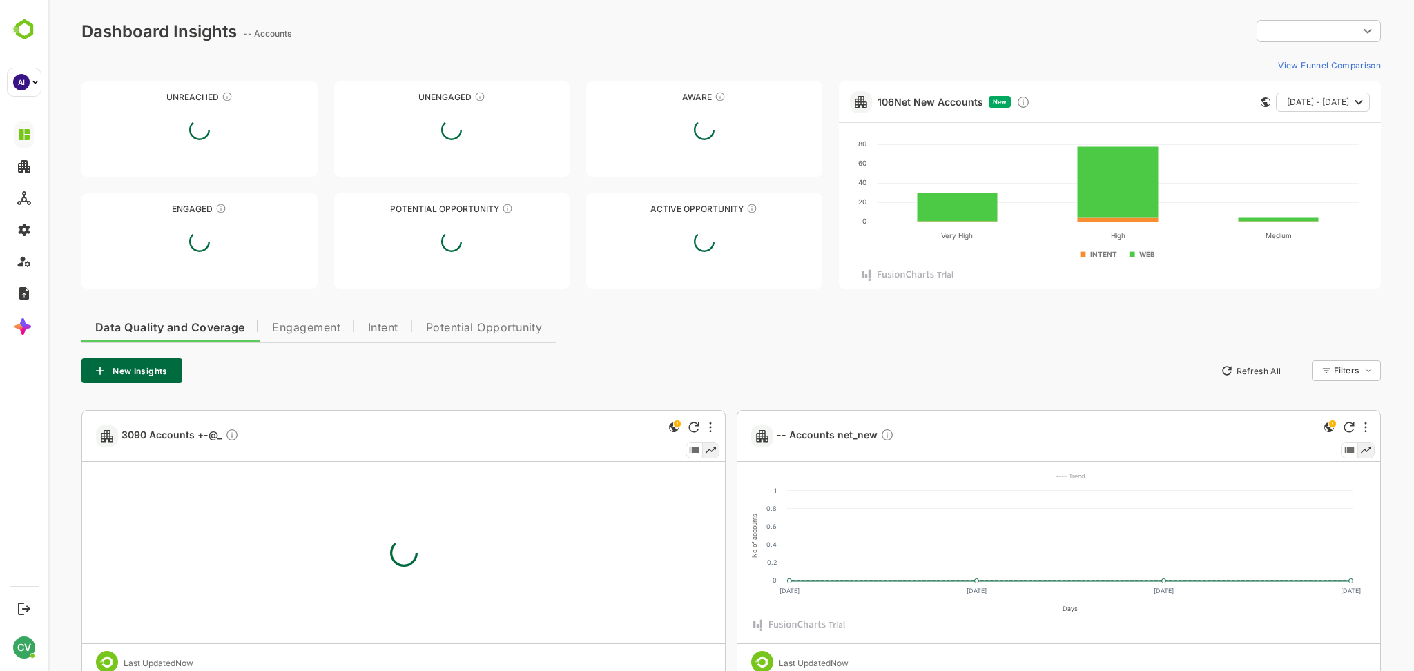
type input "**********"
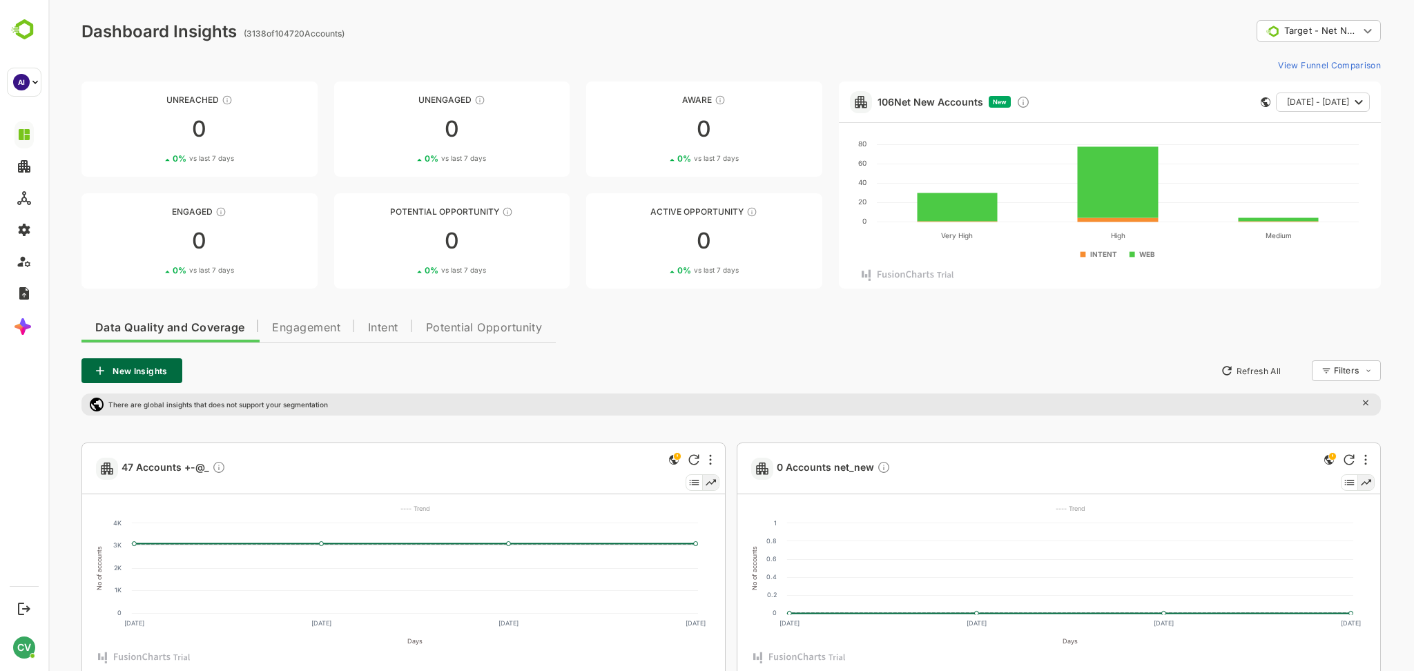
click at [755, 397] on div "There are global insights that does not support your segmentation" at bounding box center [730, 405] width 1299 height 22
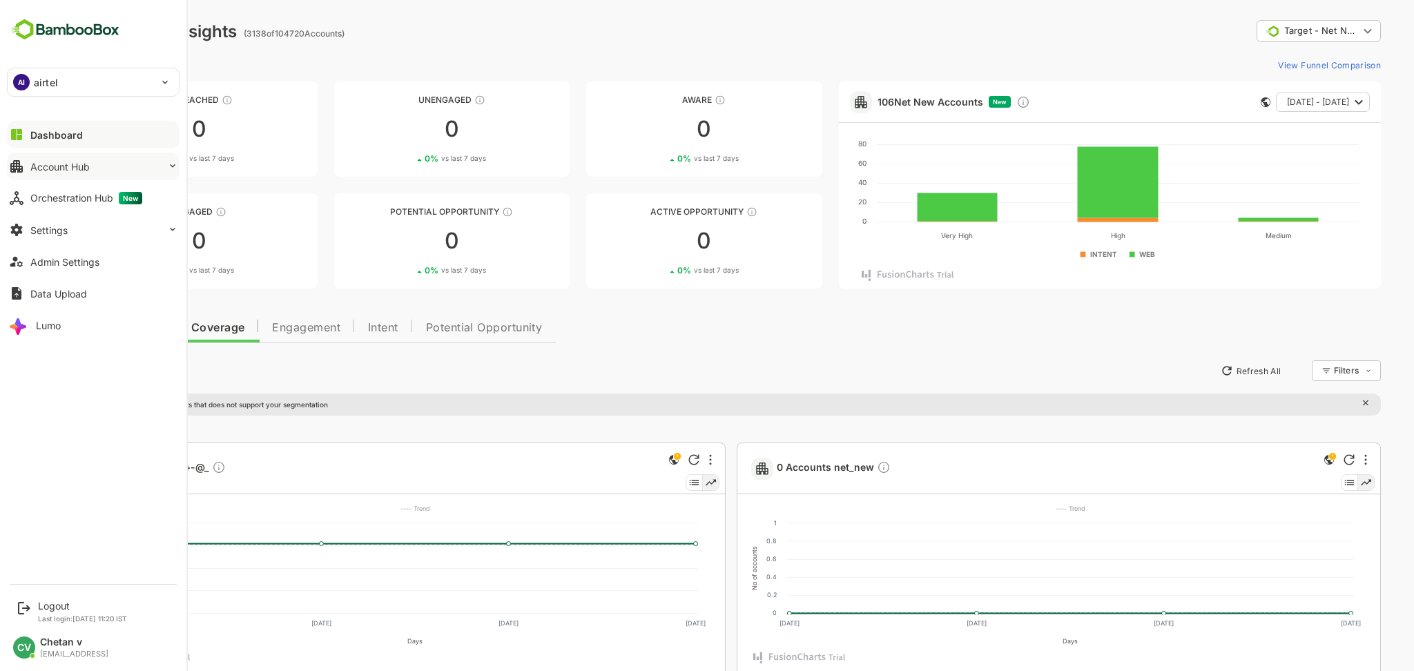
click at [86, 159] on button "Account Hub" at bounding box center [93, 167] width 173 height 28
